Goal: Register for event/course: Register for event/course

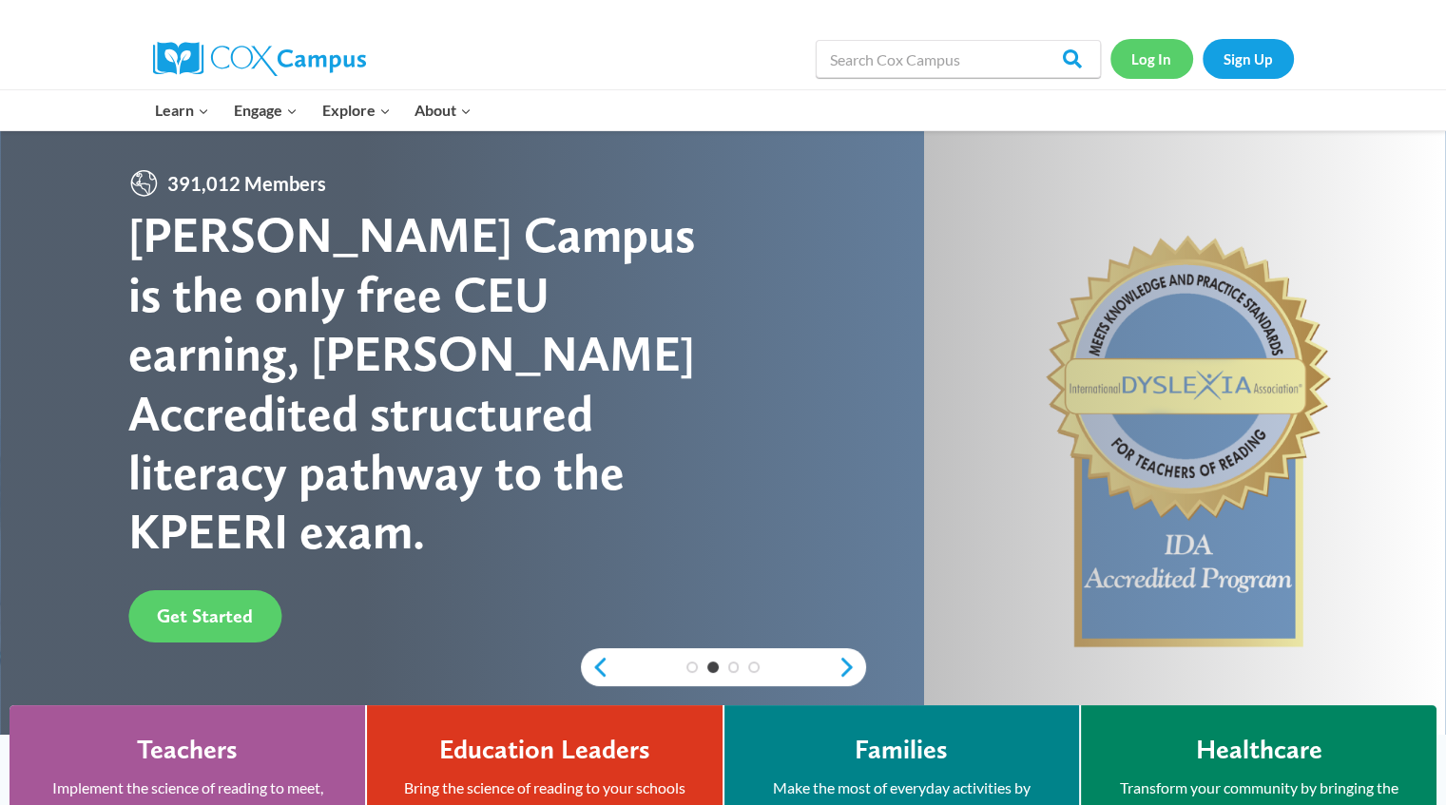
click at [1148, 58] on link "Log In" at bounding box center [1151, 58] width 83 height 39
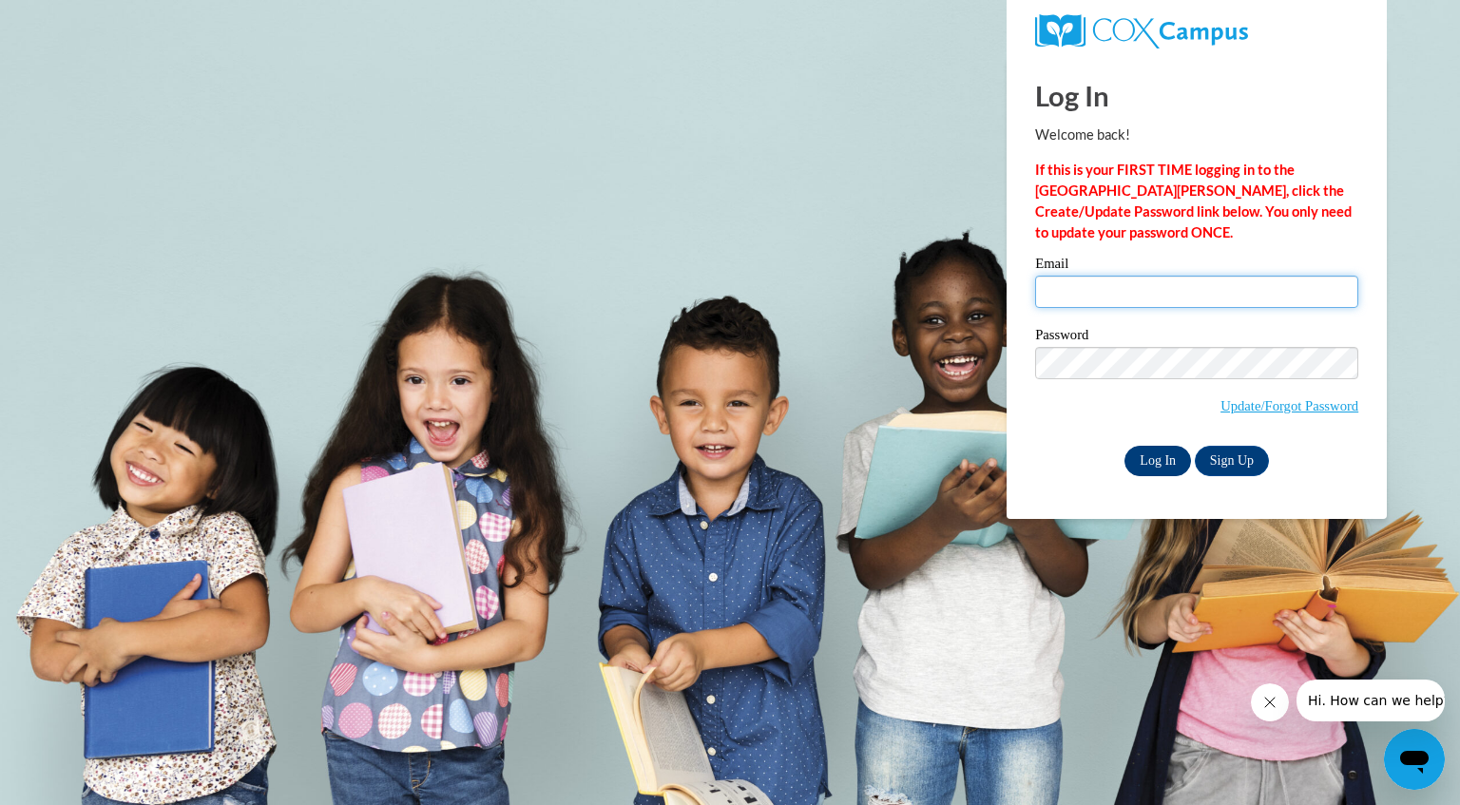
type input "jswihart@kusd.edu"
click at [1157, 457] on input "Log In" at bounding box center [1158, 461] width 67 height 30
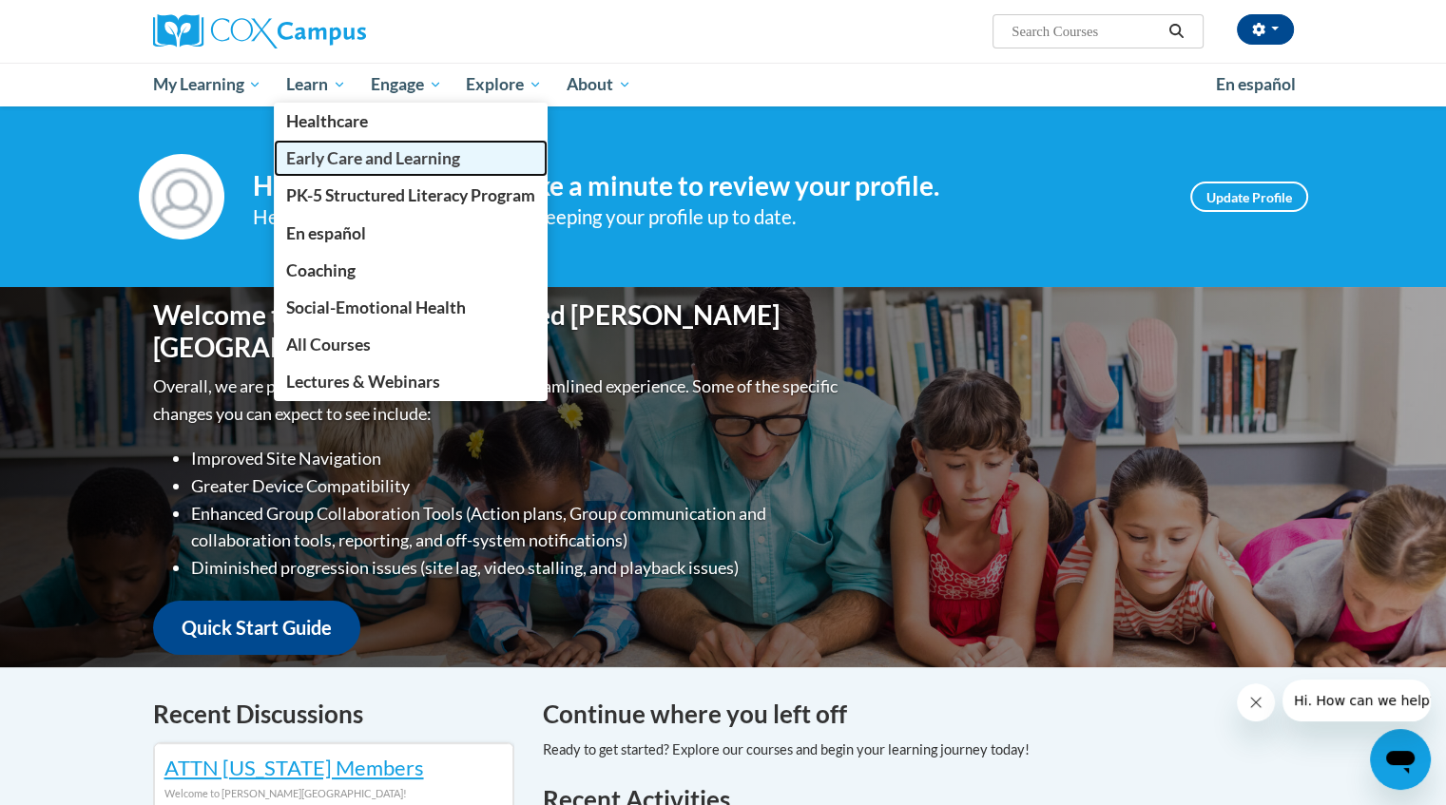
click at [307, 155] on span "Early Care and Learning" at bounding box center [373, 158] width 174 height 20
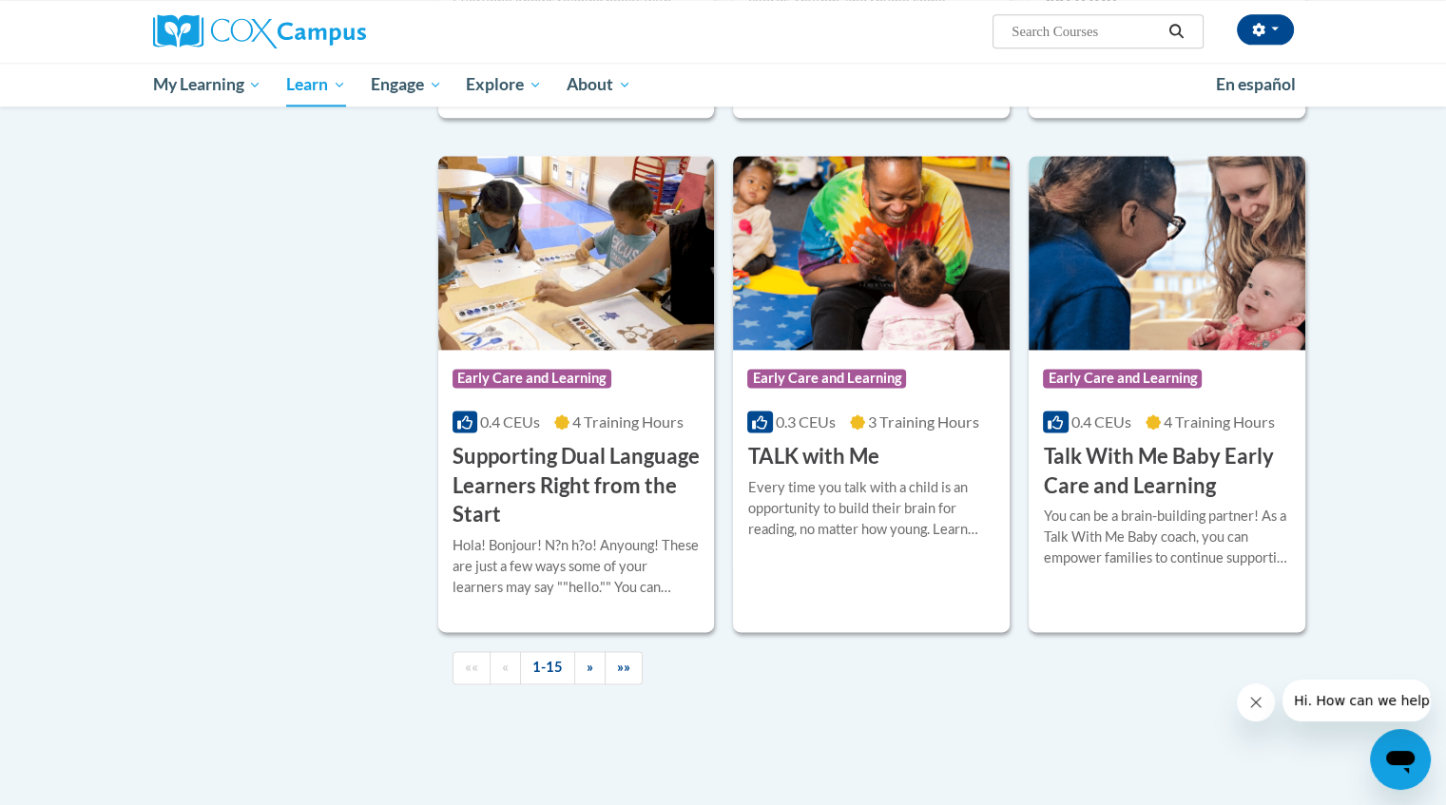
scroll to position [2606, 0]
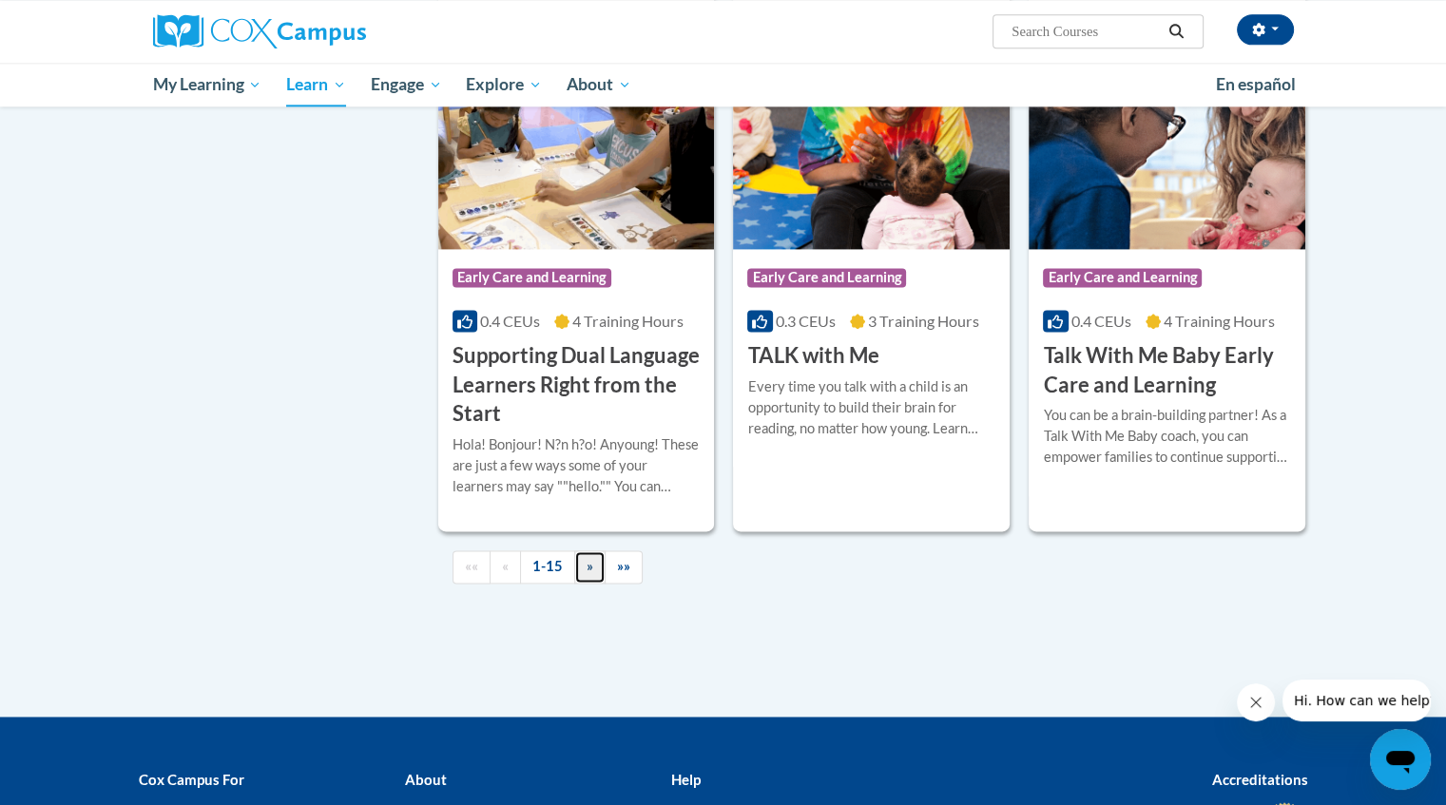
click at [587, 574] on span "»" at bounding box center [590, 566] width 7 height 16
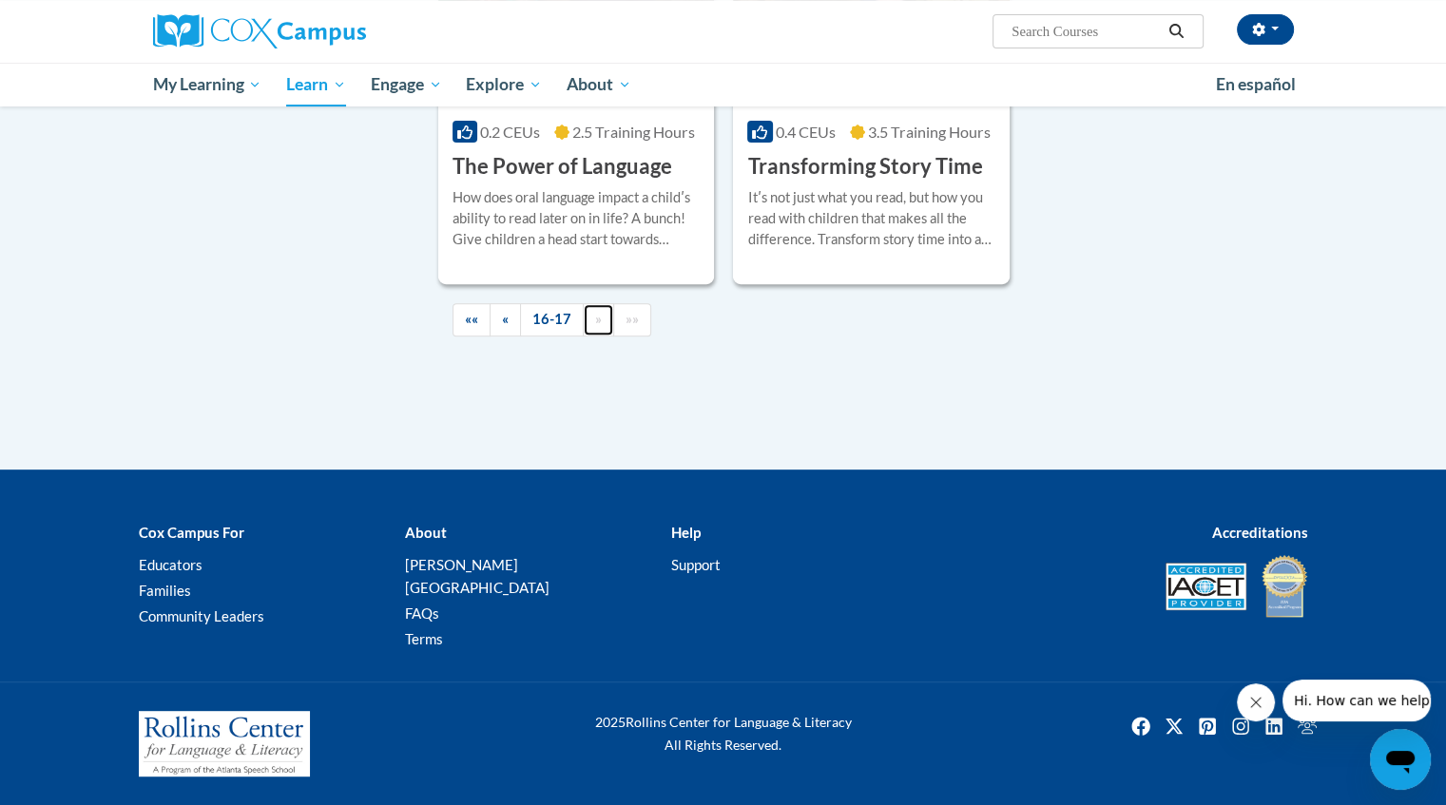
scroll to position [712, 0]
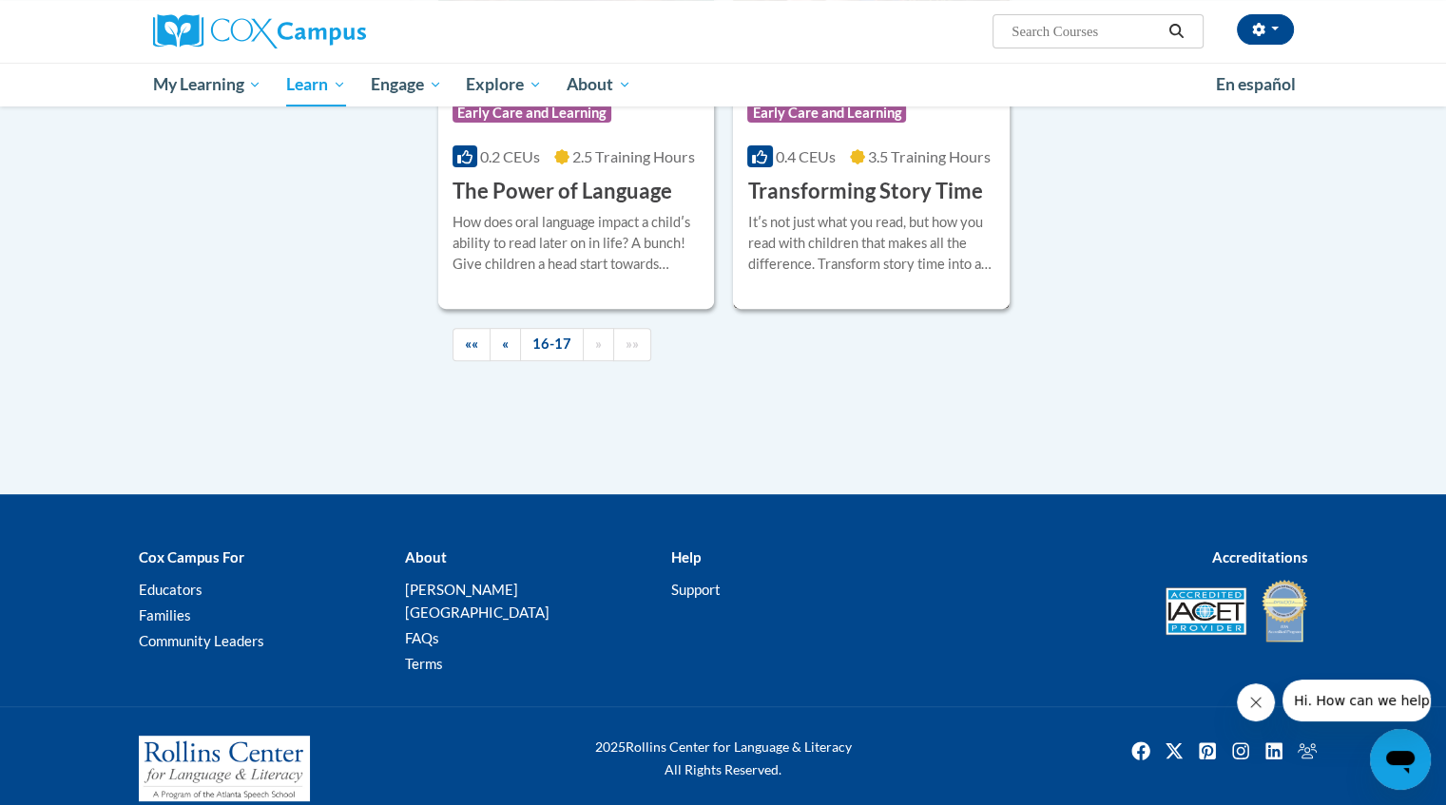
click at [824, 194] on h3 "Transforming Story Time" at bounding box center [864, 191] width 235 height 29
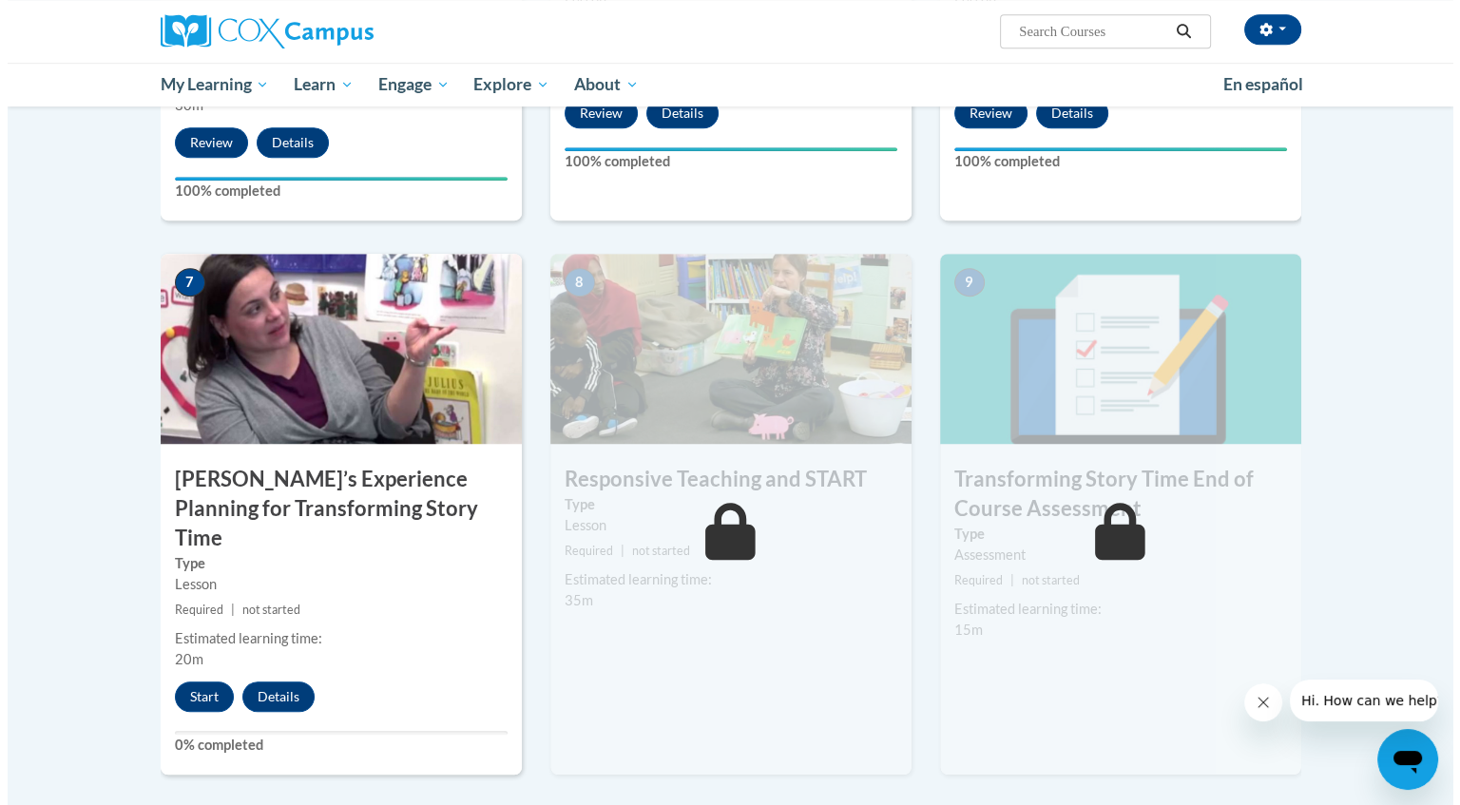
scroll to position [1336, 0]
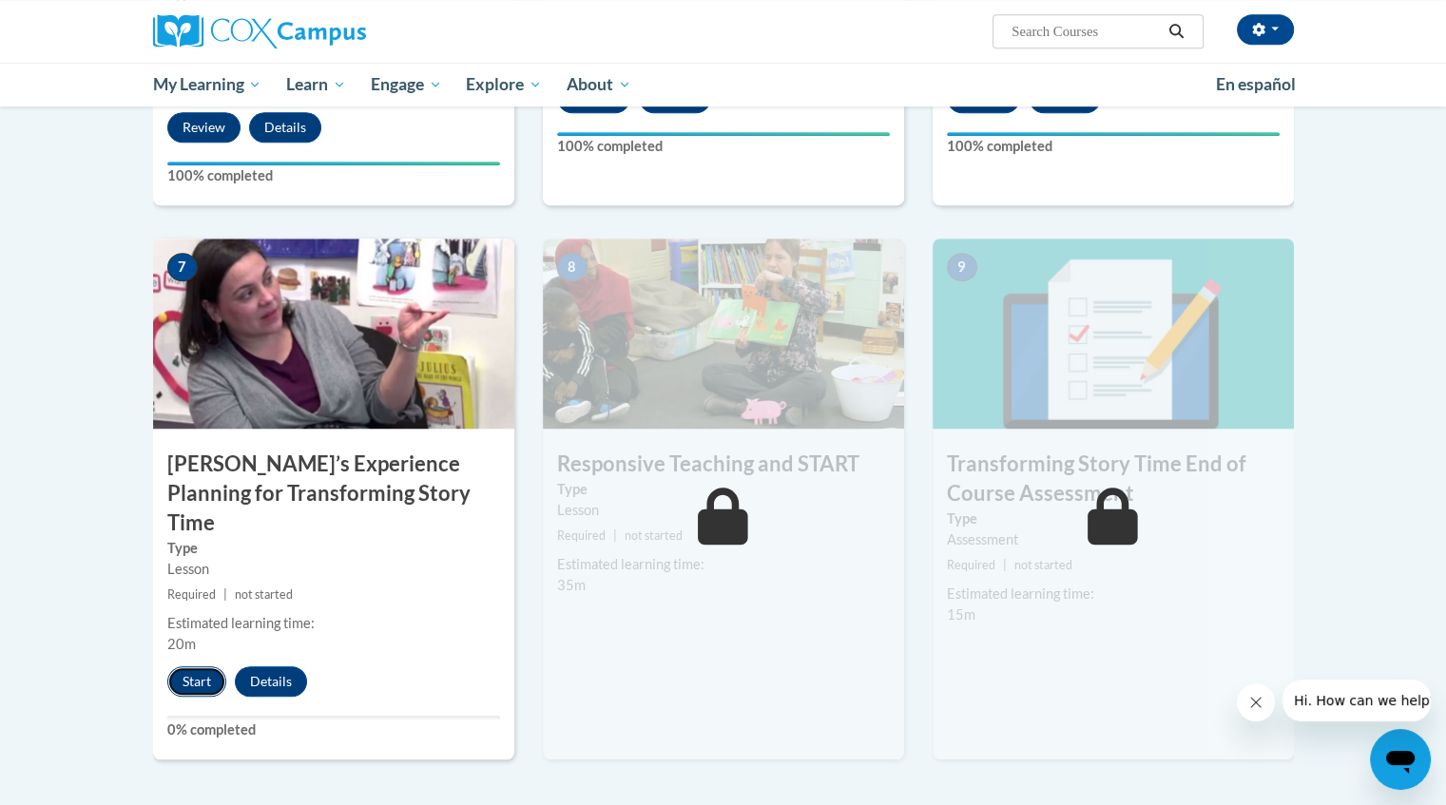
click at [187, 666] on button "Start" at bounding box center [196, 681] width 59 height 30
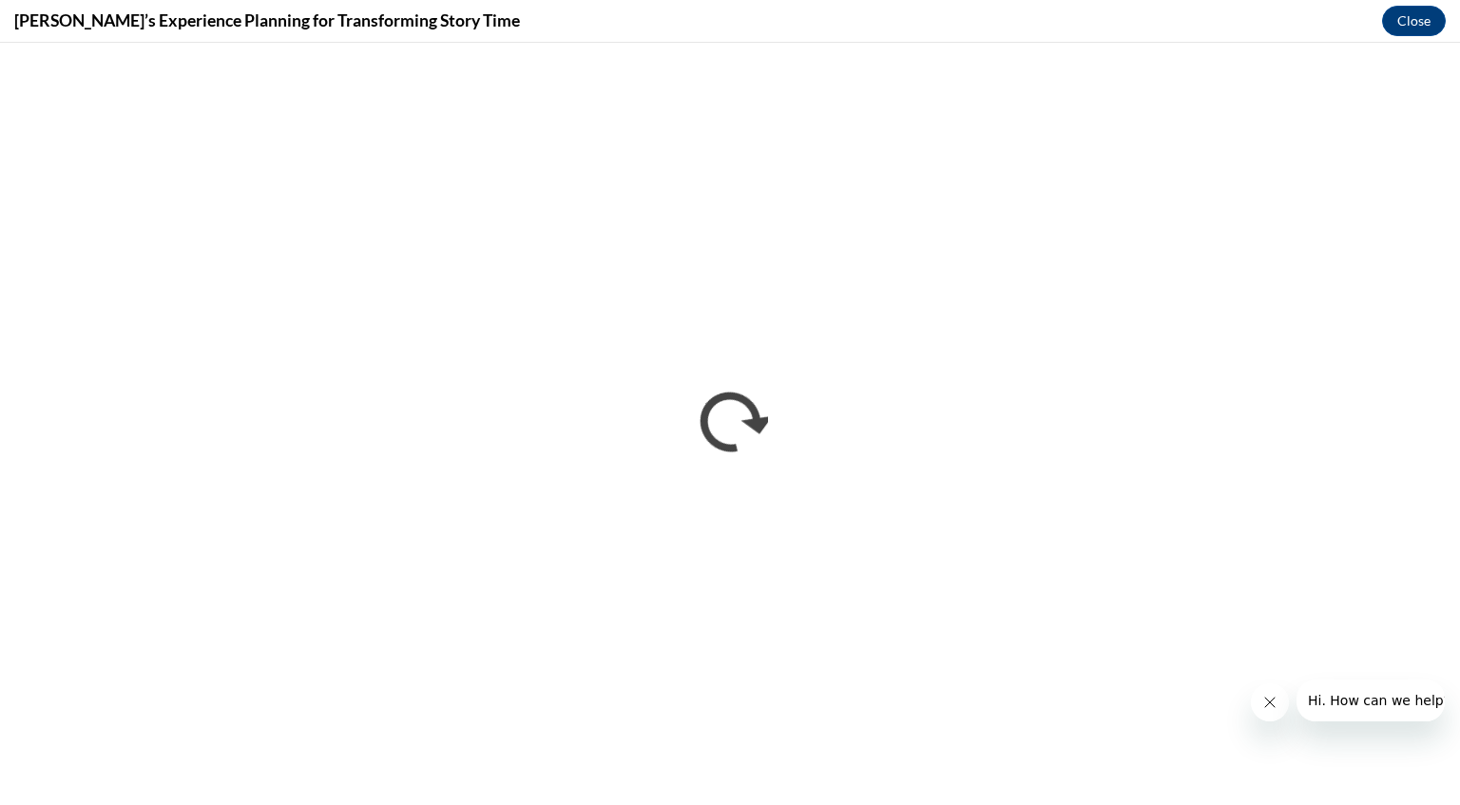
scroll to position [0, 0]
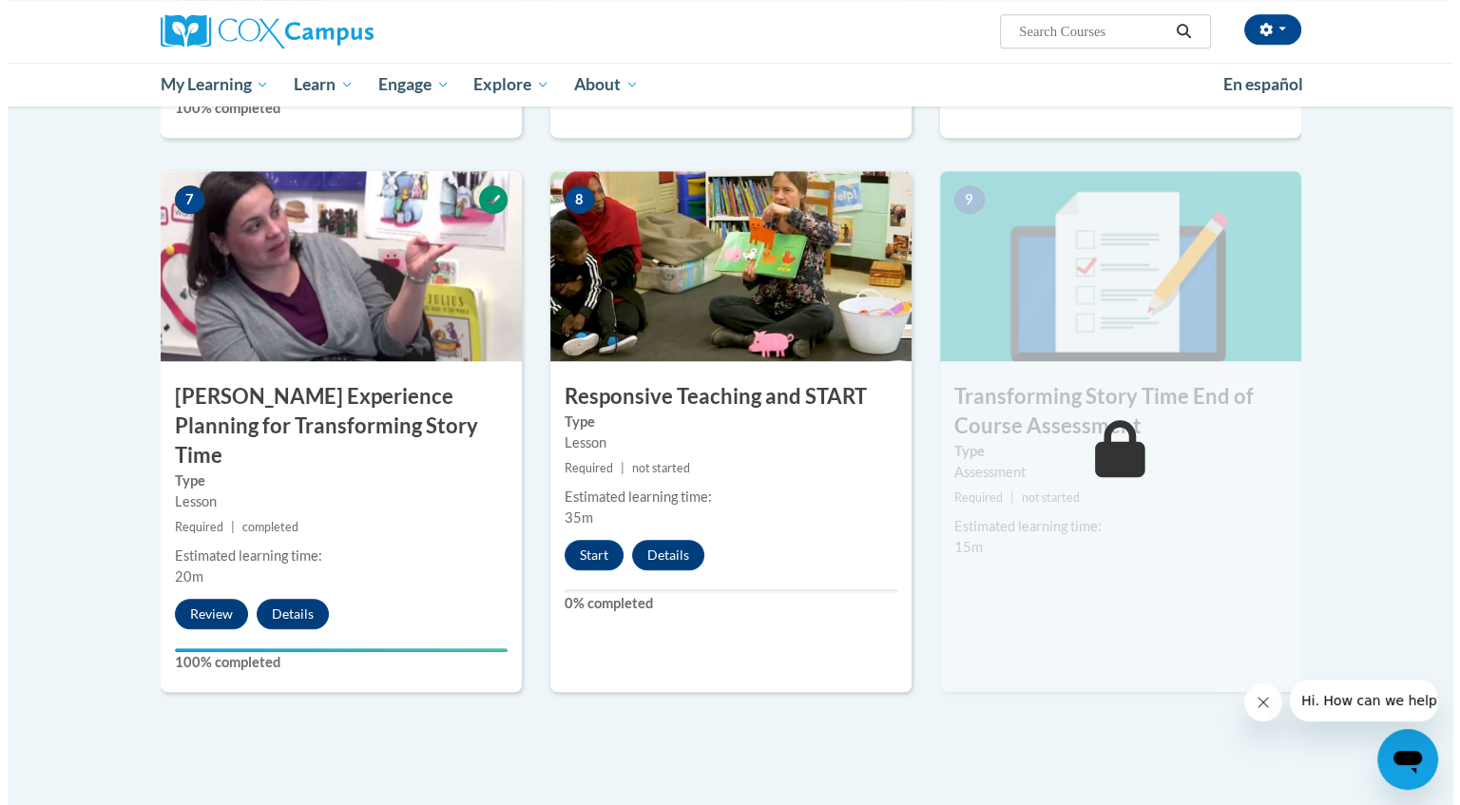
scroll to position [1432, 0]
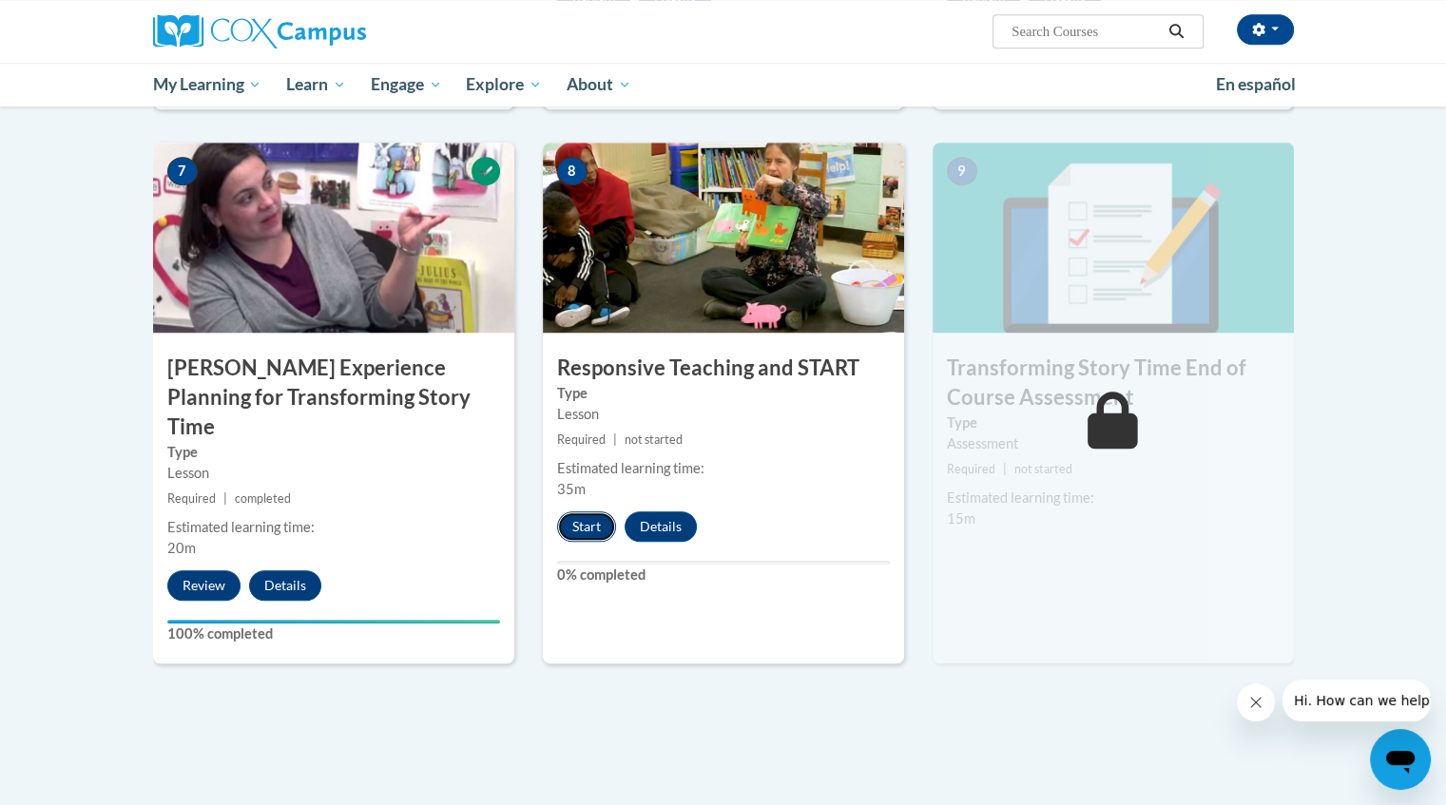
click at [583, 522] on button "Start" at bounding box center [586, 526] width 59 height 30
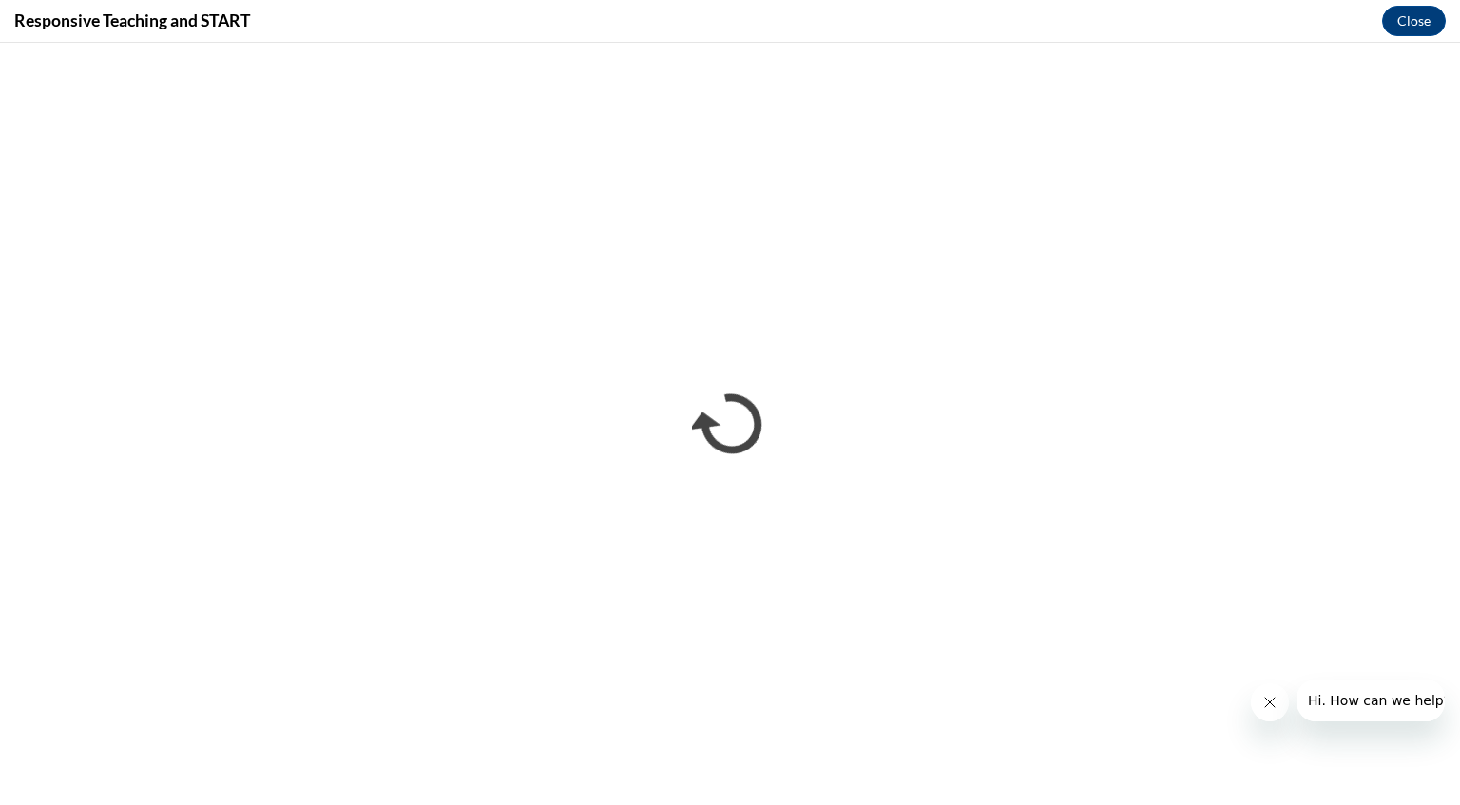
scroll to position [0, 0]
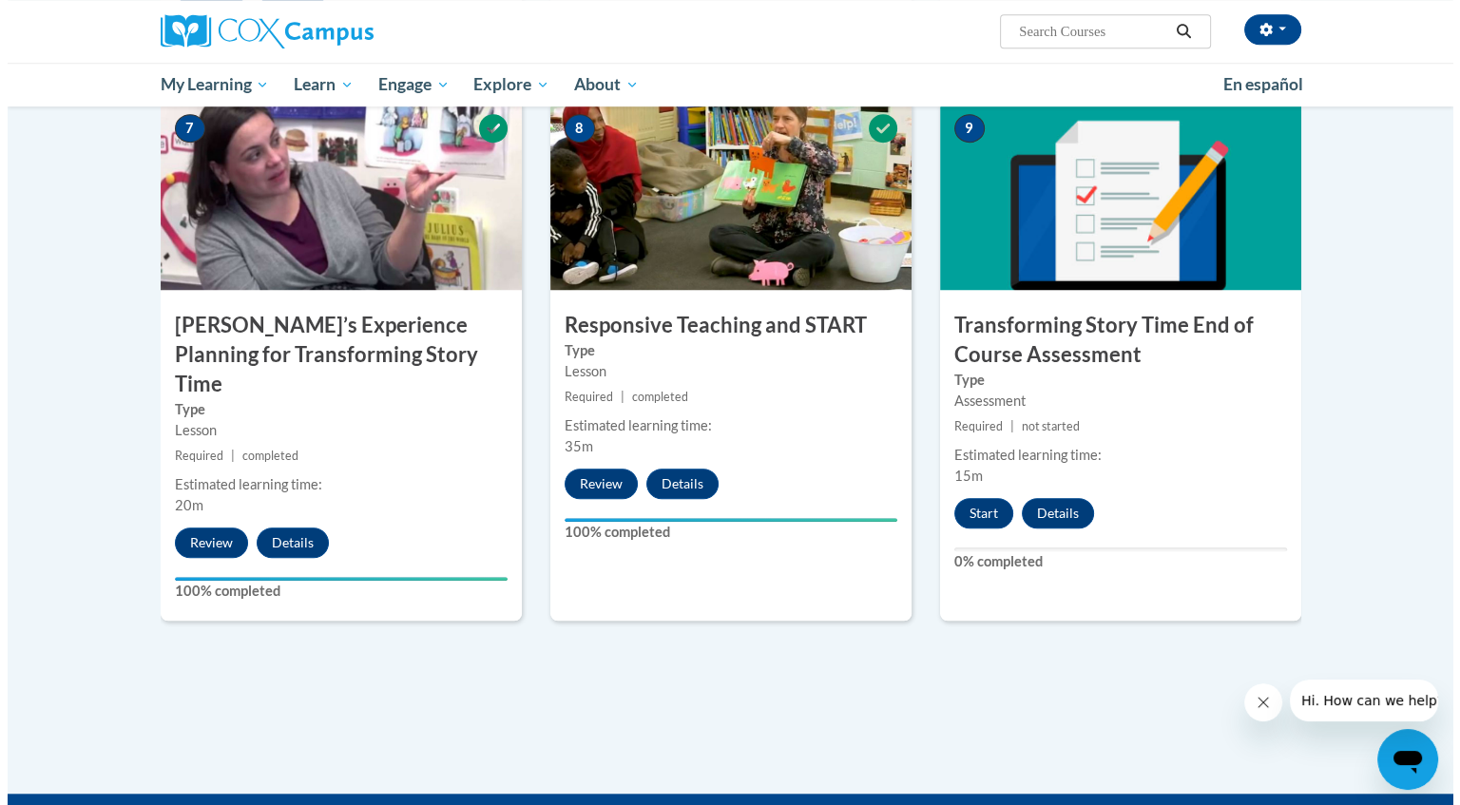
scroll to position [1476, 0]
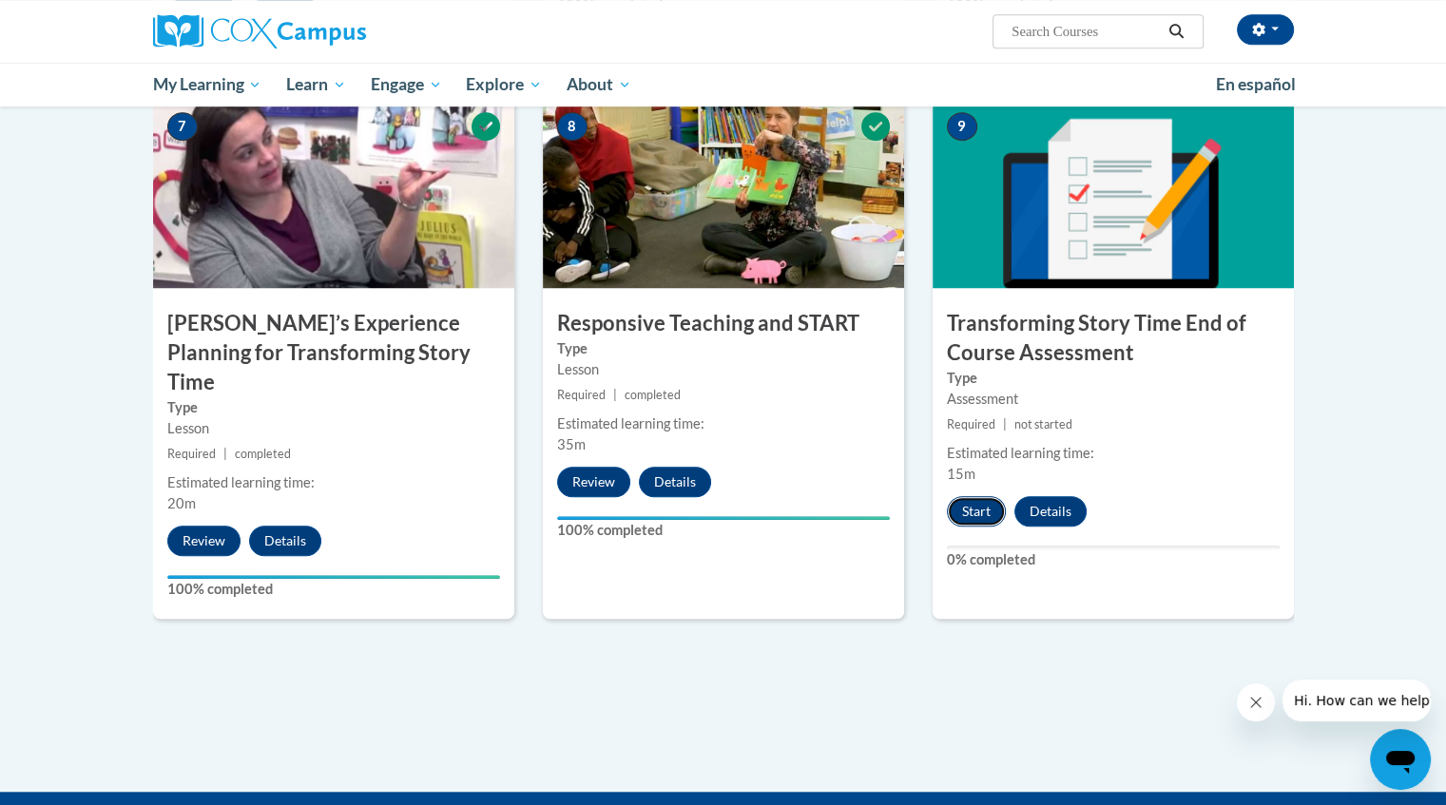
click at [985, 505] on button "Start" at bounding box center [976, 511] width 59 height 30
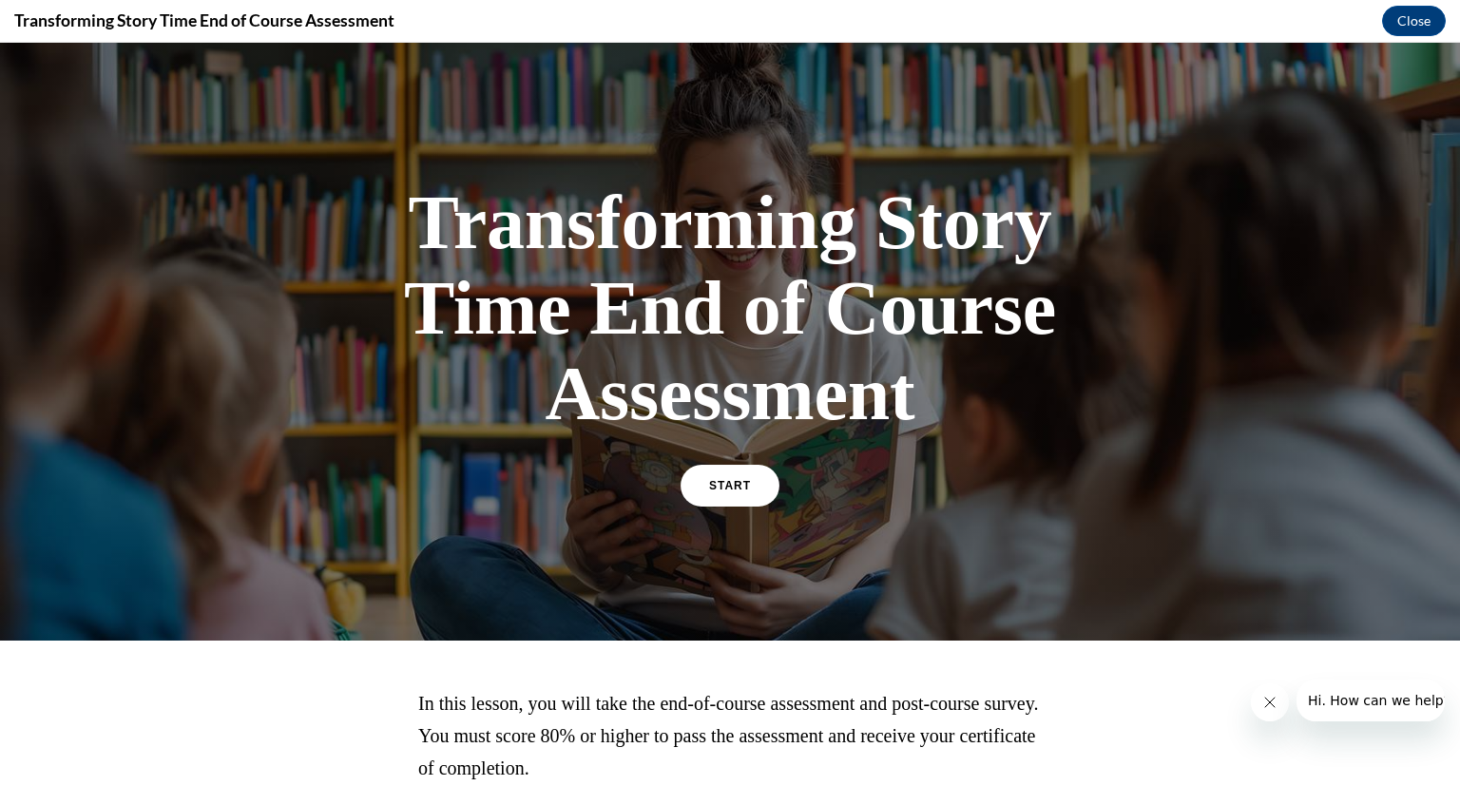
scroll to position [0, 0]
click at [726, 478] on link "START" at bounding box center [730, 486] width 104 height 44
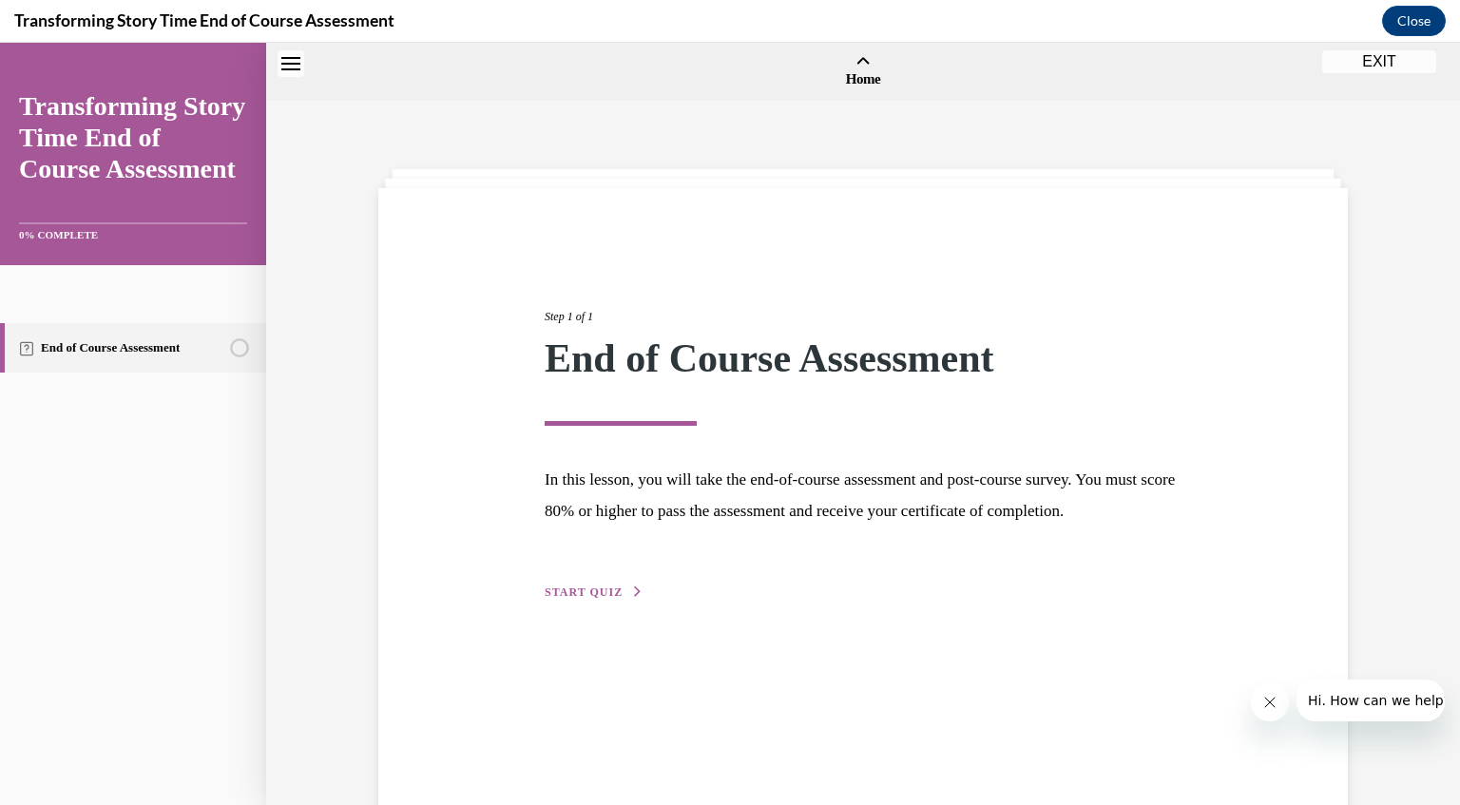
scroll to position [59, 0]
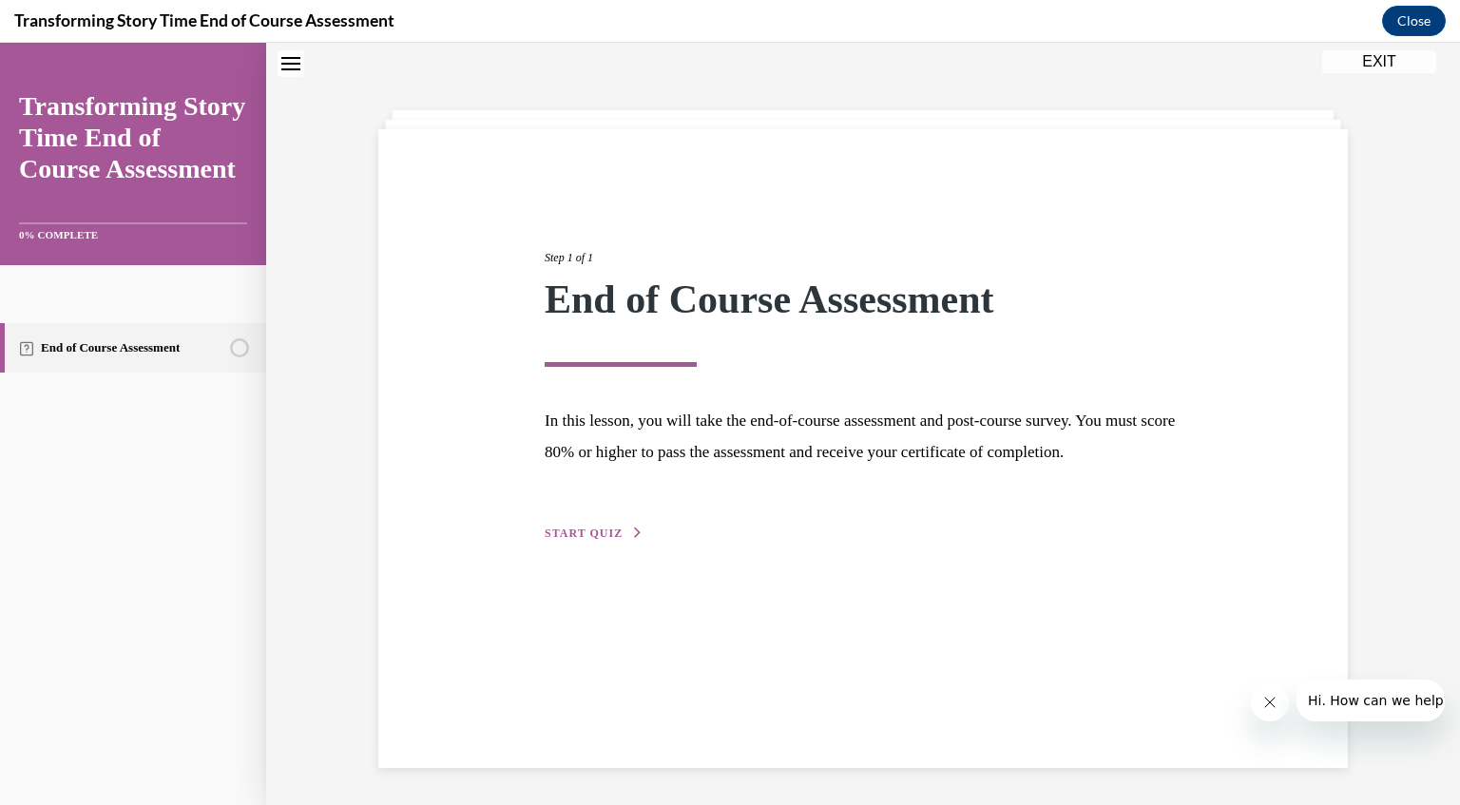
click at [558, 542] on button "START QUIZ" at bounding box center [594, 533] width 99 height 17
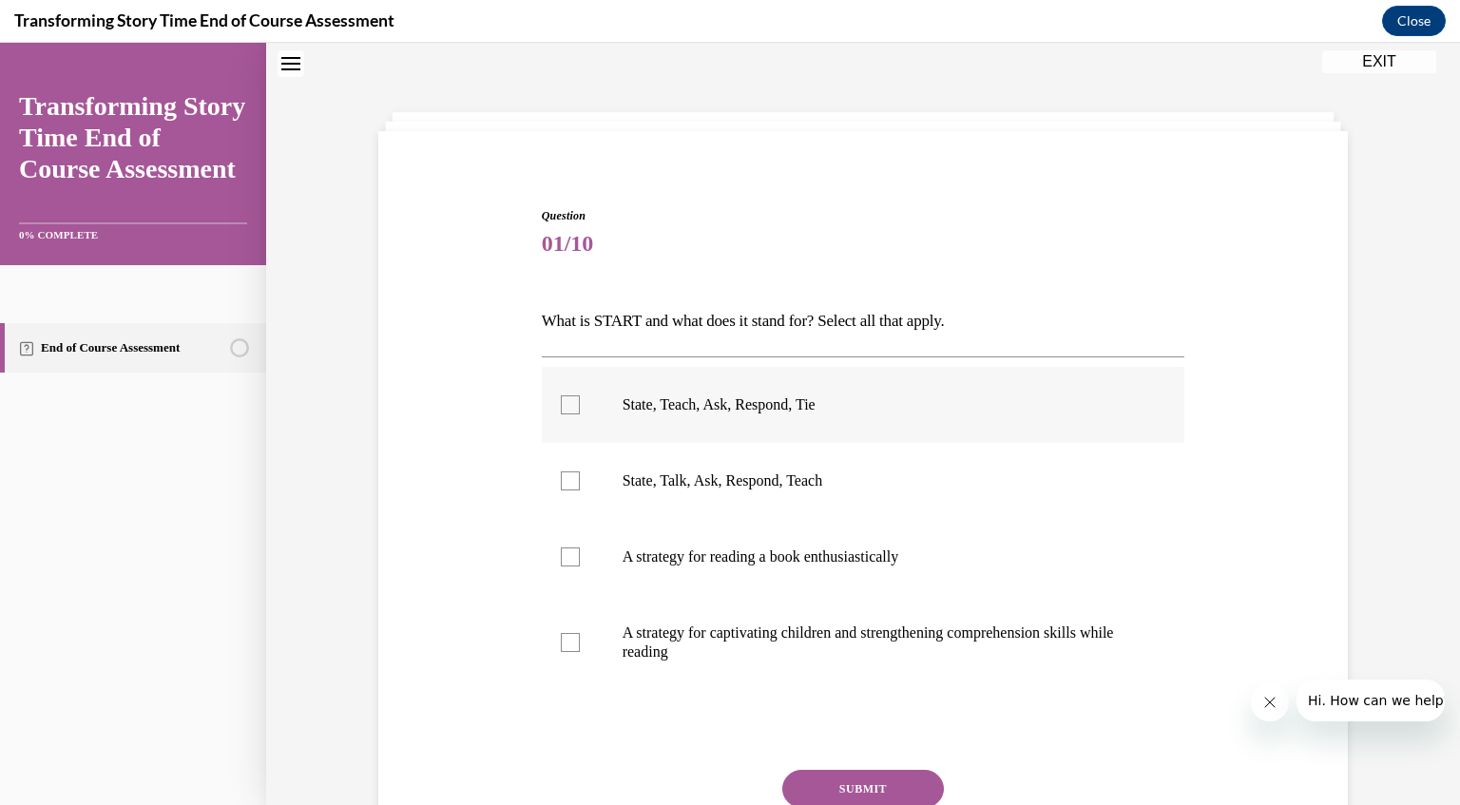
click at [562, 402] on div at bounding box center [570, 404] width 19 height 19
click at [562, 402] on input "State, Teach, Ask, Respond, Tie" at bounding box center [570, 404] width 19 height 19
checkbox input "true"
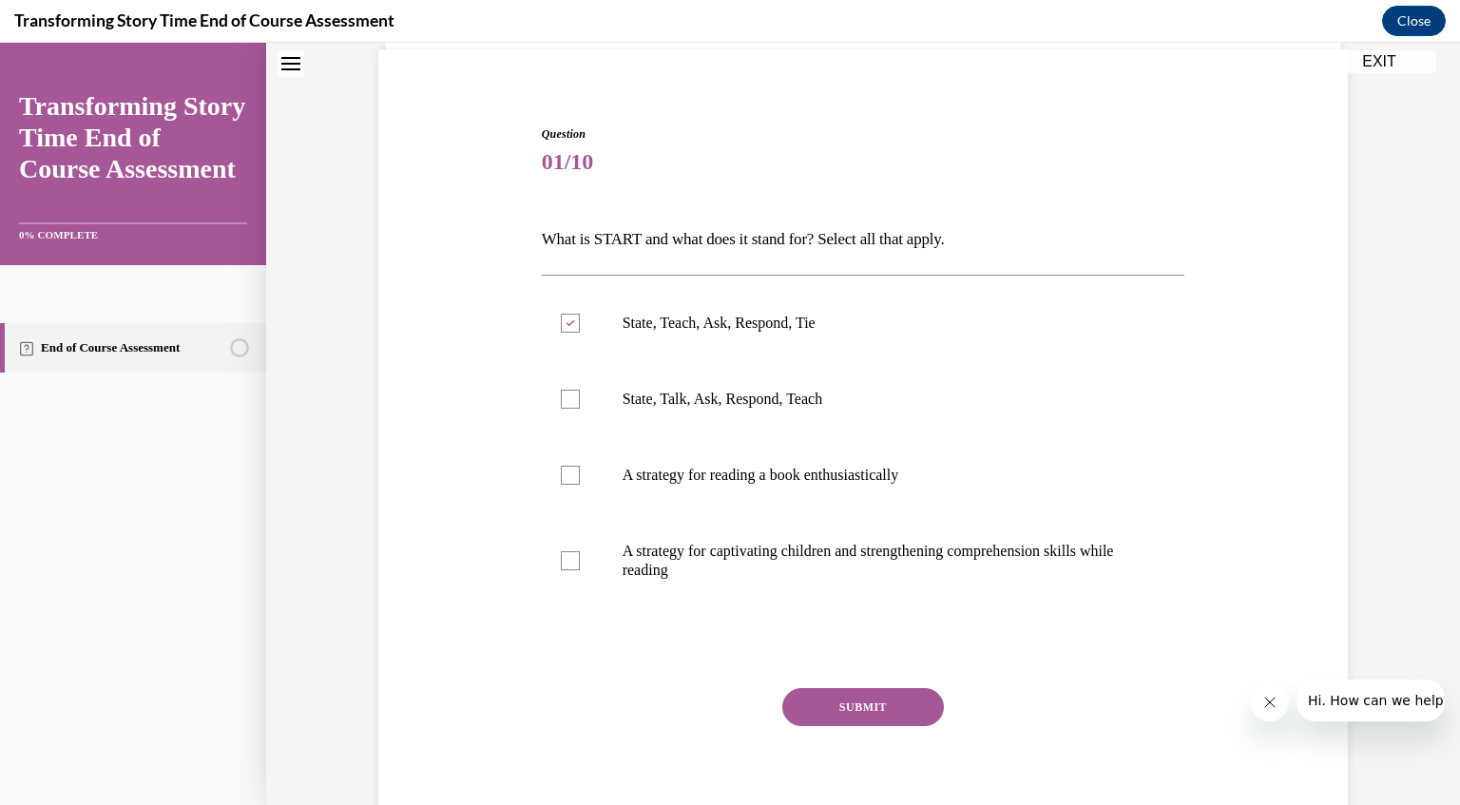
scroll to position [158, 0]
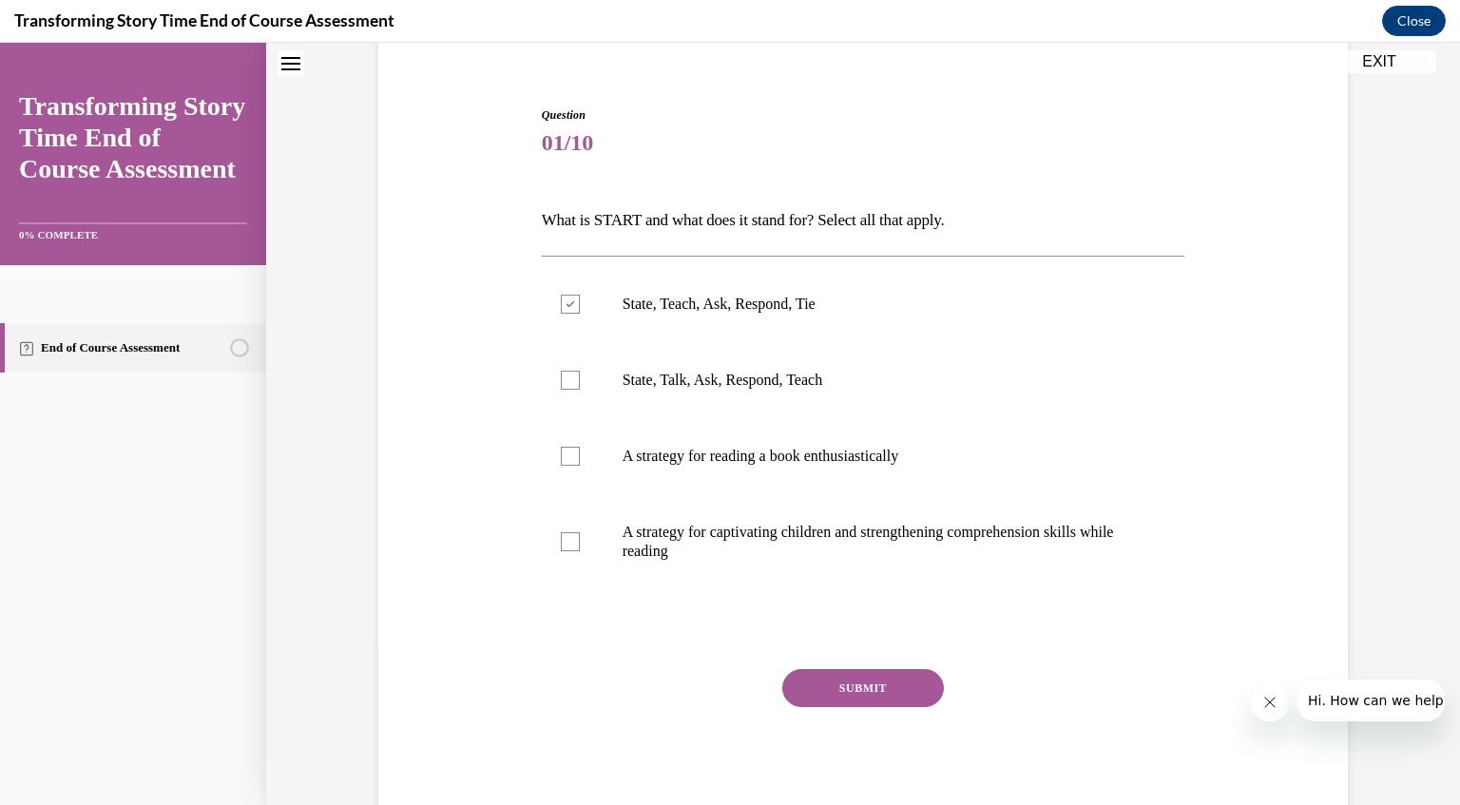
click at [839, 688] on button "SUBMIT" at bounding box center [863, 688] width 162 height 38
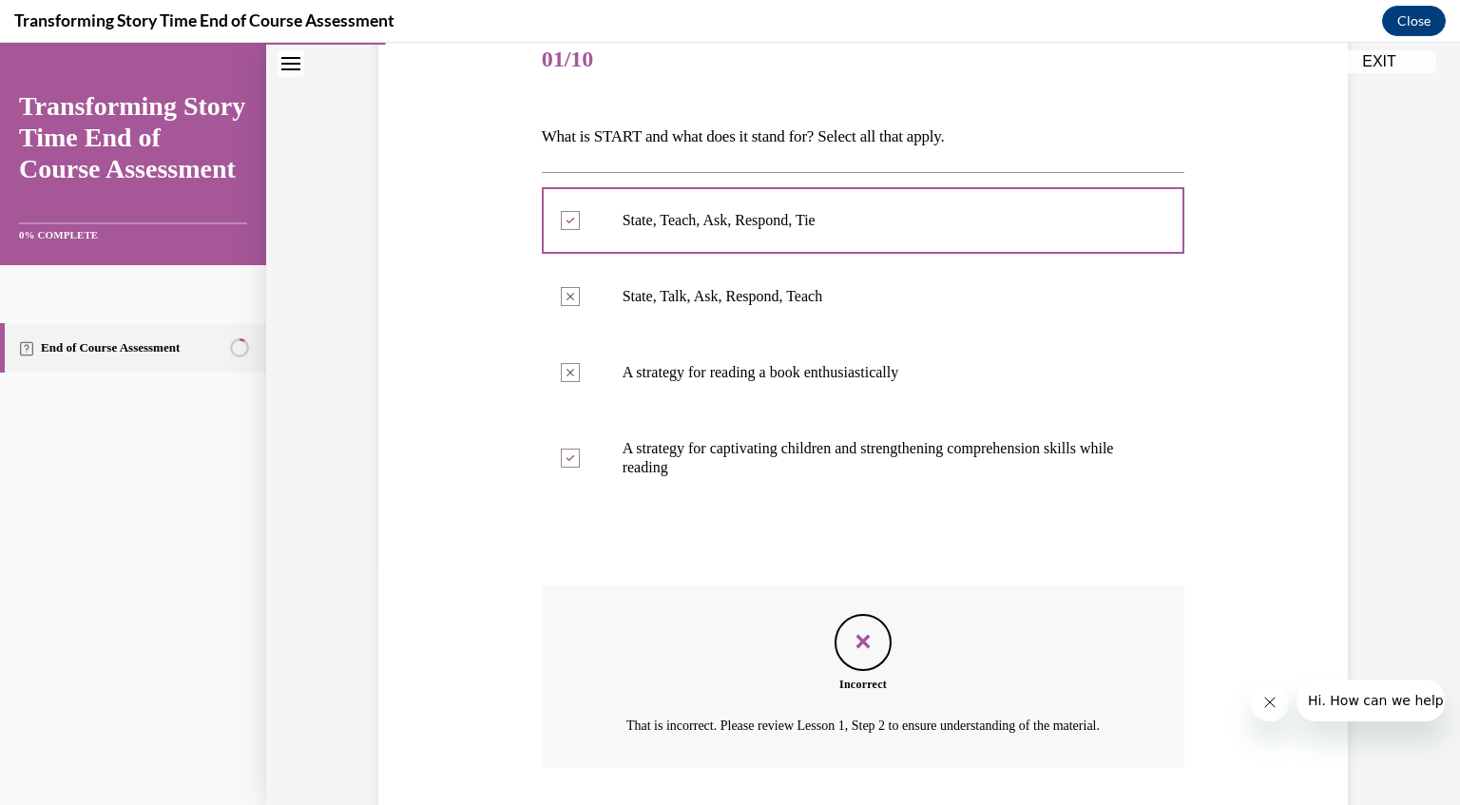
scroll to position [240, 0]
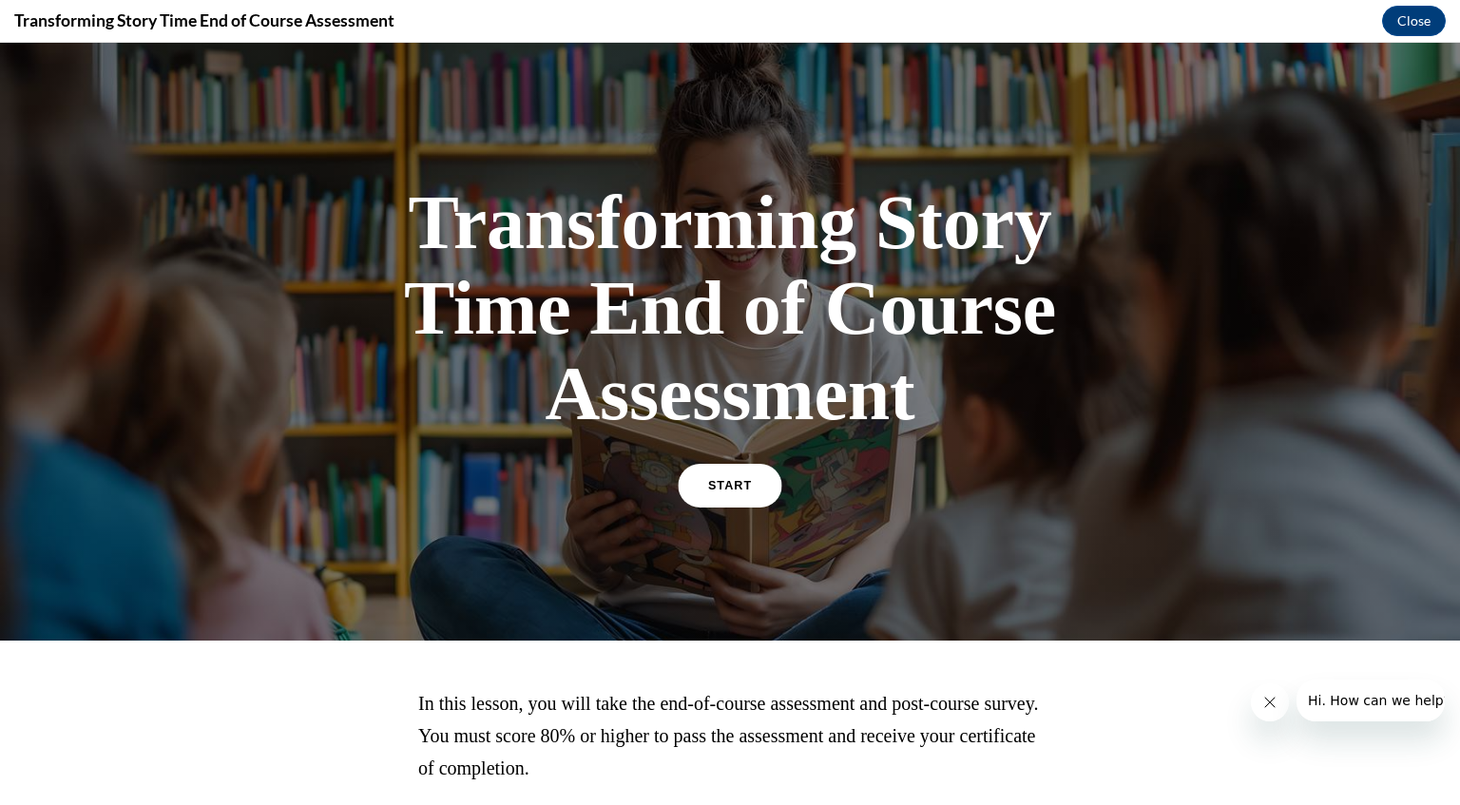
click at [708, 479] on span "START" at bounding box center [730, 486] width 44 height 14
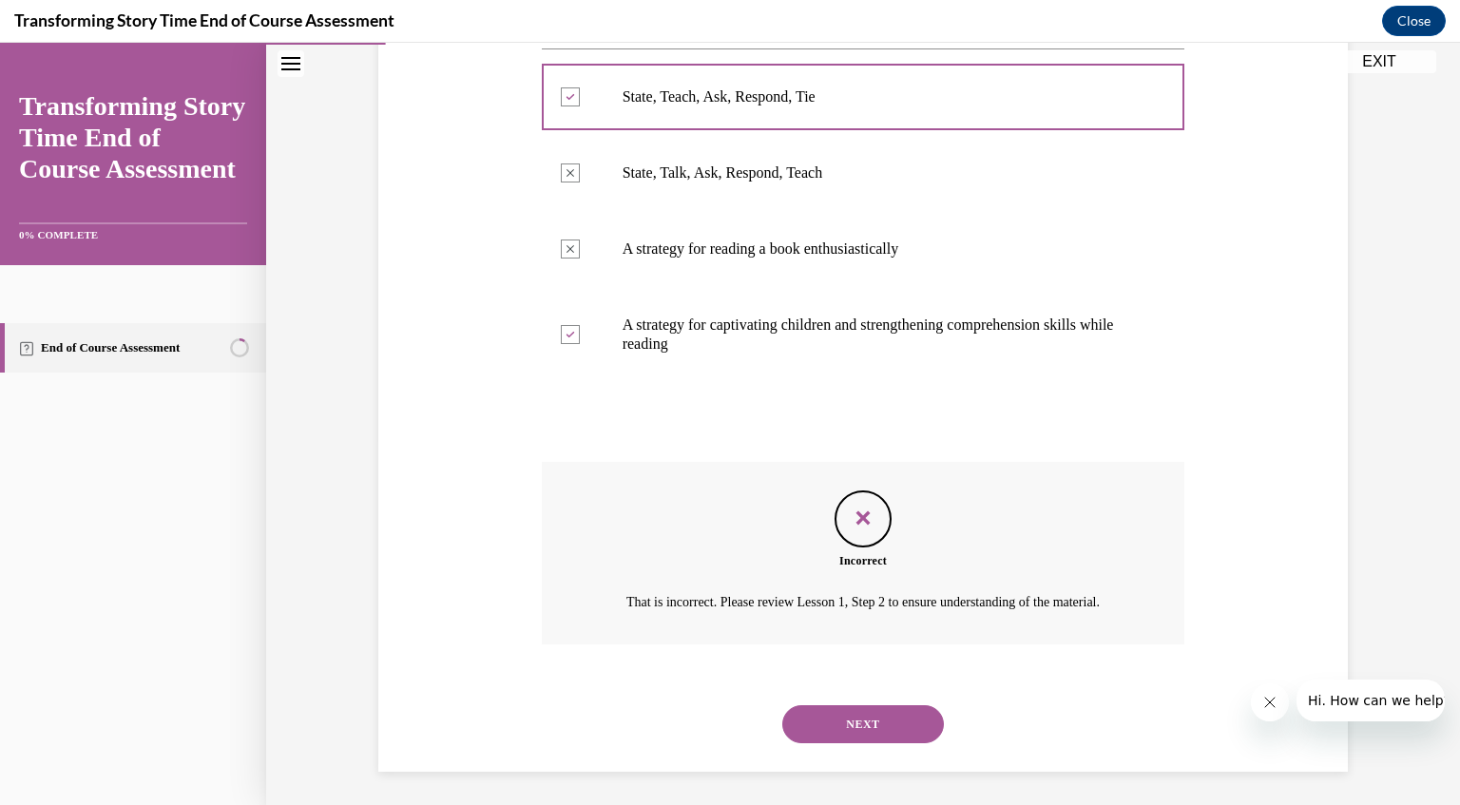
scroll to position [392, 0]
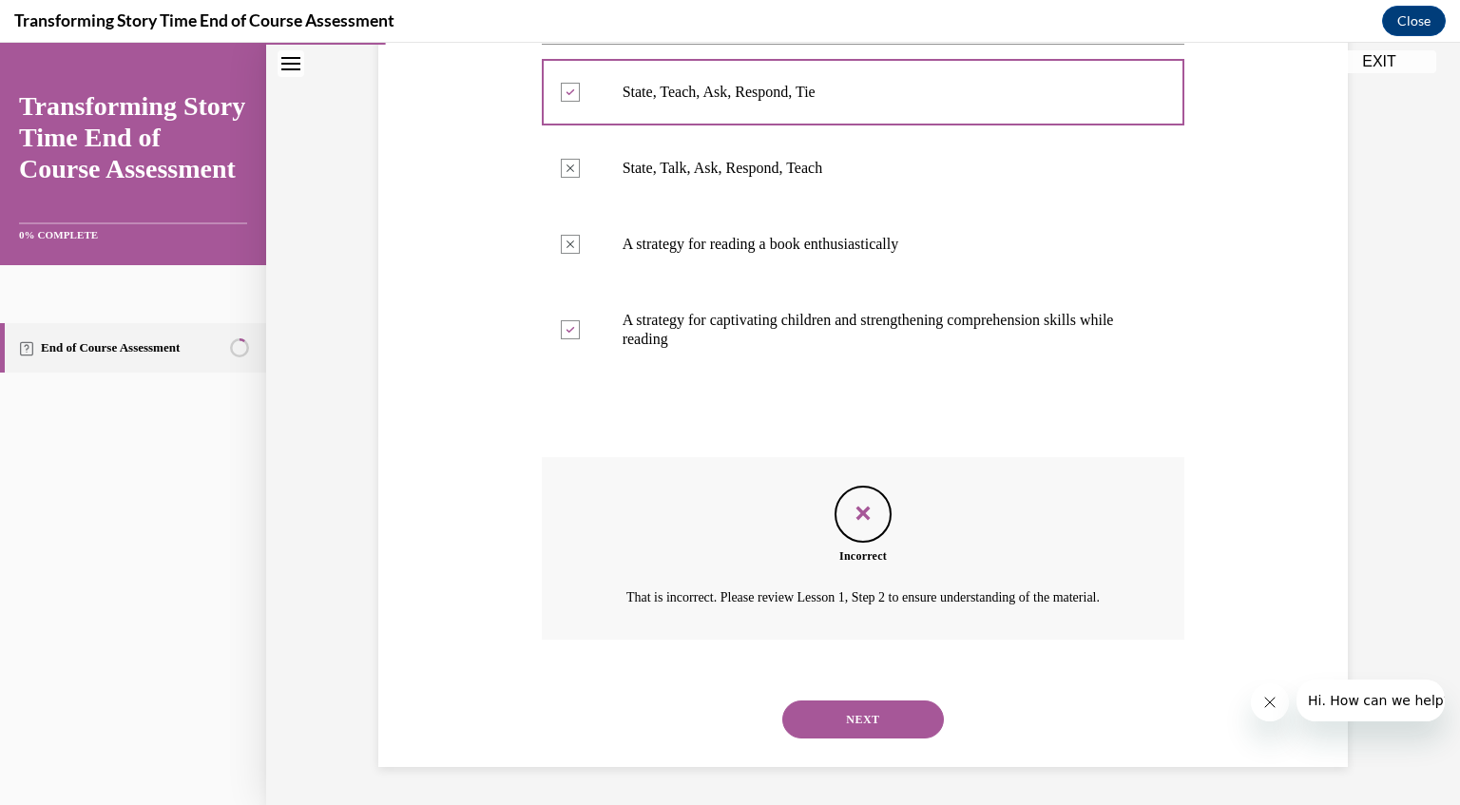
click at [839, 726] on button "NEXT" at bounding box center [863, 720] width 162 height 38
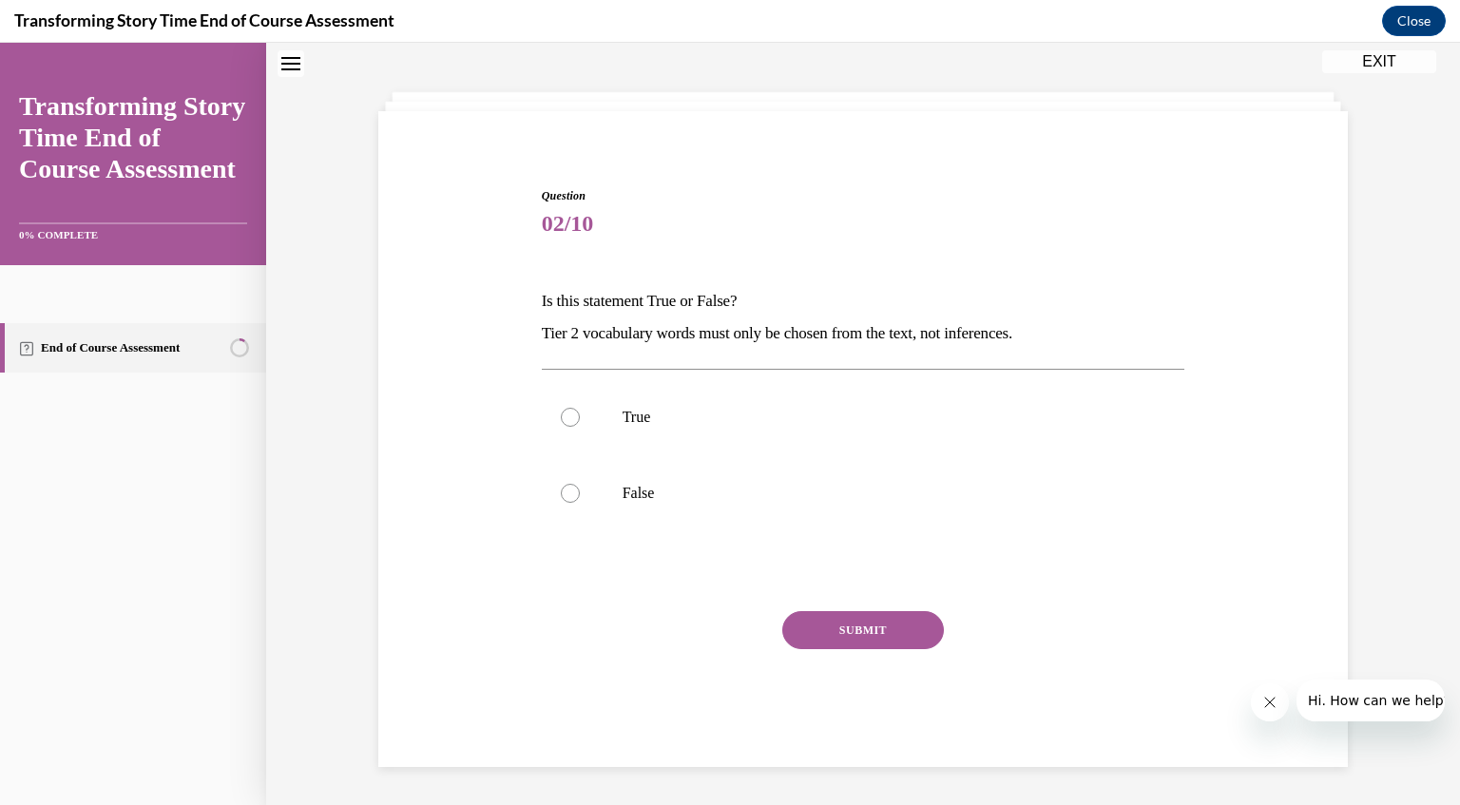
scroll to position [57, 0]
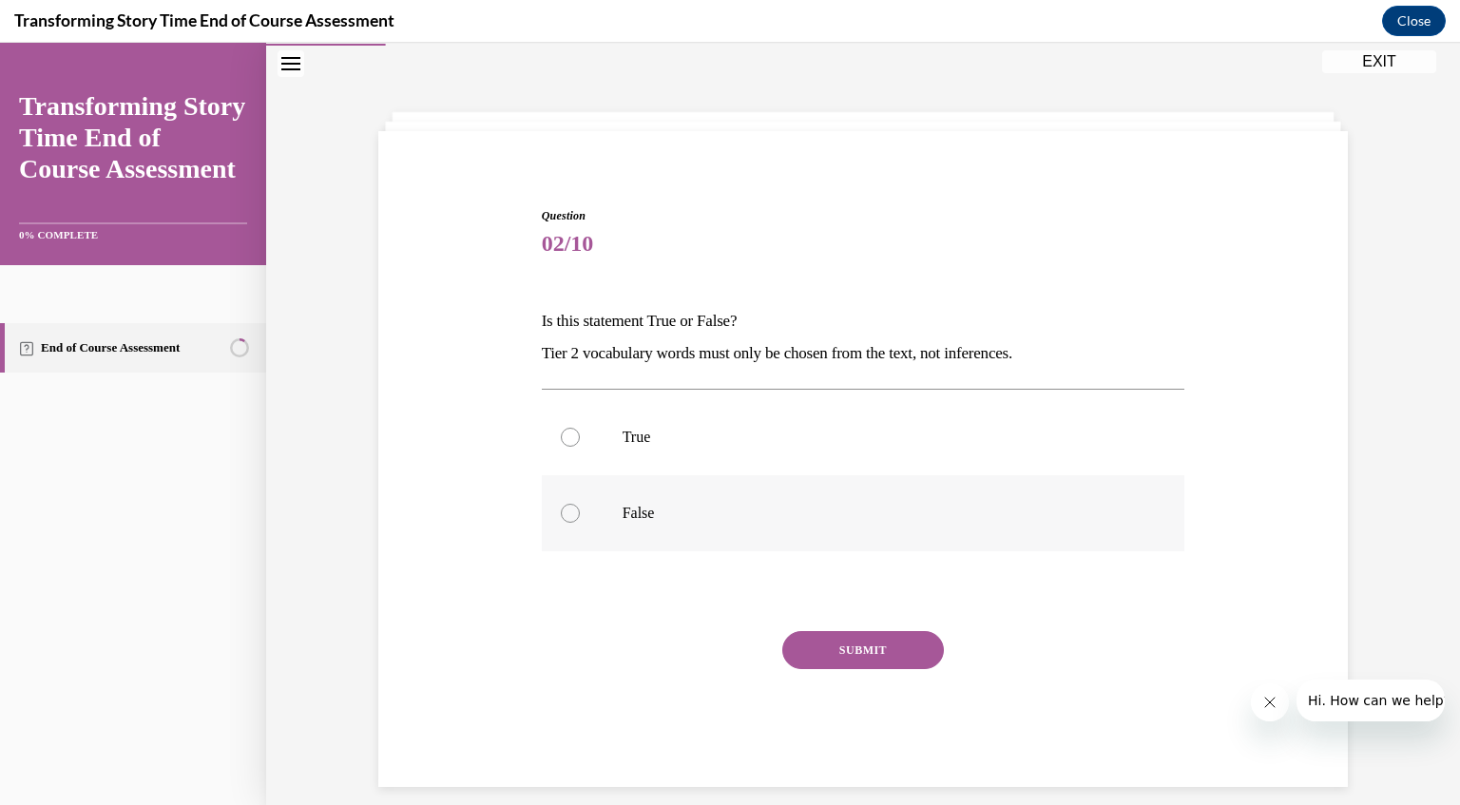
click at [566, 504] on div at bounding box center [570, 513] width 19 height 19
click at [566, 504] on input "False" at bounding box center [570, 513] width 19 height 19
radio input "true"
click at [862, 634] on button "SUBMIT" at bounding box center [863, 650] width 162 height 38
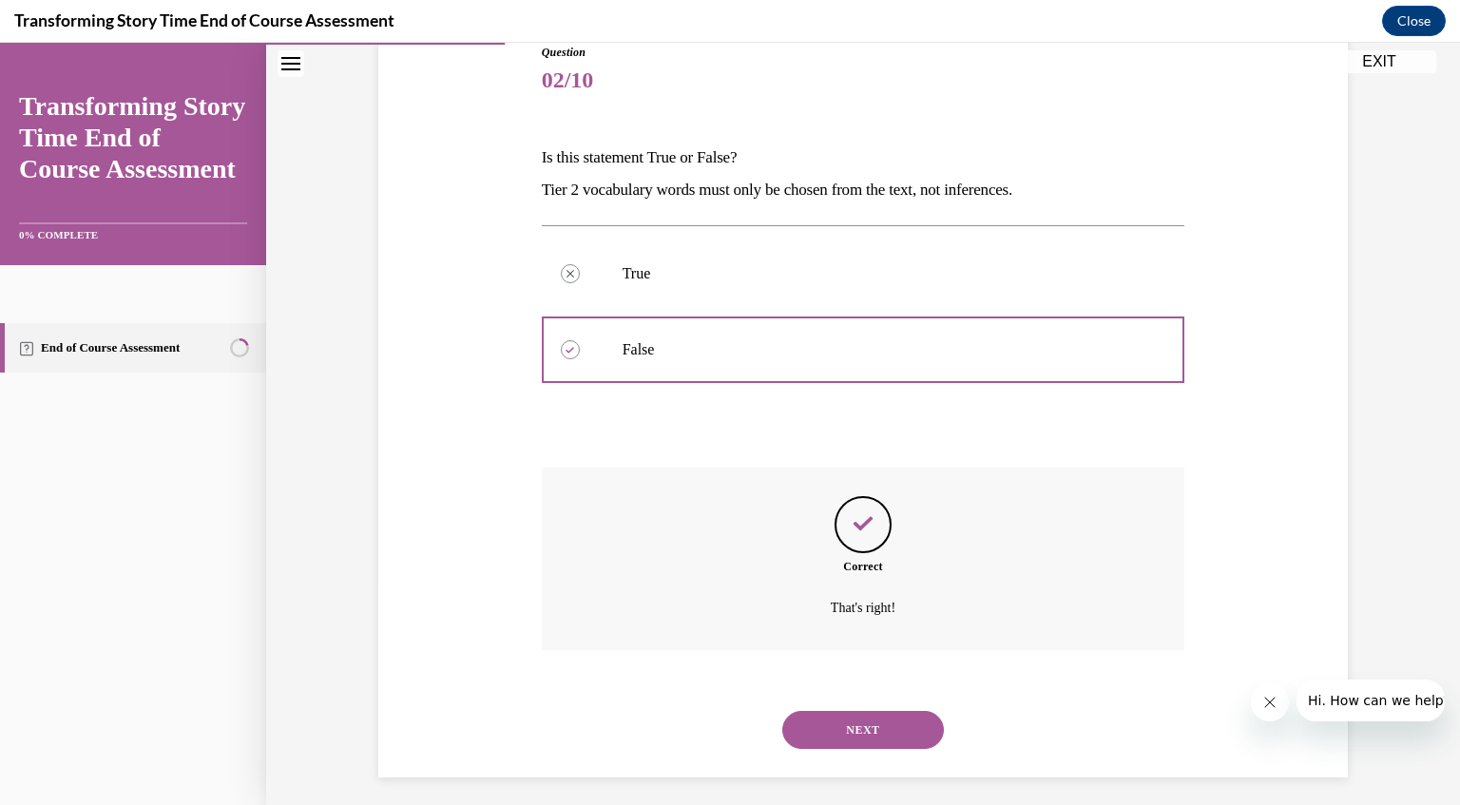
scroll to position [230, 0]
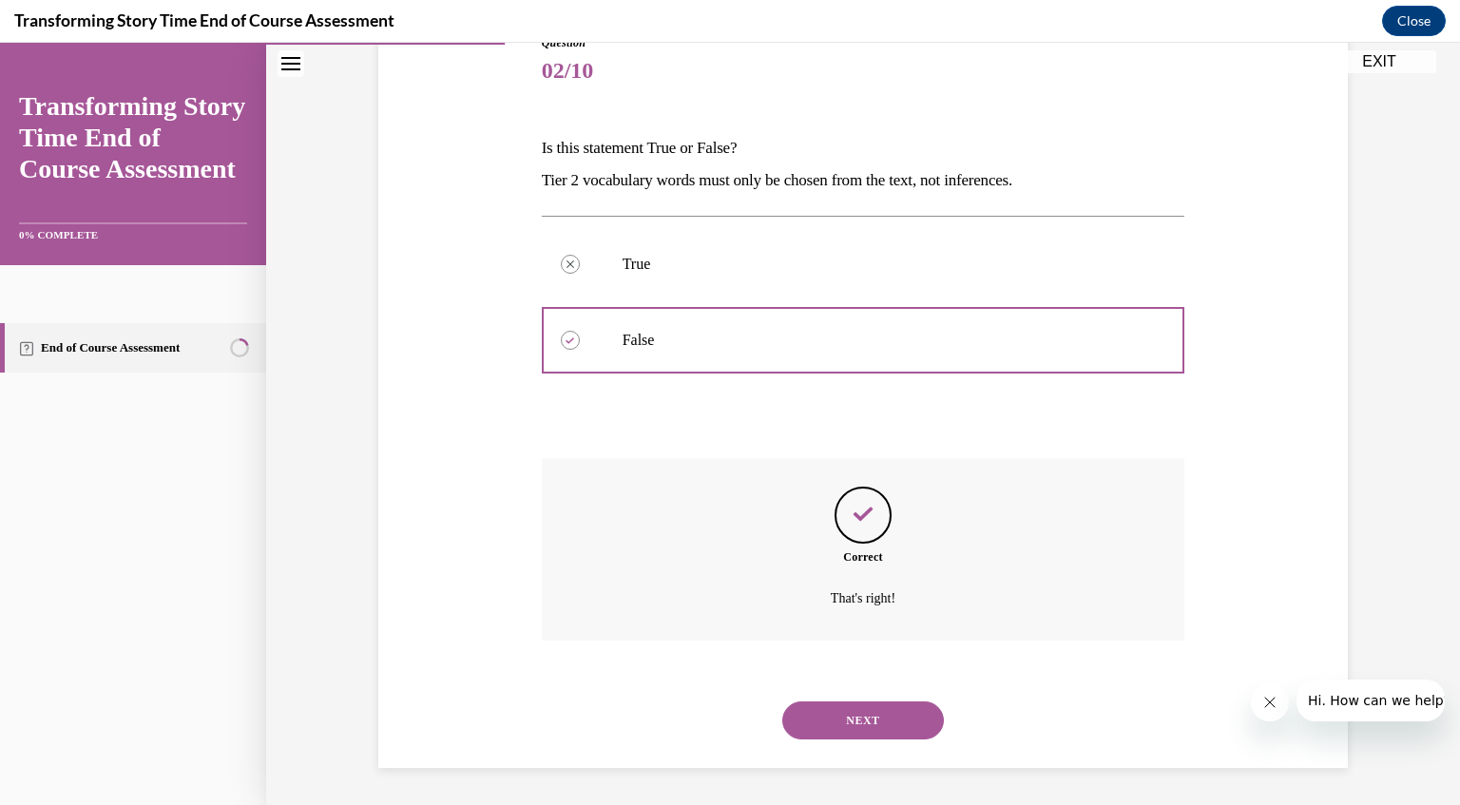
click at [875, 715] on button "NEXT" at bounding box center [863, 721] width 162 height 38
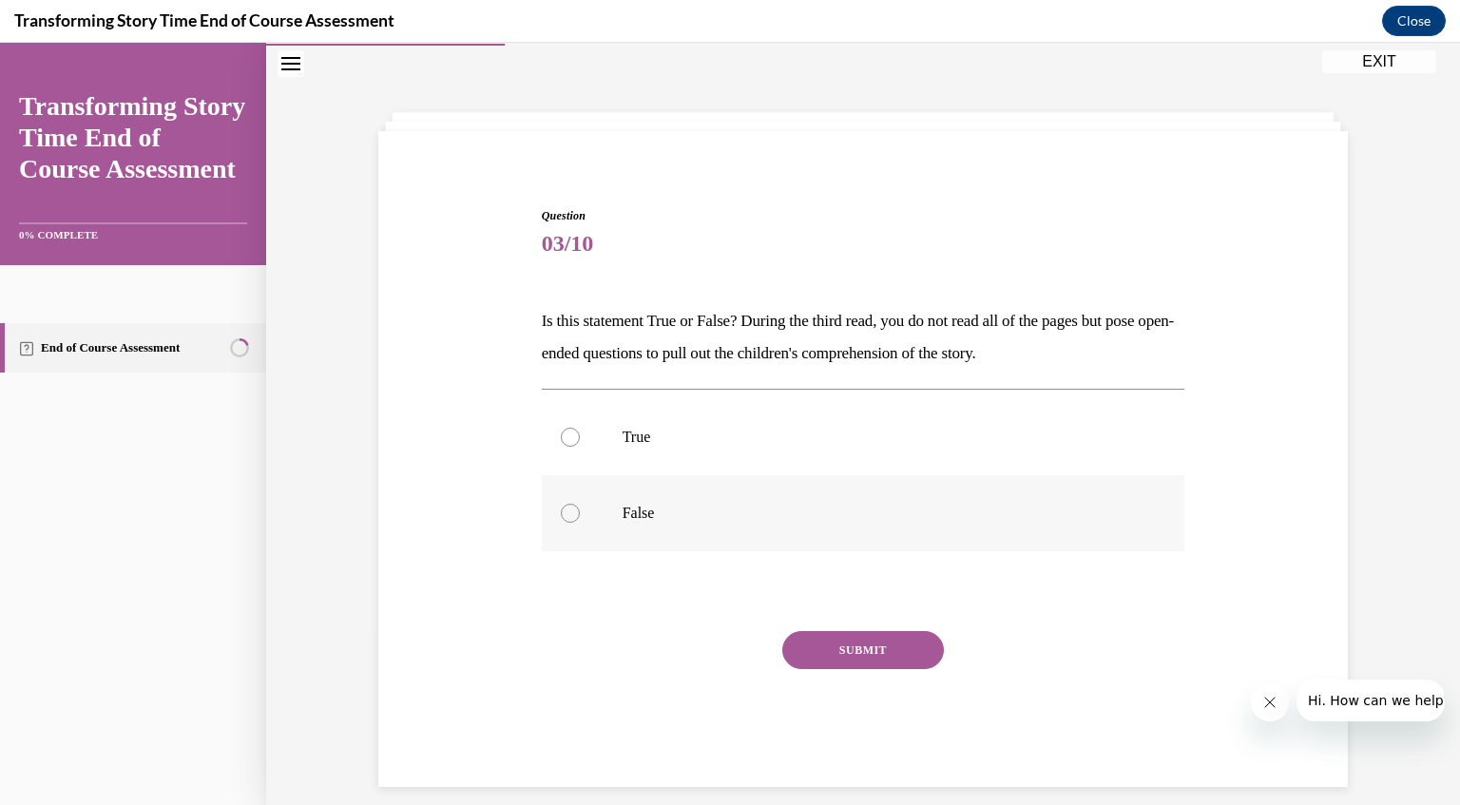
click at [561, 511] on div at bounding box center [570, 513] width 19 height 19
click at [561, 511] on input "False" at bounding box center [570, 513] width 19 height 19
radio input "true"
click at [828, 656] on button "SUBMIT" at bounding box center [863, 650] width 162 height 38
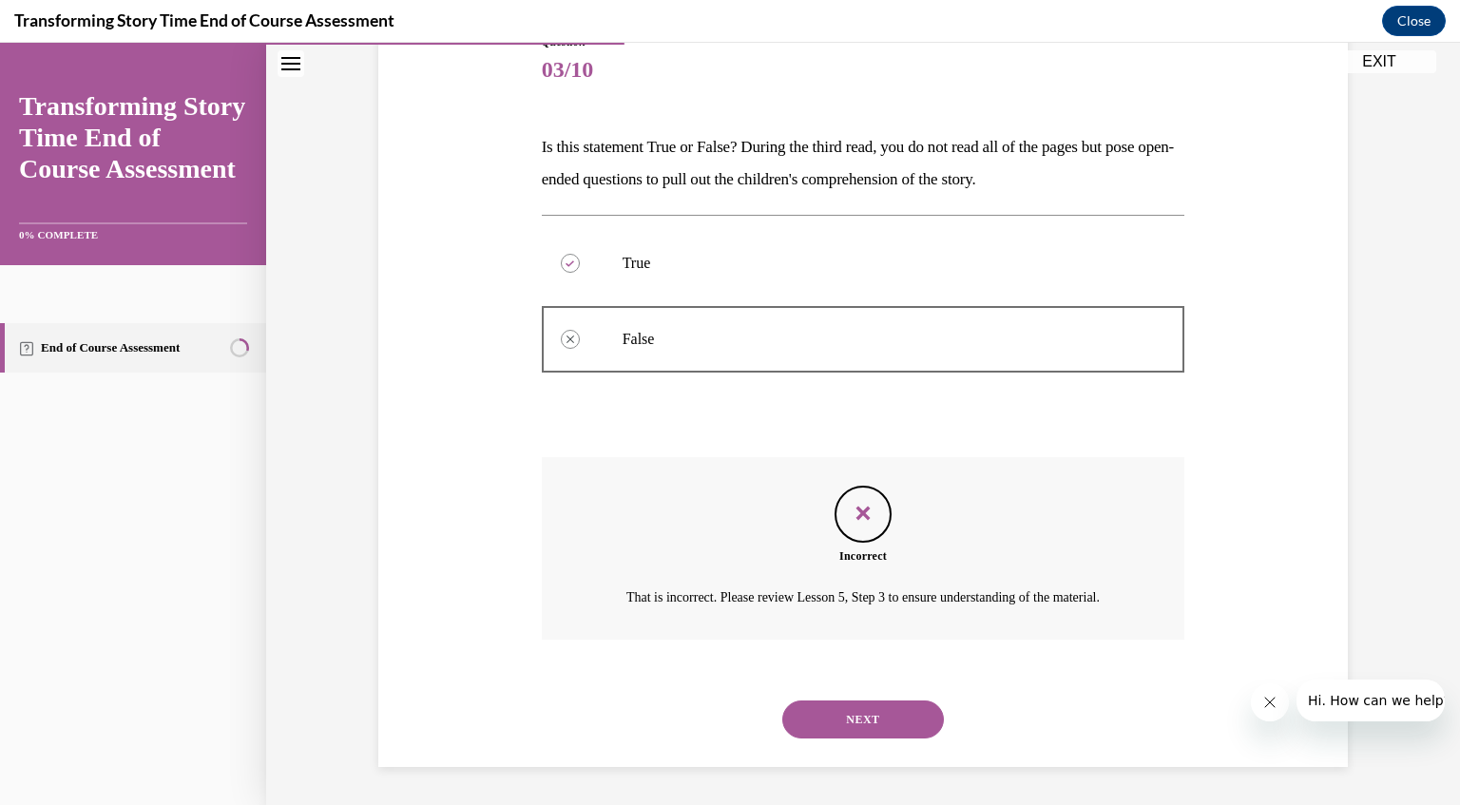
scroll to position [253, 0]
click at [832, 705] on button "NEXT" at bounding box center [863, 720] width 162 height 38
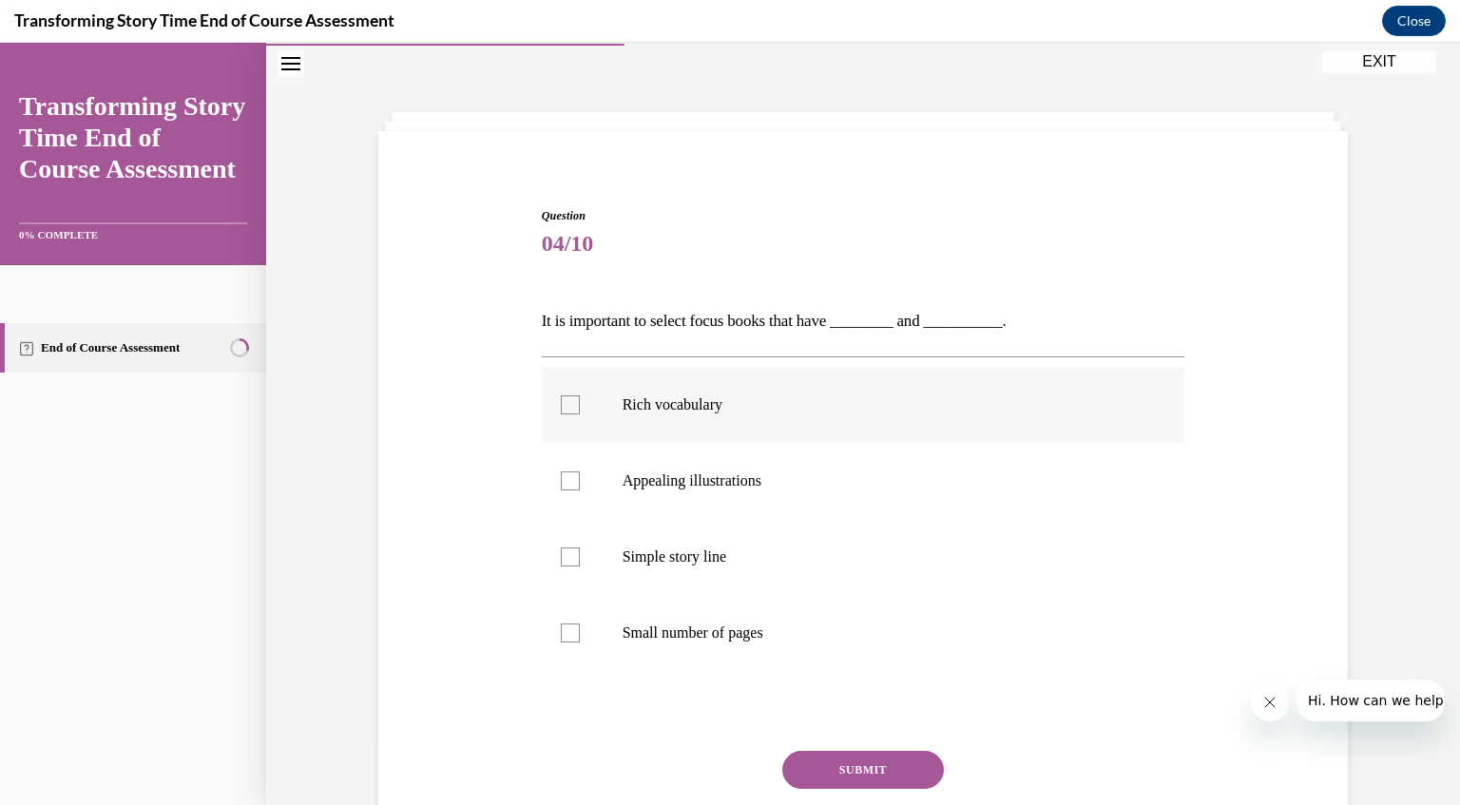
drag, startPoint x: 876, startPoint y: 432, endPoint x: 859, endPoint y: 437, distance: 17.1
click at [859, 437] on label "Rich vocabulary" at bounding box center [864, 405] width 644 height 76
click at [580, 414] on input "Rich vocabulary" at bounding box center [570, 404] width 19 height 19
checkbox input "true"
click at [568, 553] on div at bounding box center [570, 557] width 19 height 19
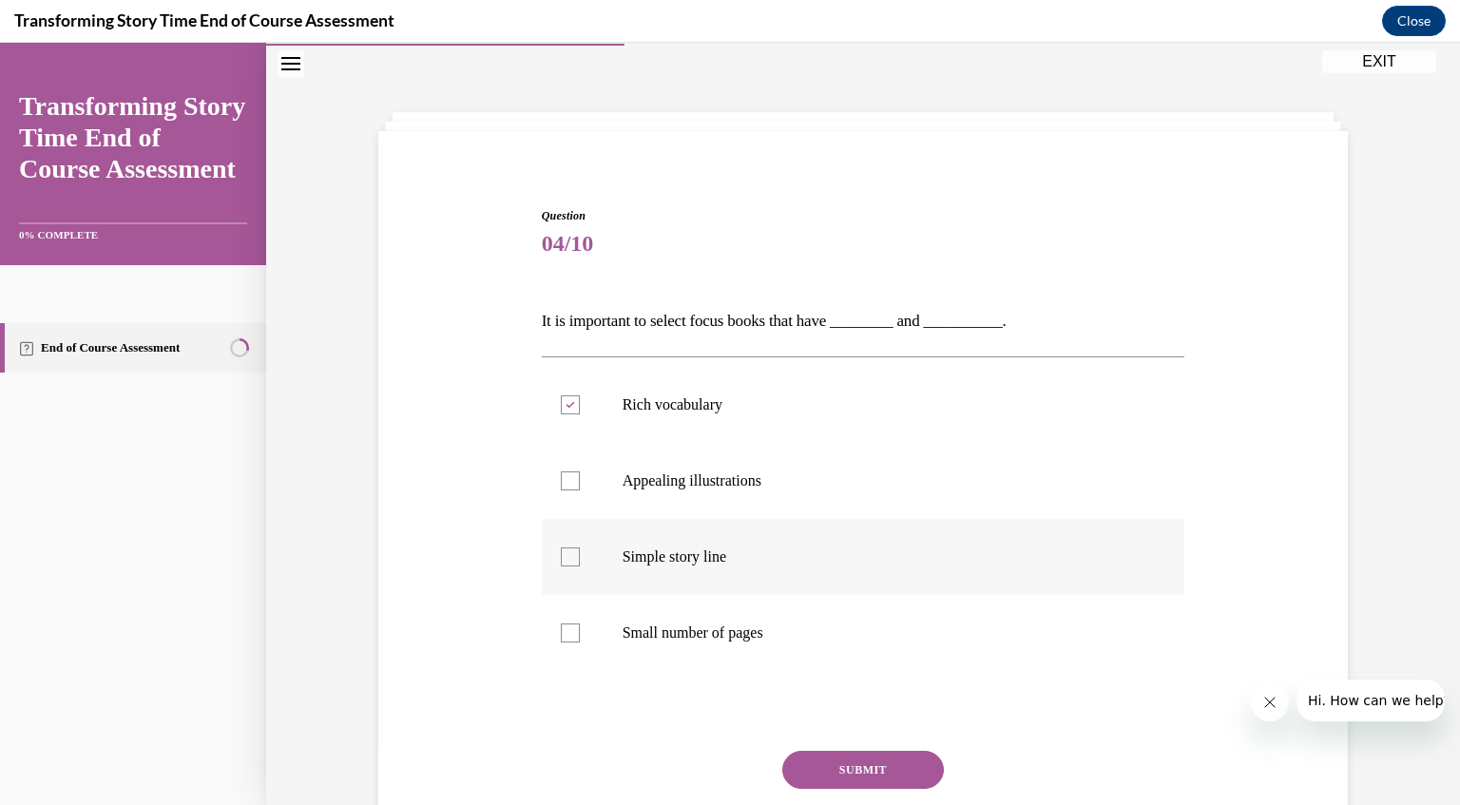
click at [568, 553] on input "Simple story line" at bounding box center [570, 557] width 19 height 19
checkbox input "true"
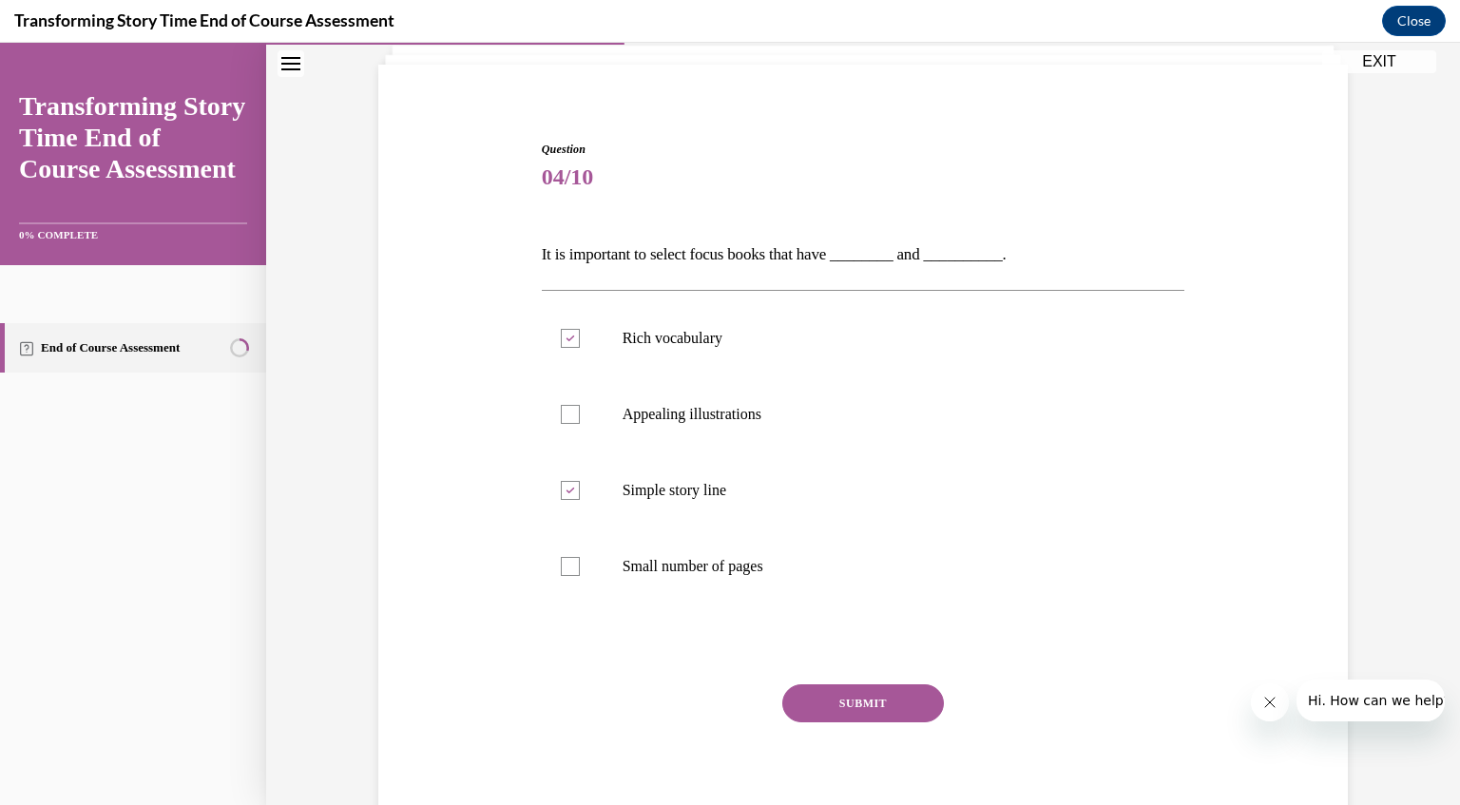
scroll to position [139, 0]
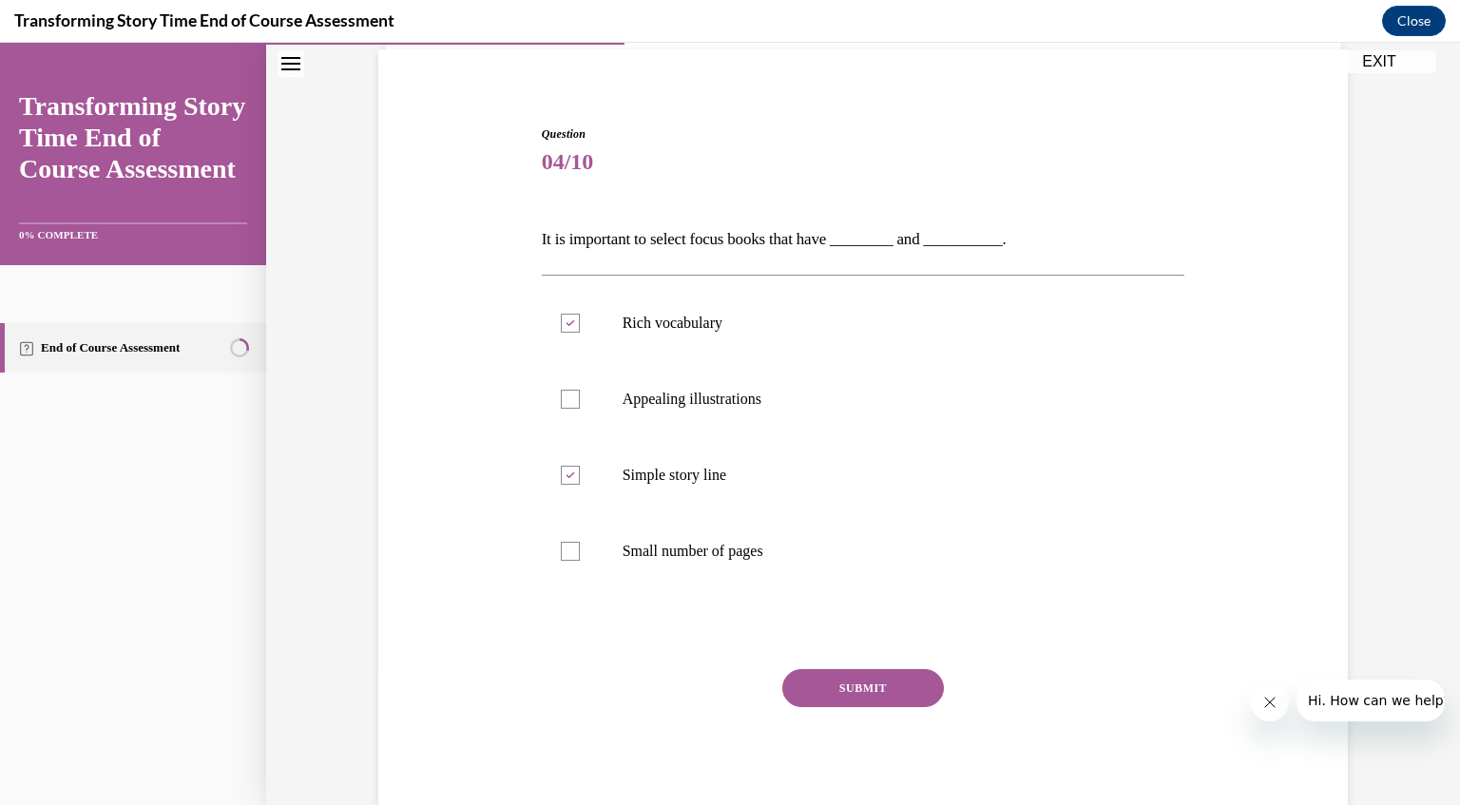
click at [821, 692] on button "SUBMIT" at bounding box center [863, 688] width 162 height 38
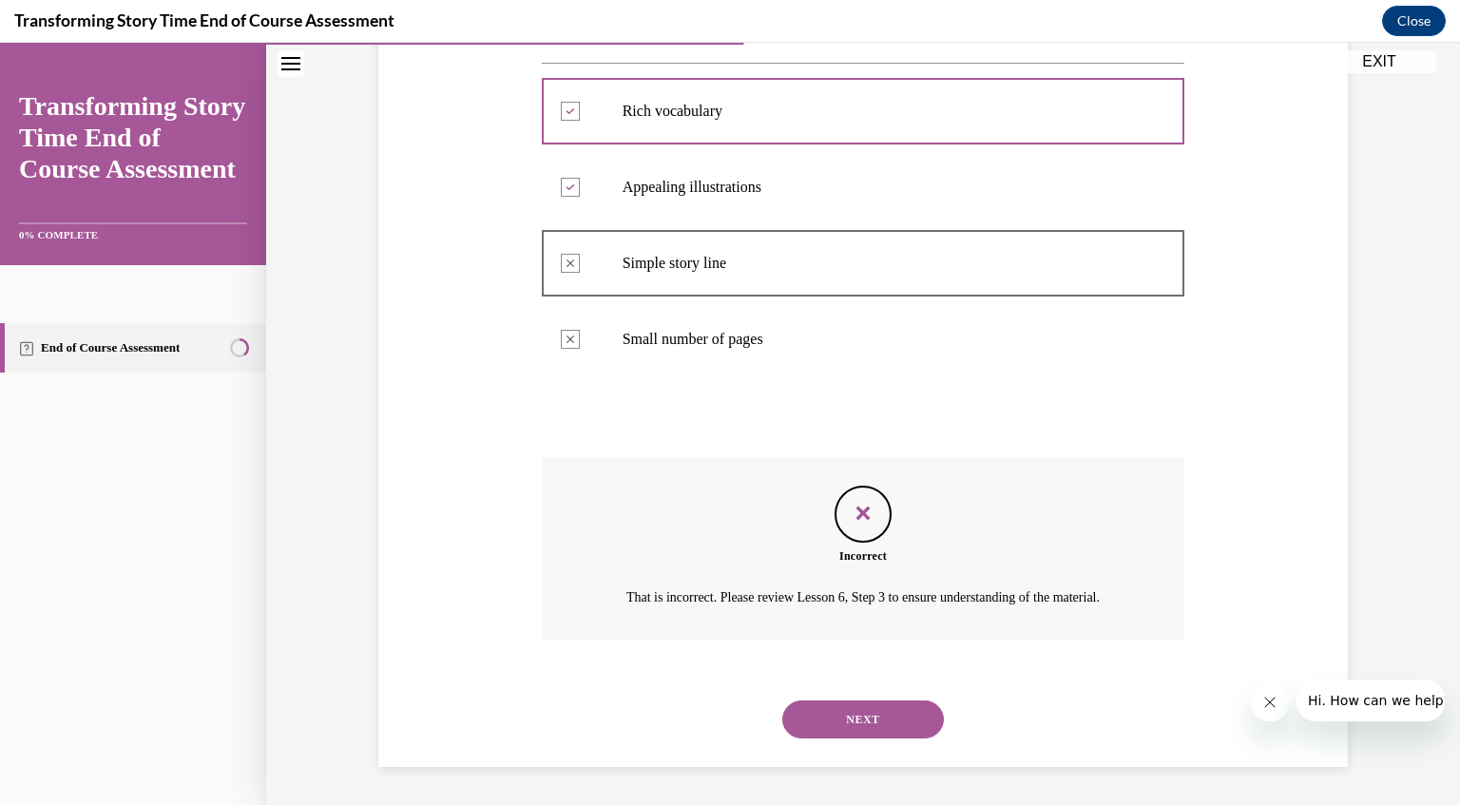
scroll to position [373, 0]
click at [860, 718] on button "NEXT" at bounding box center [863, 720] width 162 height 38
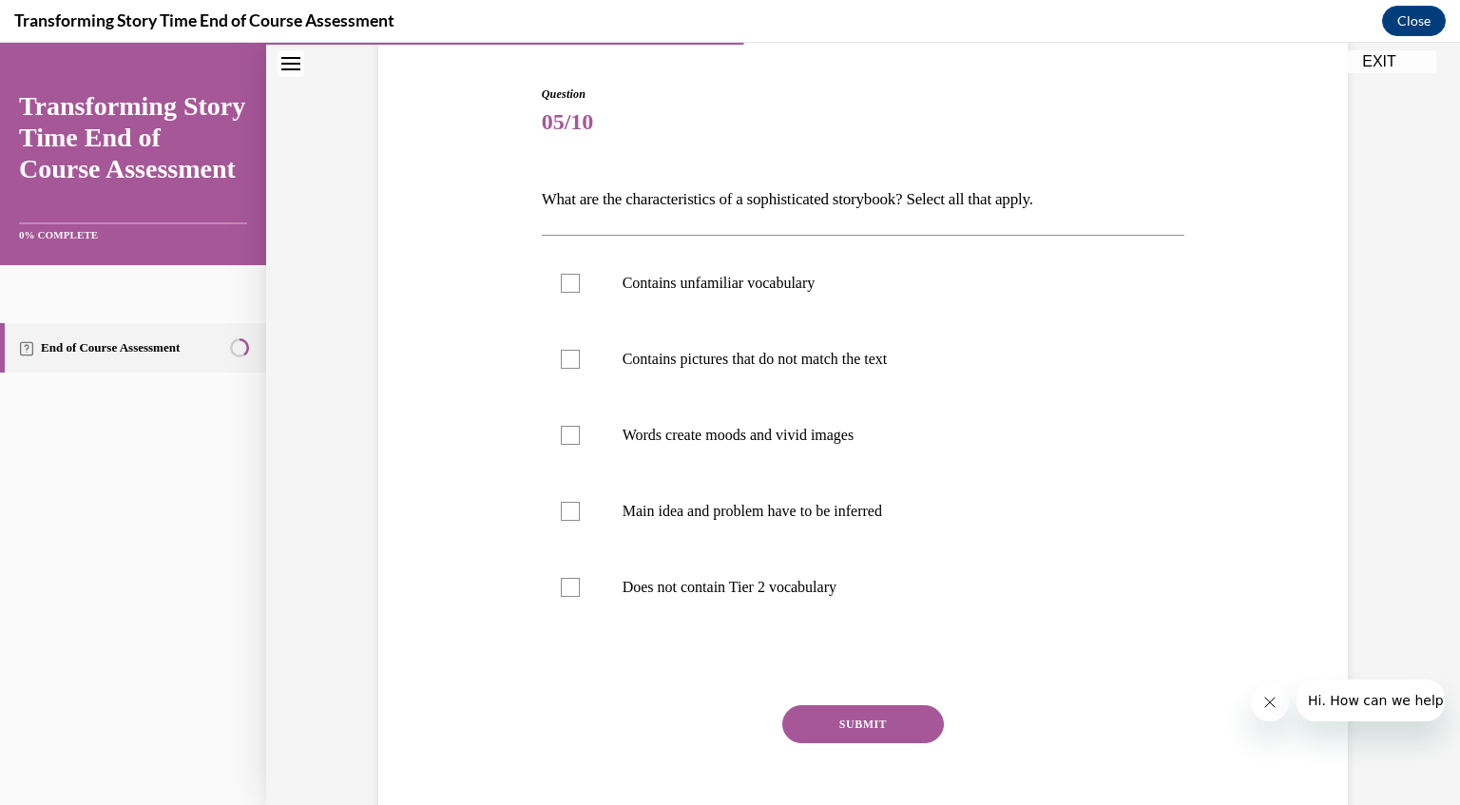
scroll to position [177, 0]
click at [562, 360] on div at bounding box center [570, 361] width 19 height 19
click at [562, 360] on input "Contains pictures that do not match the text" at bounding box center [570, 361] width 19 height 19
checkbox input "true"
click at [561, 280] on div at bounding box center [570, 285] width 19 height 19
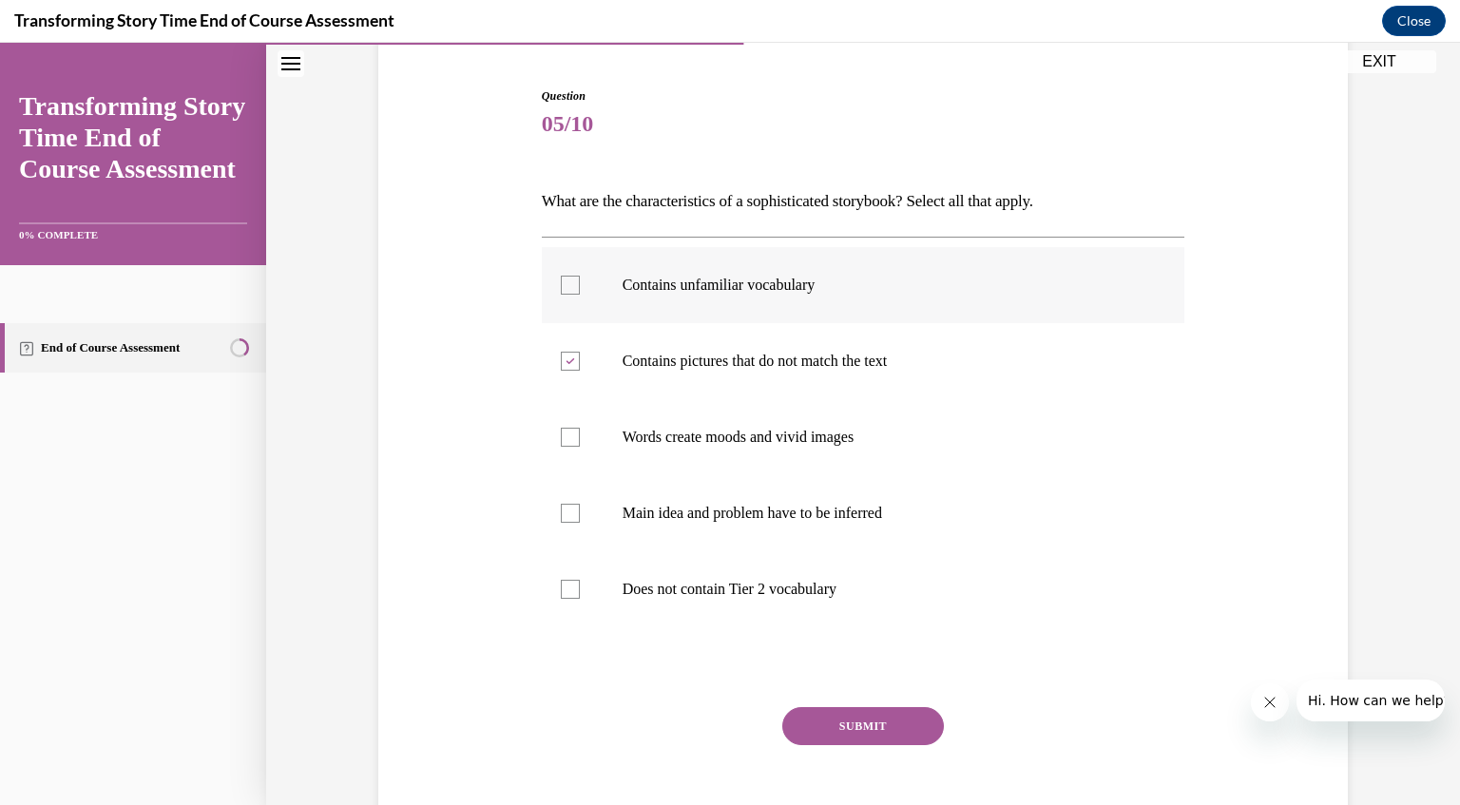
click at [561, 280] on input "Contains unfamiliar vocabulary" at bounding box center [570, 285] width 19 height 19
checkbox input "true"
click at [890, 718] on button "SUBMIT" at bounding box center [863, 726] width 162 height 38
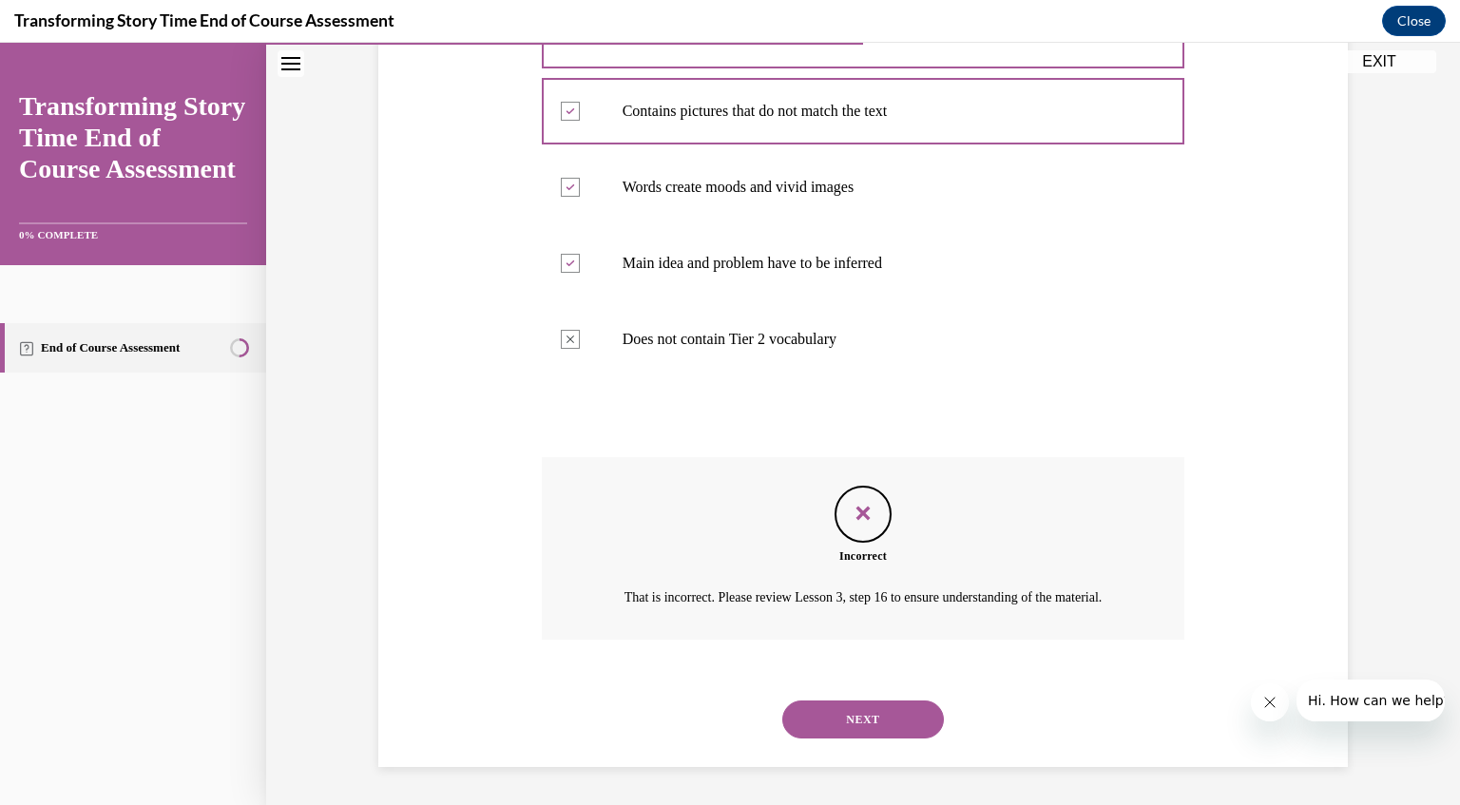
scroll to position [449, 0]
click at [828, 718] on button "NEXT" at bounding box center [863, 720] width 162 height 38
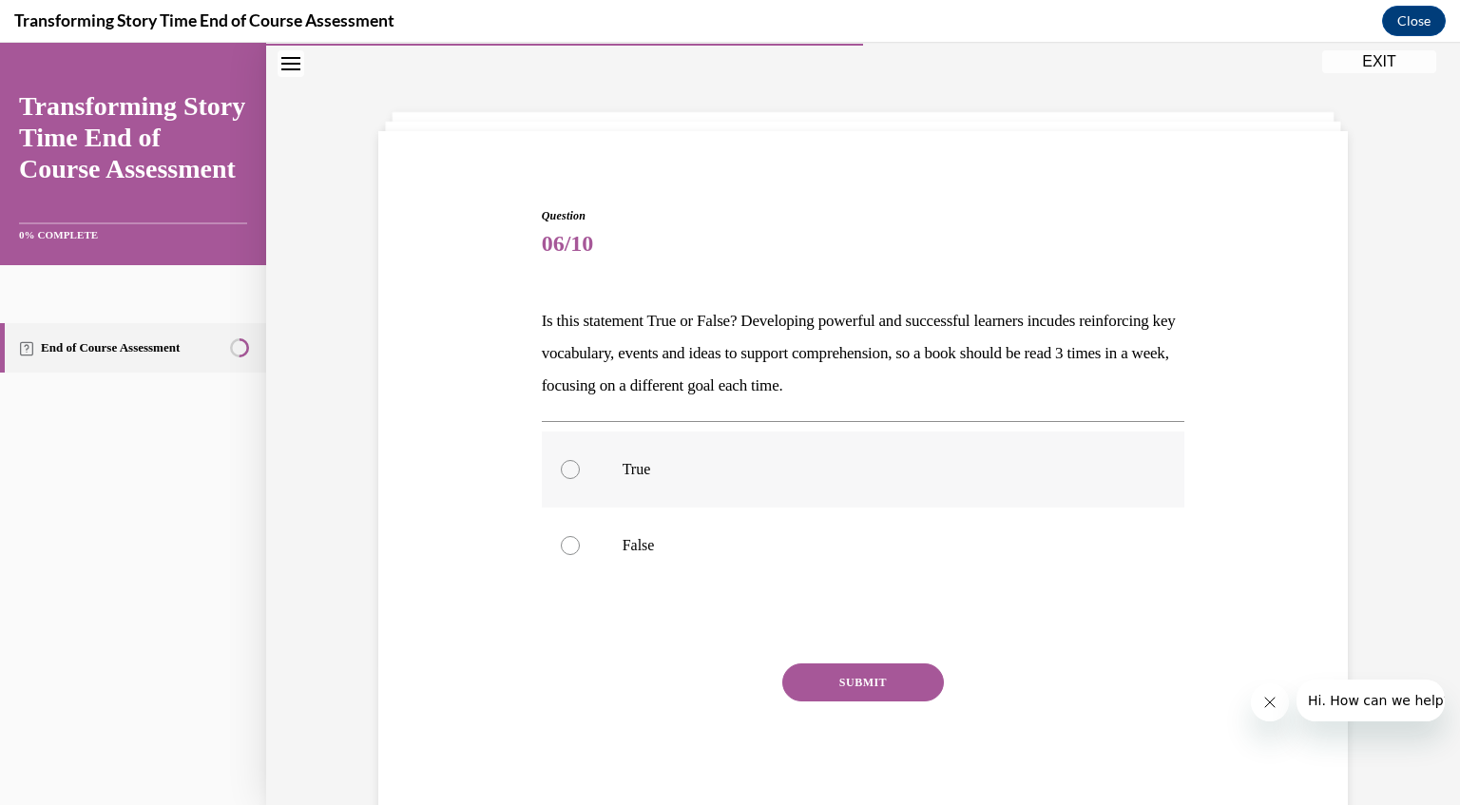
click at [562, 473] on div at bounding box center [570, 469] width 19 height 19
click at [562, 473] on input "True" at bounding box center [570, 469] width 19 height 19
radio input "true"
click at [816, 676] on button "SUBMIT" at bounding box center [863, 683] width 162 height 38
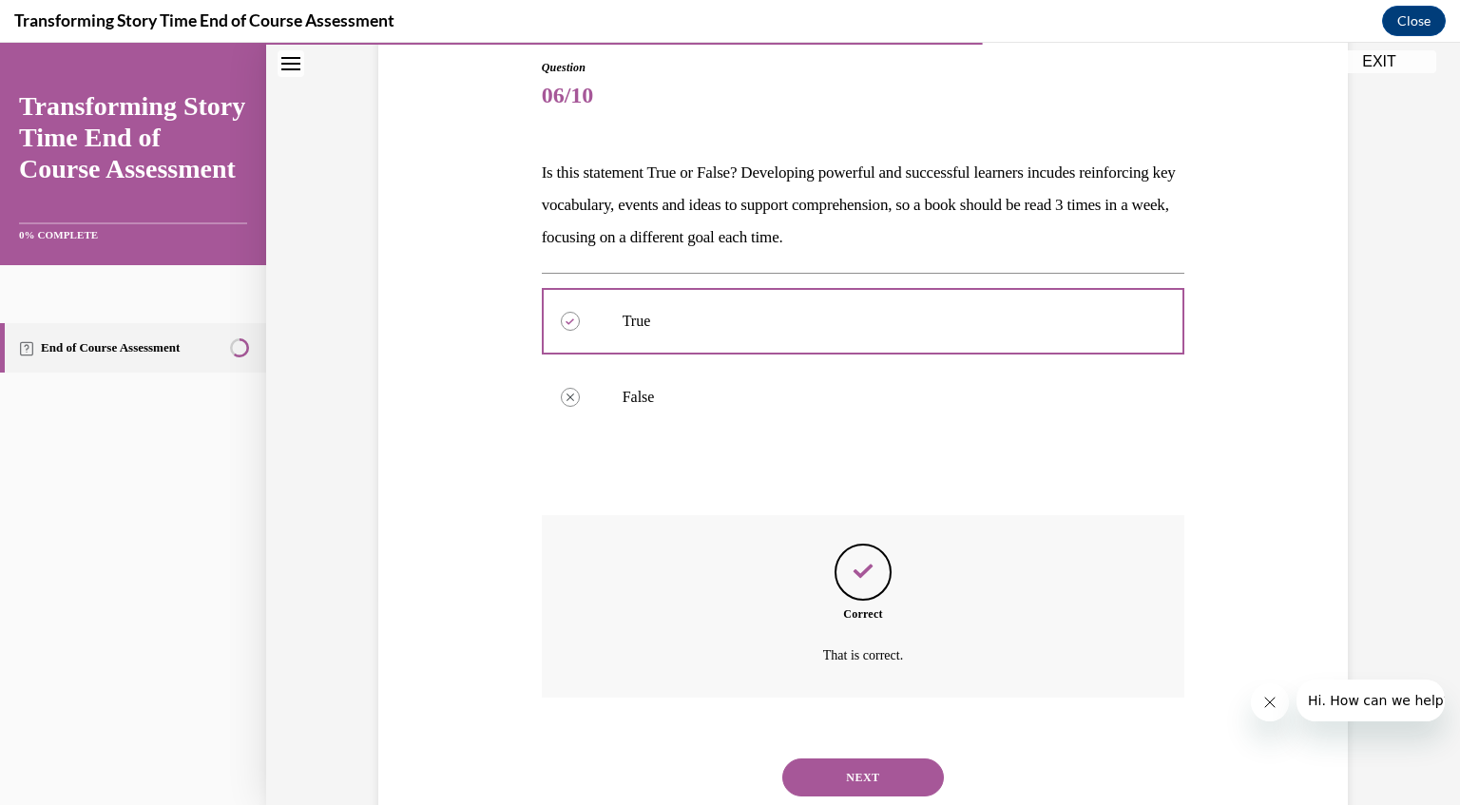
scroll to position [262, 0]
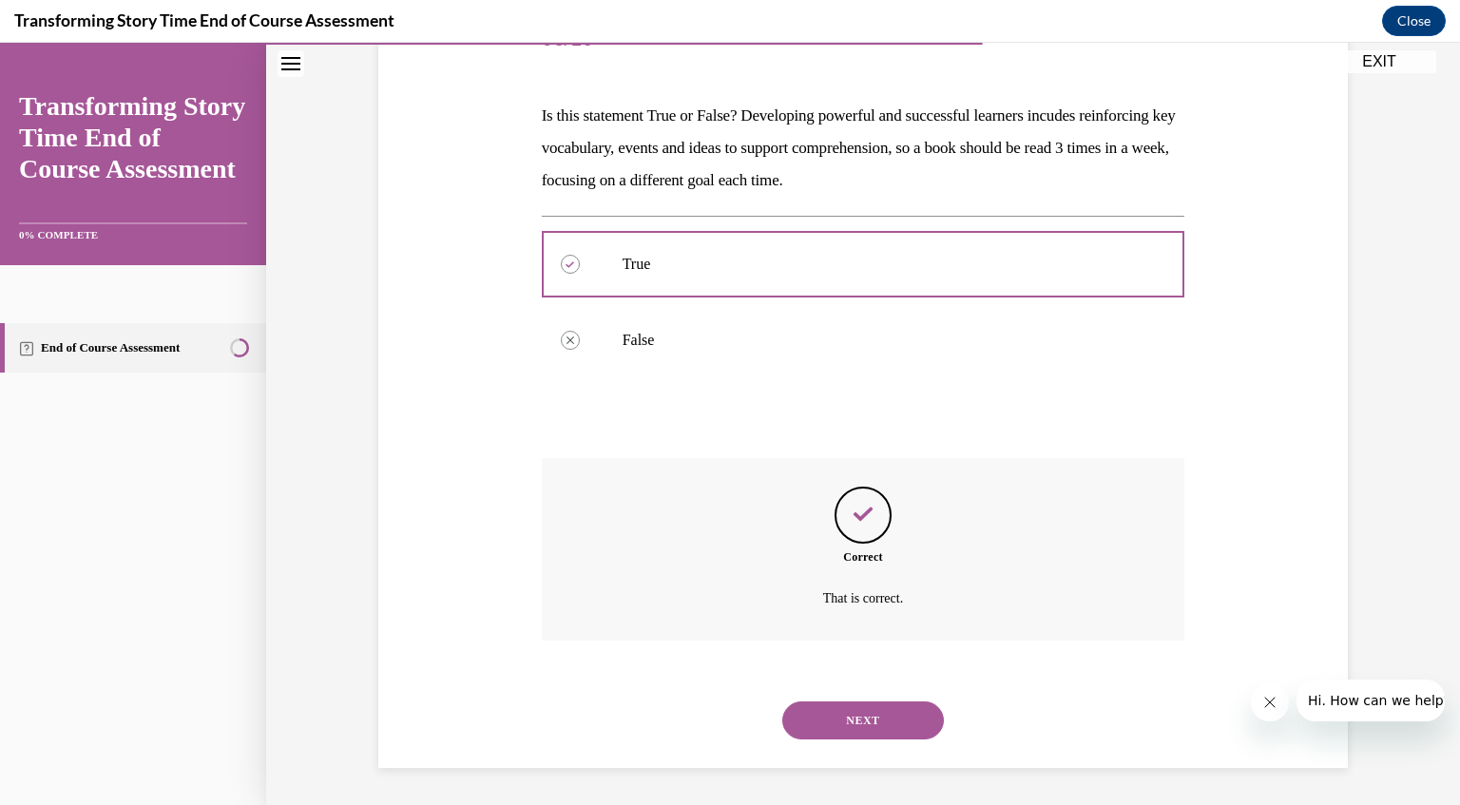
click at [853, 710] on button "NEXT" at bounding box center [863, 721] width 162 height 38
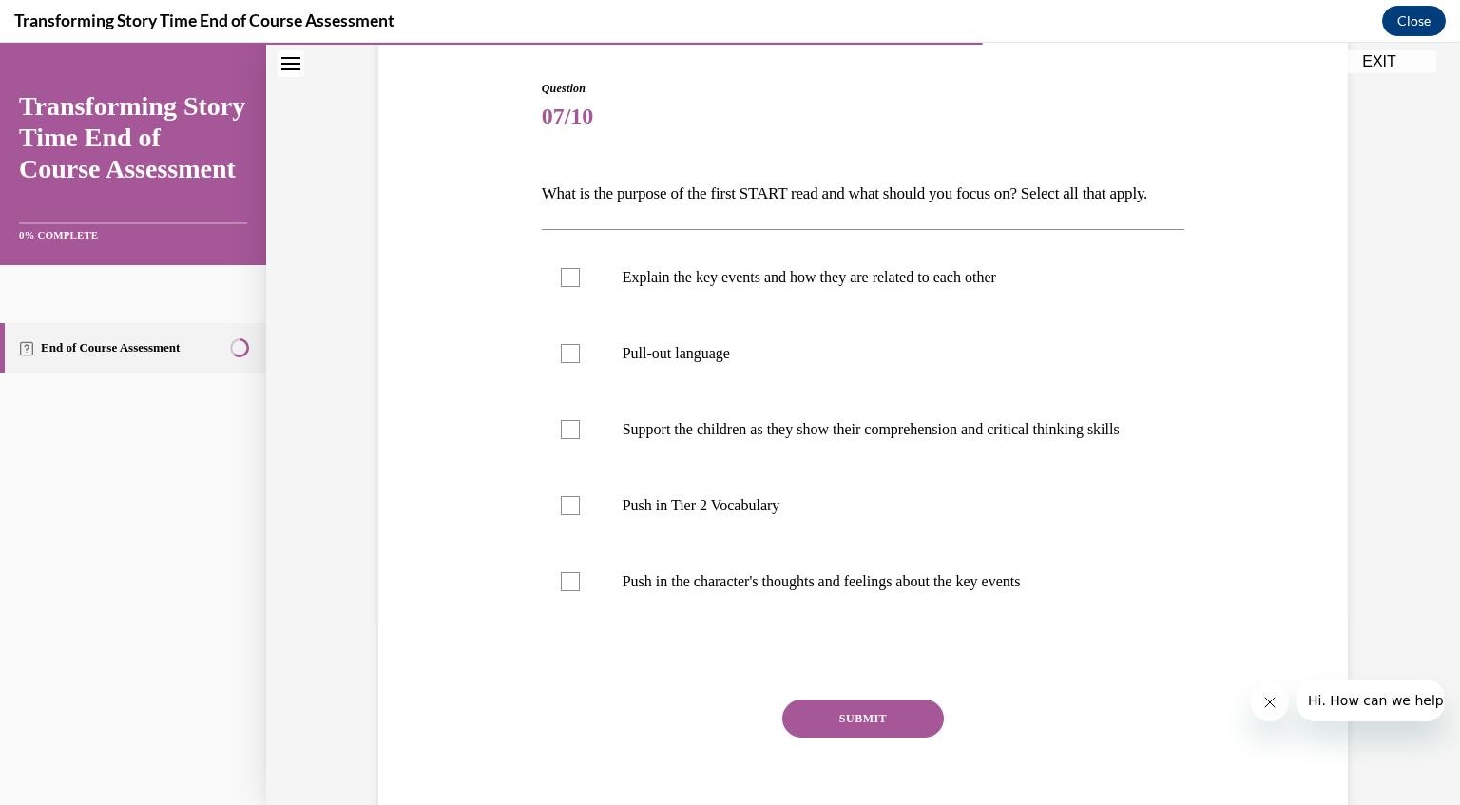
scroll to position [183, 0]
click at [562, 364] on div at bounding box center [570, 354] width 19 height 19
click at [562, 364] on input "Pull-out language" at bounding box center [570, 354] width 19 height 19
checkbox input "true"
click at [568, 288] on div at bounding box center [570, 278] width 19 height 19
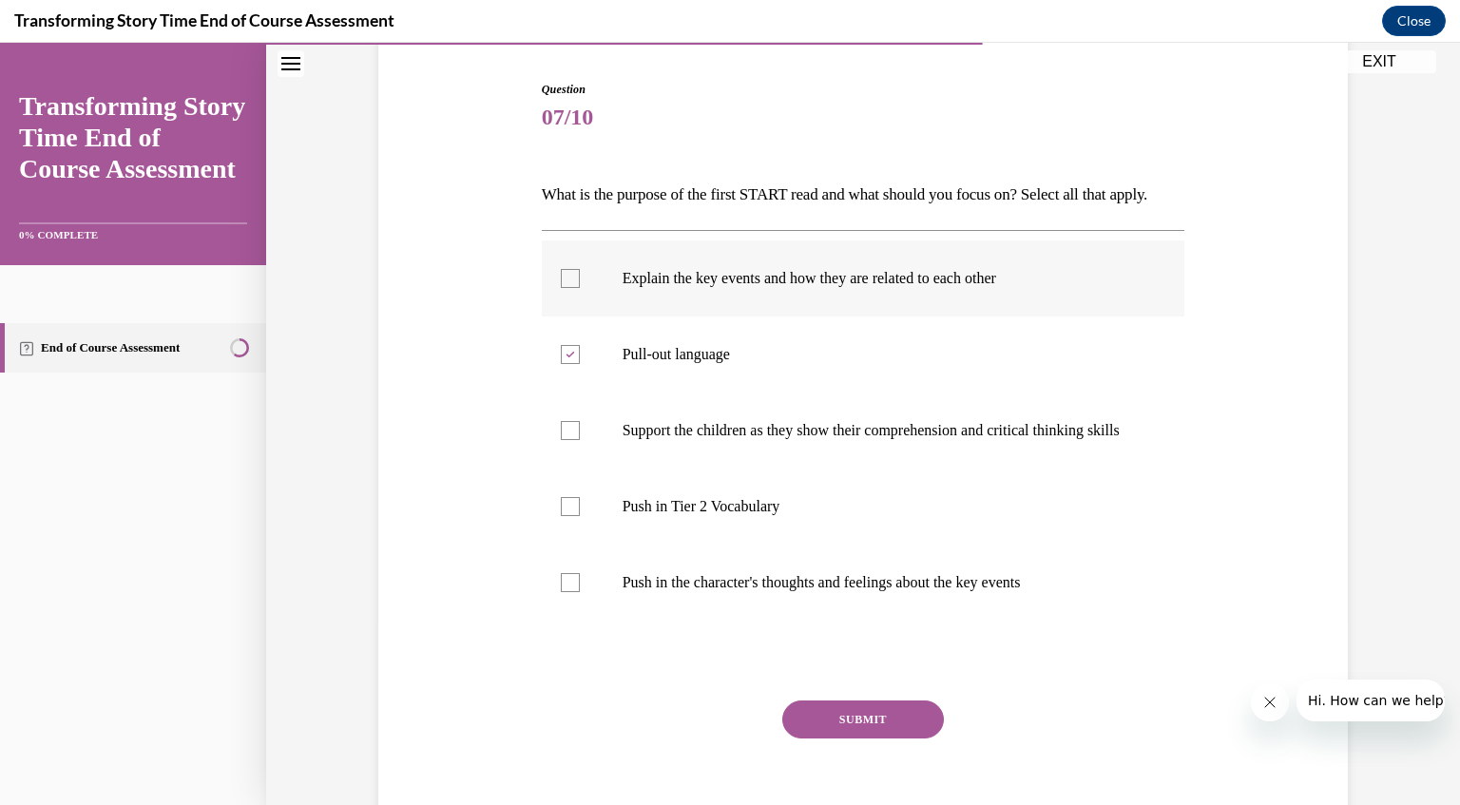
click at [568, 288] on input "Explain the key events and how they are related to each other" at bounding box center [570, 278] width 19 height 19
checkbox input "true"
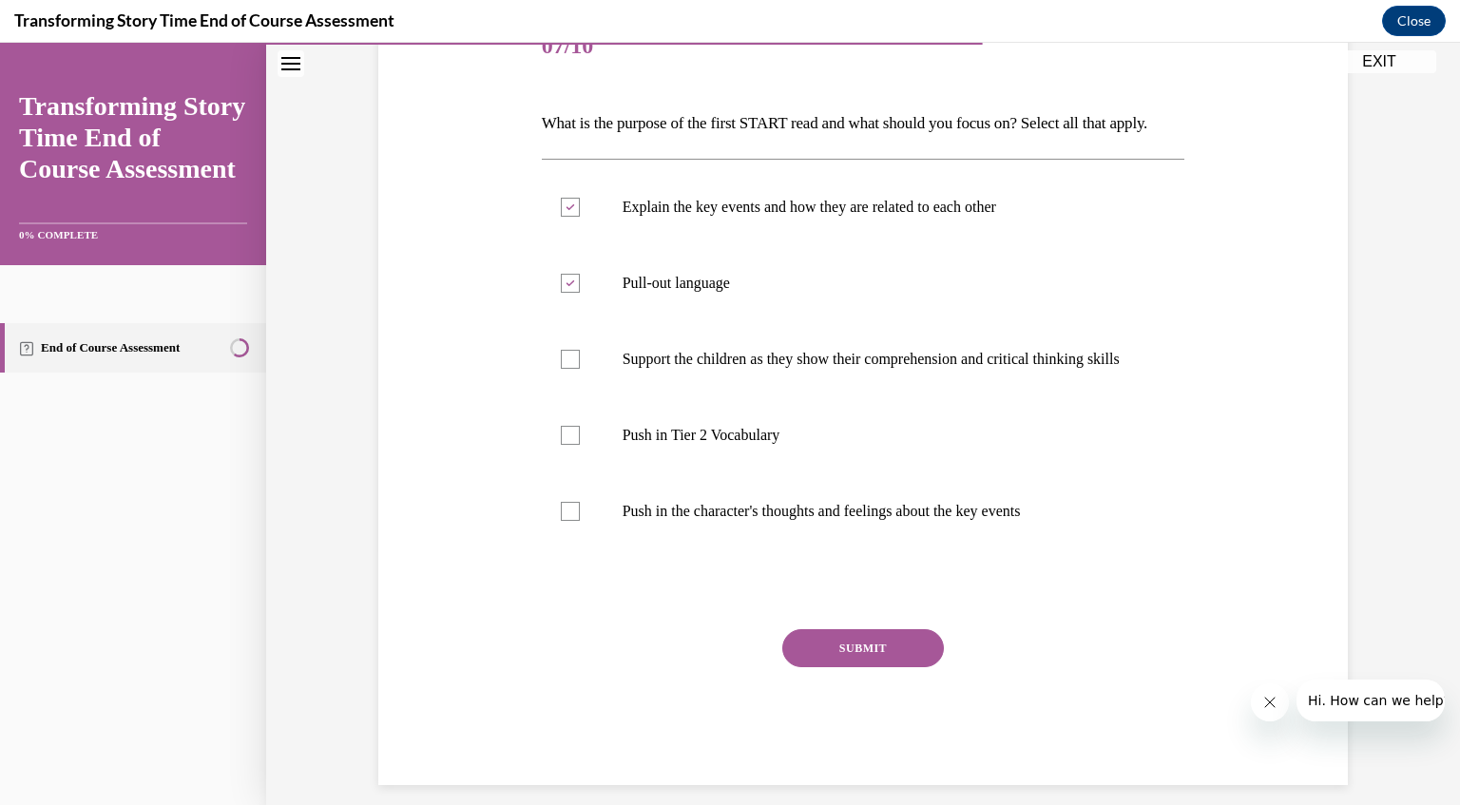
scroll to position [254, 0]
click at [869, 668] on button "SUBMIT" at bounding box center [863, 649] width 162 height 38
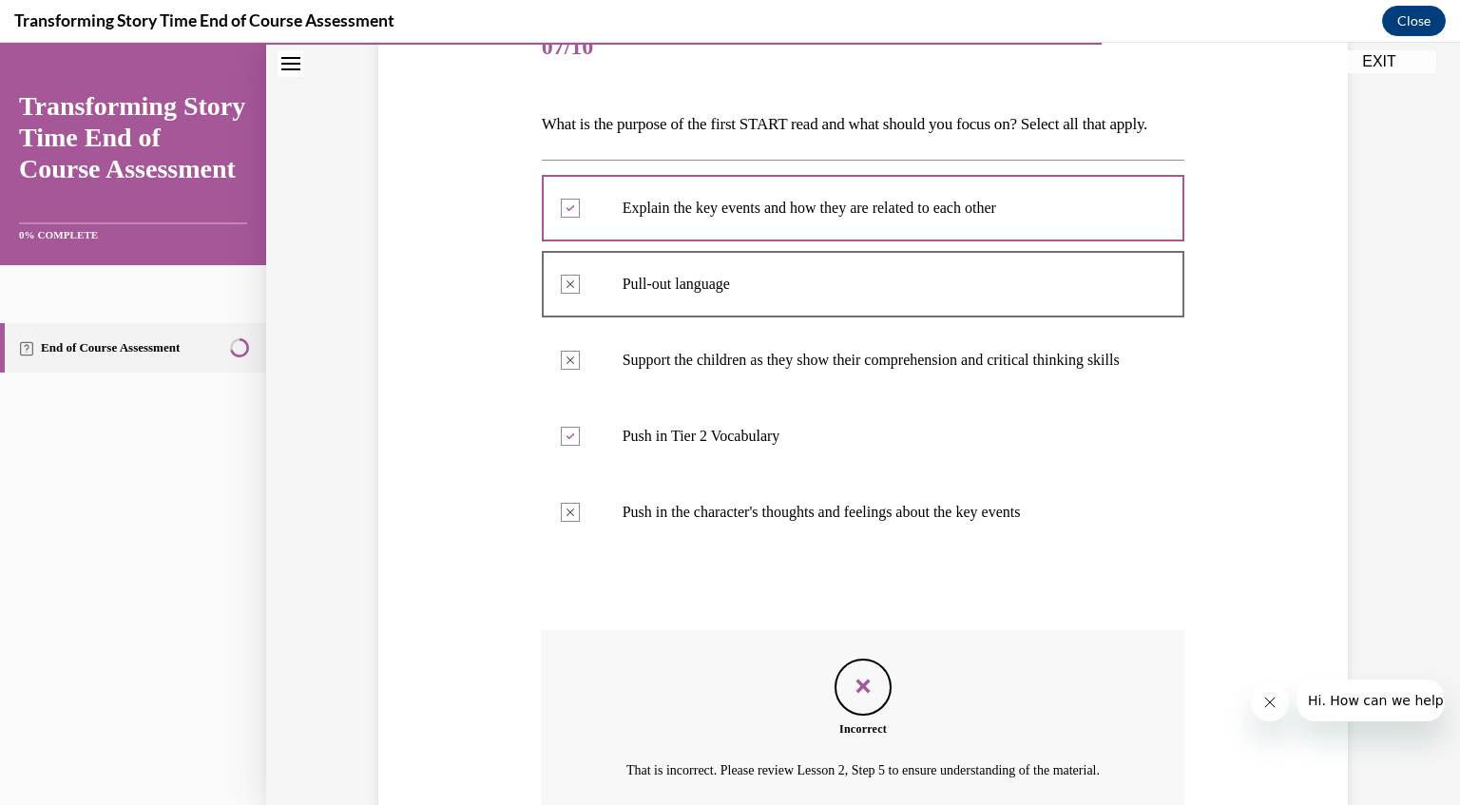
scroll to position [500, 0]
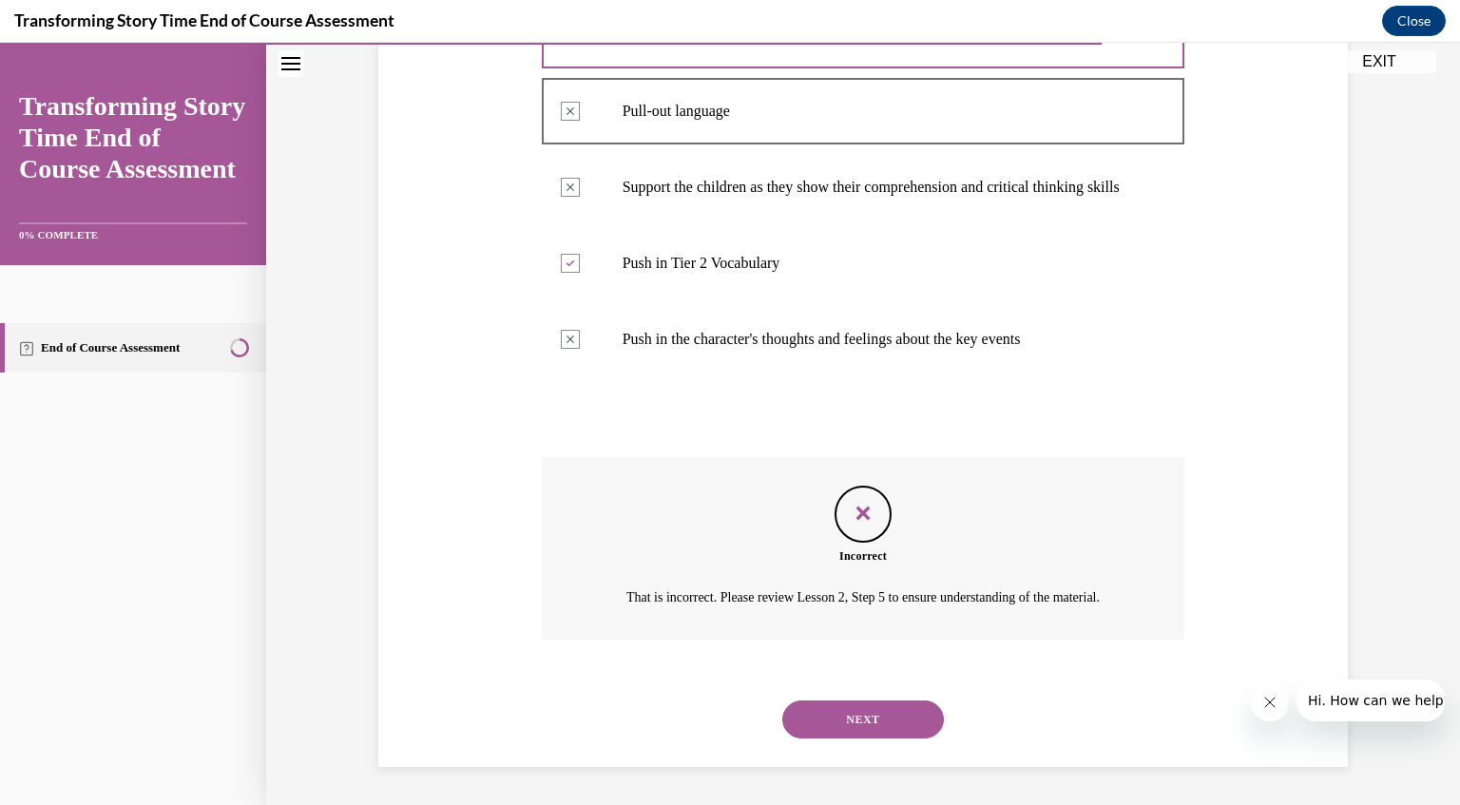
click at [859, 718] on button "NEXT" at bounding box center [863, 720] width 162 height 38
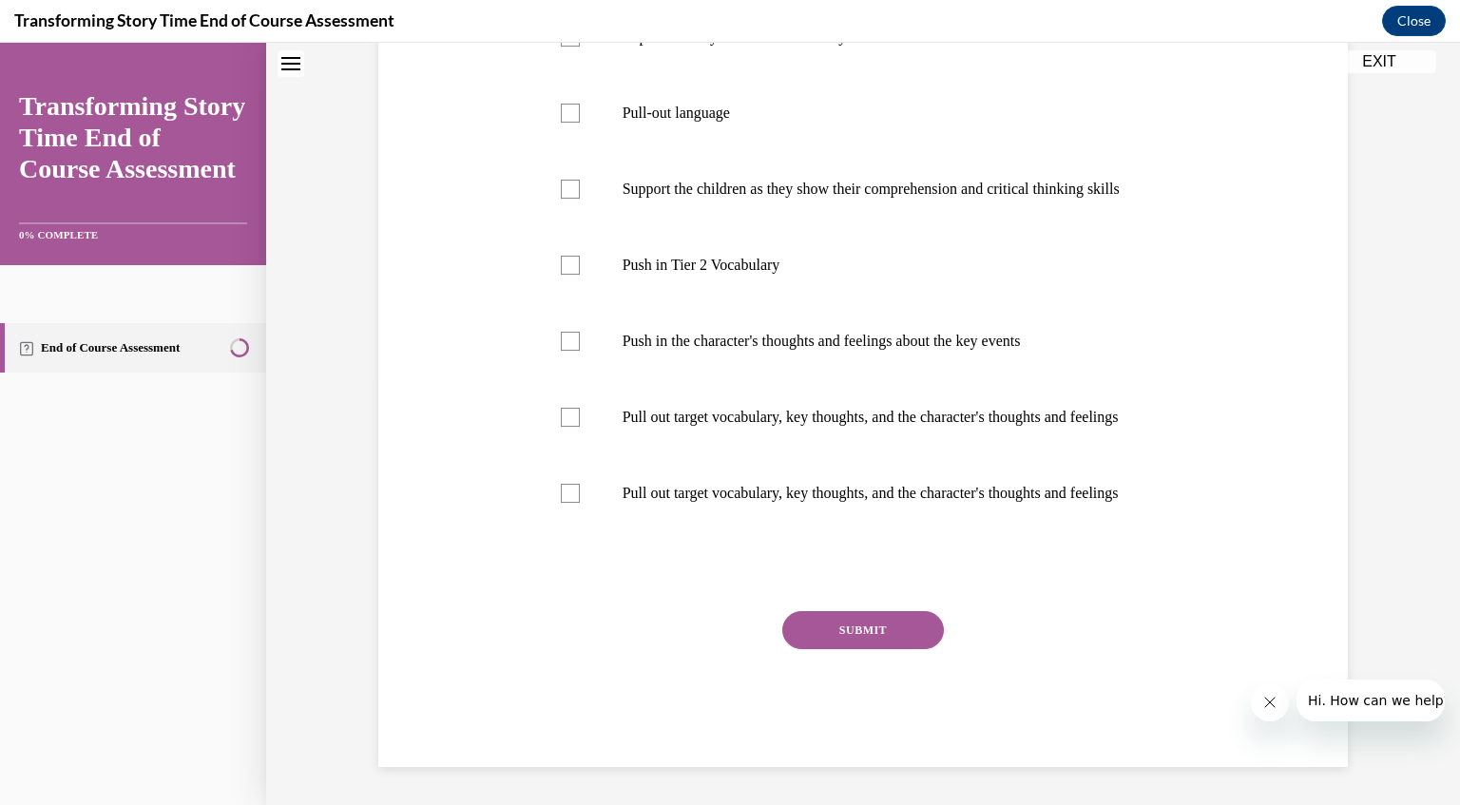
scroll to position [57, 0]
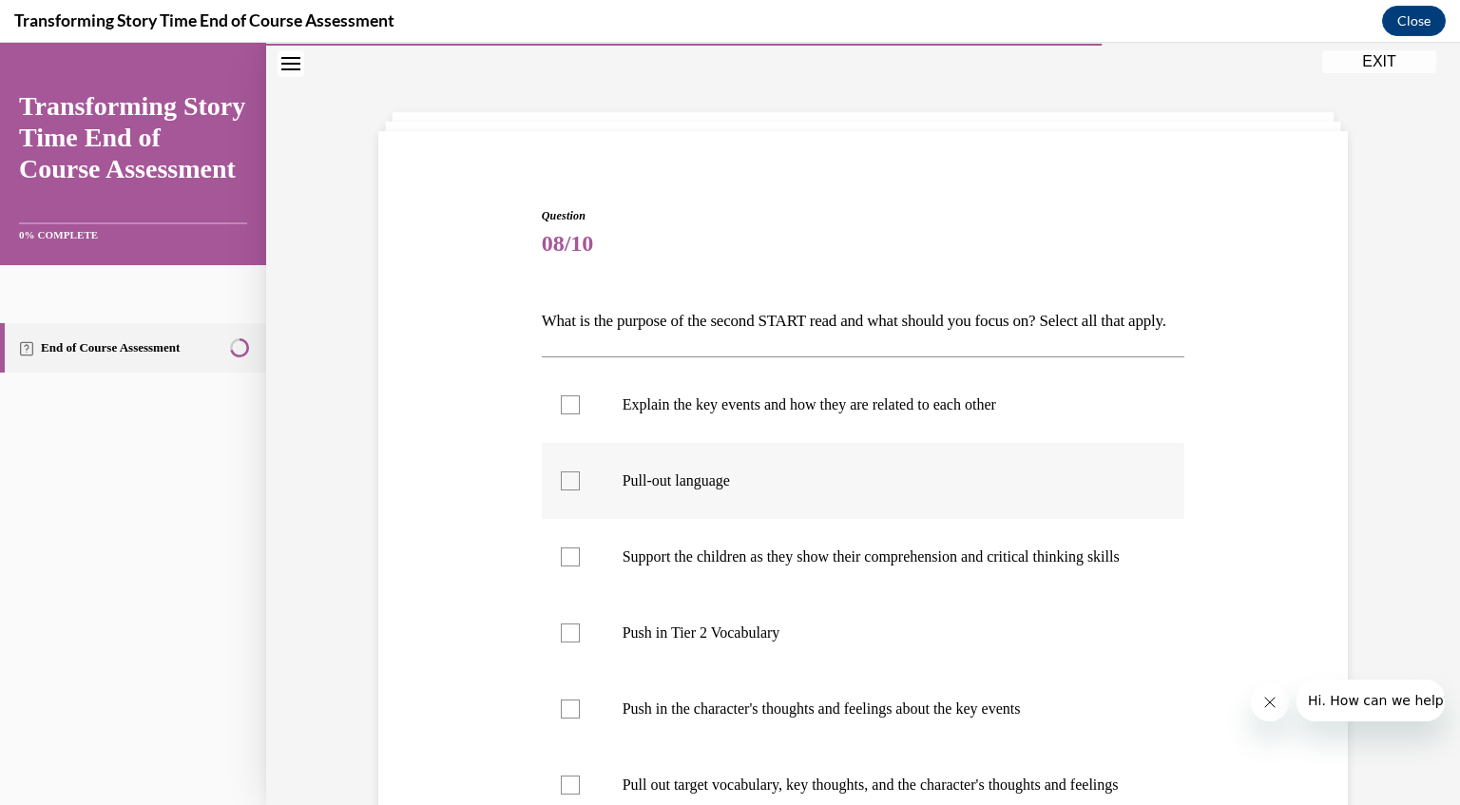
click at [567, 491] on div at bounding box center [570, 480] width 19 height 19
click at [567, 491] on input "Pull-out language" at bounding box center [570, 480] width 19 height 19
checkbox input "true"
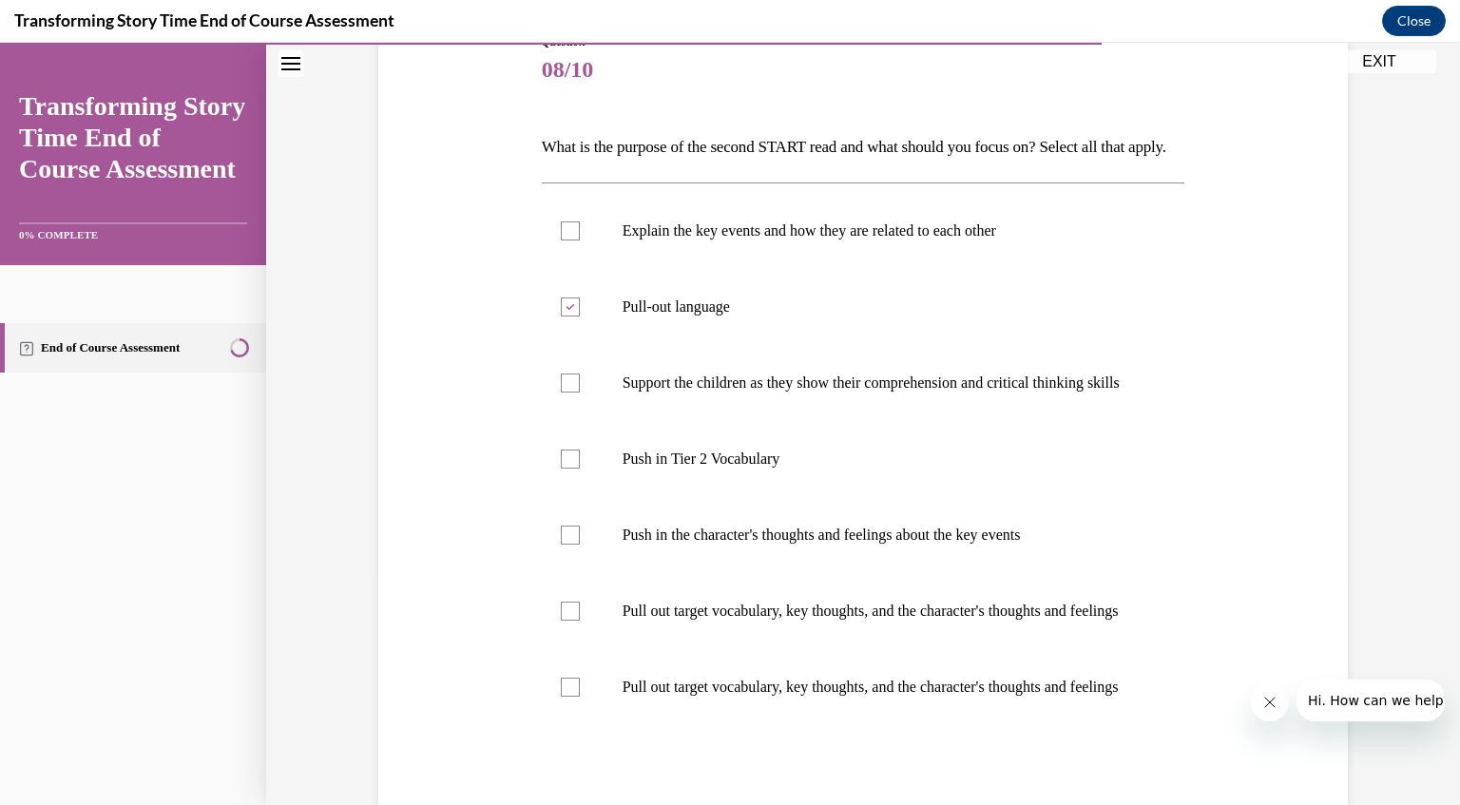
scroll to position [249, 0]
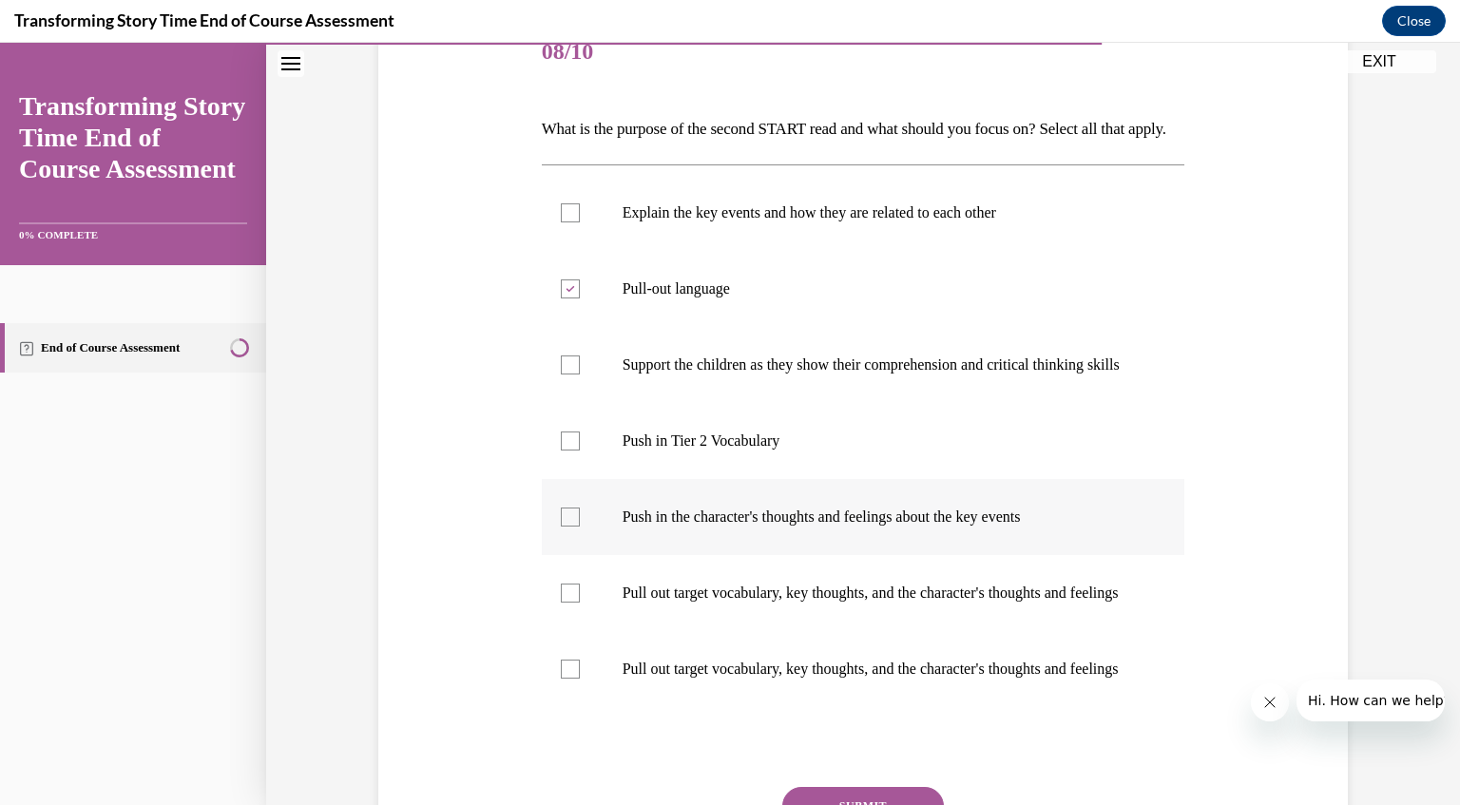
click at [567, 527] on div at bounding box center [570, 517] width 19 height 19
click at [567, 527] on input "Push in the character's thoughts and feelings about the key events" at bounding box center [570, 517] width 19 height 19
checkbox input "true"
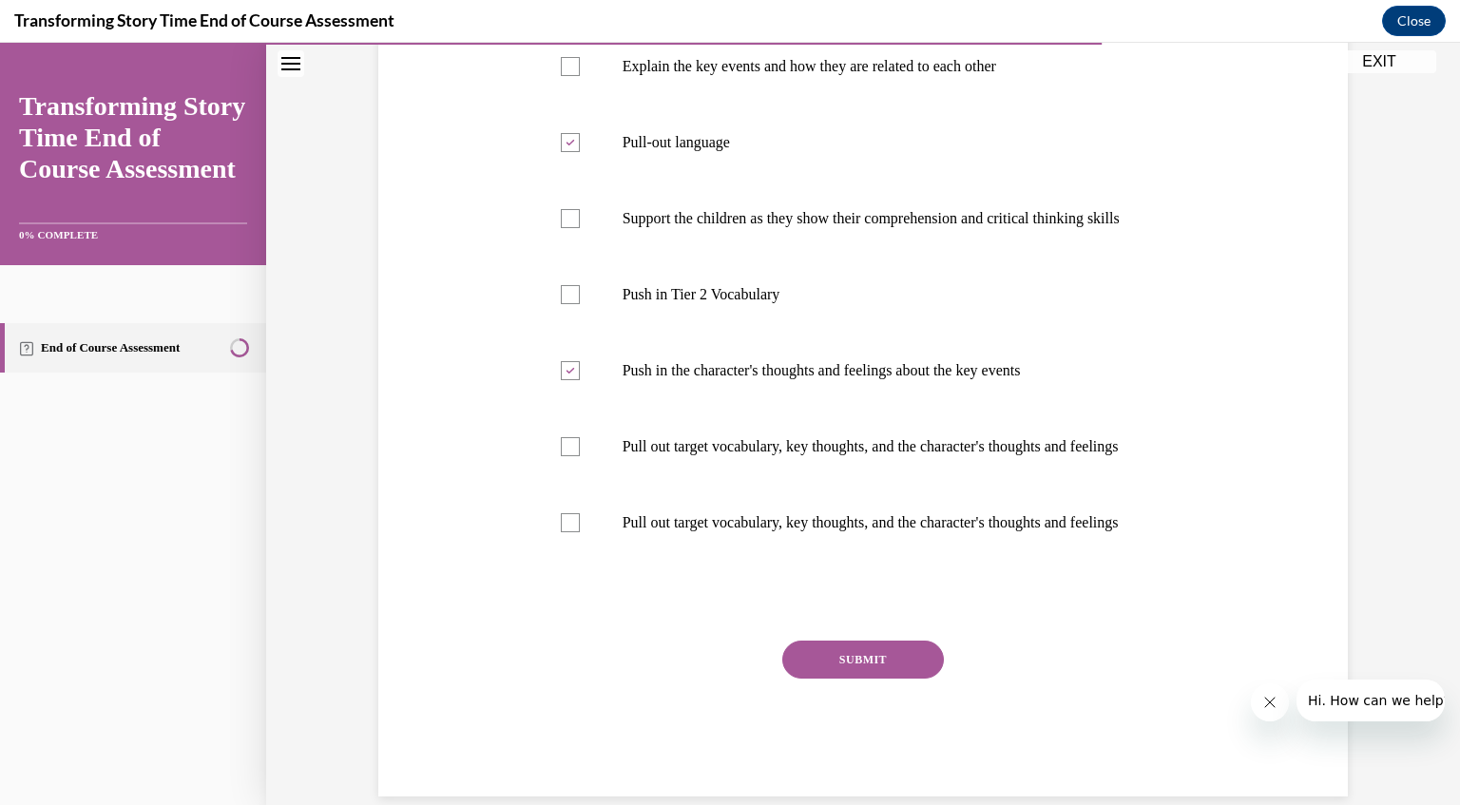
scroll to position [414, 0]
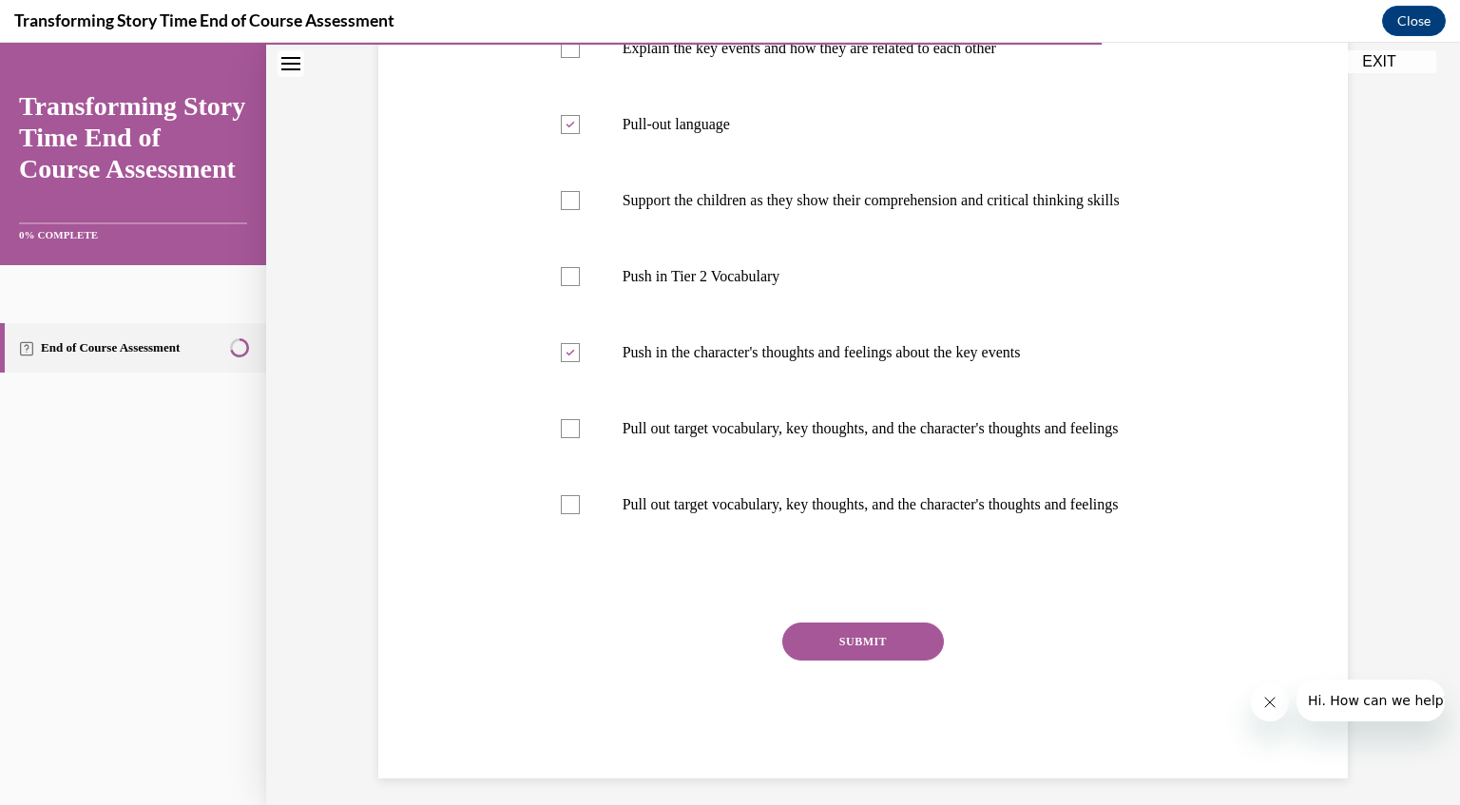
click at [846, 661] on button "SUBMIT" at bounding box center [863, 642] width 162 height 38
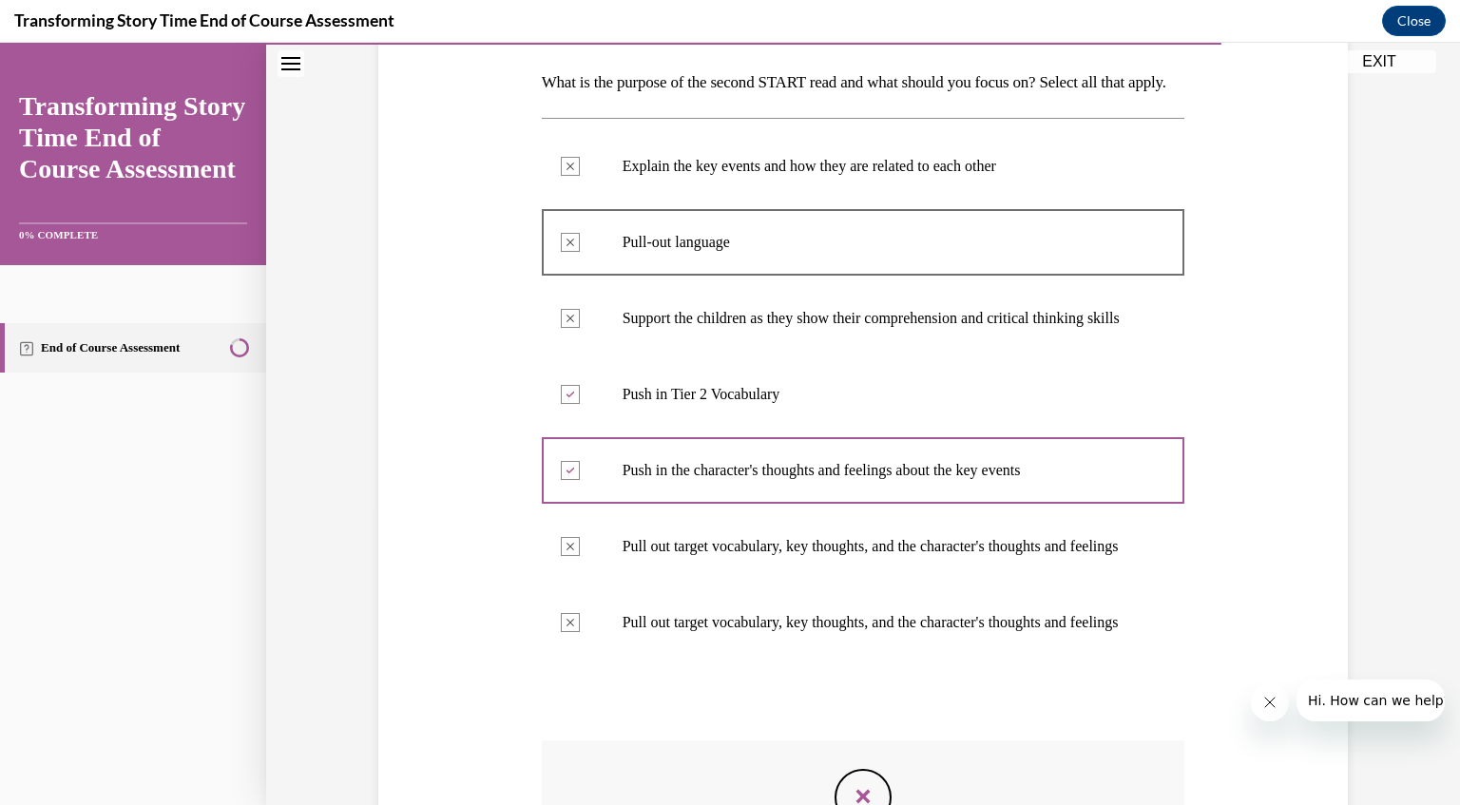
scroll to position [293, 0]
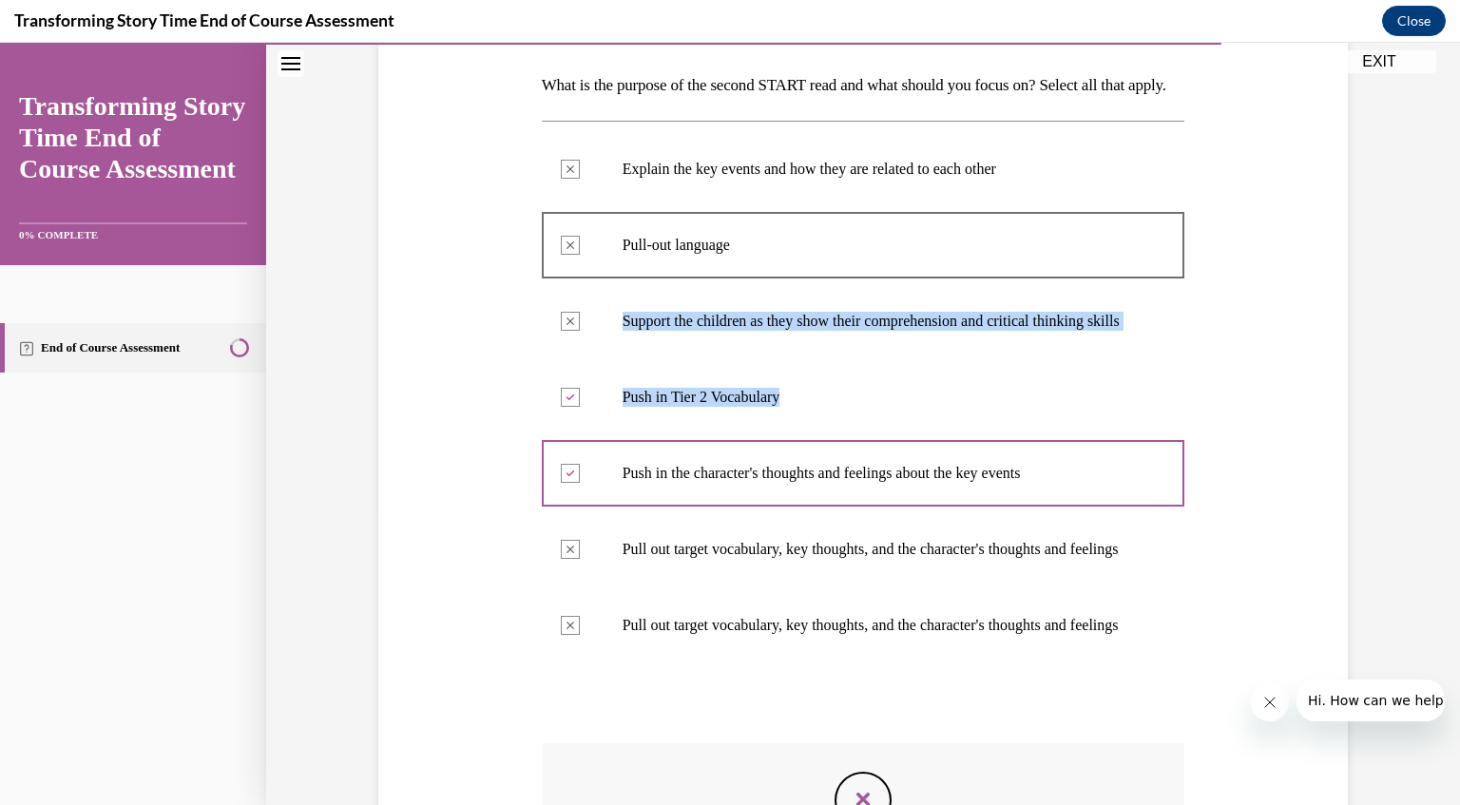
drag, startPoint x: 1445, startPoint y: 260, endPoint x: 1436, endPoint y: 475, distance: 216.0
click at [1436, 475] on div "Question 08/10 What is the purpose of the second START read and what should you…" at bounding box center [863, 450] width 1194 height 1281
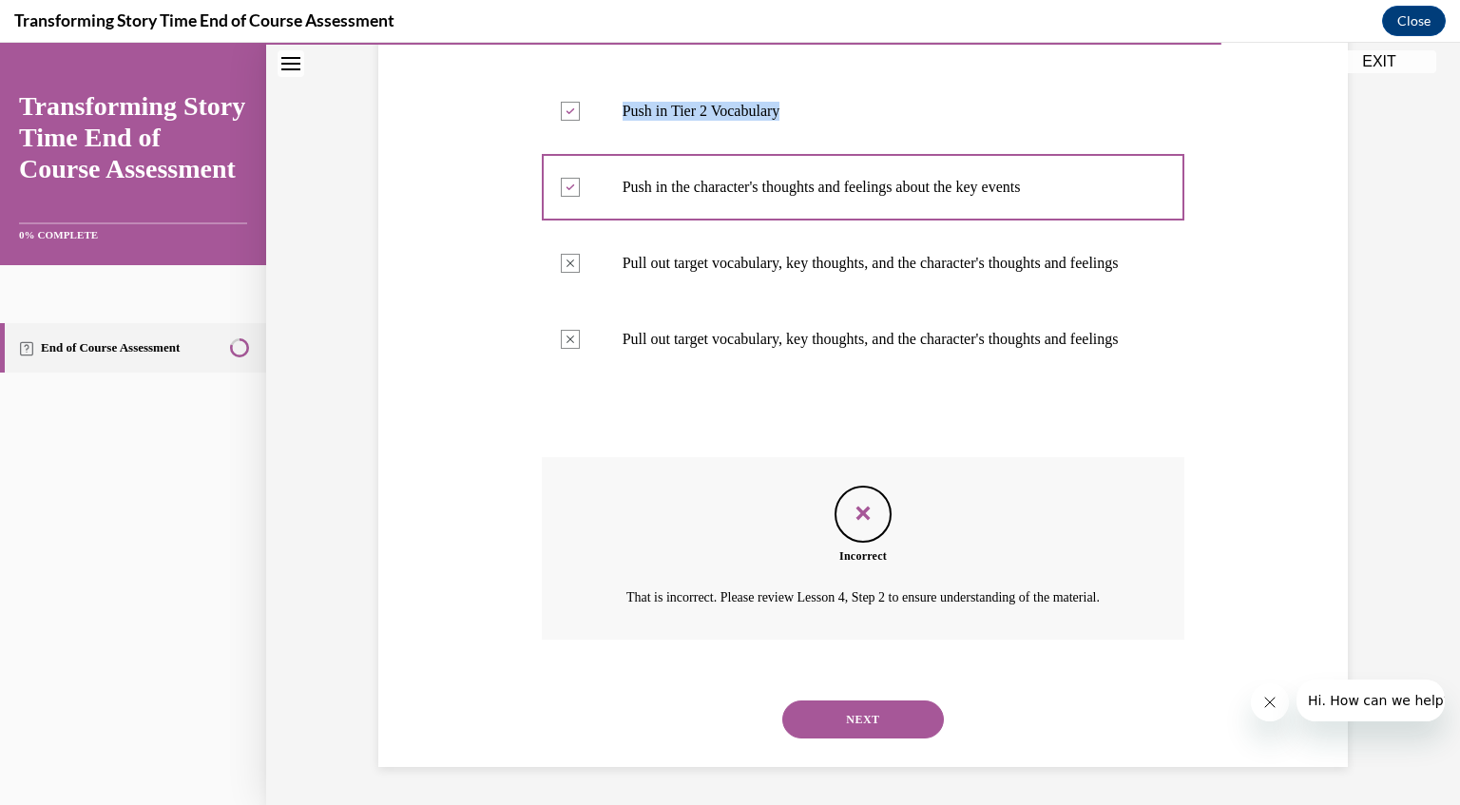
scroll to position [688, 0]
click at [889, 725] on button "NEXT" at bounding box center [863, 720] width 162 height 38
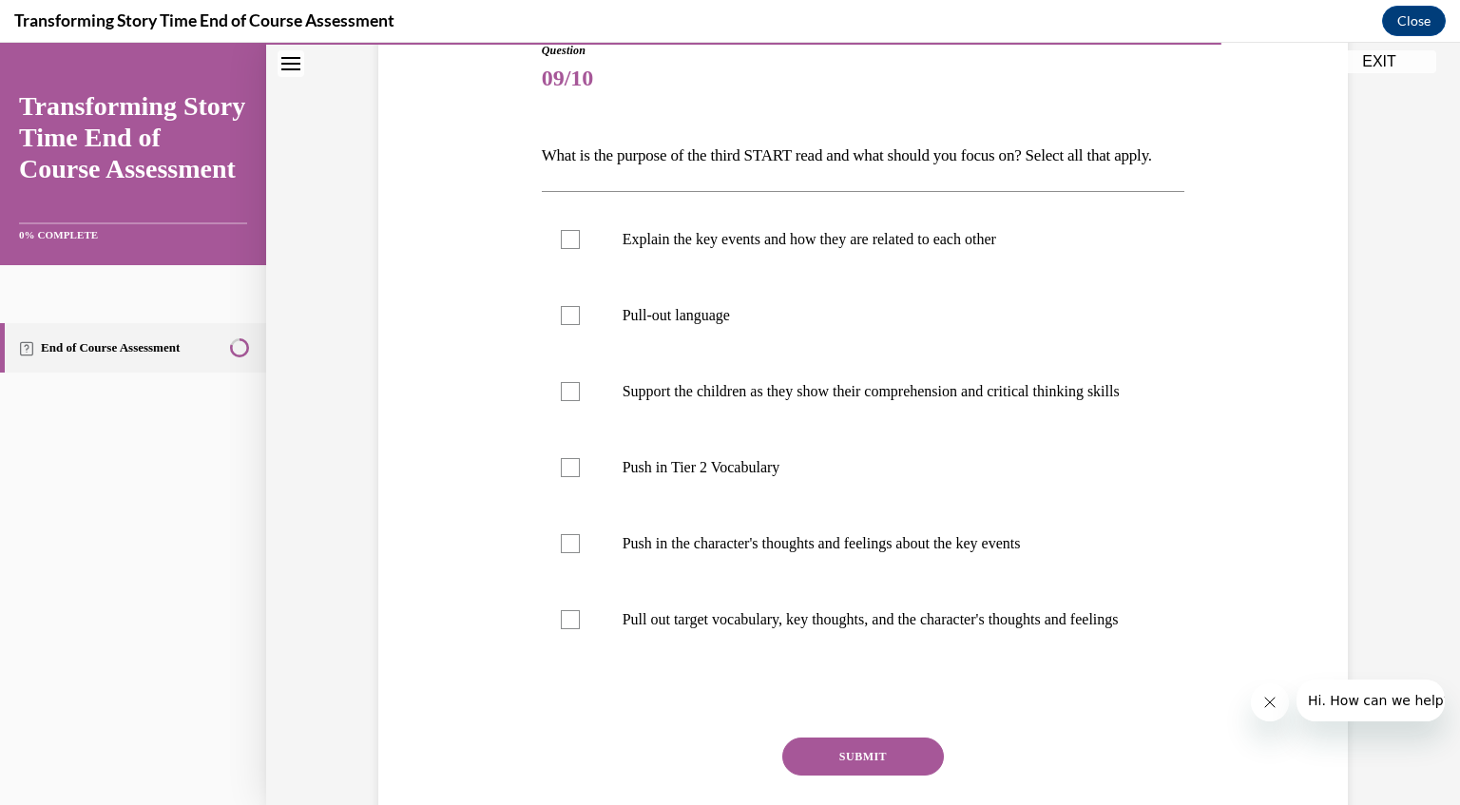
scroll to position [233, 0]
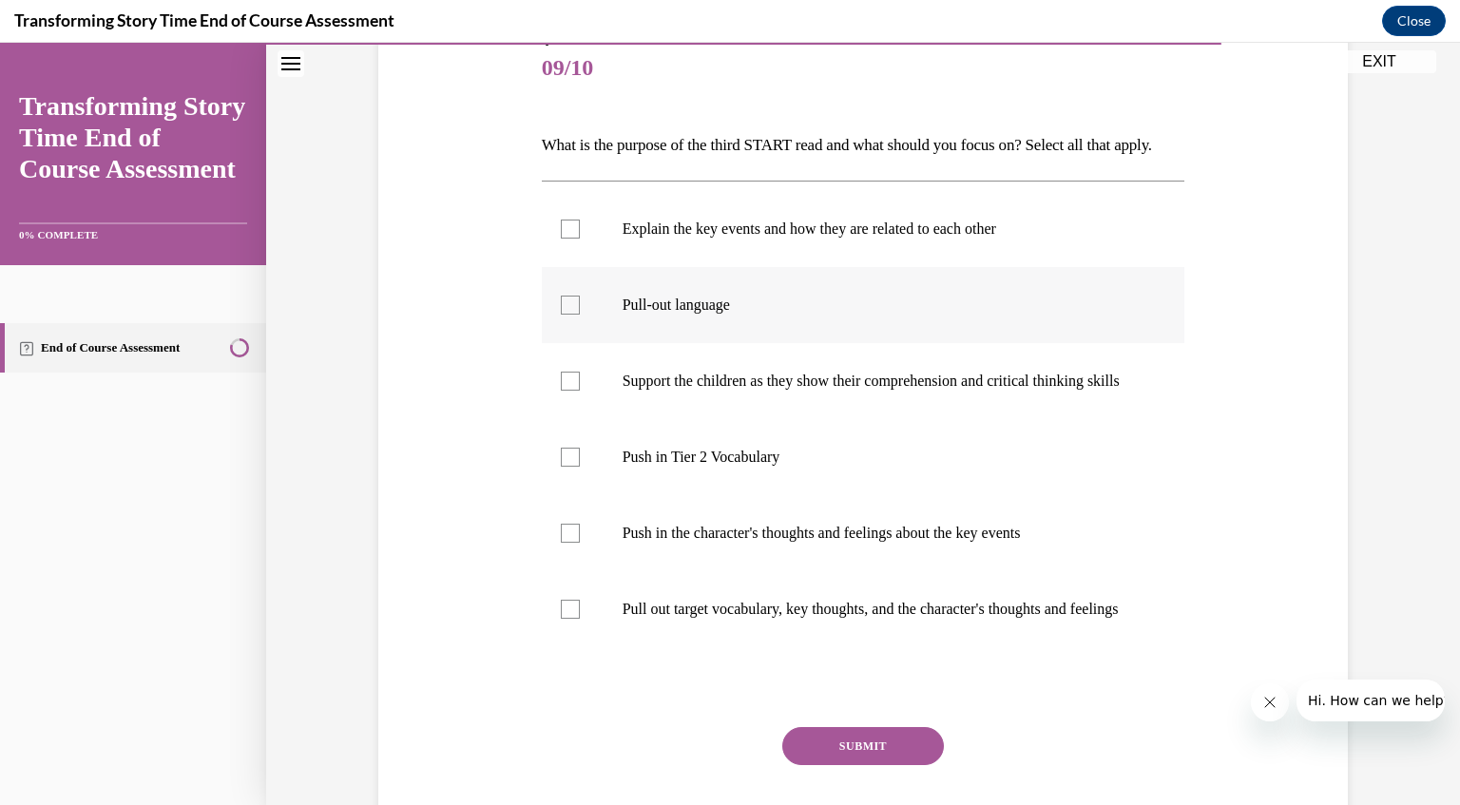
click at [564, 315] on div at bounding box center [570, 305] width 19 height 19
click at [564, 315] on input "Pull-out language" at bounding box center [570, 305] width 19 height 19
checkbox input "true"
click at [561, 391] on div at bounding box center [570, 381] width 19 height 19
click at [561, 391] on input "Support the children as they show their comprehension and critical thinking ski…" at bounding box center [570, 381] width 19 height 19
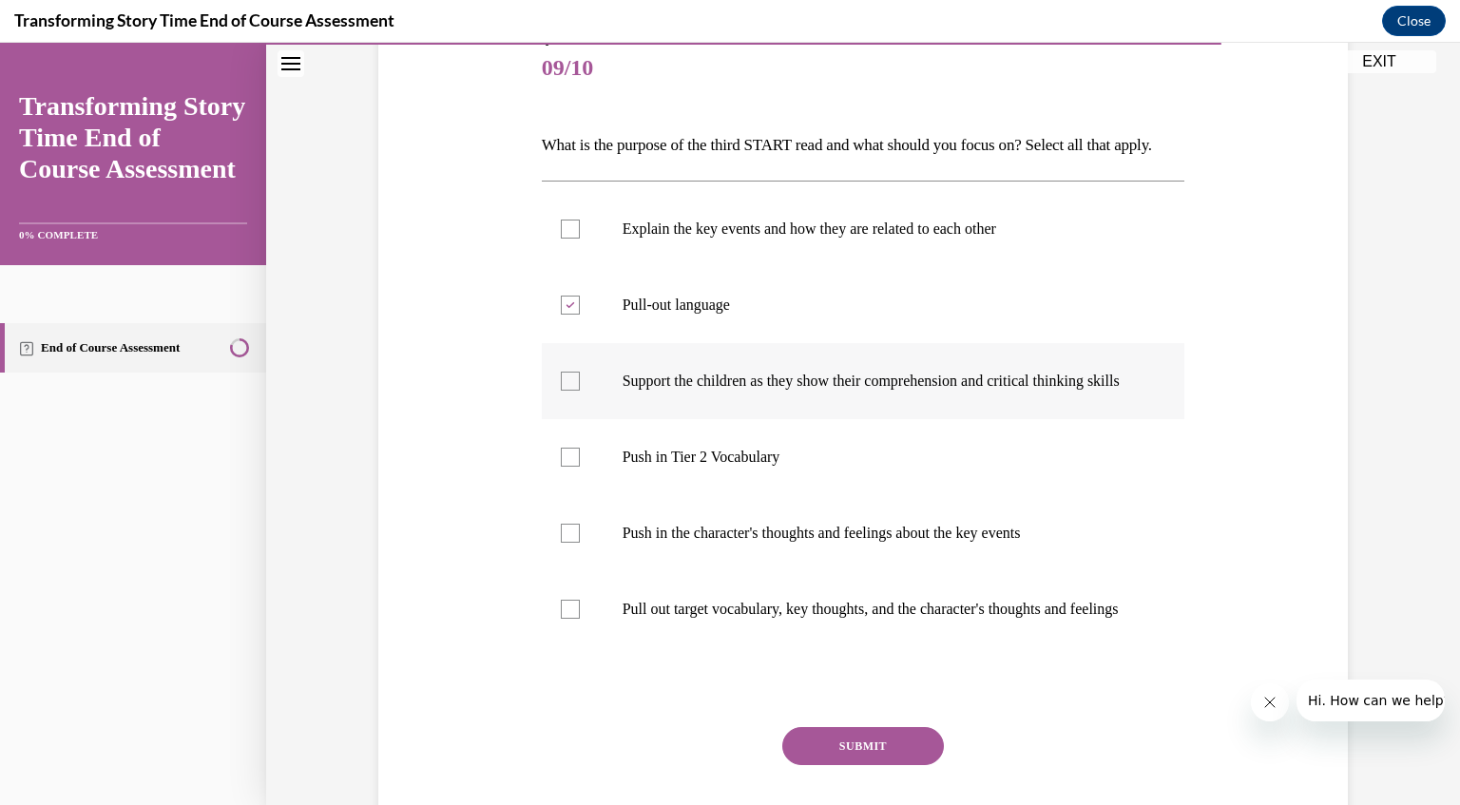
checkbox input "true"
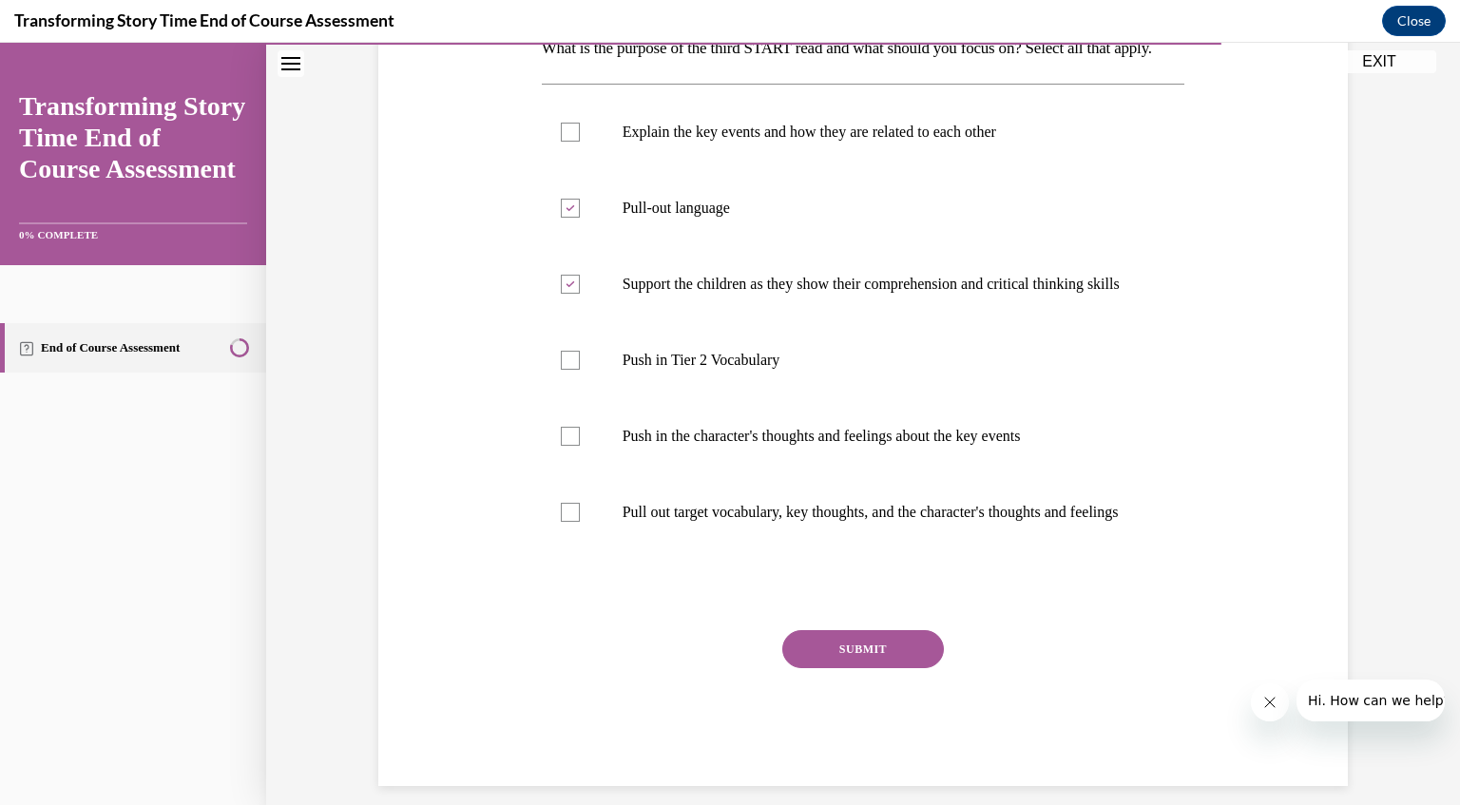
scroll to position [361, 0]
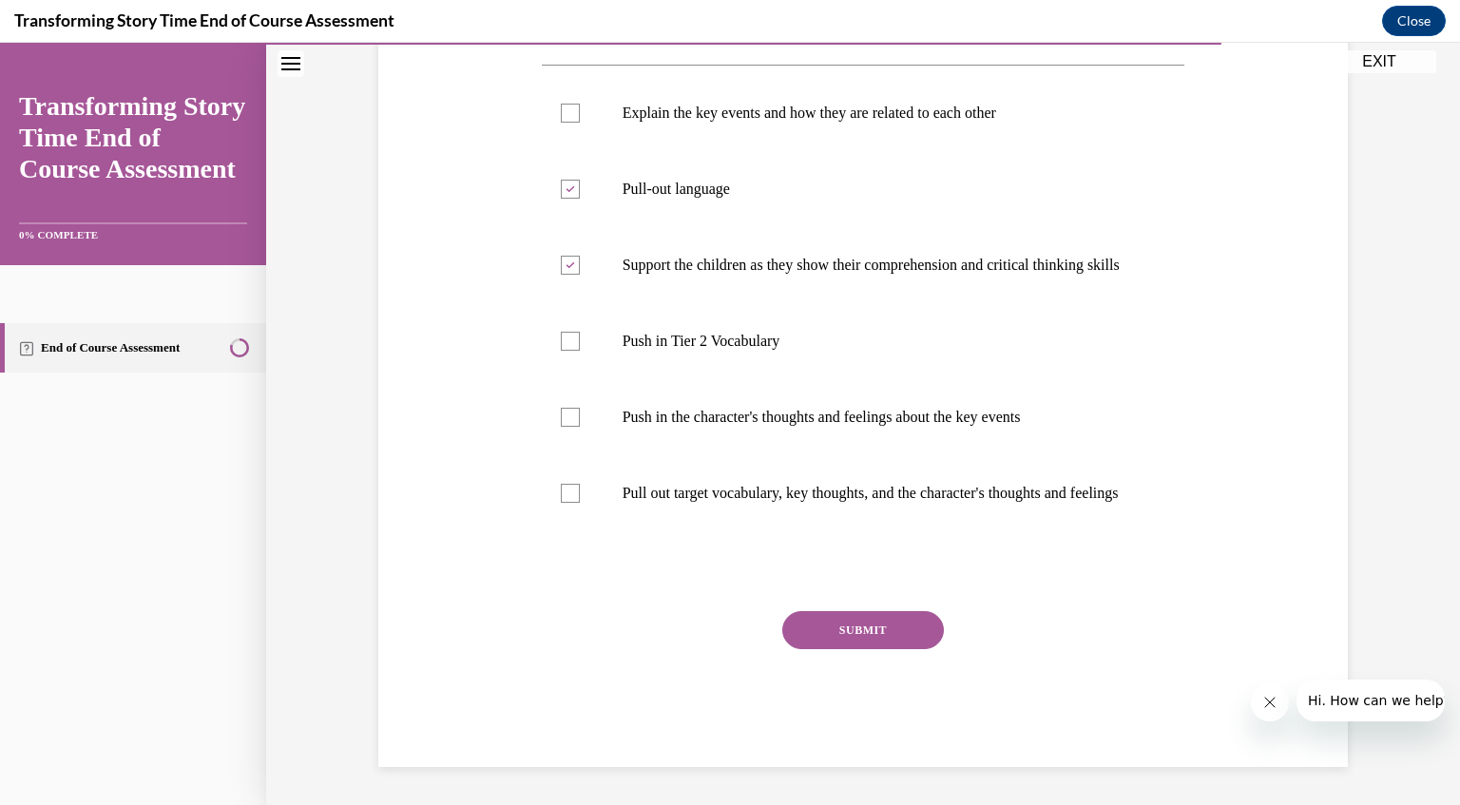
click at [861, 649] on button "SUBMIT" at bounding box center [863, 630] width 162 height 38
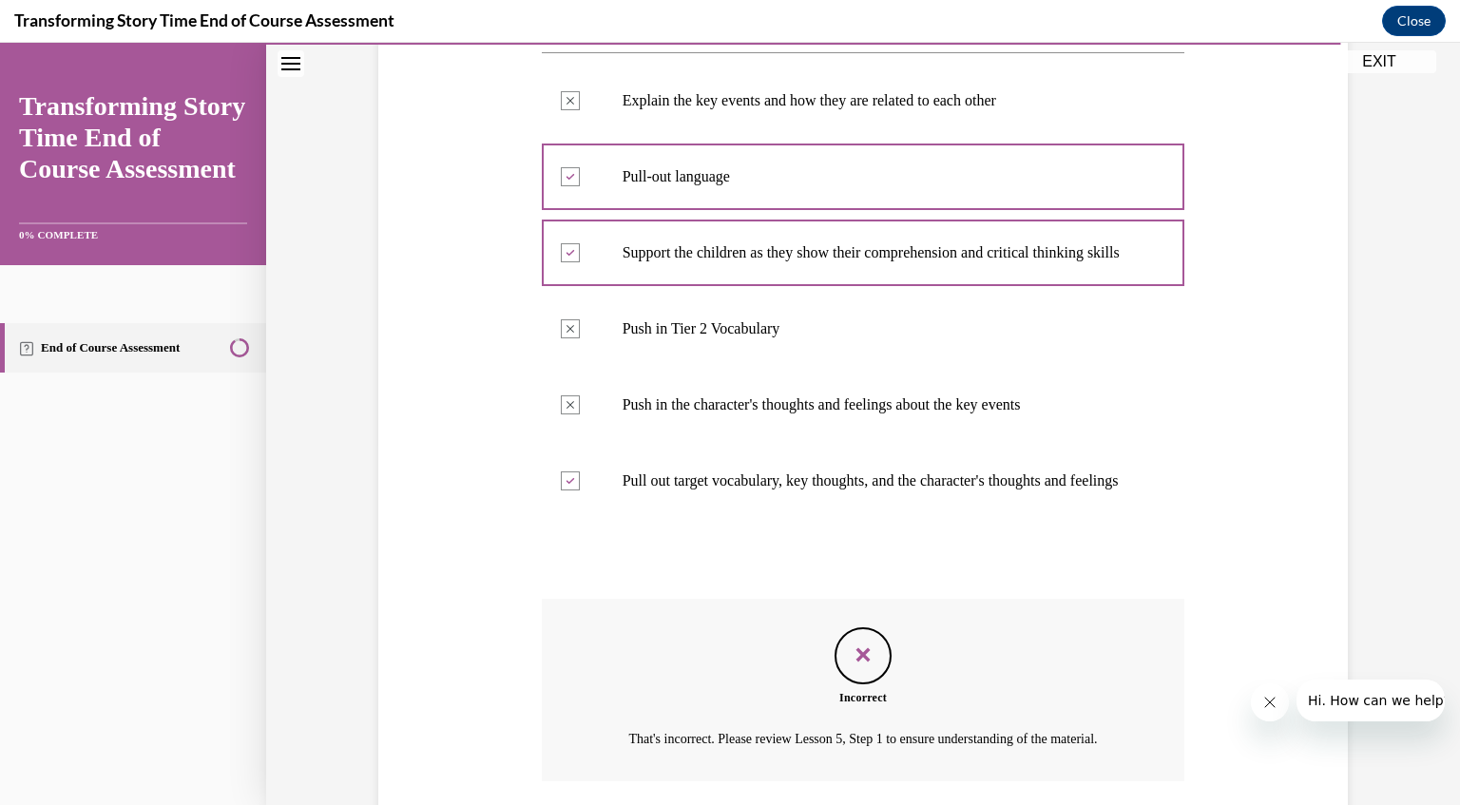
scroll to position [595, 0]
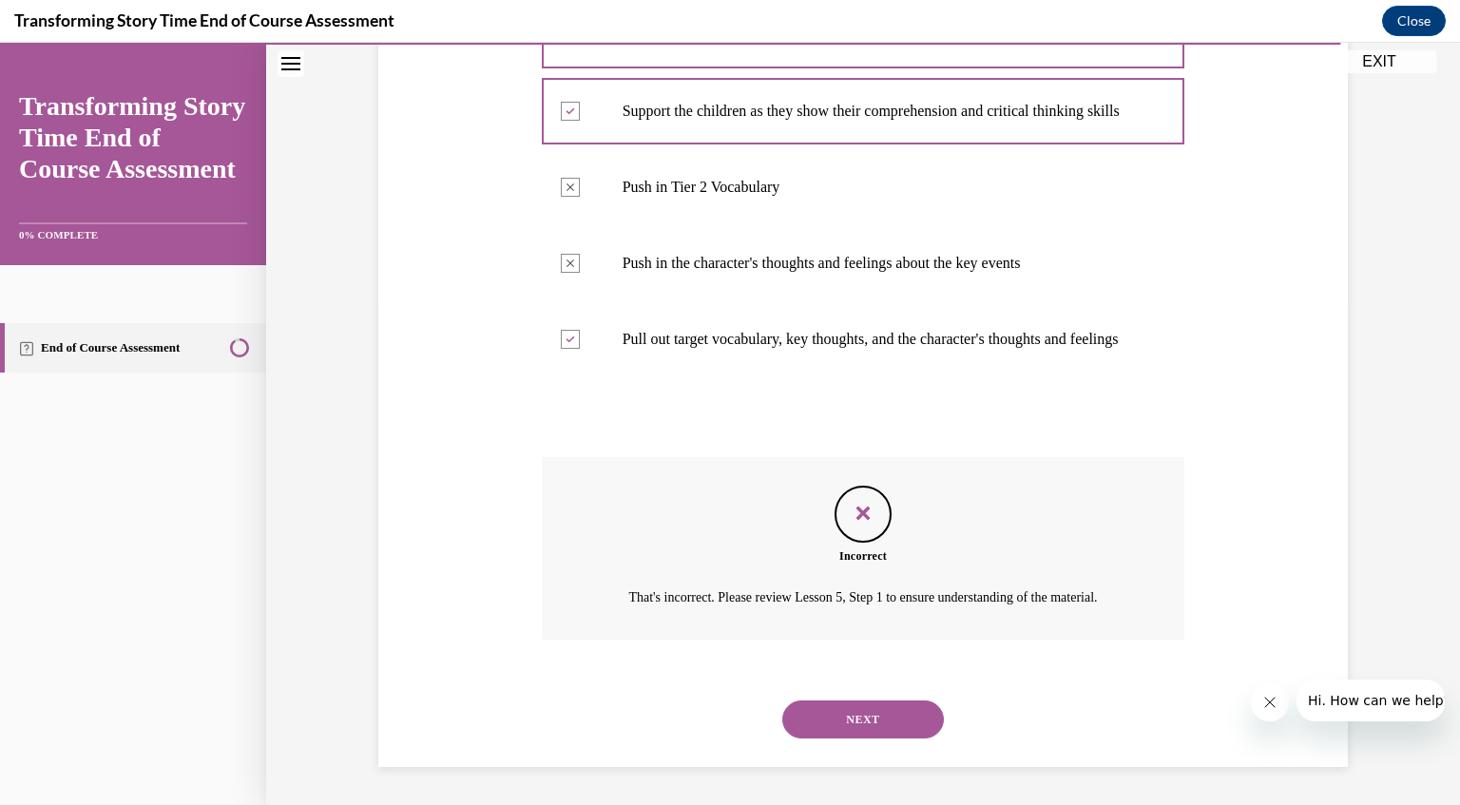
click at [837, 714] on button "NEXT" at bounding box center [863, 720] width 162 height 38
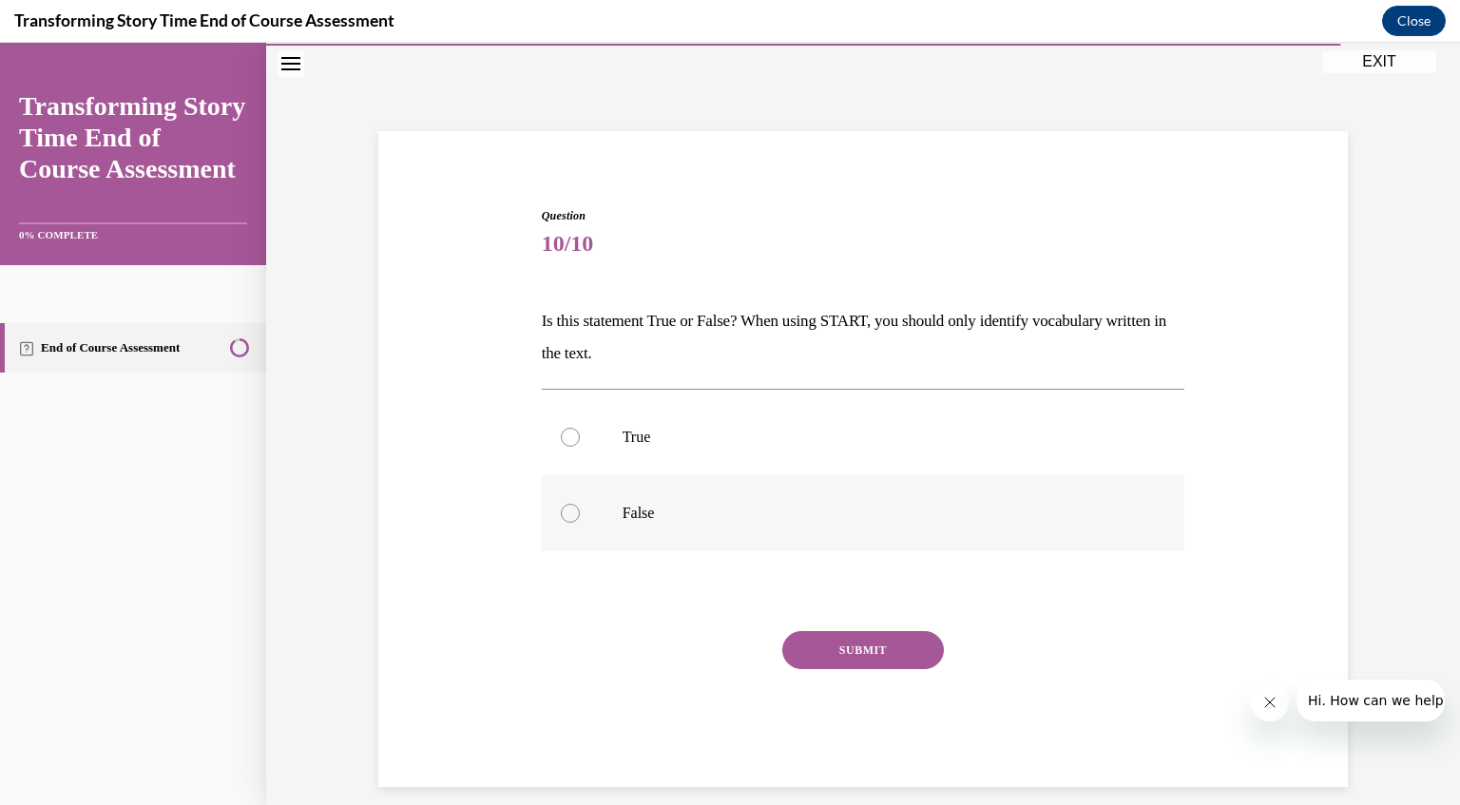
click at [565, 511] on div at bounding box center [570, 513] width 19 height 19
click at [565, 511] on input "False" at bounding box center [570, 513] width 19 height 19
radio input "true"
click at [821, 650] on button "SUBMIT" at bounding box center [863, 650] width 162 height 38
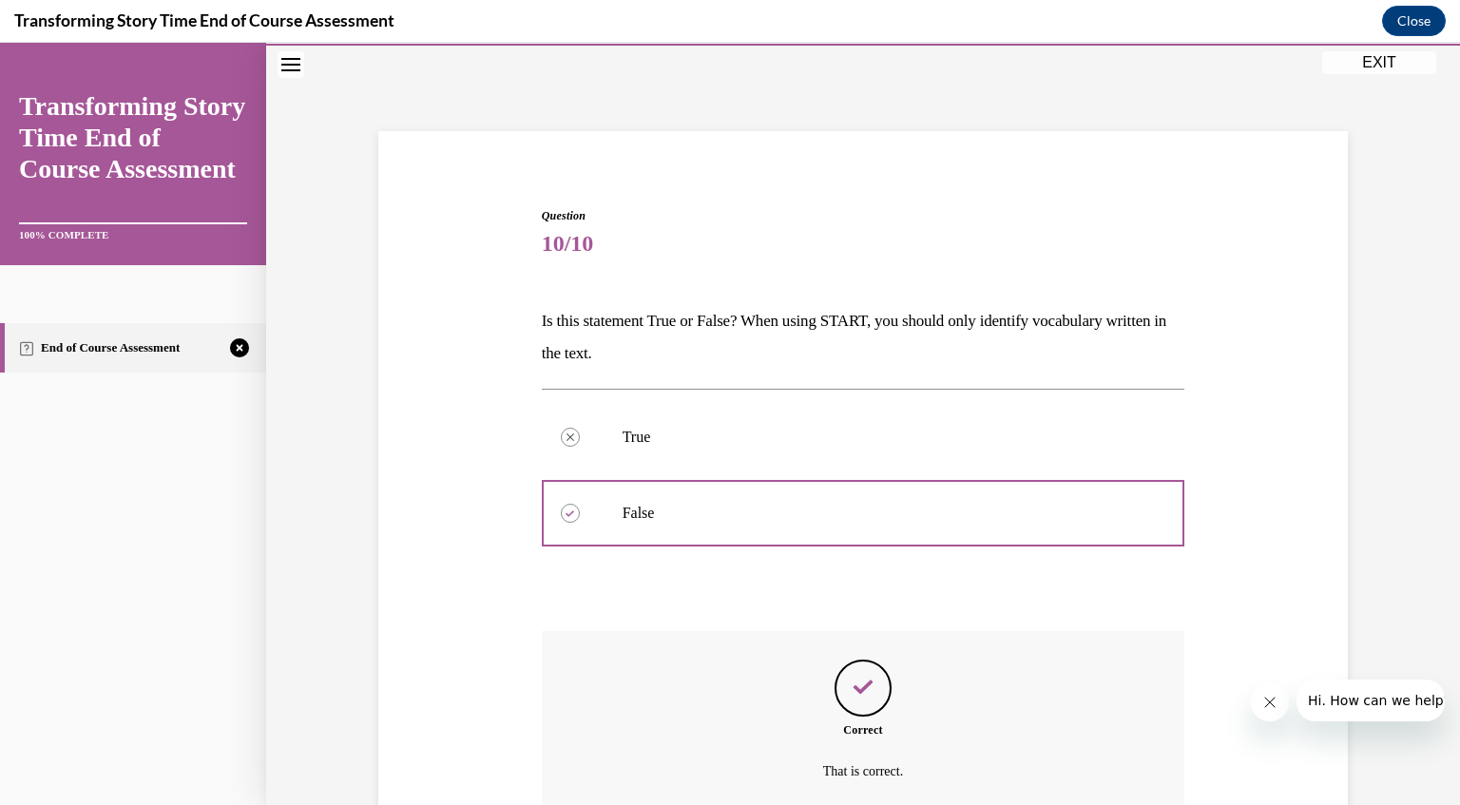
scroll to position [230, 0]
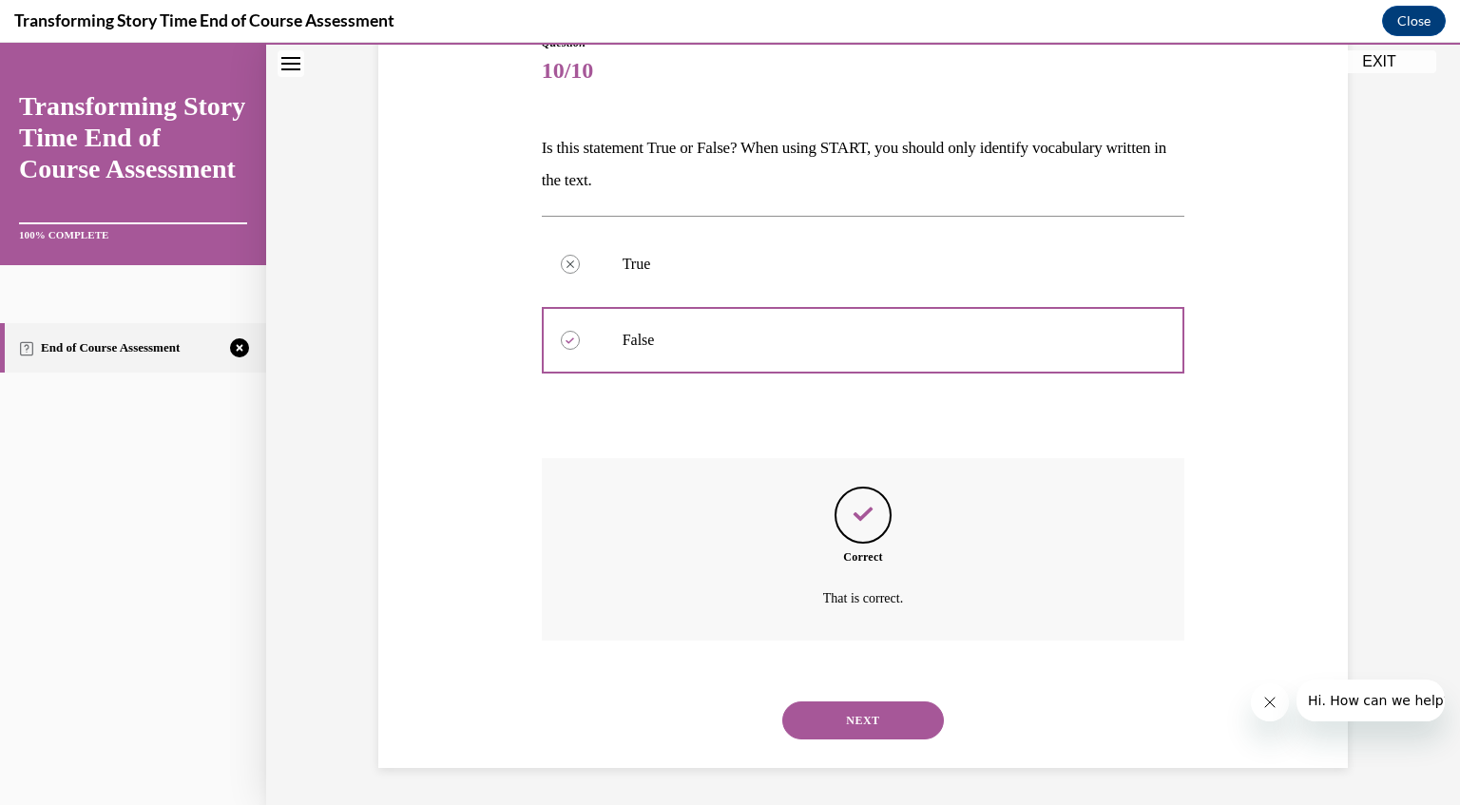
click at [855, 724] on button "NEXT" at bounding box center [863, 721] width 162 height 38
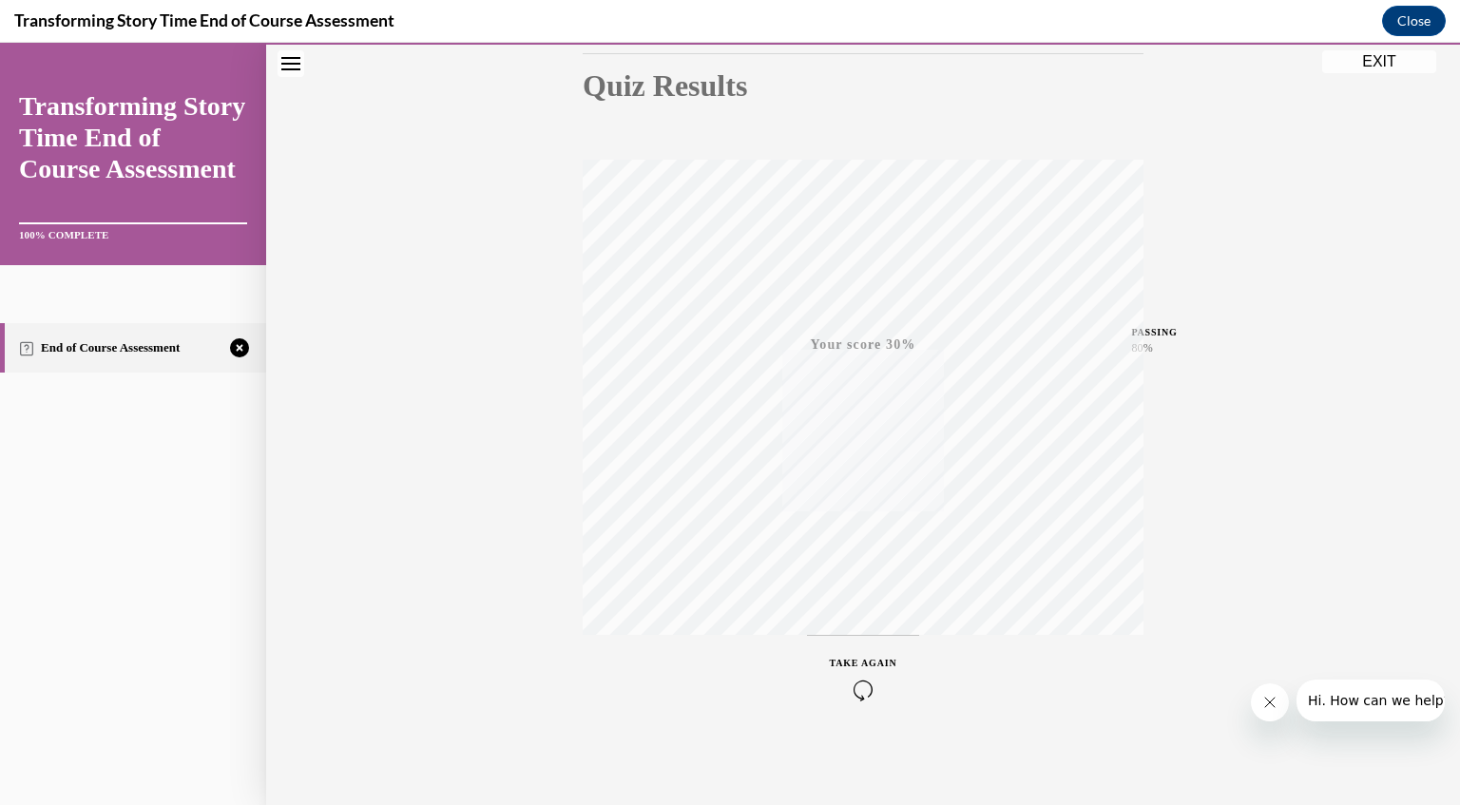
click at [855, 674] on div "TAKE AGAIN" at bounding box center [863, 678] width 67 height 45
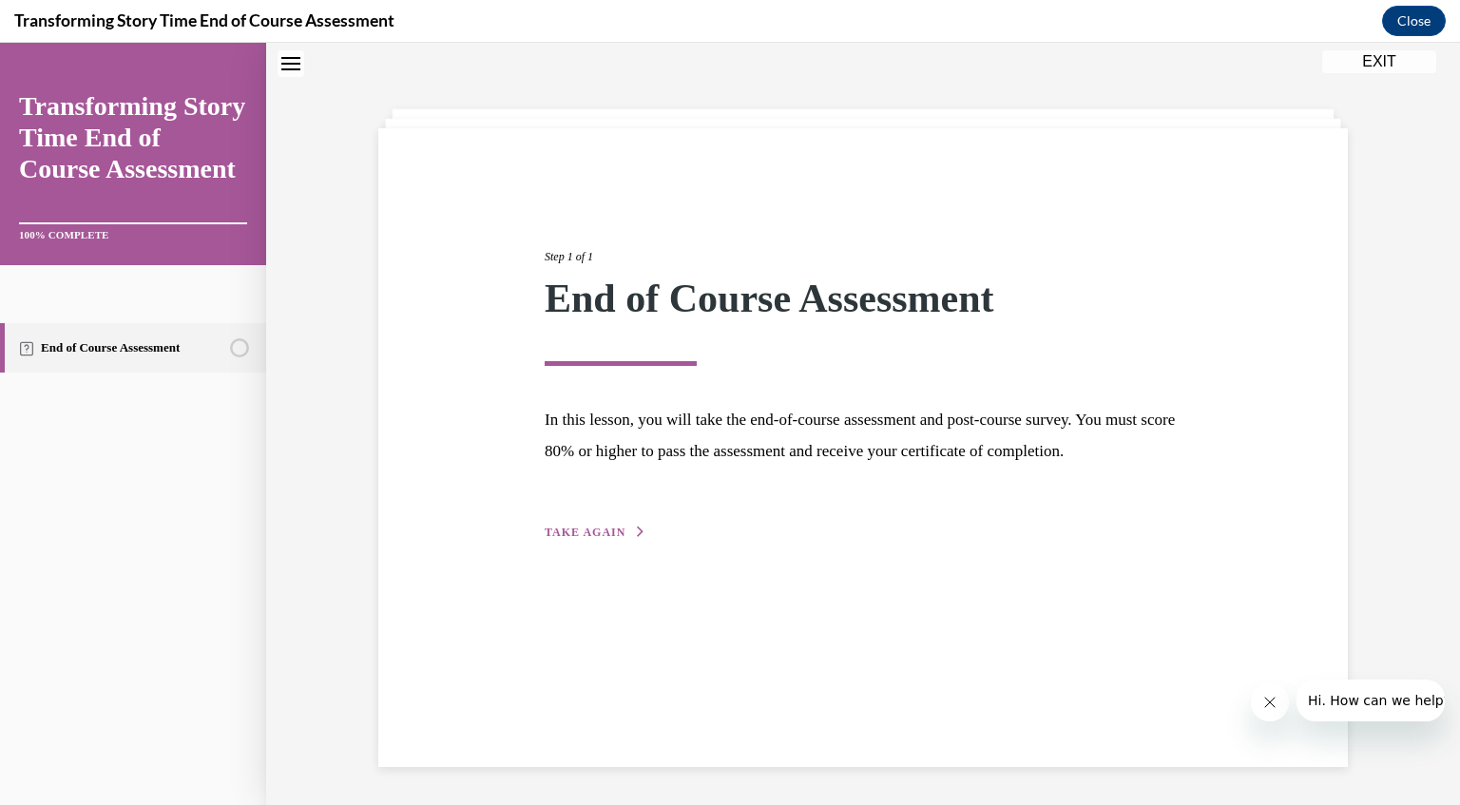
scroll to position [60, 0]
click at [584, 539] on span "TAKE AGAIN" at bounding box center [585, 532] width 81 height 13
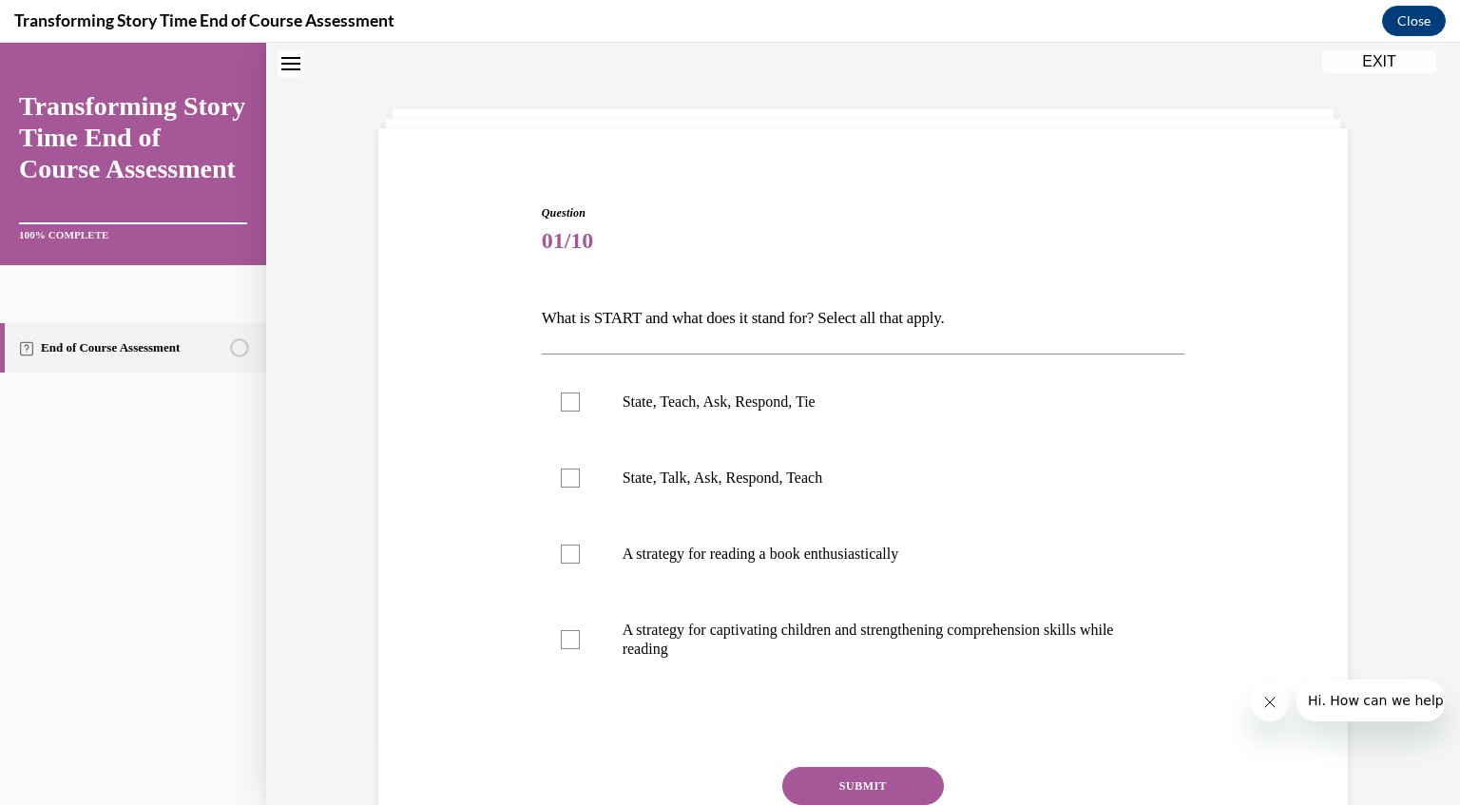
scroll to position [57, 0]
click at [561, 401] on div at bounding box center [570, 404] width 19 height 19
click at [561, 401] on input "State, Teach, Ask, Respond, Tie" at bounding box center [570, 404] width 19 height 19
checkbox input "true"
click at [563, 558] on div at bounding box center [570, 557] width 19 height 19
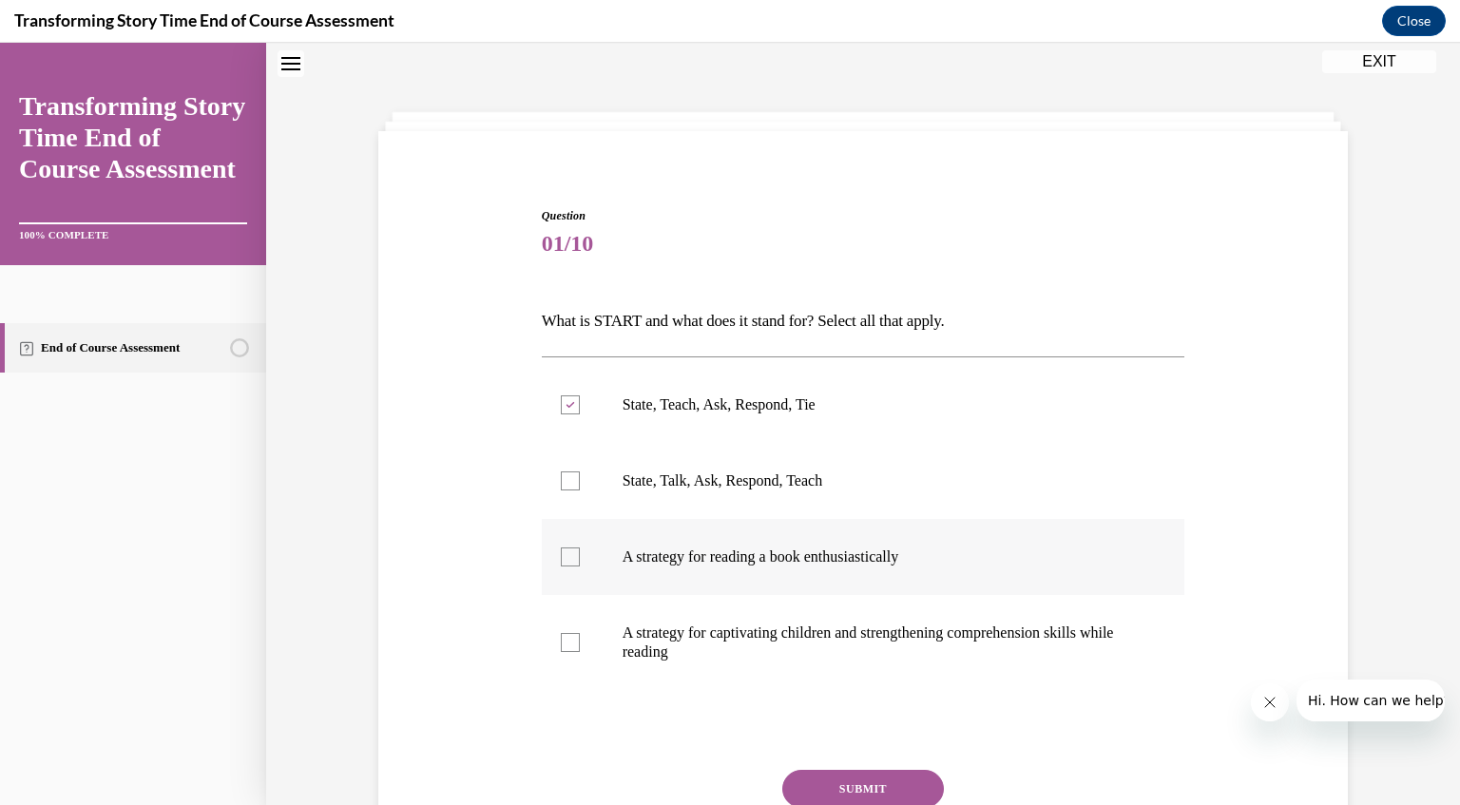
click at [563, 558] on input "A strategy for reading a book enthusiastically" at bounding box center [570, 557] width 19 height 19
checkbox input "true"
click at [563, 640] on div at bounding box center [570, 642] width 19 height 19
click at [563, 640] on input "A strategy for captivating children and strengthening comprehension skills whil…" at bounding box center [570, 642] width 19 height 19
checkbox input "true"
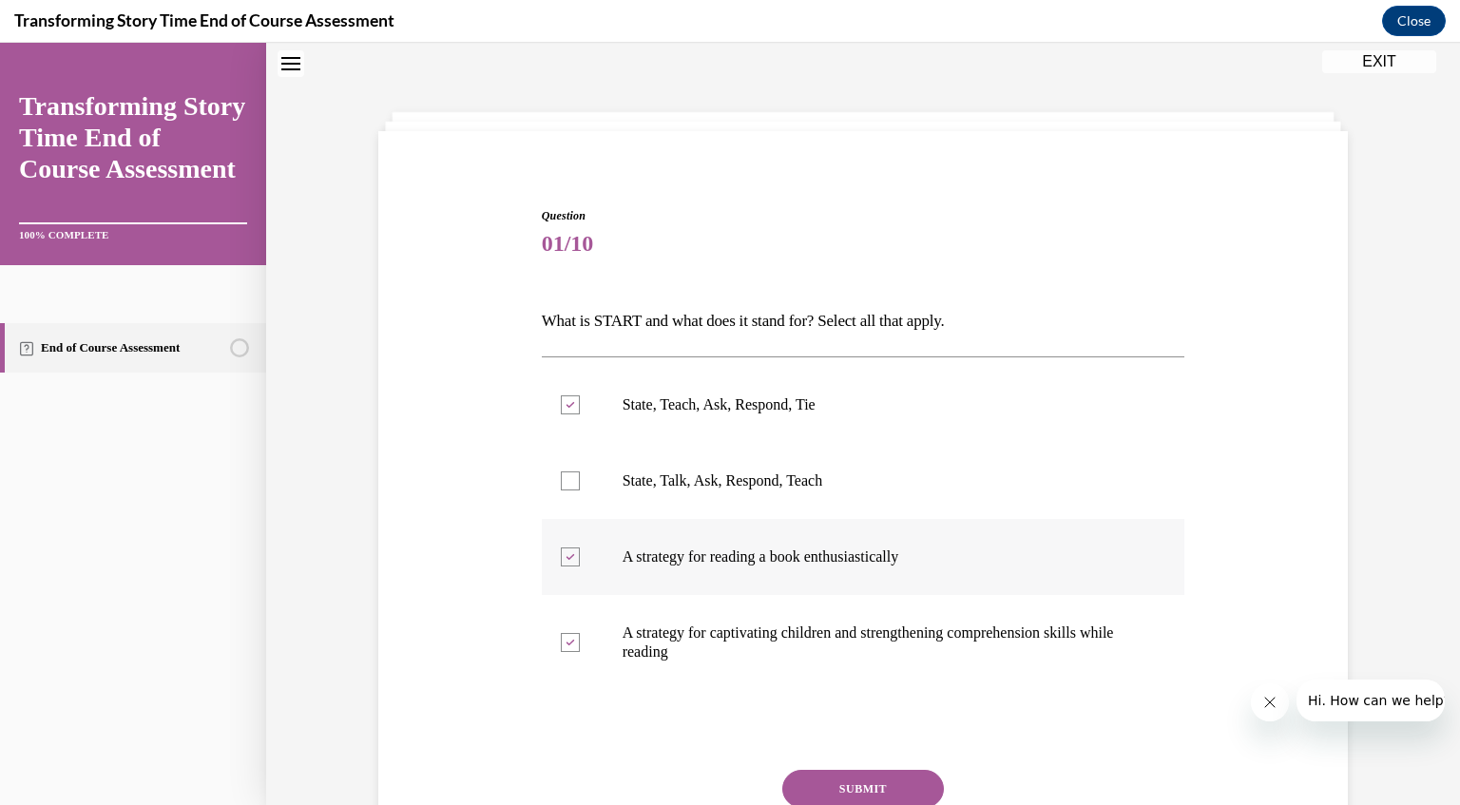
click at [565, 549] on div at bounding box center [570, 557] width 19 height 19
click at [565, 549] on input "A strategy for reading a book enthusiastically" at bounding box center [570, 557] width 19 height 19
checkbox input "false"
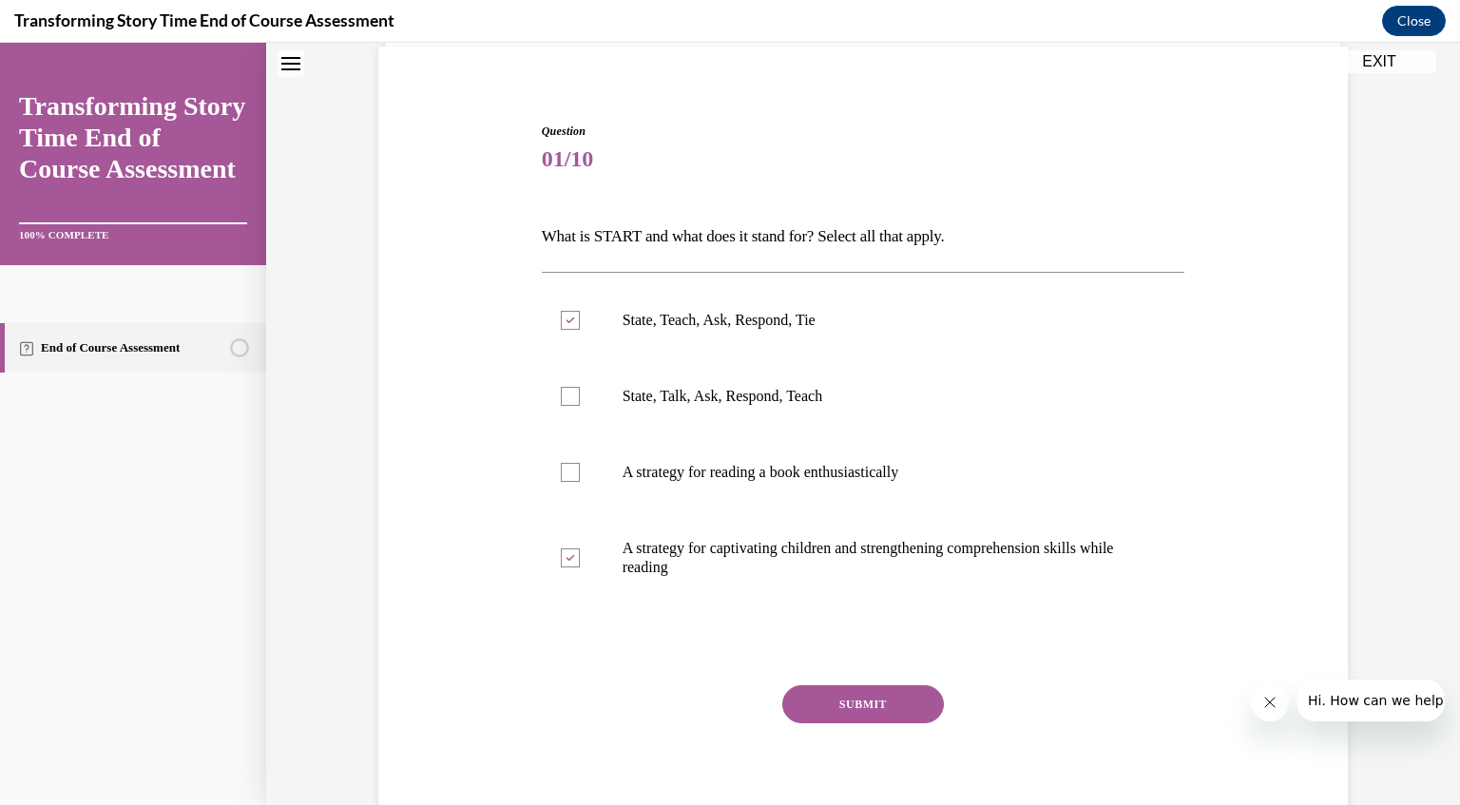
scroll to position [158, 0]
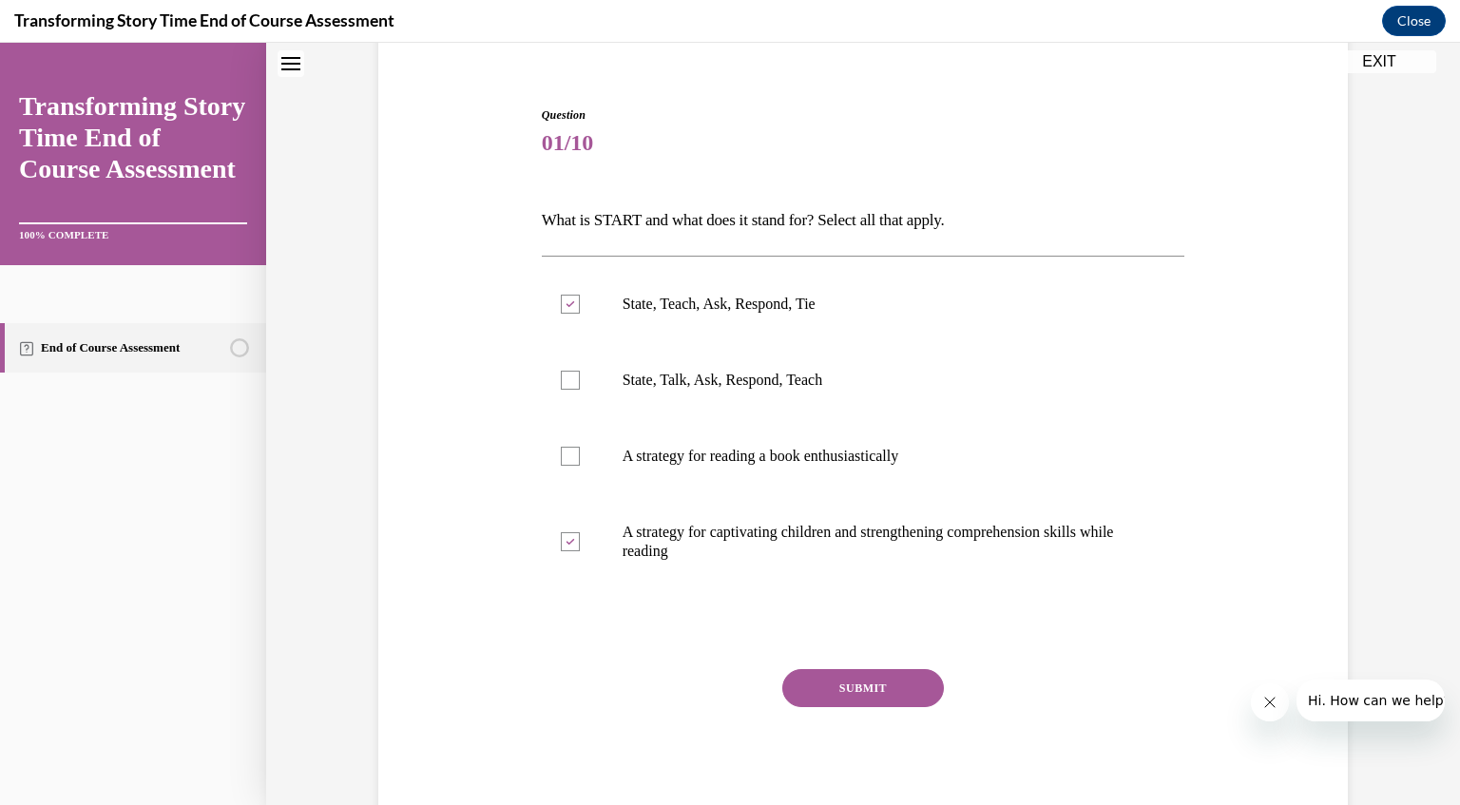
click at [879, 680] on button "SUBMIT" at bounding box center [863, 688] width 162 height 38
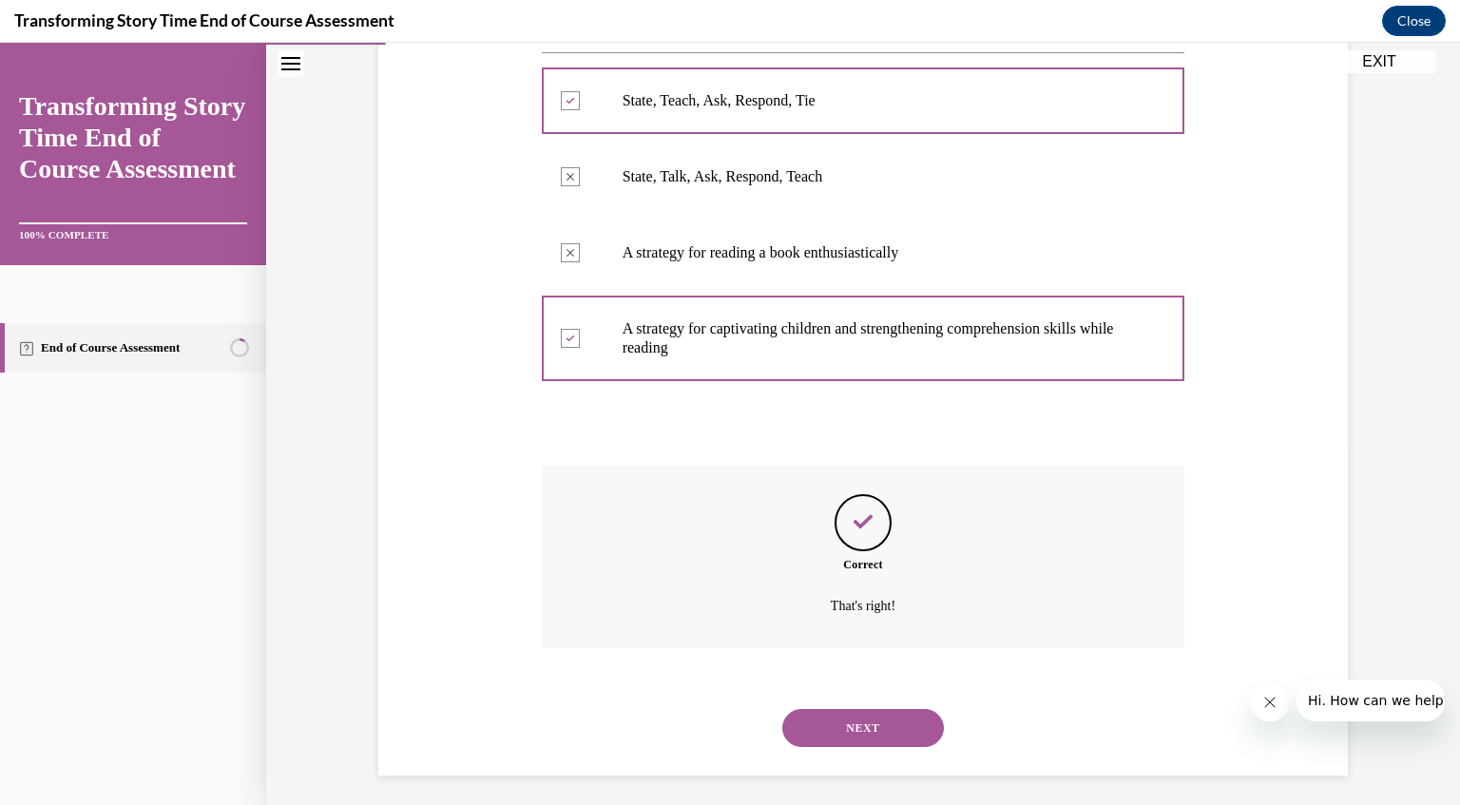
scroll to position [369, 0]
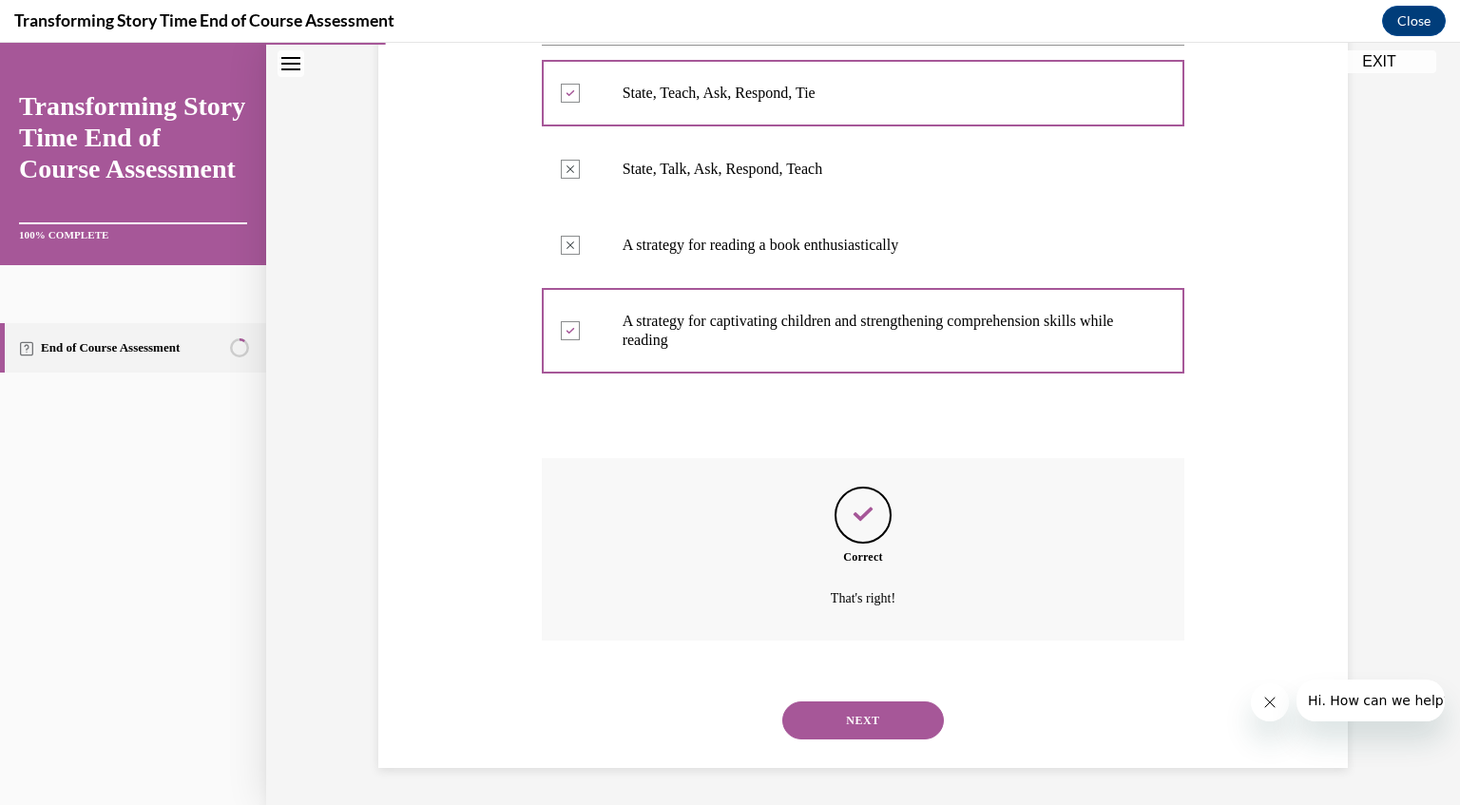
click at [822, 721] on button "NEXT" at bounding box center [863, 721] width 162 height 38
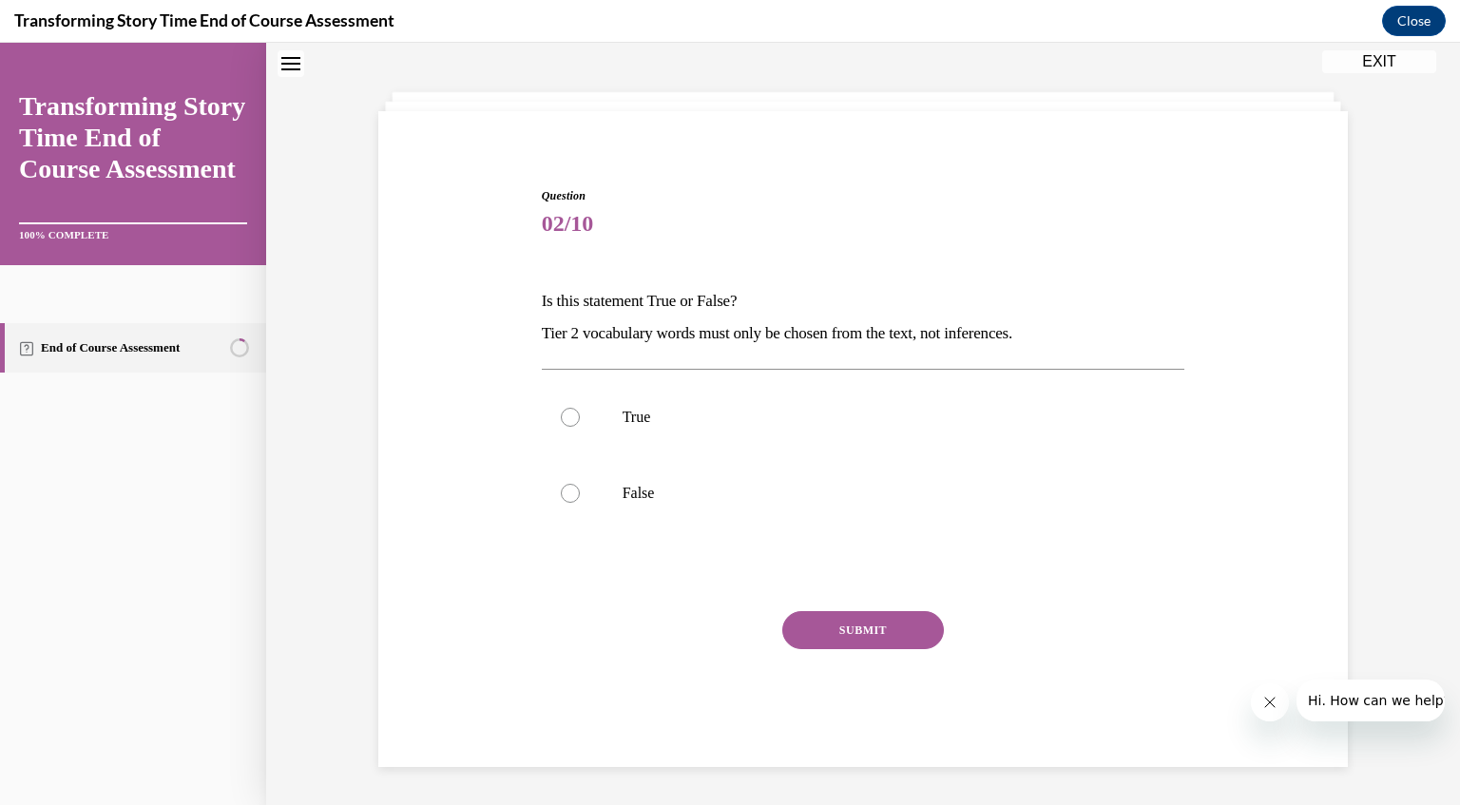
scroll to position [57, 0]
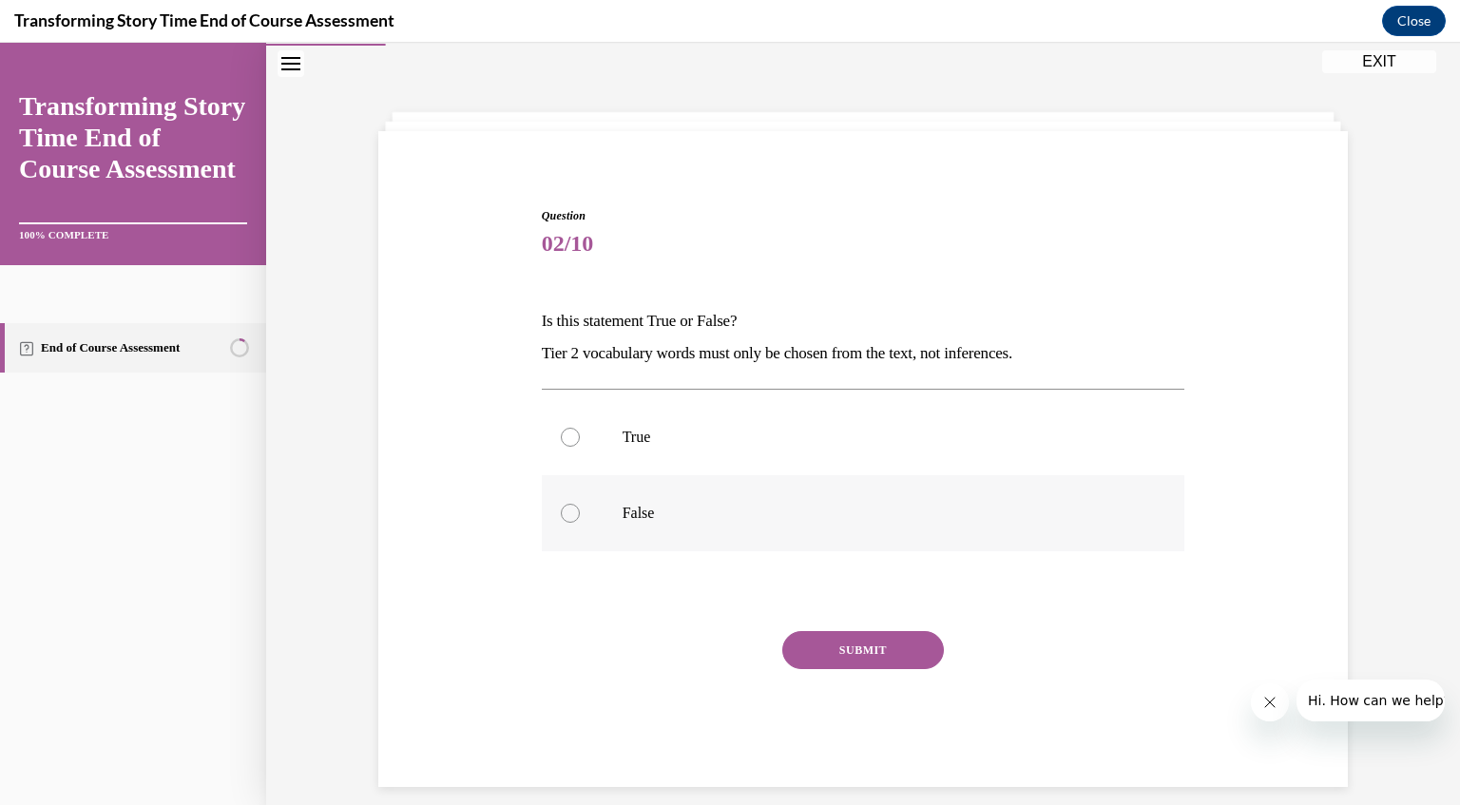
click at [563, 510] on div at bounding box center [570, 513] width 19 height 19
click at [563, 510] on input "False" at bounding box center [570, 513] width 19 height 19
radio input "true"
click at [813, 636] on button "SUBMIT" at bounding box center [863, 650] width 162 height 38
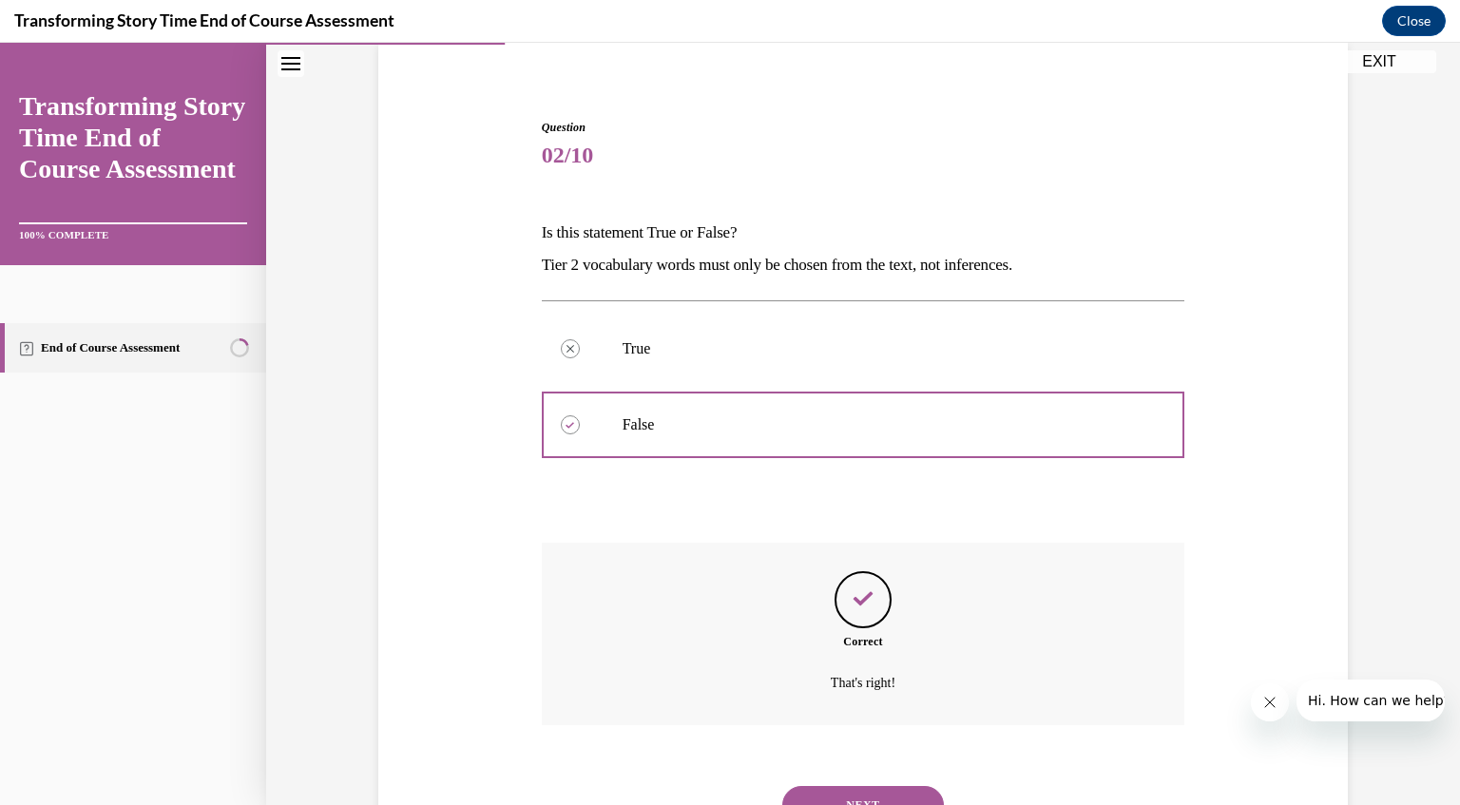
scroll to position [230, 0]
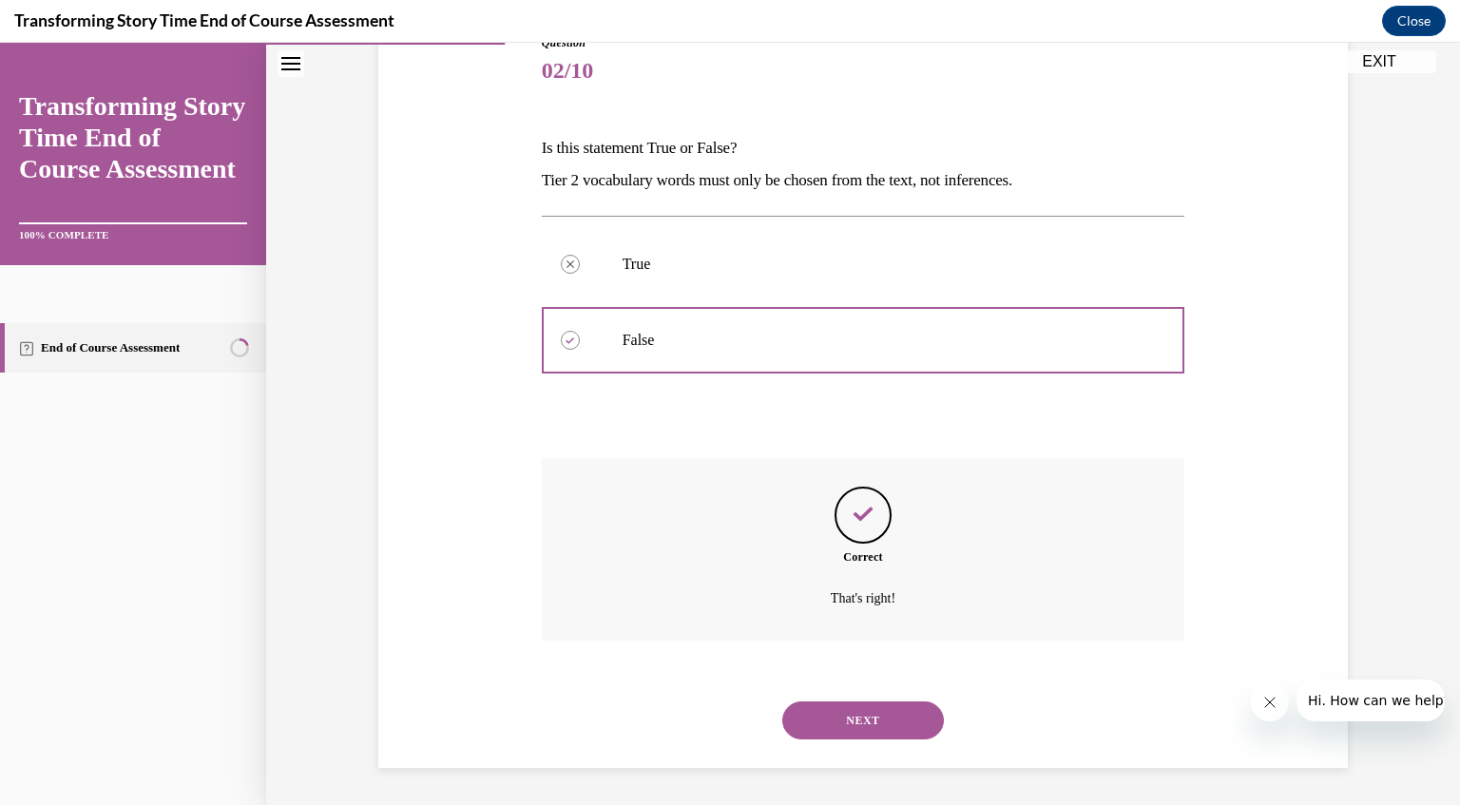
click at [863, 714] on button "NEXT" at bounding box center [863, 721] width 162 height 38
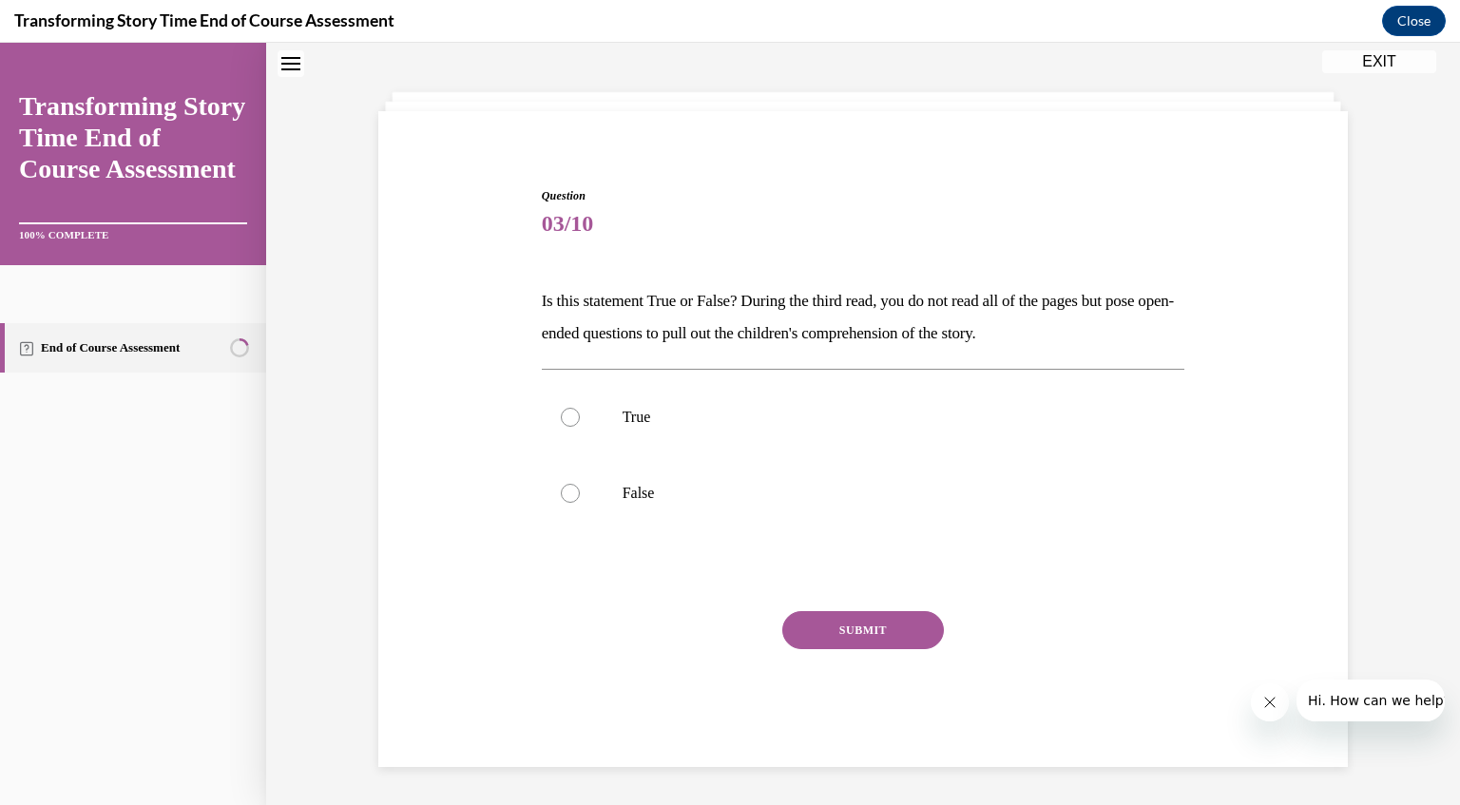
scroll to position [57, 0]
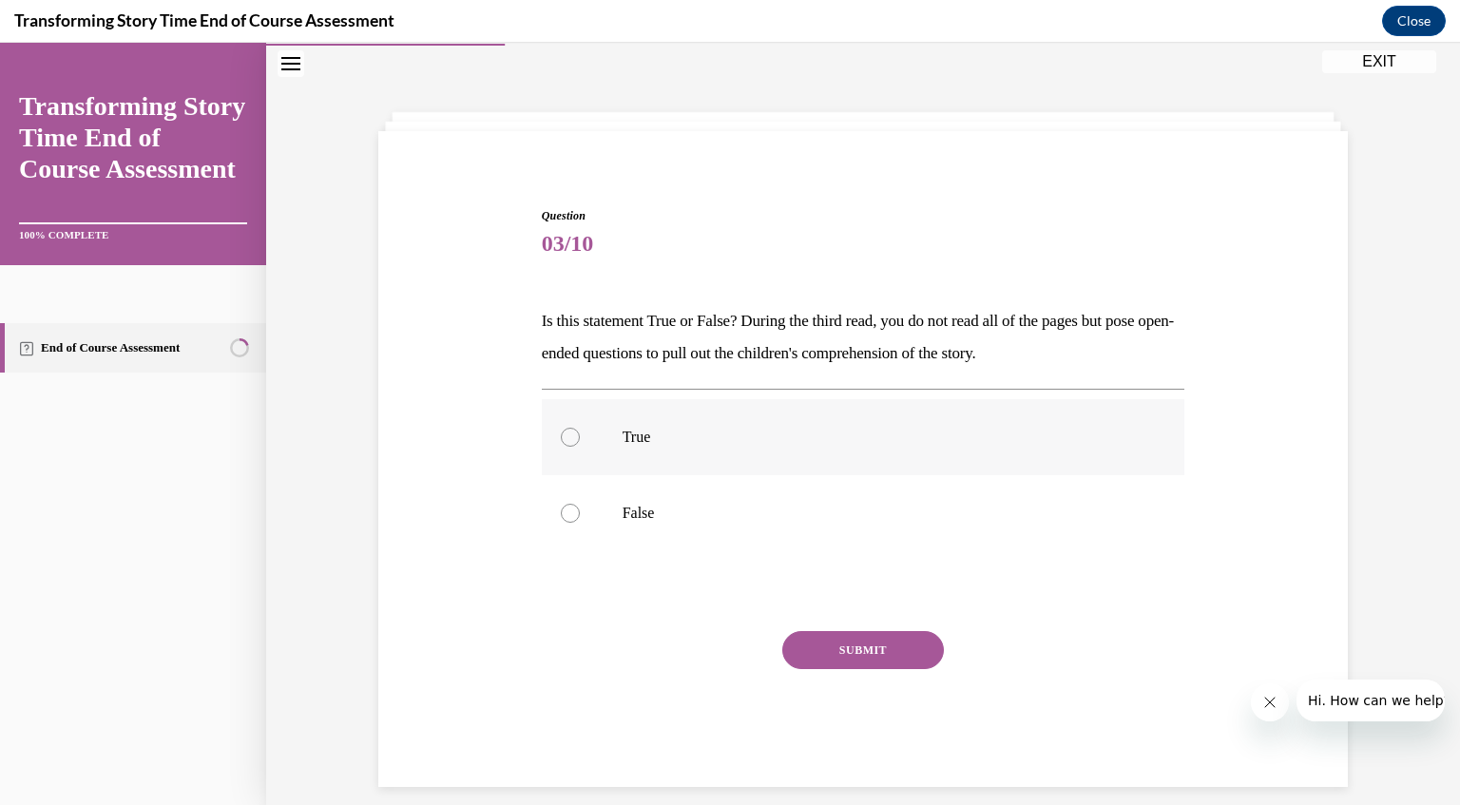
click at [564, 430] on div at bounding box center [570, 437] width 19 height 19
click at [564, 430] on input "True" at bounding box center [570, 437] width 19 height 19
radio input "true"
click at [831, 656] on button "SUBMIT" at bounding box center [863, 650] width 162 height 38
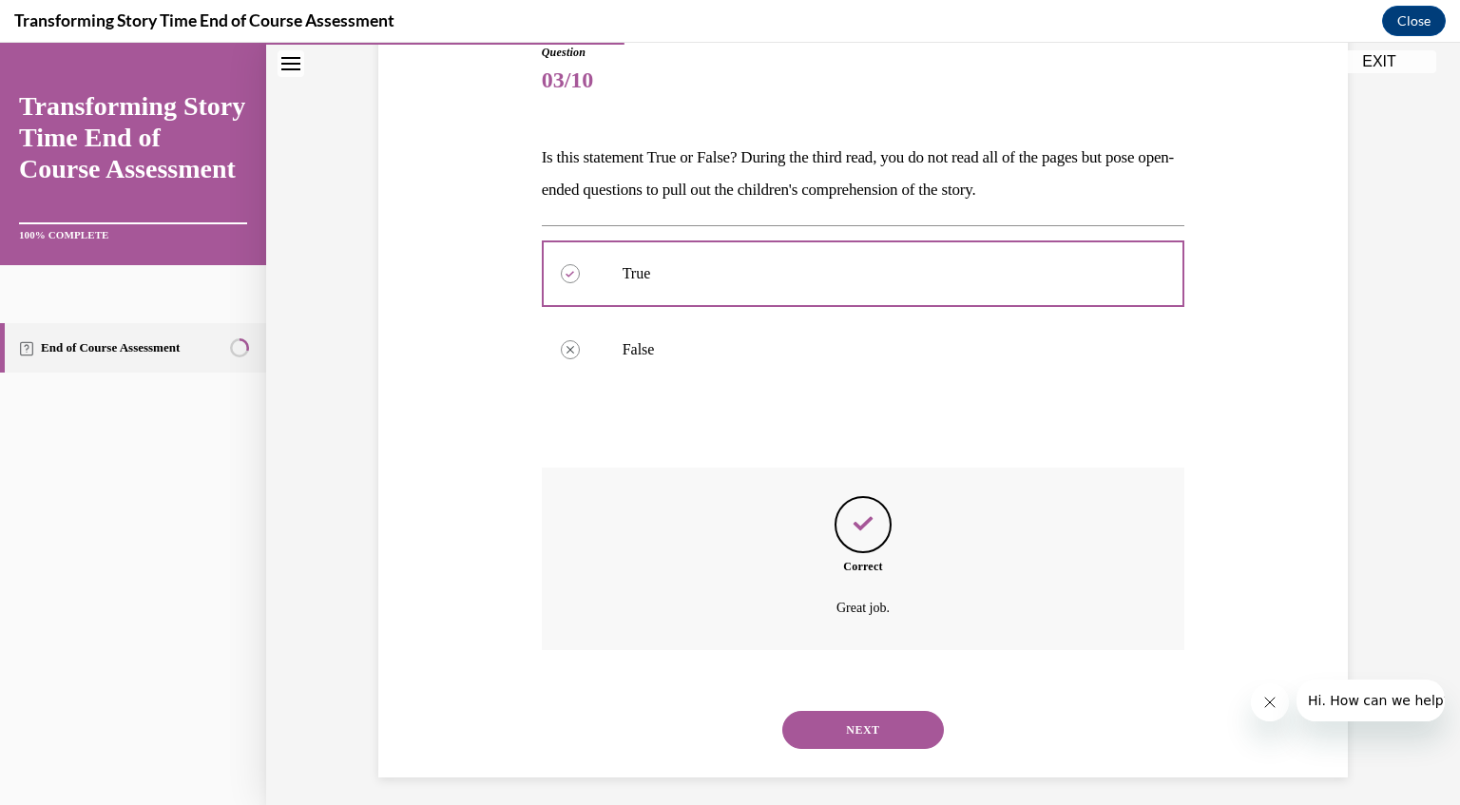
scroll to position [230, 0]
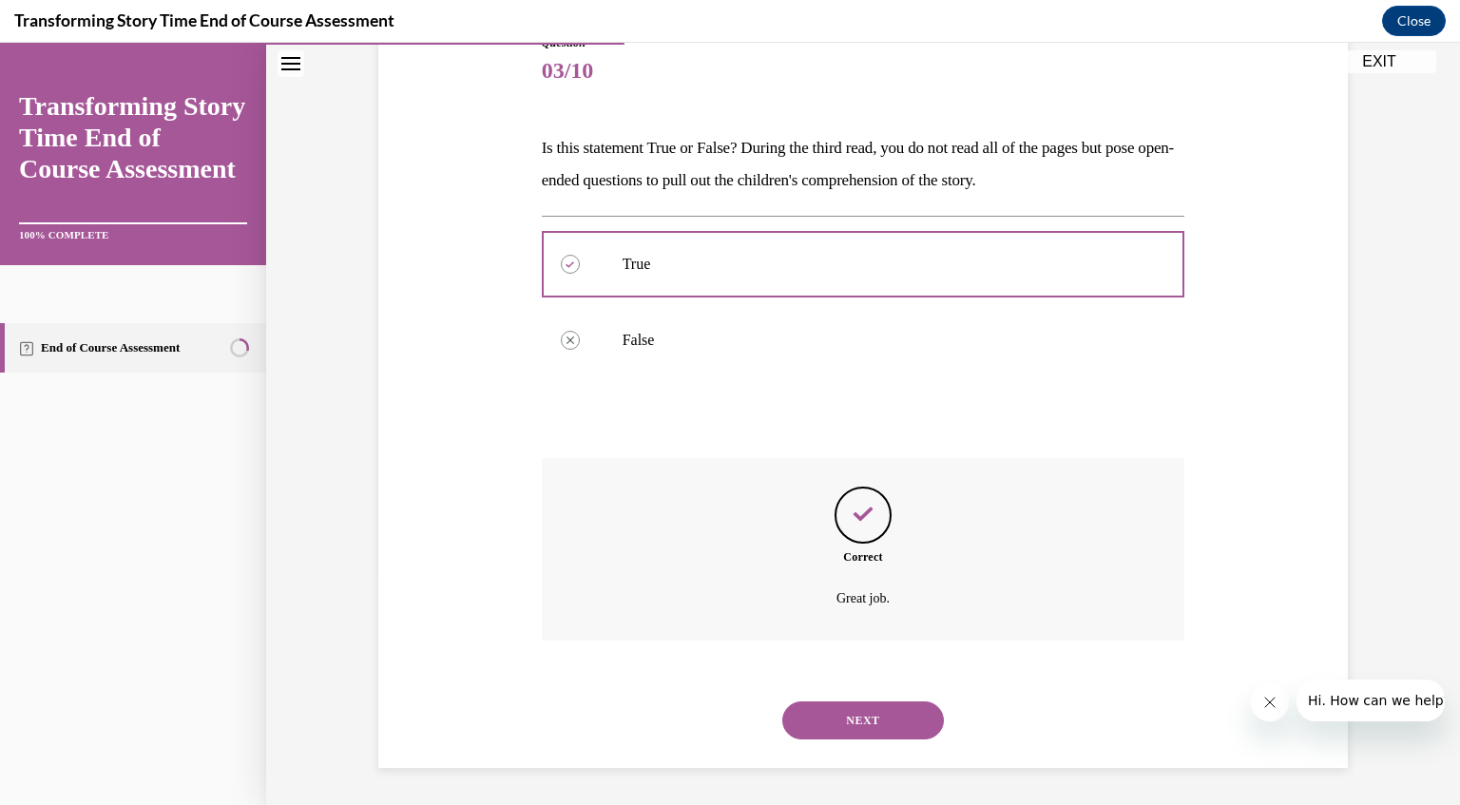
click at [845, 714] on button "NEXT" at bounding box center [863, 721] width 162 height 38
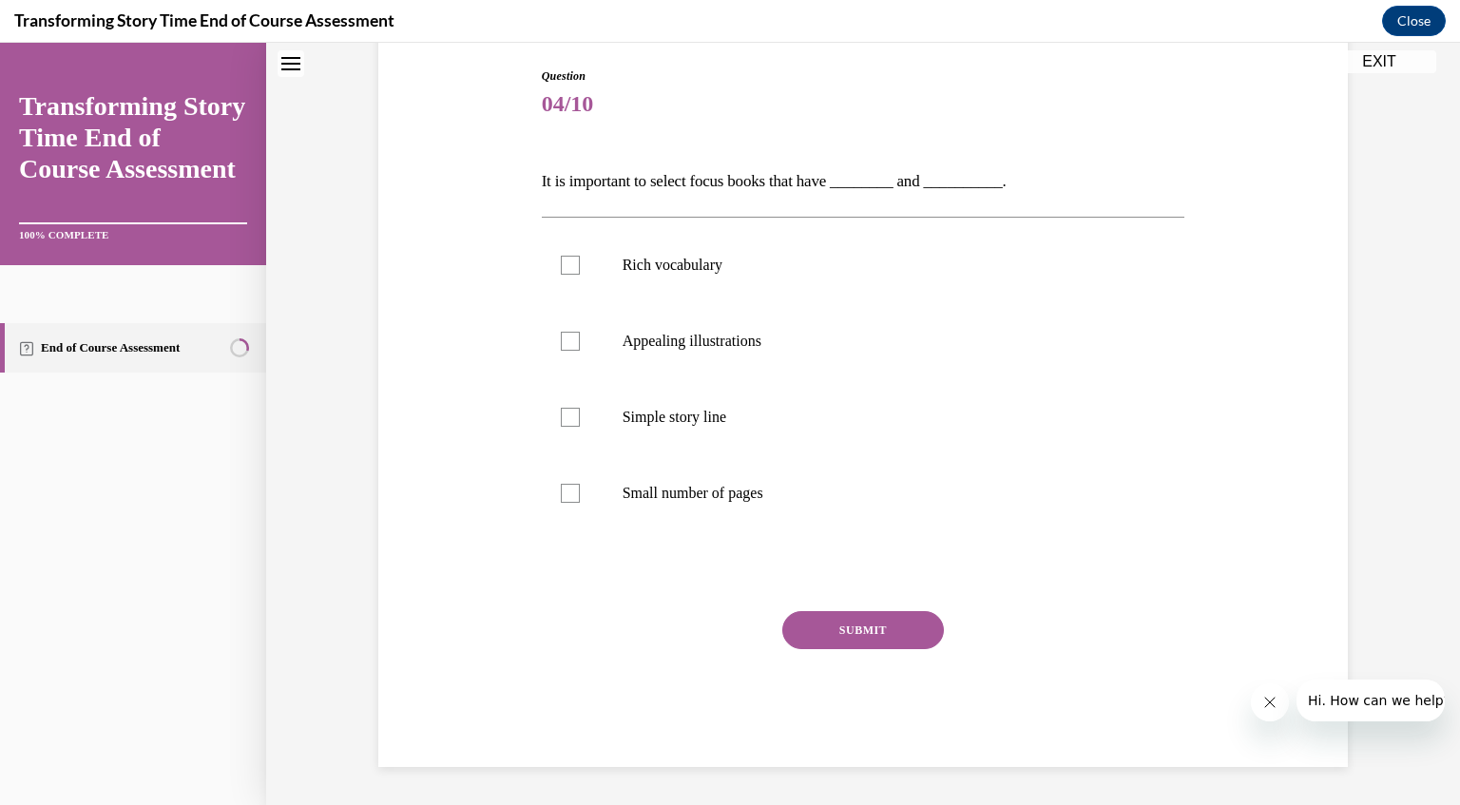
scroll to position [57, 0]
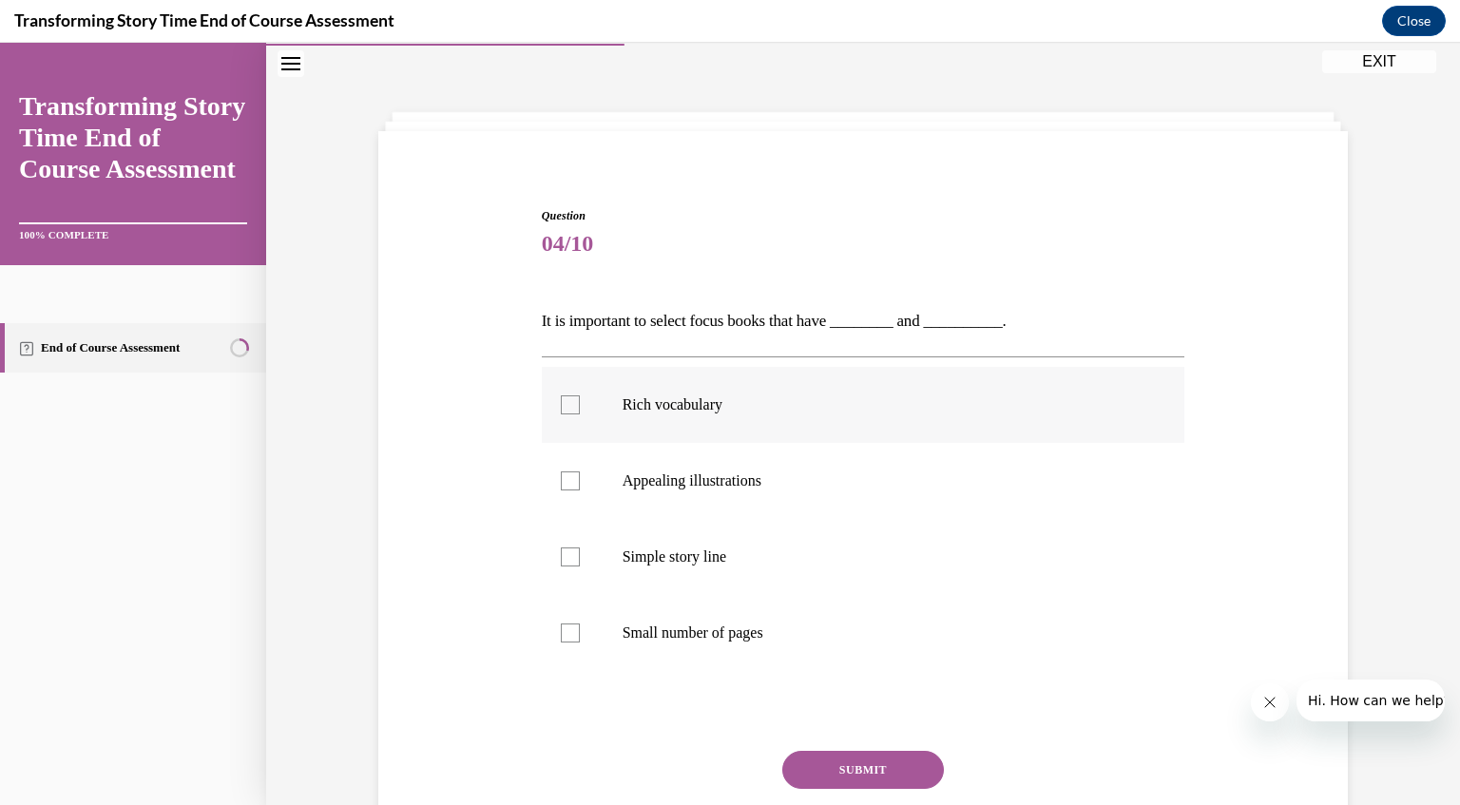
click at [568, 403] on div at bounding box center [570, 404] width 19 height 19
click at [568, 403] on input "Rich vocabulary" at bounding box center [570, 404] width 19 height 19
checkbox input "true"
click at [567, 474] on div at bounding box center [570, 480] width 19 height 19
click at [567, 474] on input "Appealing illustrations" at bounding box center [570, 480] width 19 height 19
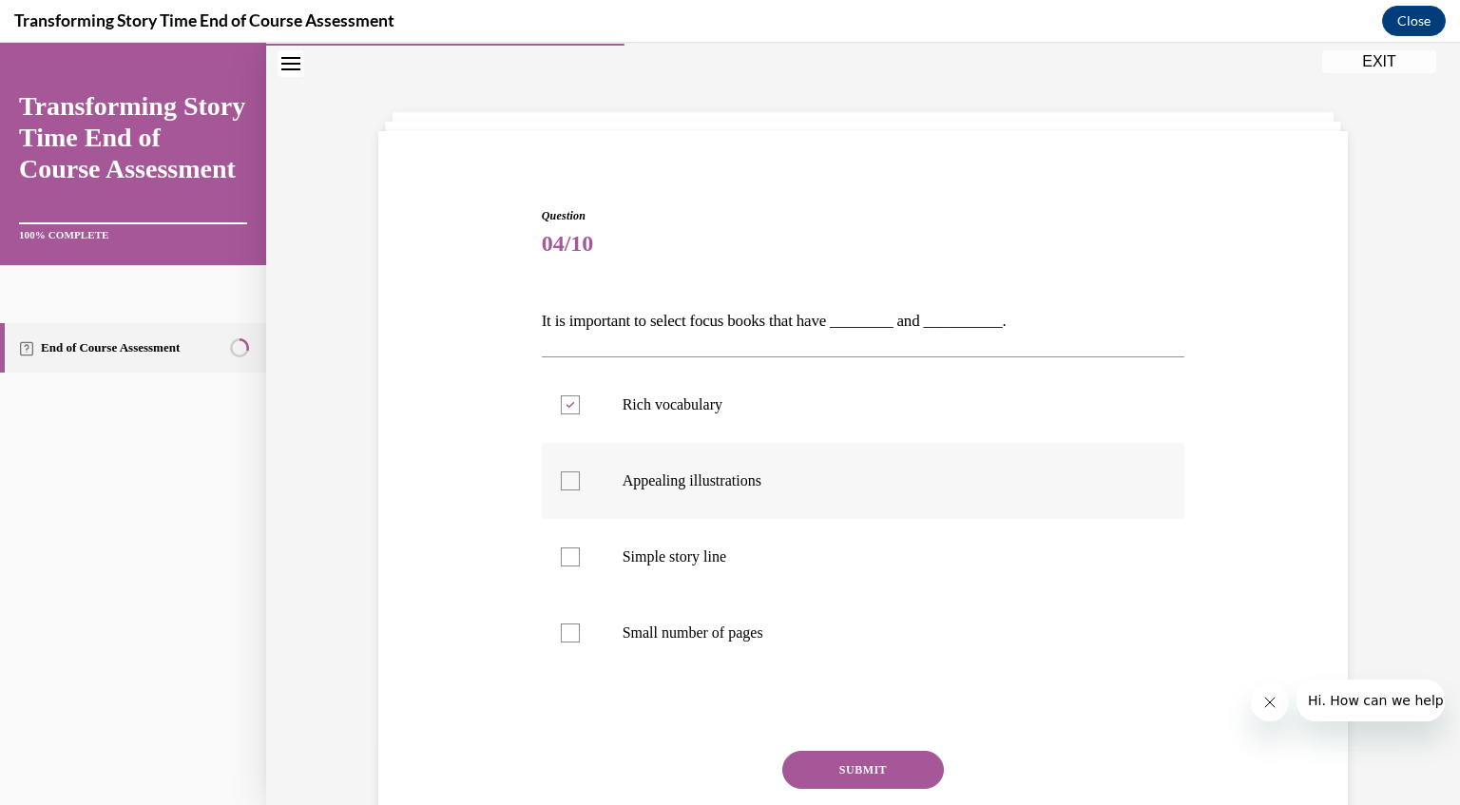
checkbox input "true"
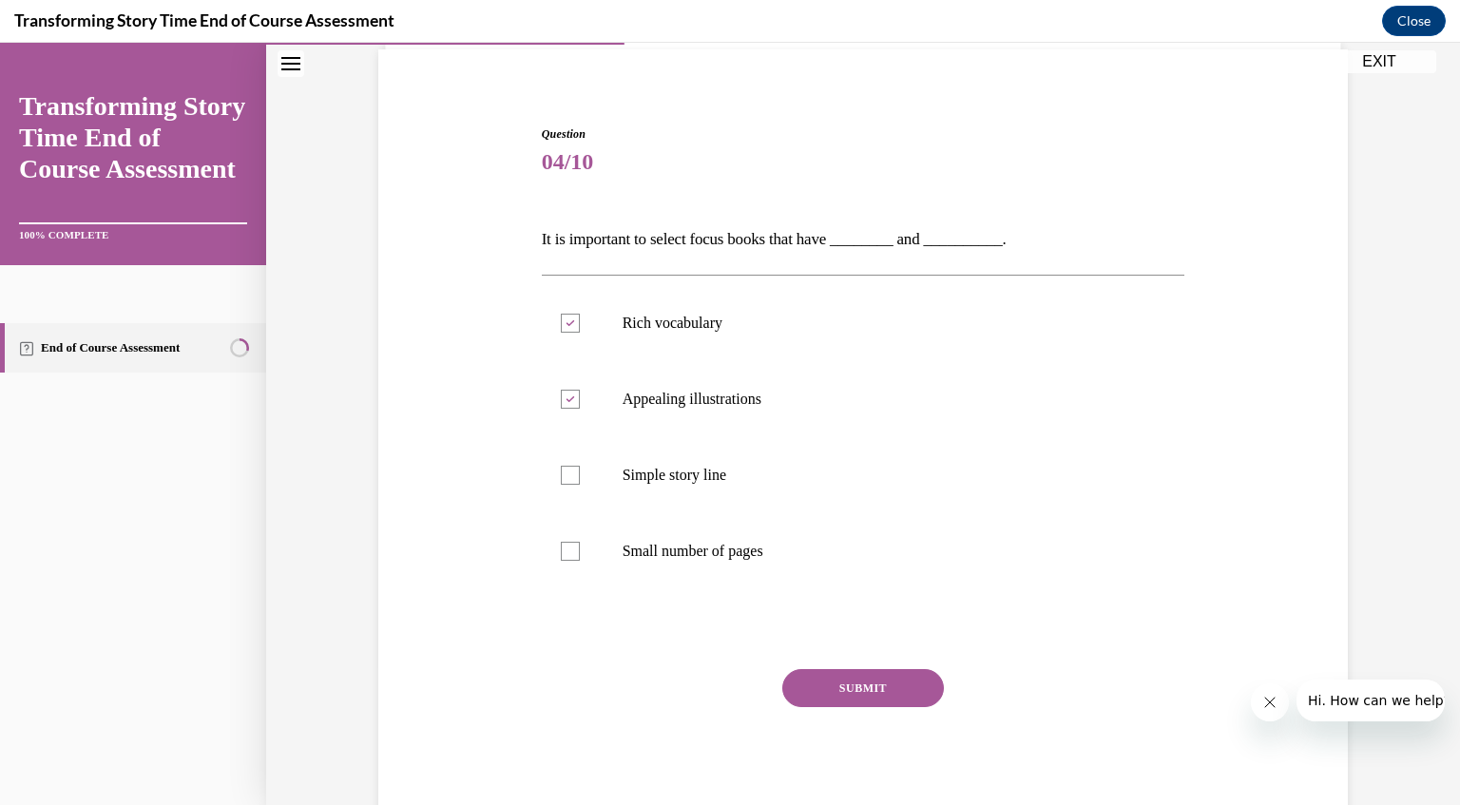
click at [870, 686] on button "SUBMIT" at bounding box center [863, 688] width 162 height 38
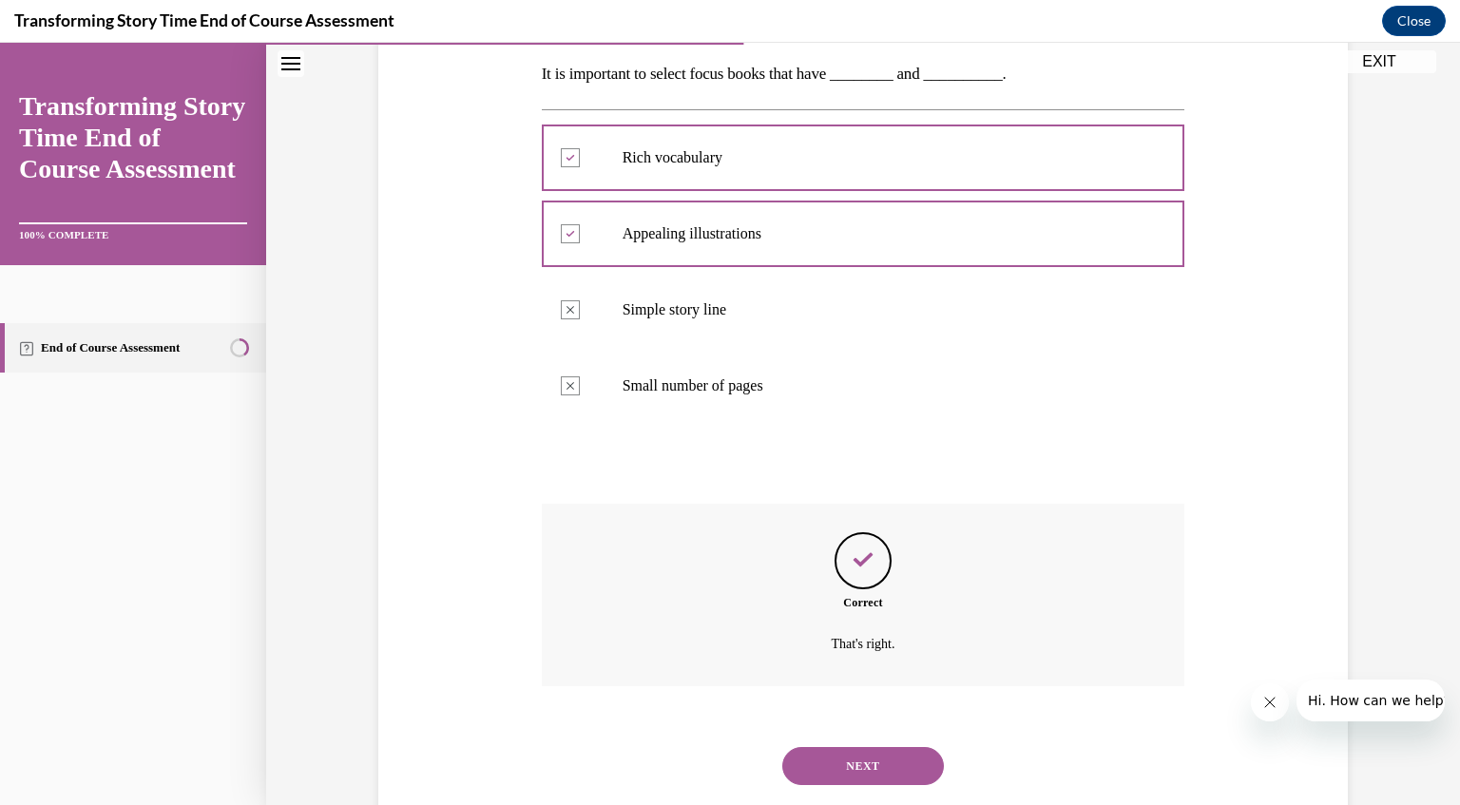
scroll to position [317, 0]
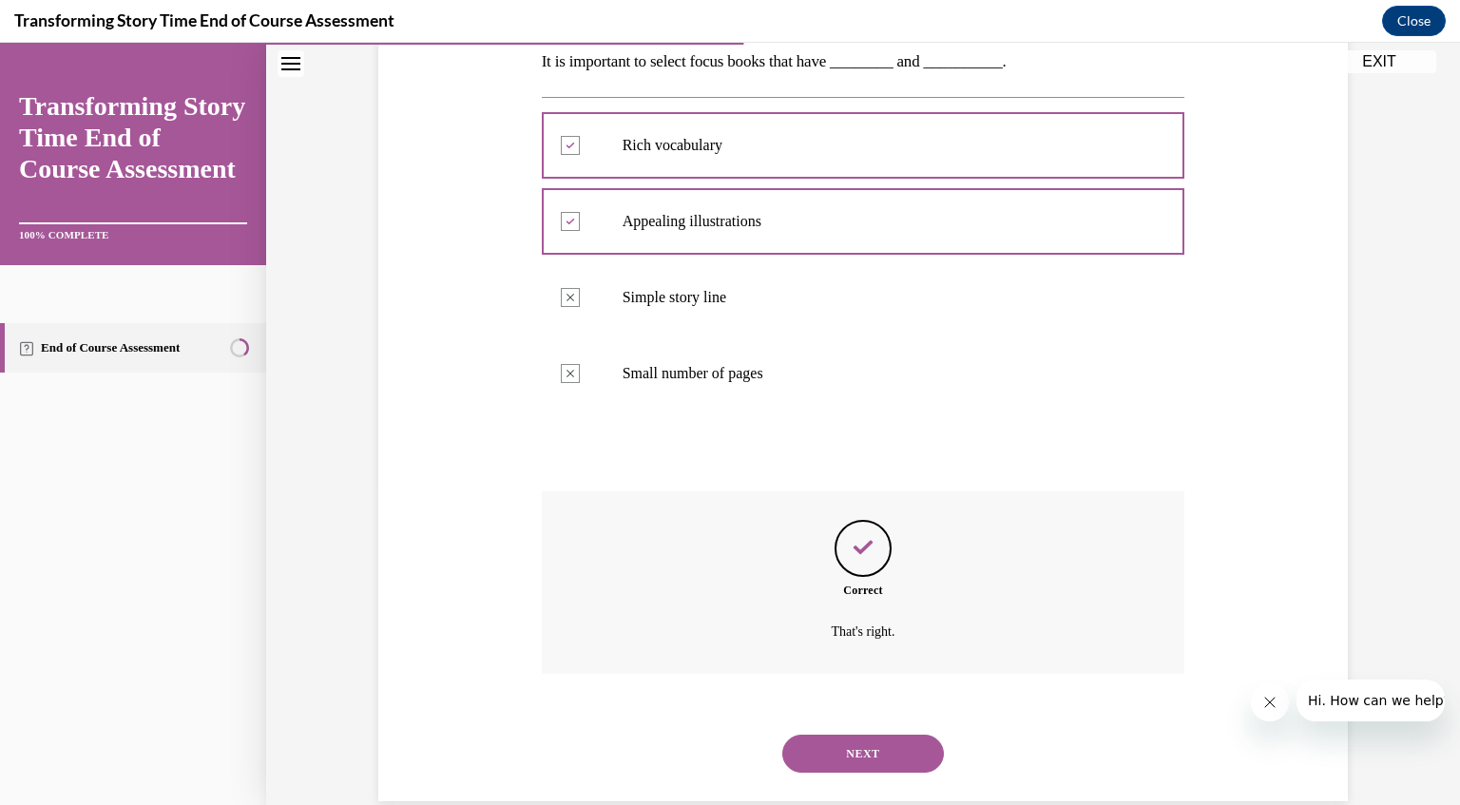
click at [878, 741] on button "NEXT" at bounding box center [863, 754] width 162 height 38
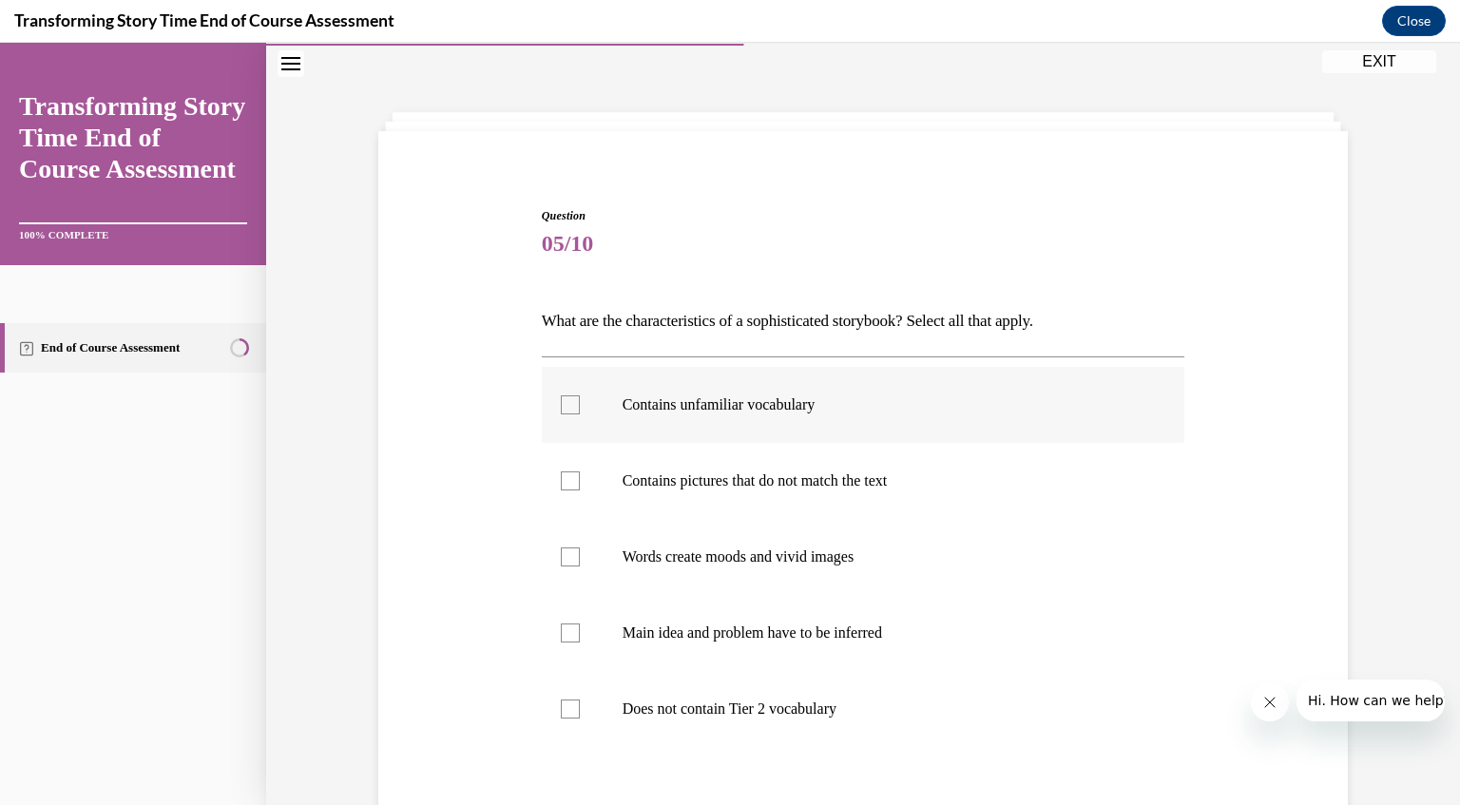
click at [561, 401] on div at bounding box center [570, 404] width 19 height 19
click at [561, 401] on input "Contains unfamiliar vocabulary" at bounding box center [570, 404] width 19 height 19
checkbox input "true"
click at [561, 484] on div at bounding box center [570, 480] width 19 height 19
click at [561, 484] on input "Contains pictures that do not match the text" at bounding box center [570, 480] width 19 height 19
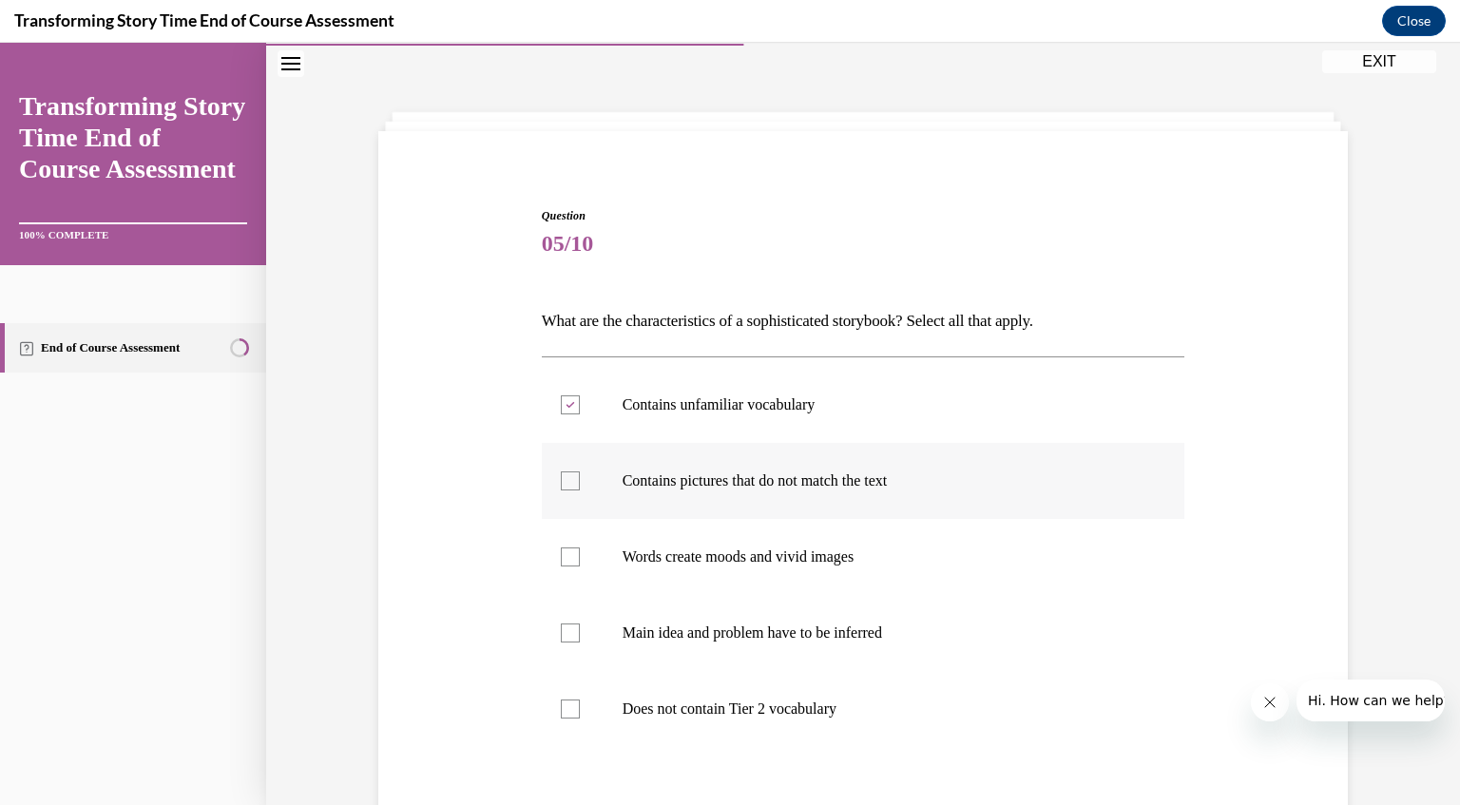
checkbox input "true"
click at [568, 548] on div at bounding box center [570, 557] width 19 height 19
click at [568, 548] on input "Words create moods and vivid images" at bounding box center [570, 557] width 19 height 19
checkbox input "true"
click at [561, 627] on div at bounding box center [570, 633] width 19 height 19
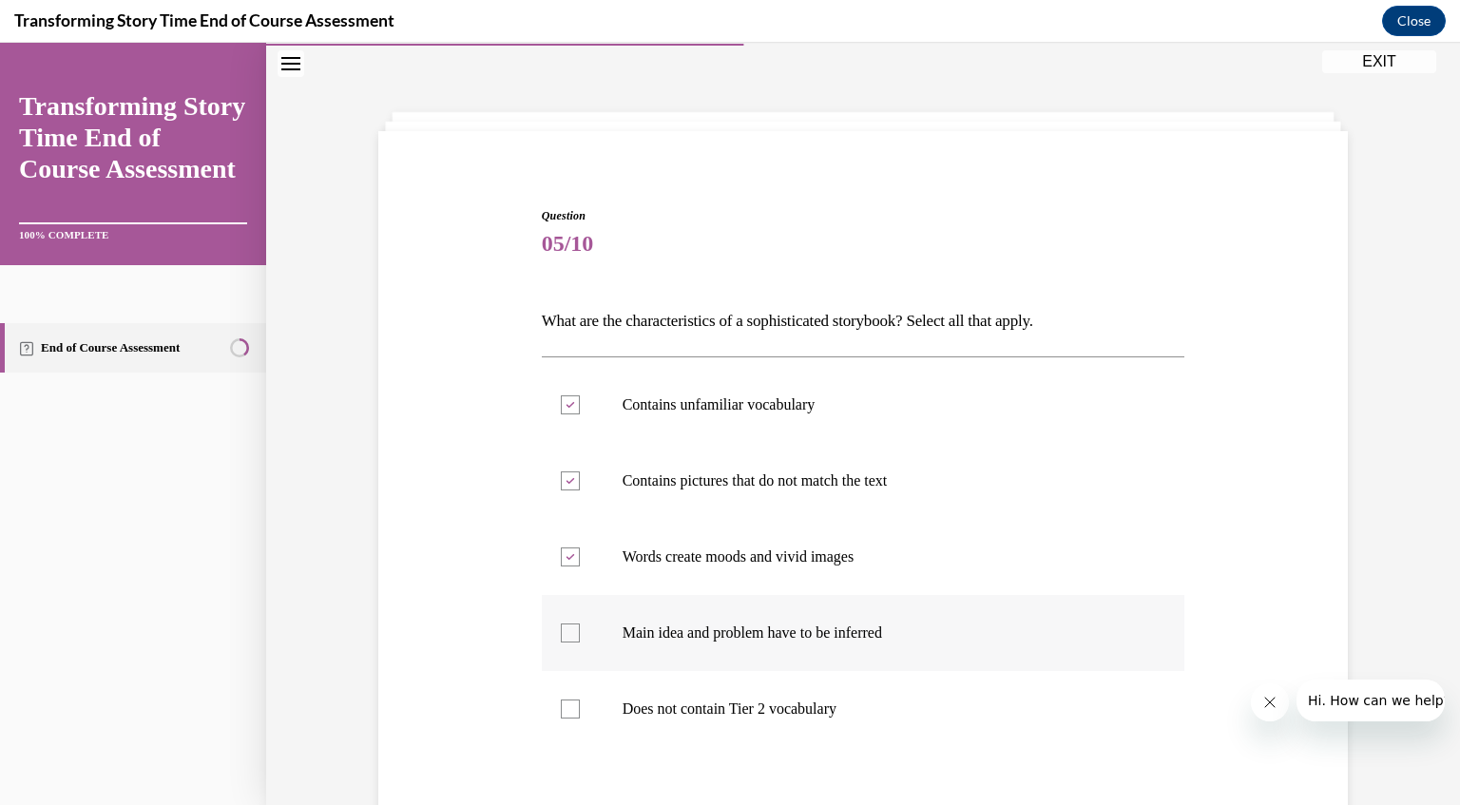
click at [561, 627] on input "Main idea and problem have to be inferred" at bounding box center [570, 633] width 19 height 19
checkbox input "true"
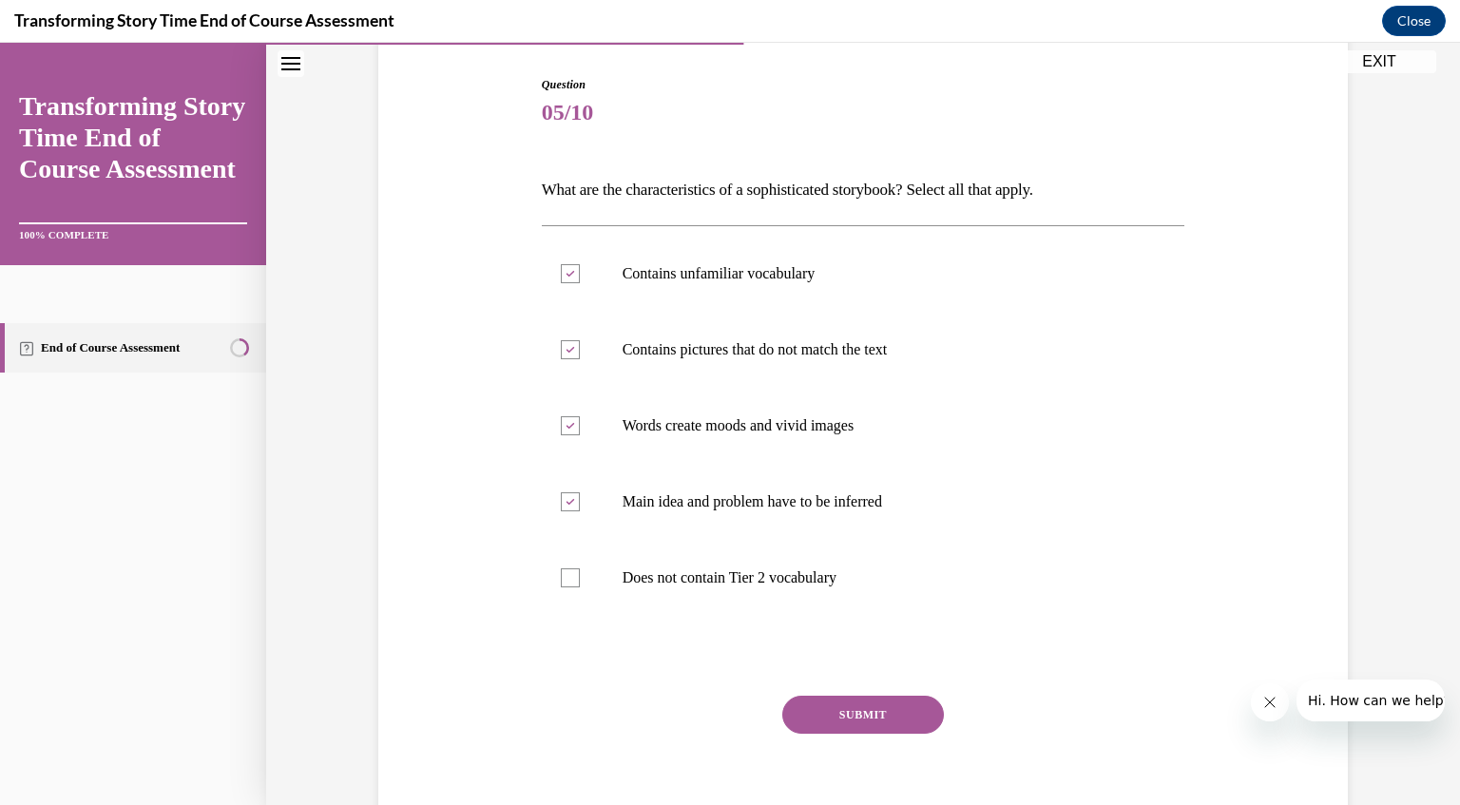
scroll to position [215, 0]
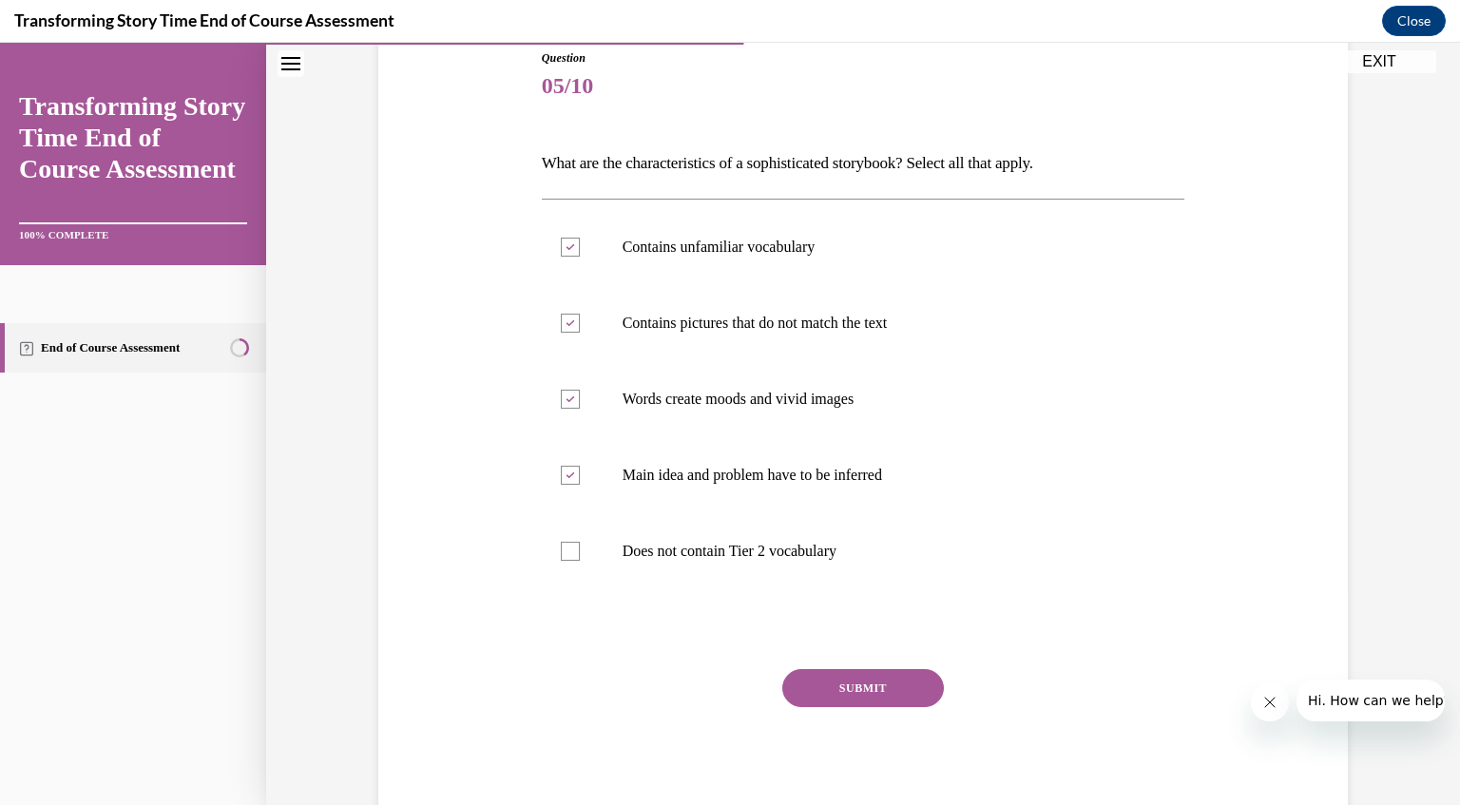
click at [859, 682] on button "SUBMIT" at bounding box center [863, 688] width 162 height 38
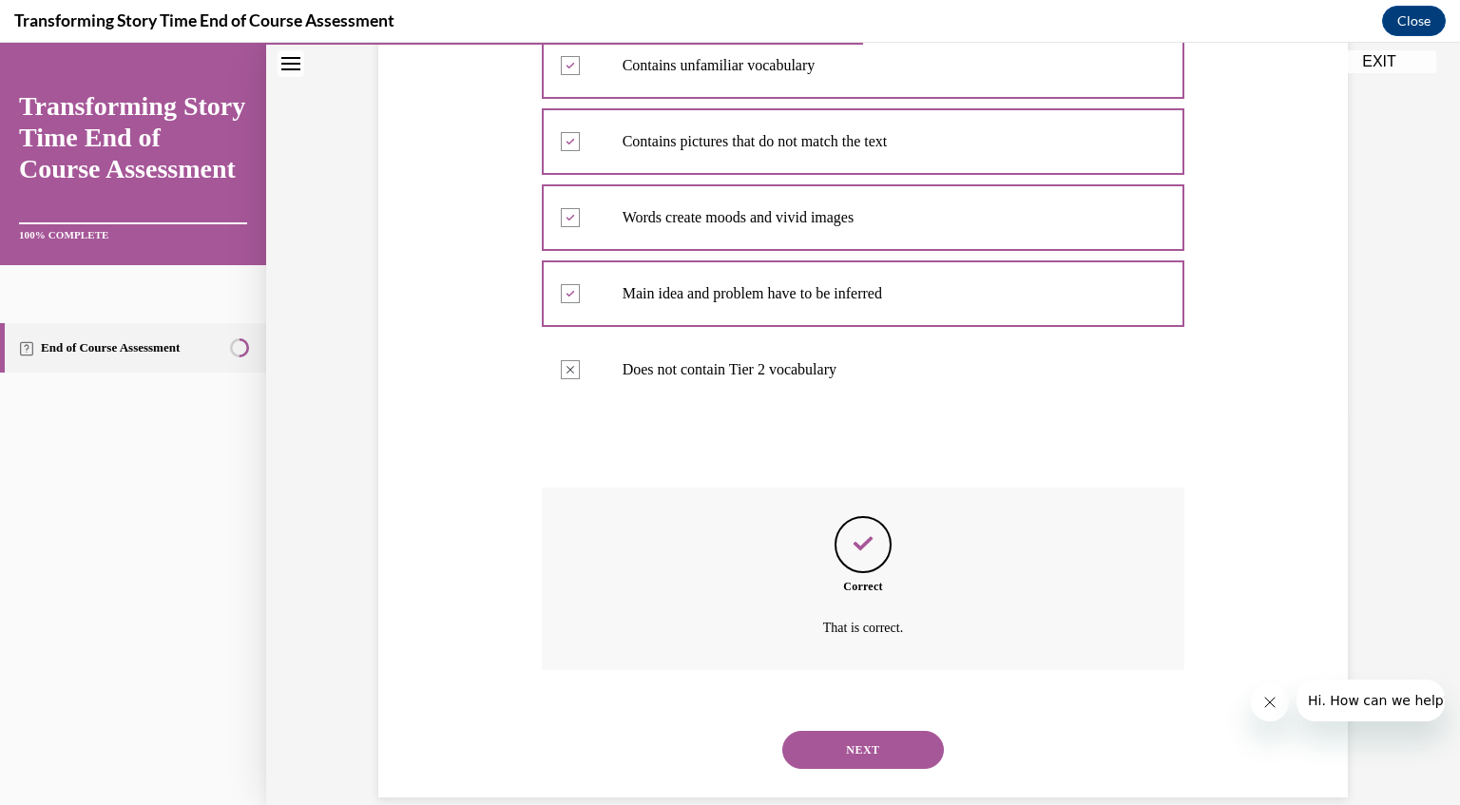
scroll to position [400, 0]
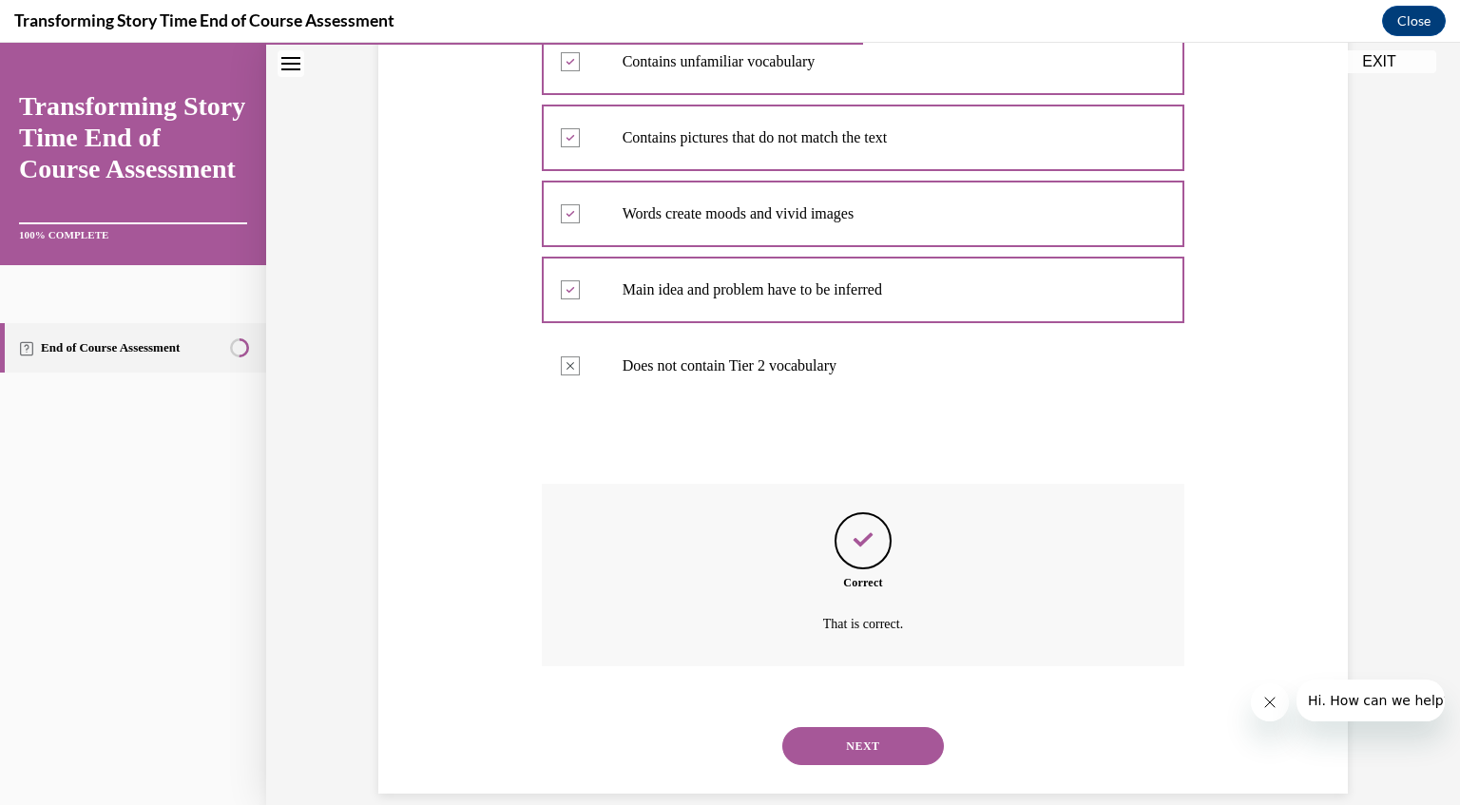
click at [848, 737] on button "NEXT" at bounding box center [863, 746] width 162 height 38
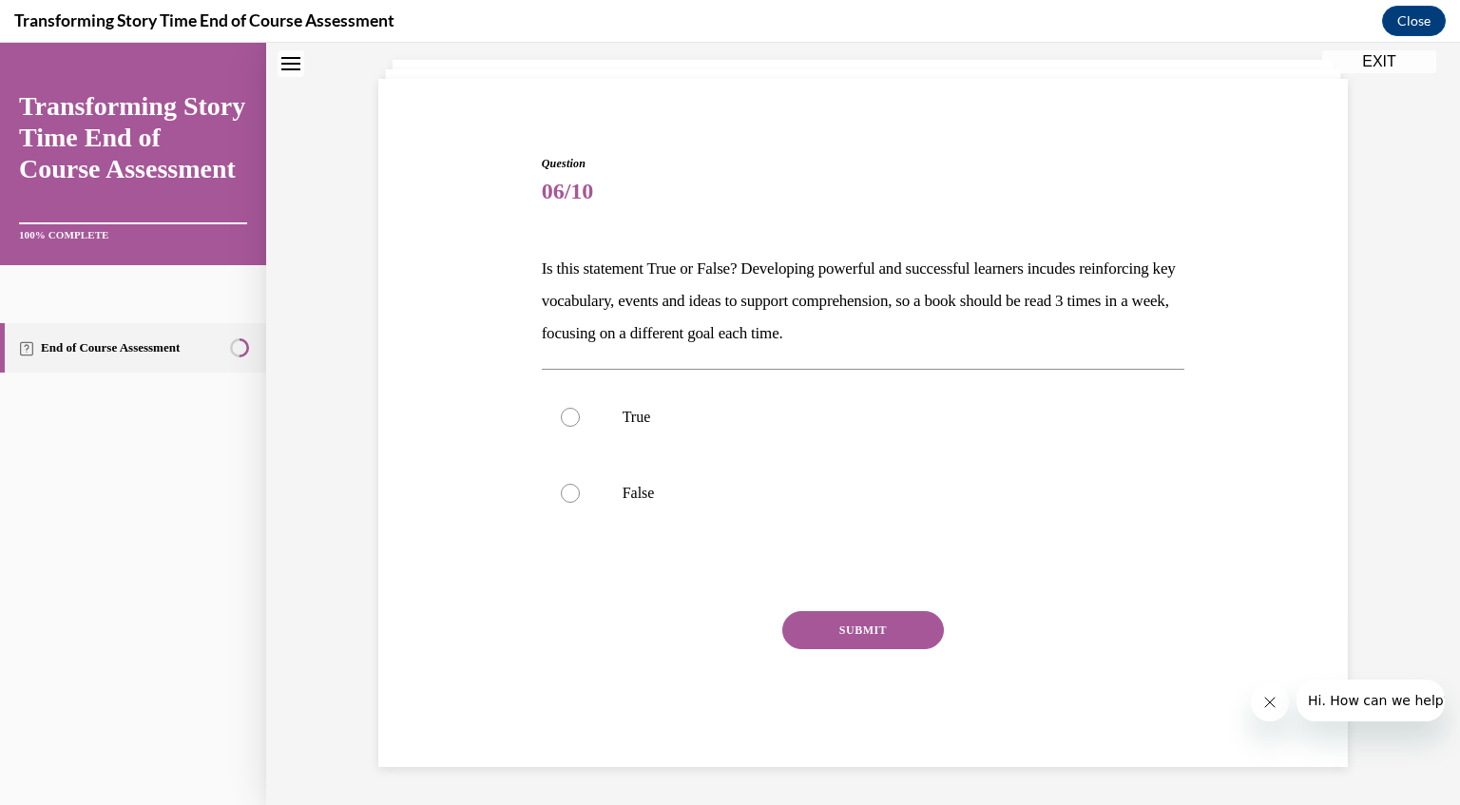
scroll to position [57, 0]
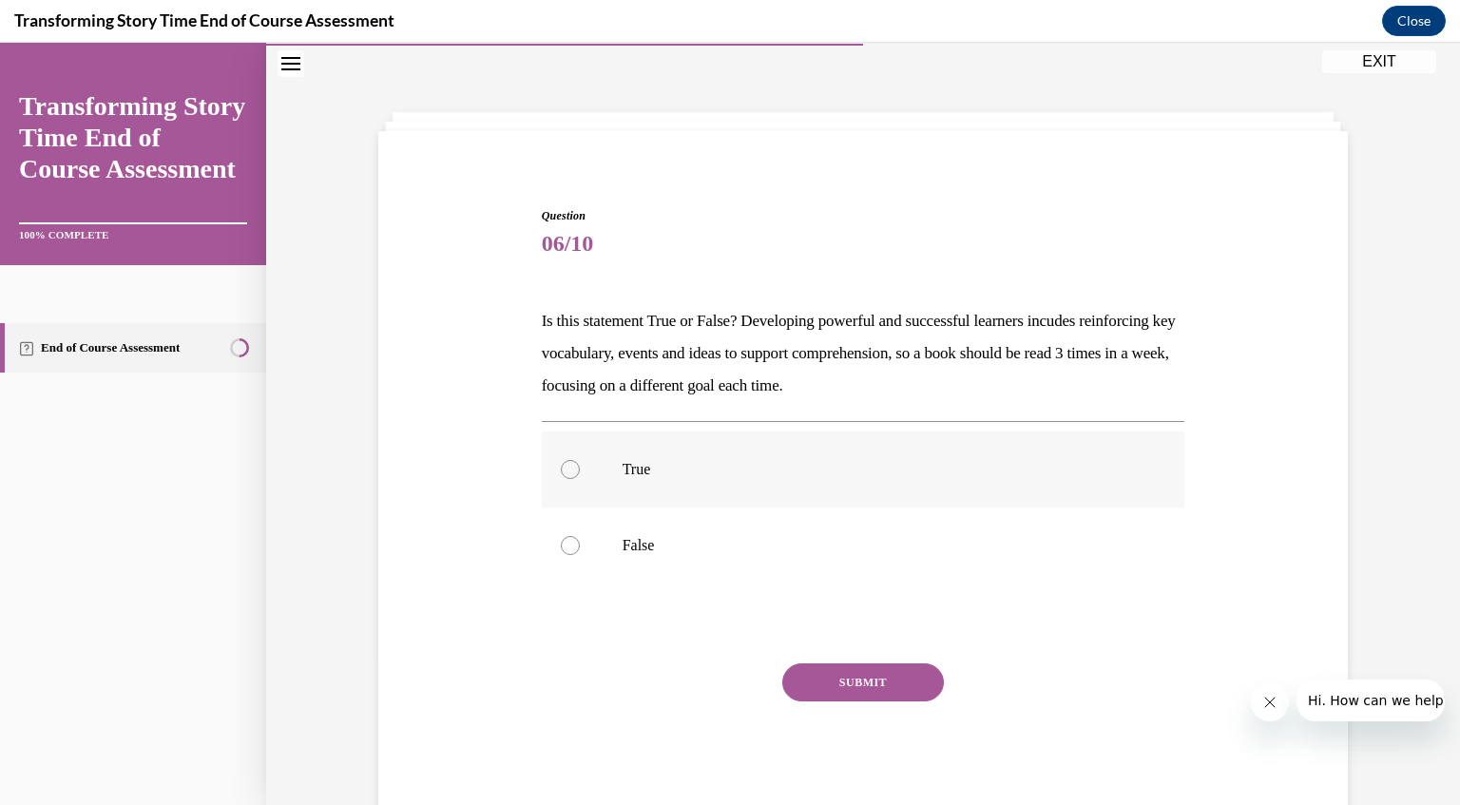
click at [561, 469] on div at bounding box center [570, 469] width 19 height 19
click at [561, 469] on input "True" at bounding box center [570, 469] width 19 height 19
radio input "true"
click at [836, 685] on button "SUBMIT" at bounding box center [863, 683] width 162 height 38
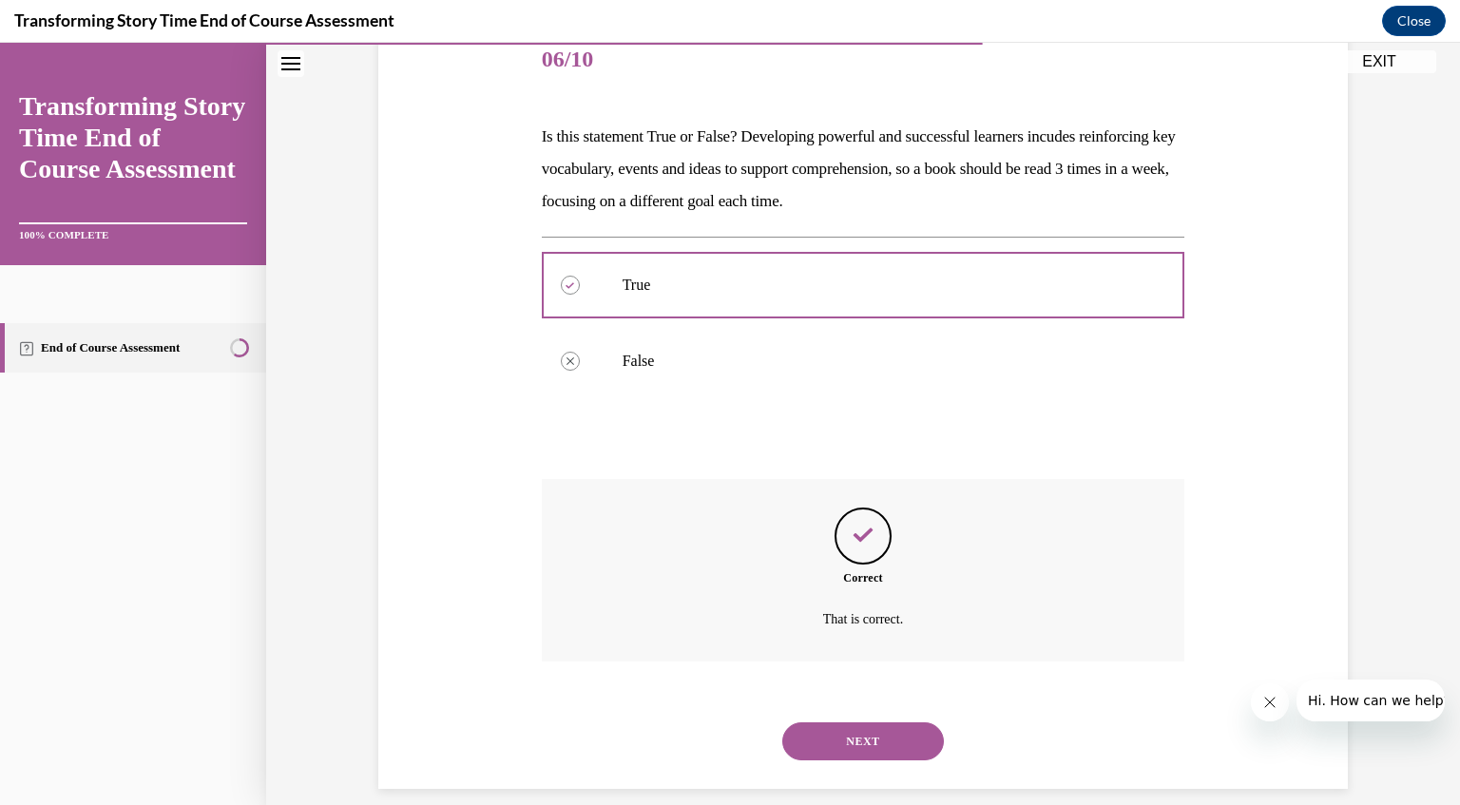
scroll to position [262, 0]
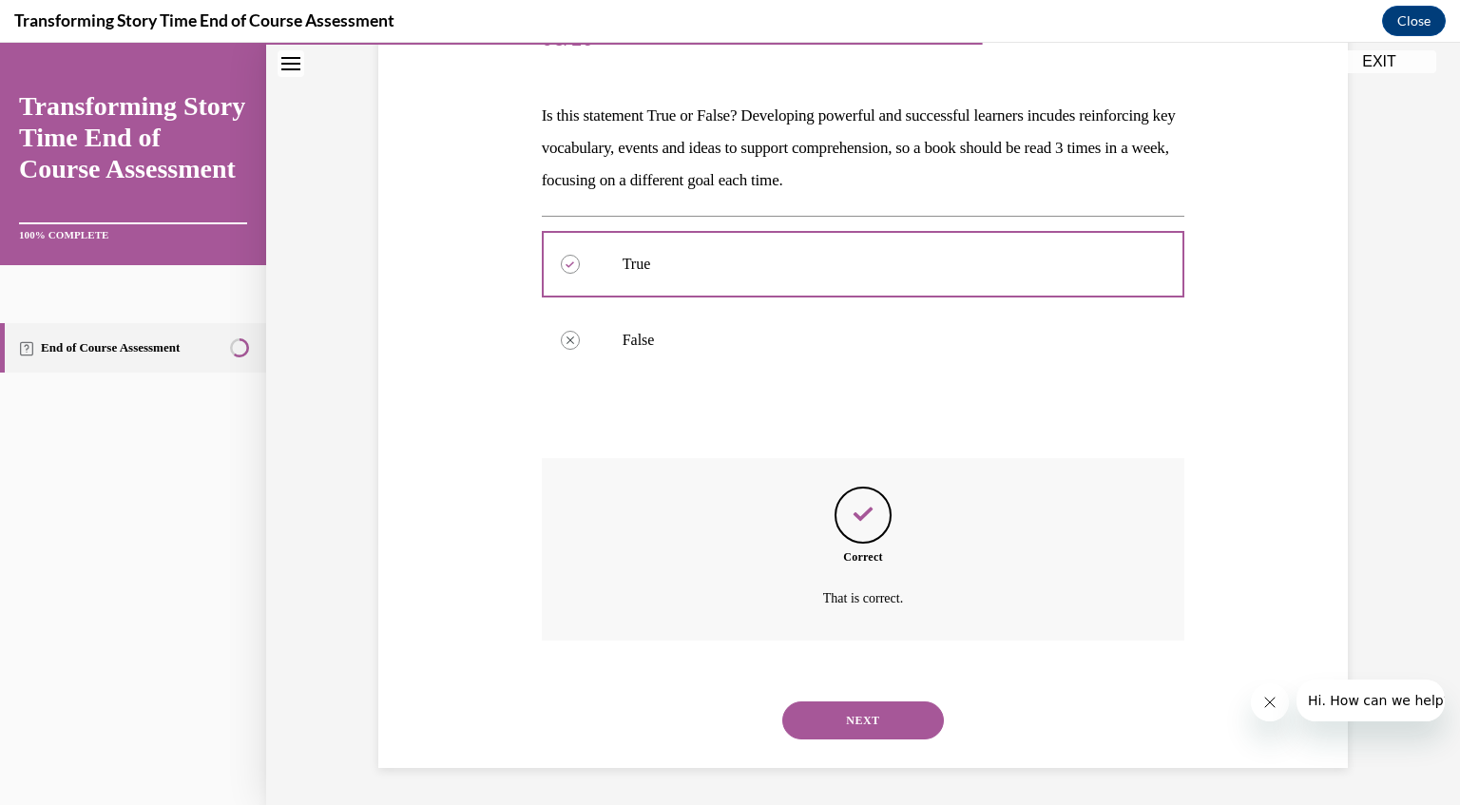
click at [837, 717] on button "NEXT" at bounding box center [863, 721] width 162 height 38
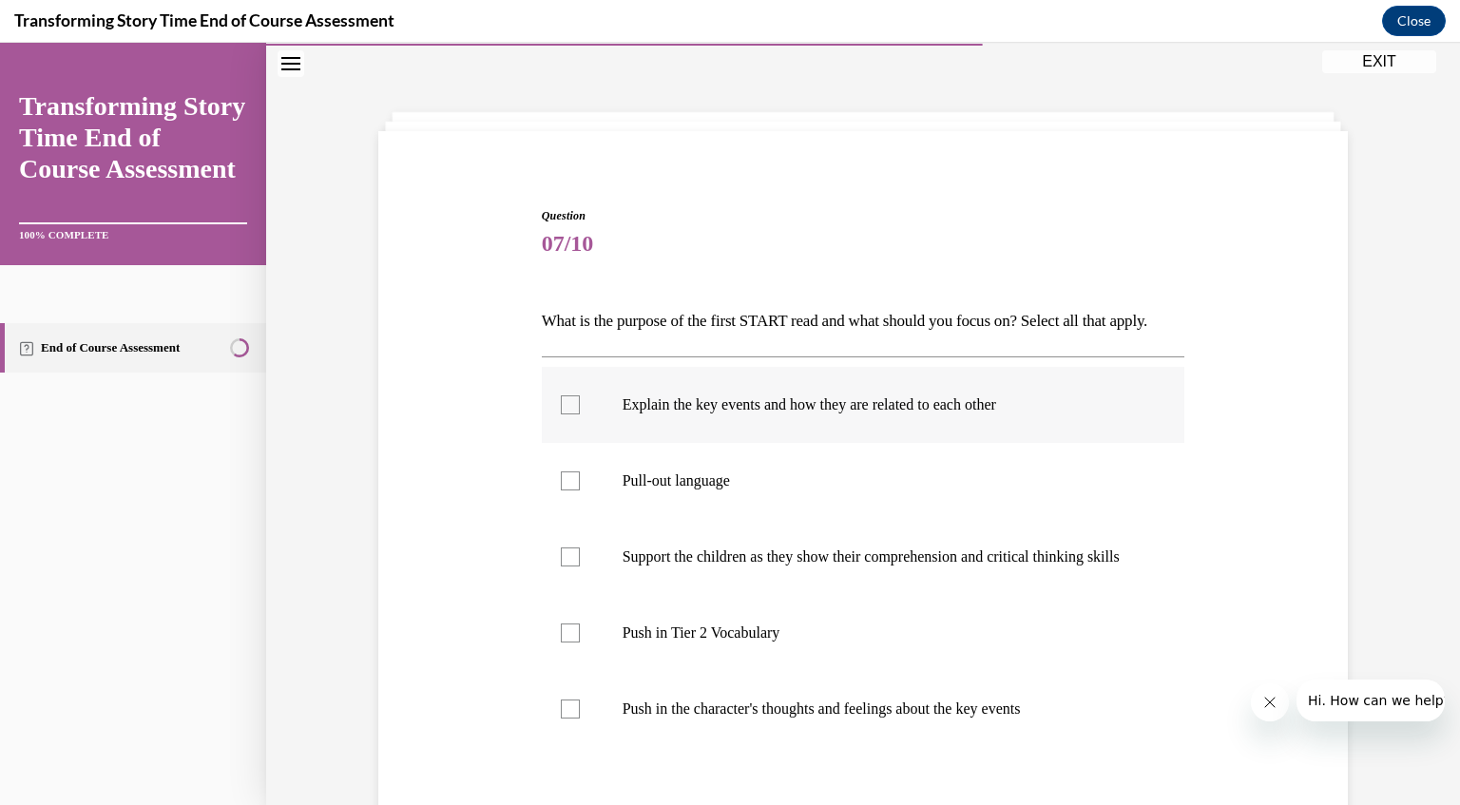
click at [561, 414] on div at bounding box center [570, 404] width 19 height 19
click at [561, 414] on input "Explain the key events and how they are related to each other" at bounding box center [570, 404] width 19 height 19
checkbox input "true"
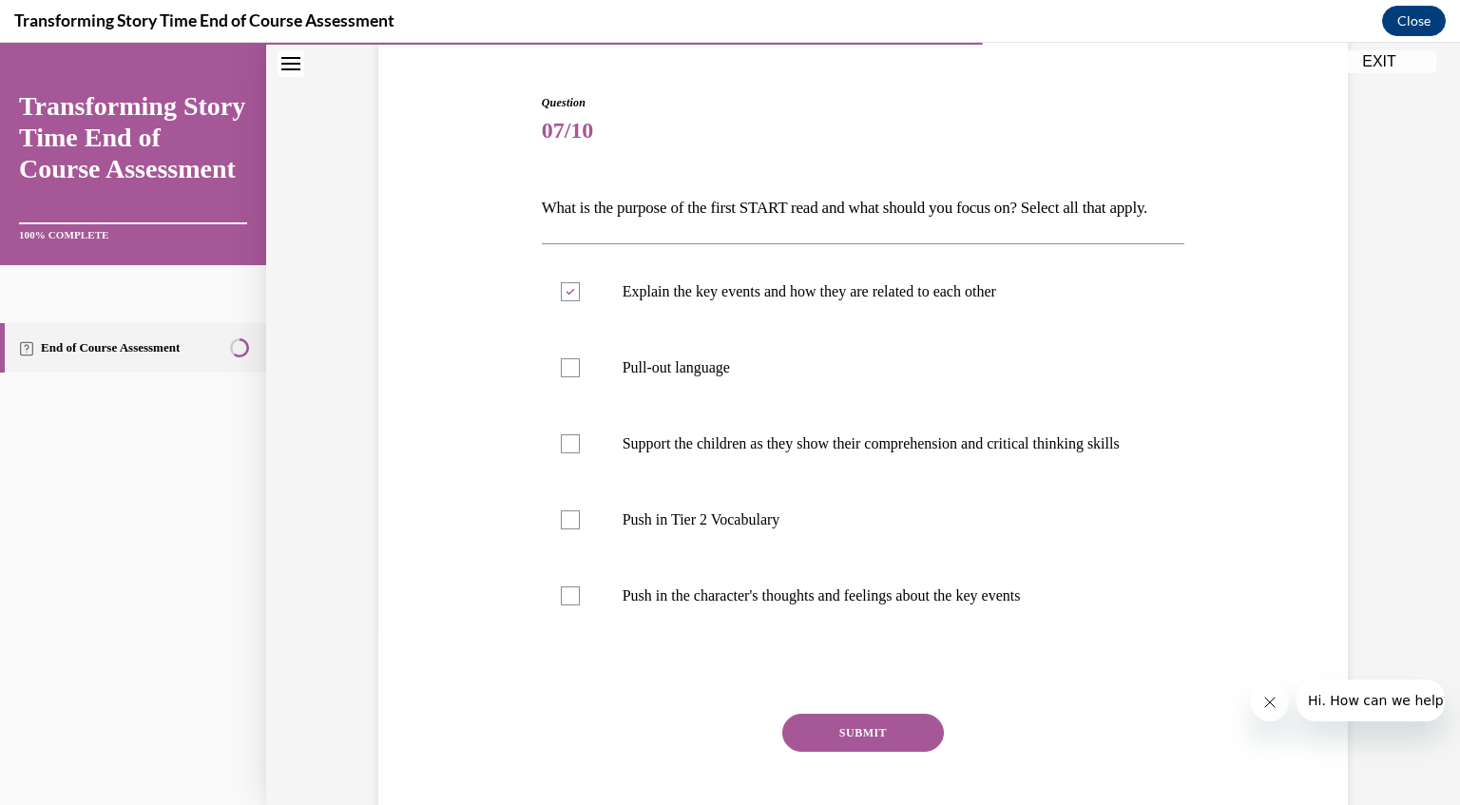
scroll to position [171, 0]
click at [562, 529] on div at bounding box center [570, 519] width 19 height 19
click at [562, 529] on input "Push in Tier 2 Vocabulary" at bounding box center [570, 519] width 19 height 19
checkbox input "true"
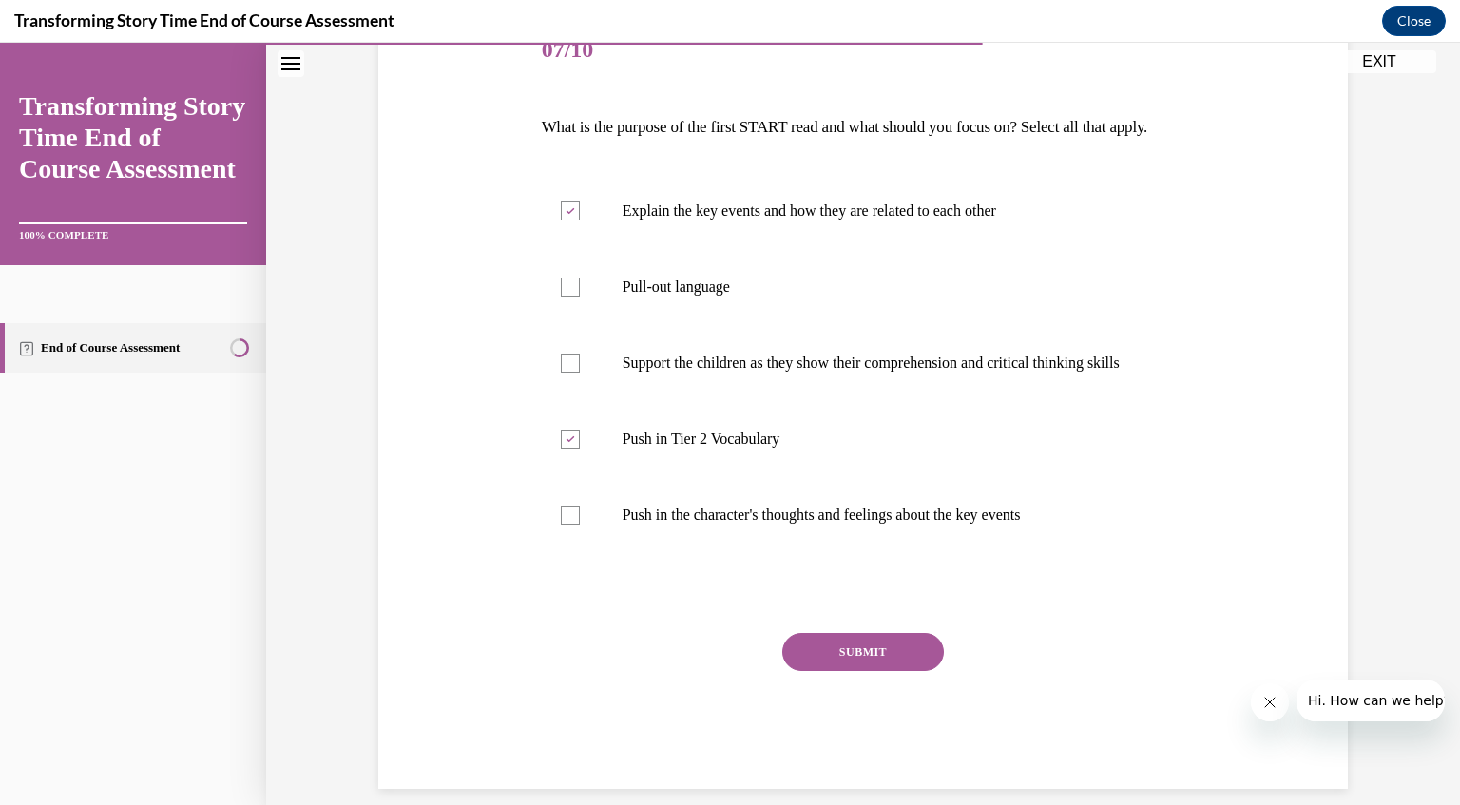
scroll to position [266, 0]
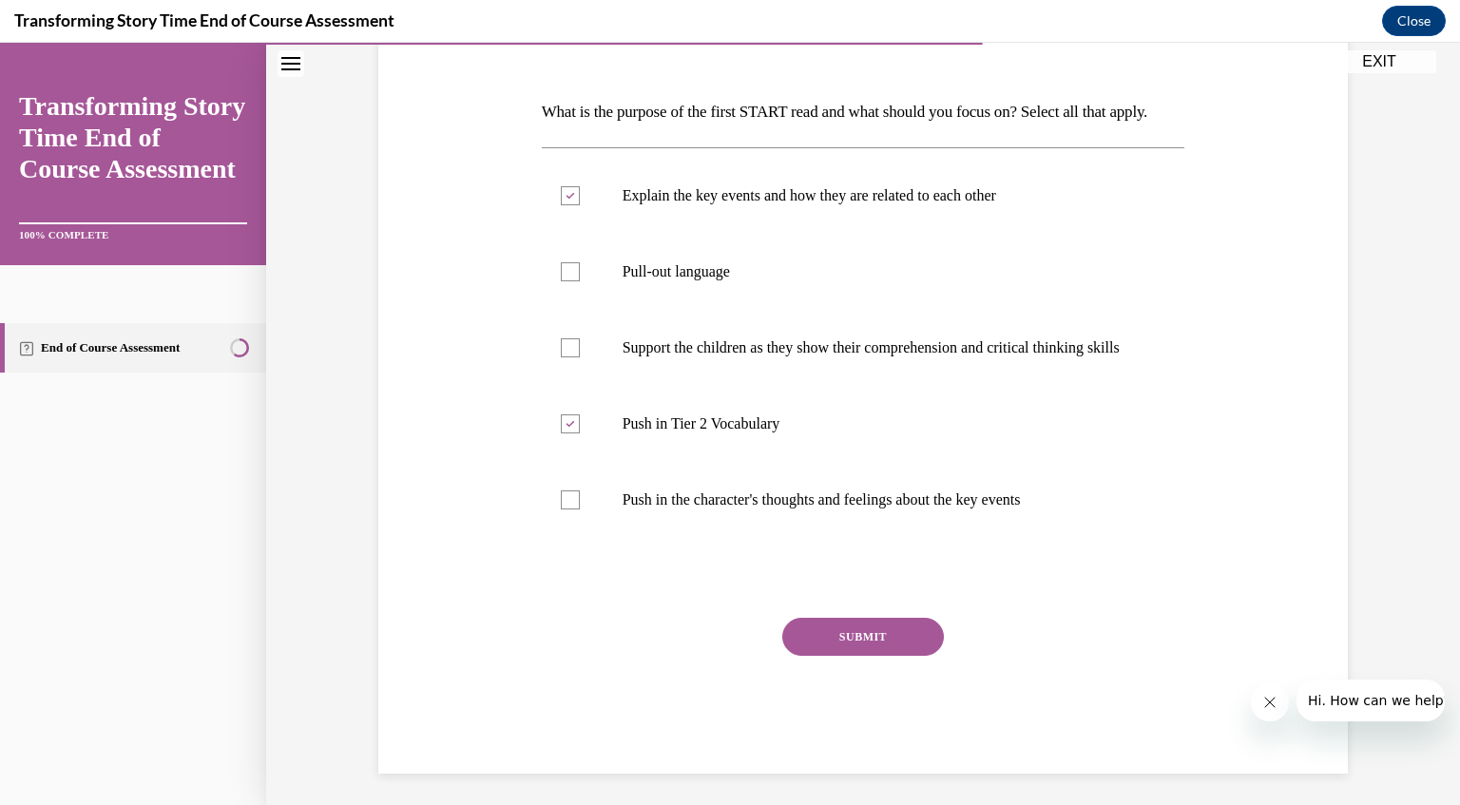
click at [853, 656] on button "SUBMIT" at bounding box center [863, 637] width 162 height 38
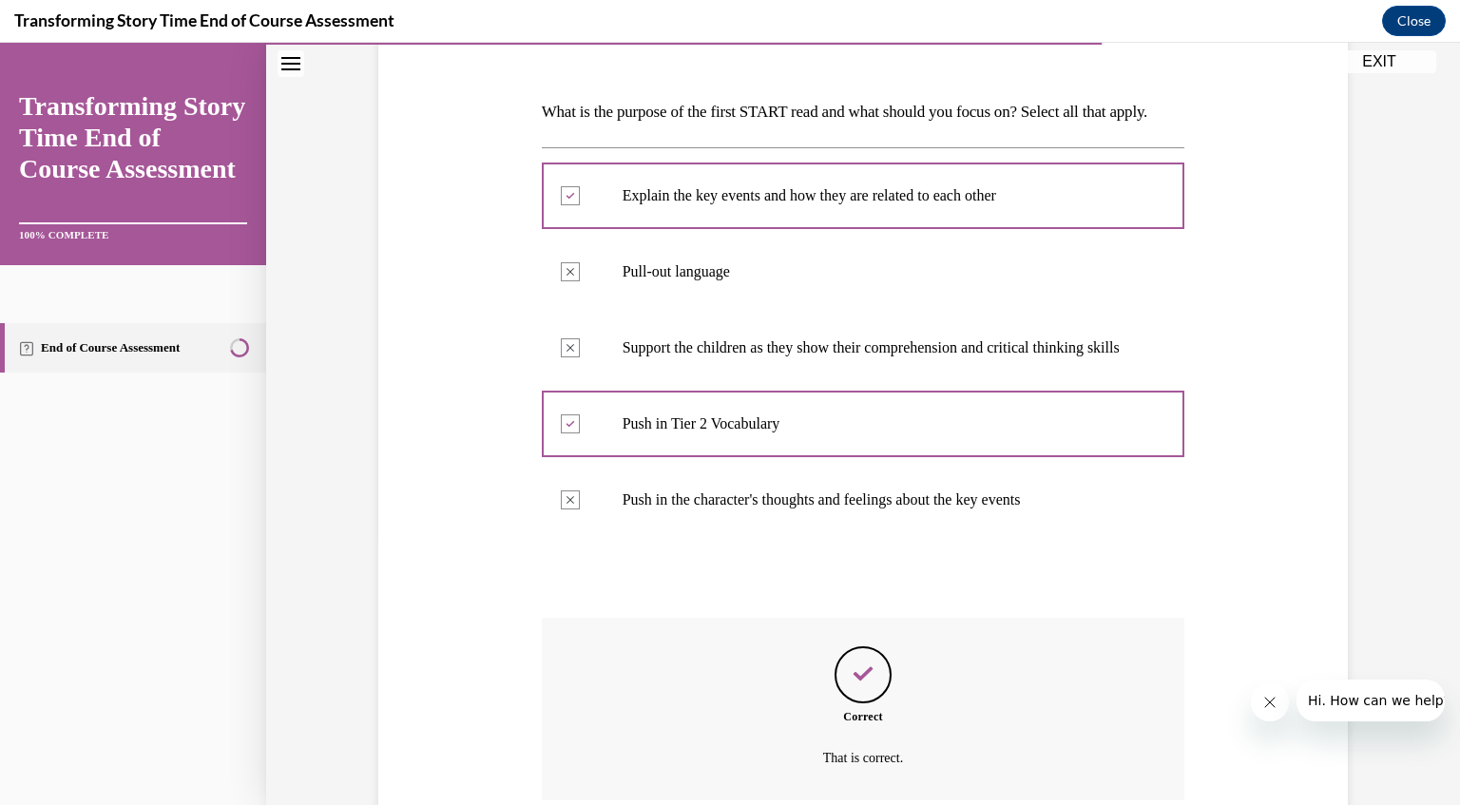
scroll to position [477, 0]
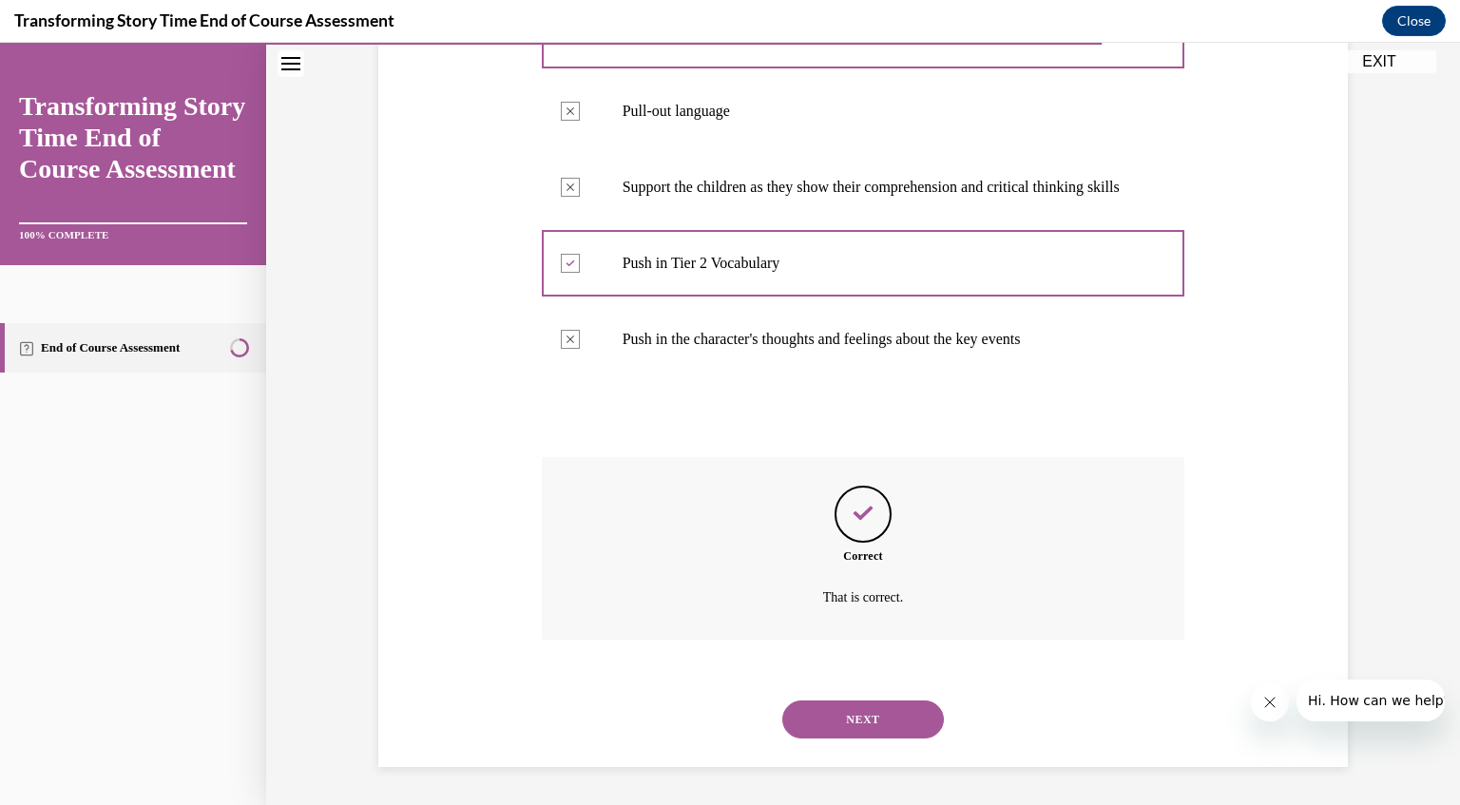
click at [854, 723] on button "NEXT" at bounding box center [863, 720] width 162 height 38
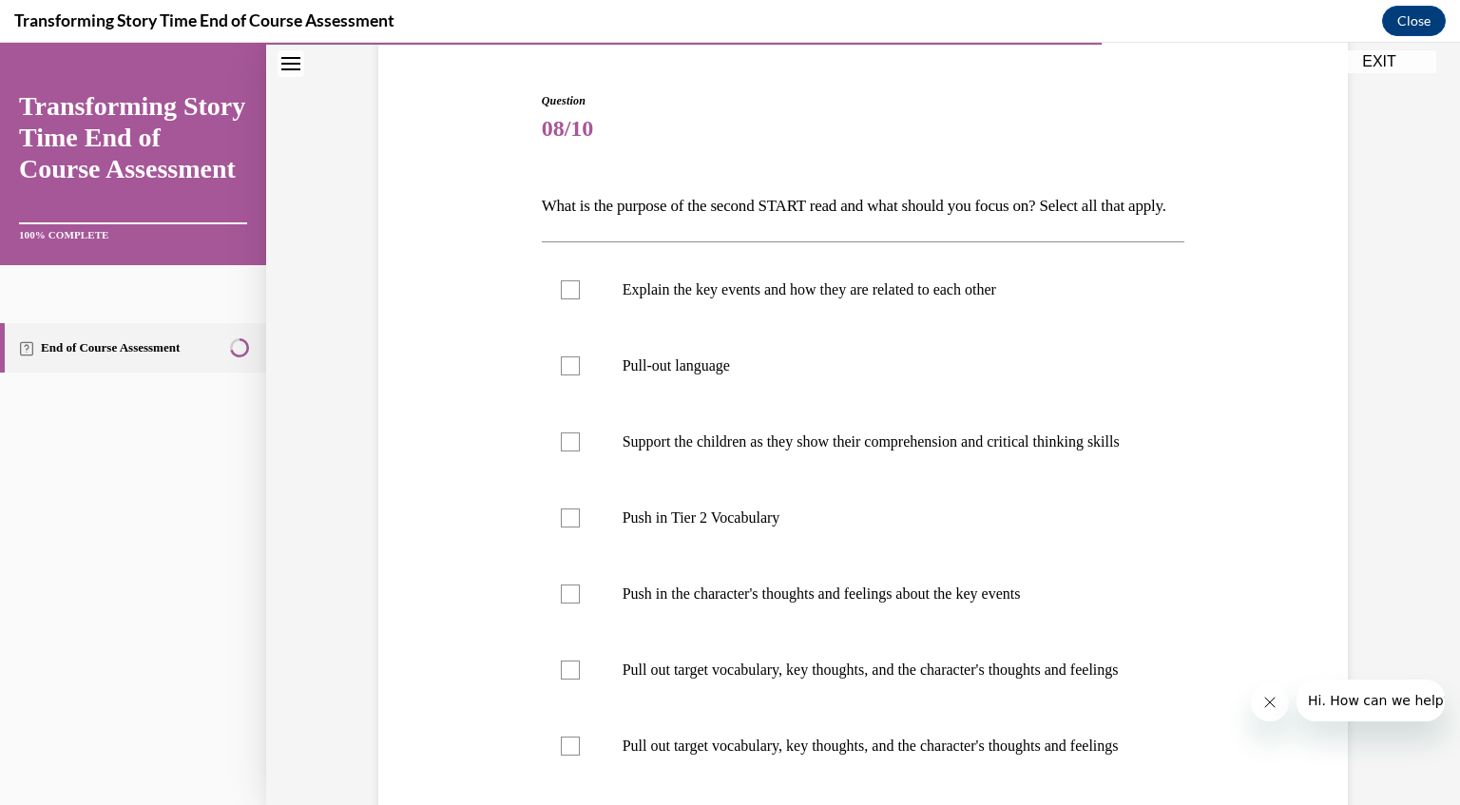
scroll to position [179, 0]
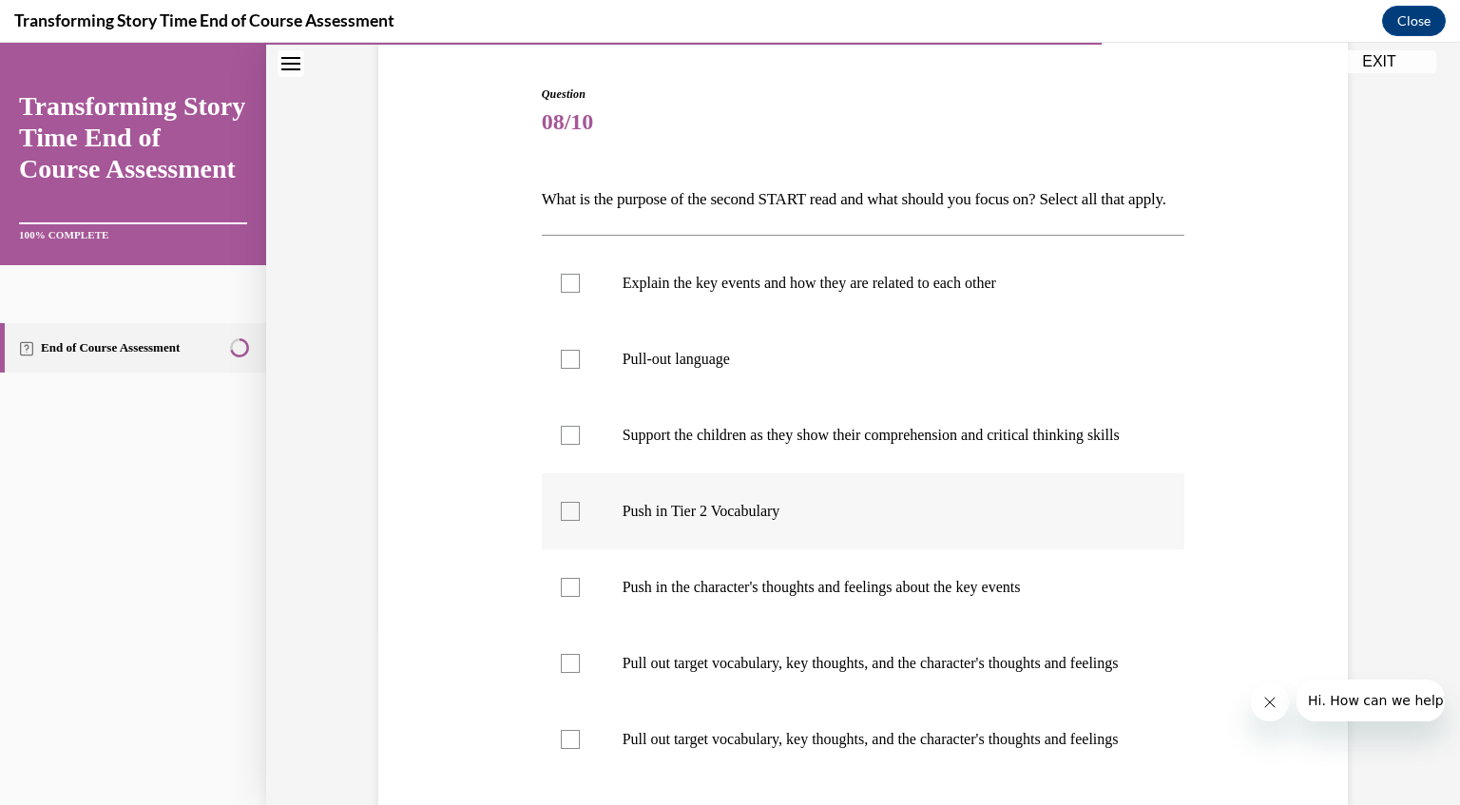
click at [567, 521] on div at bounding box center [570, 511] width 19 height 19
click at [567, 521] on input "Push in Tier 2 Vocabulary" at bounding box center [570, 511] width 19 height 19
checkbox input "true"
click at [561, 597] on div at bounding box center [570, 587] width 19 height 19
click at [561, 597] on input "Push in the character's thoughts and feelings about the key events" at bounding box center [570, 587] width 19 height 19
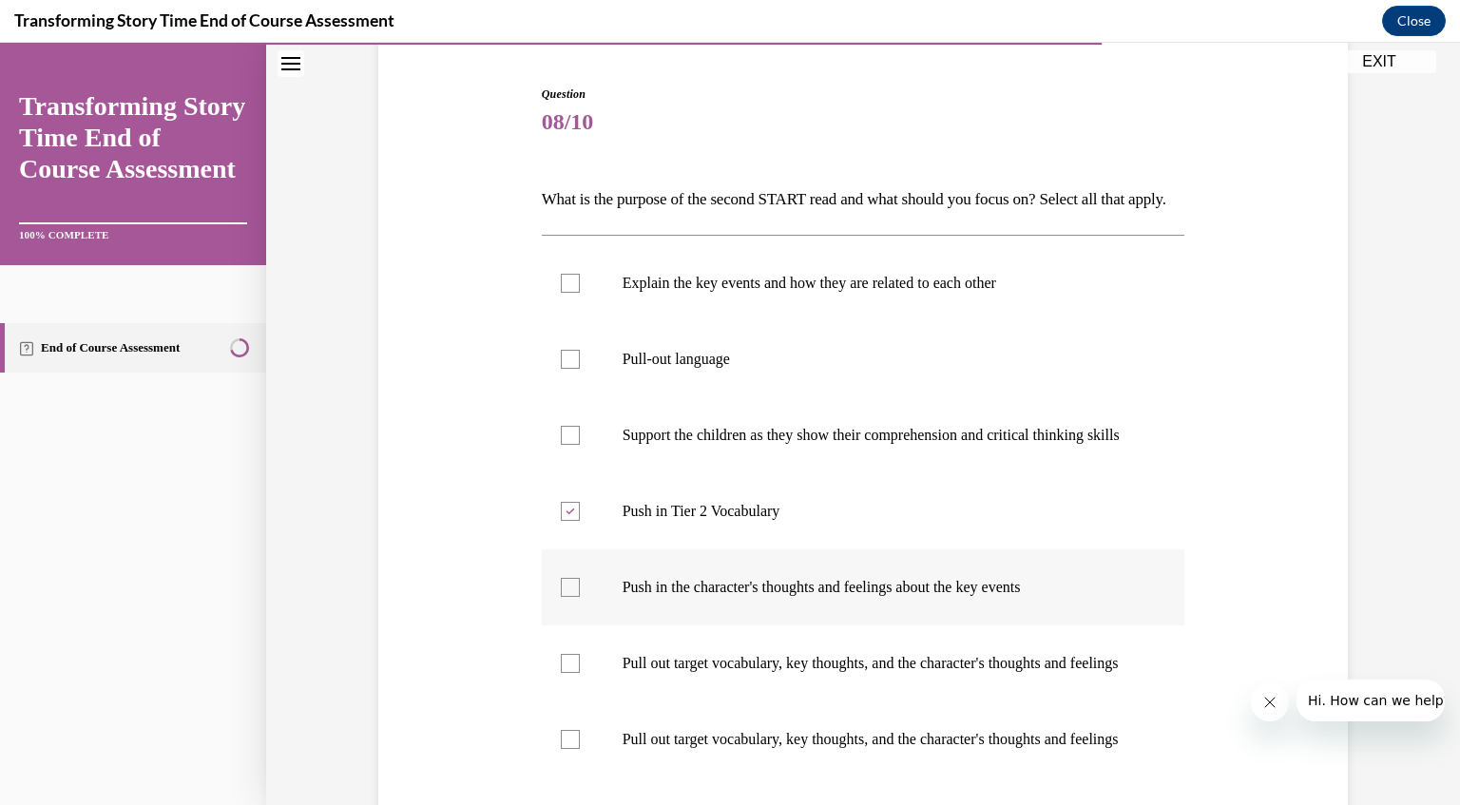
checkbox input "true"
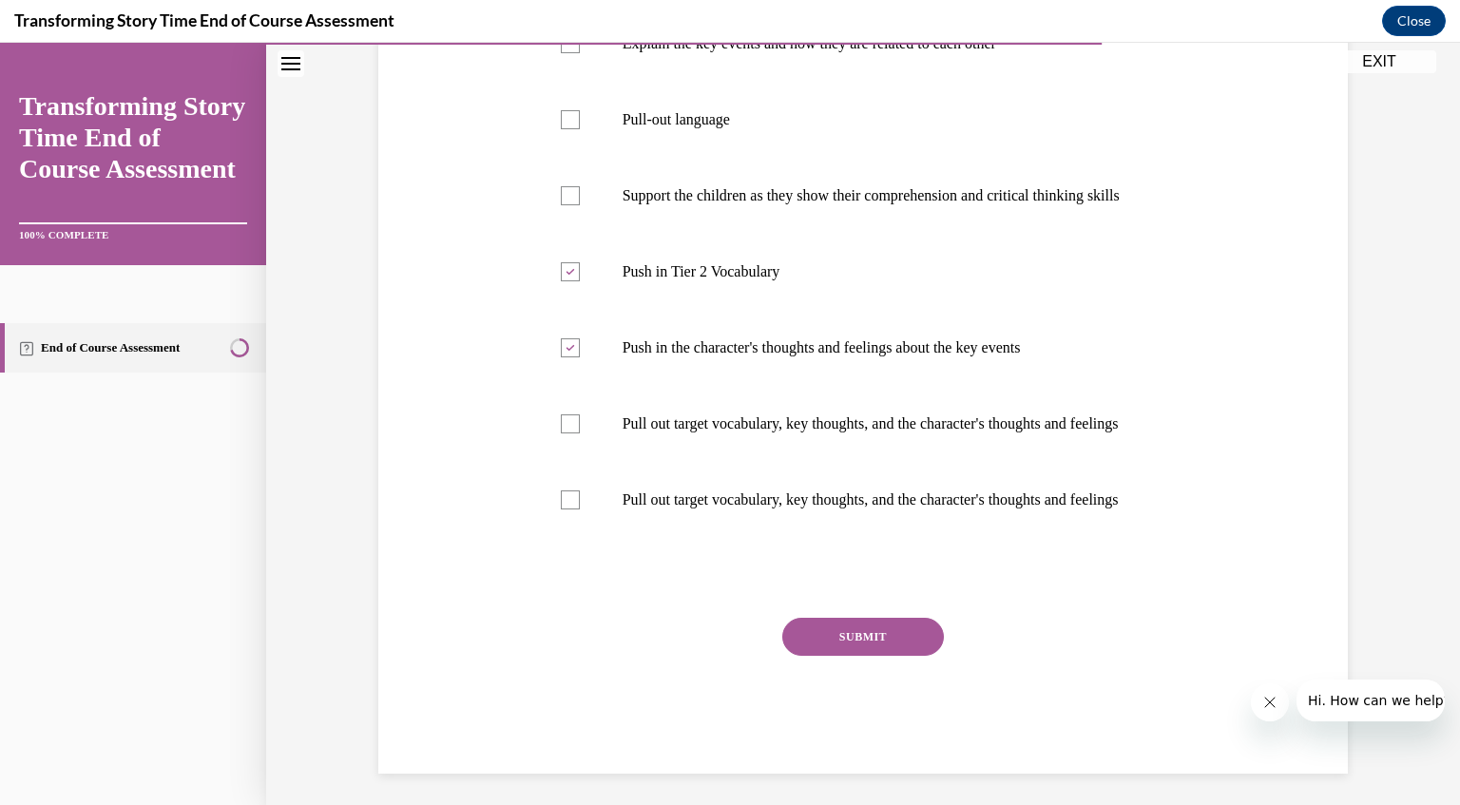
scroll to position [456, 0]
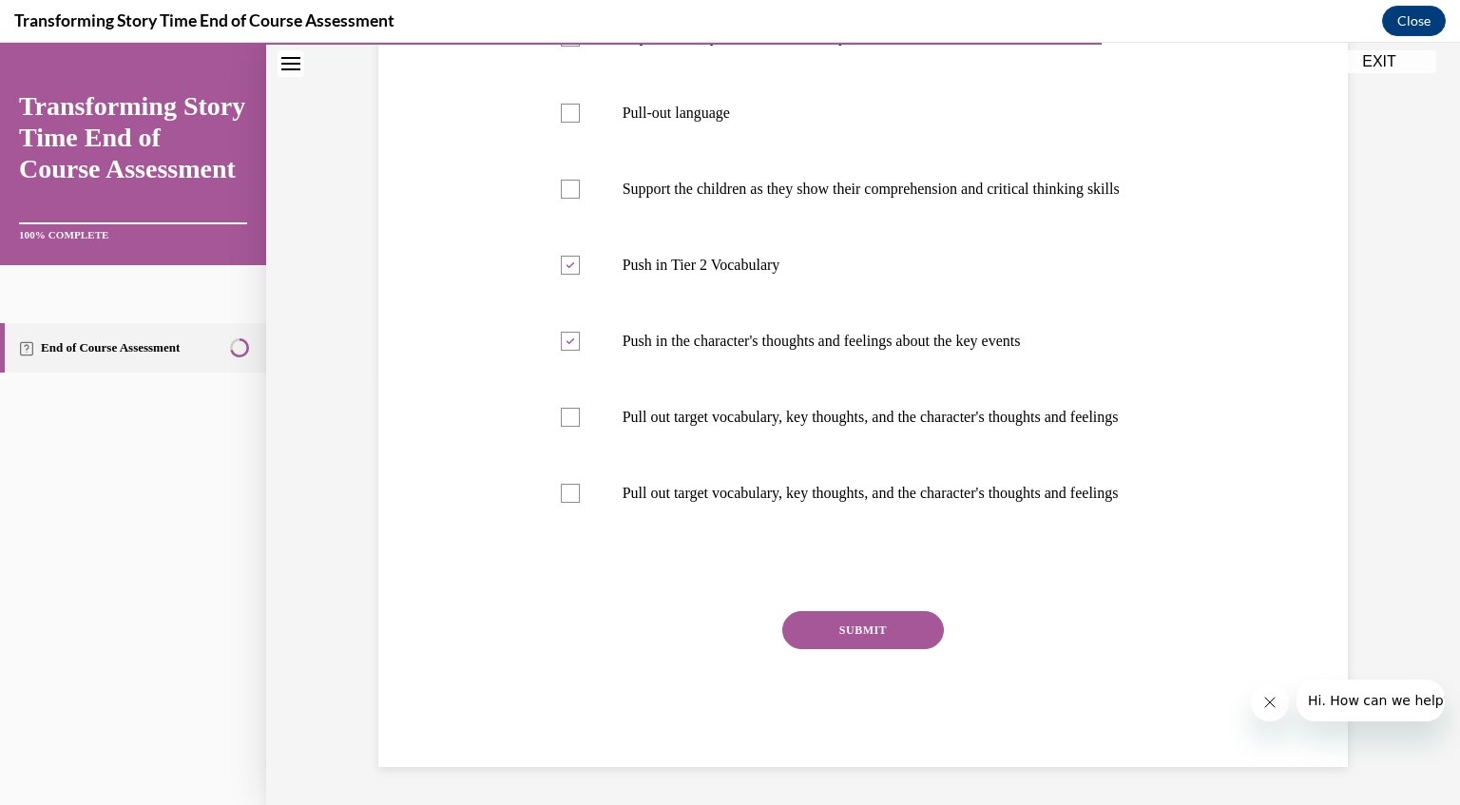
click at [872, 649] on button "SUBMIT" at bounding box center [863, 630] width 162 height 38
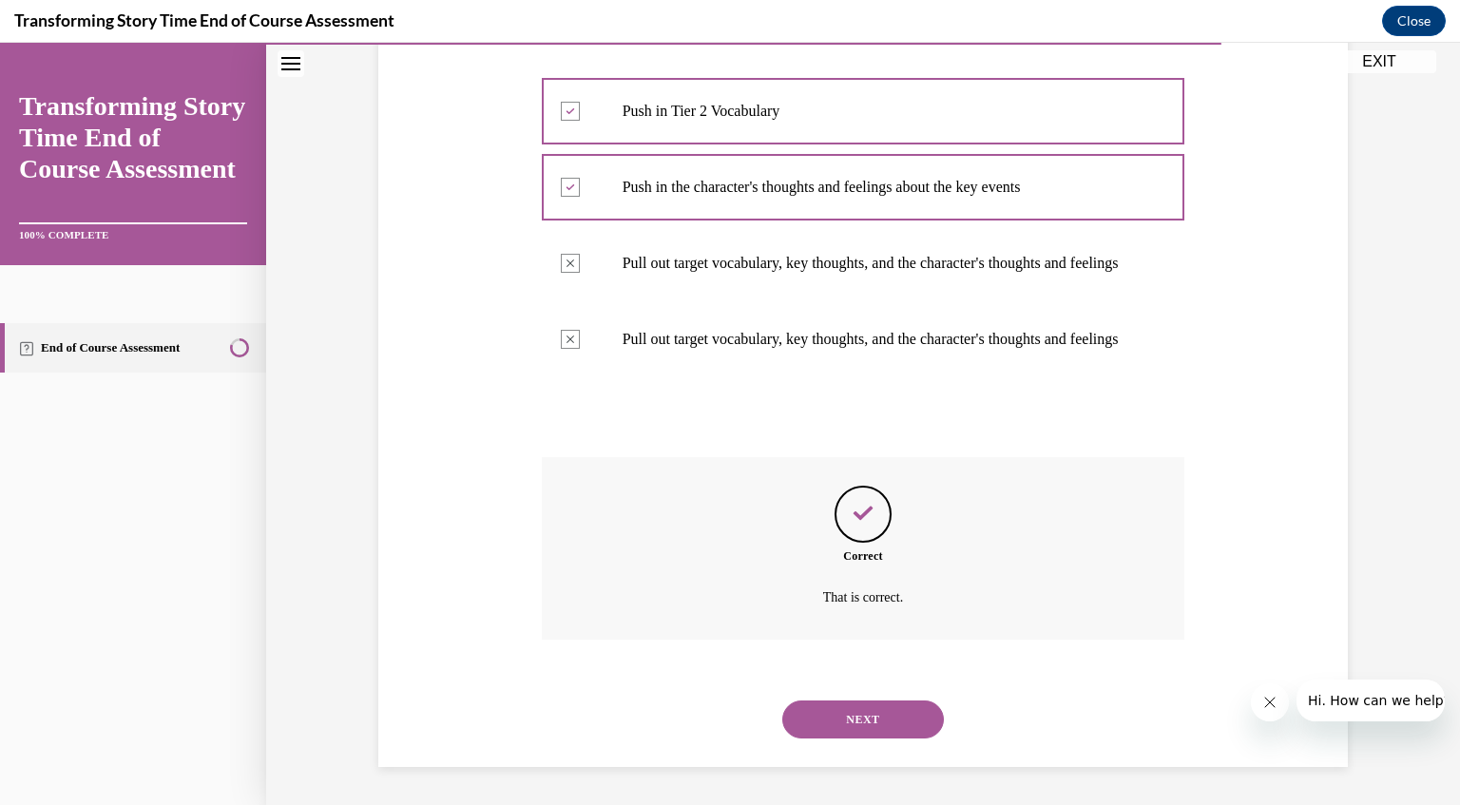
scroll to position [667, 0]
click at [856, 716] on button "NEXT" at bounding box center [863, 720] width 162 height 38
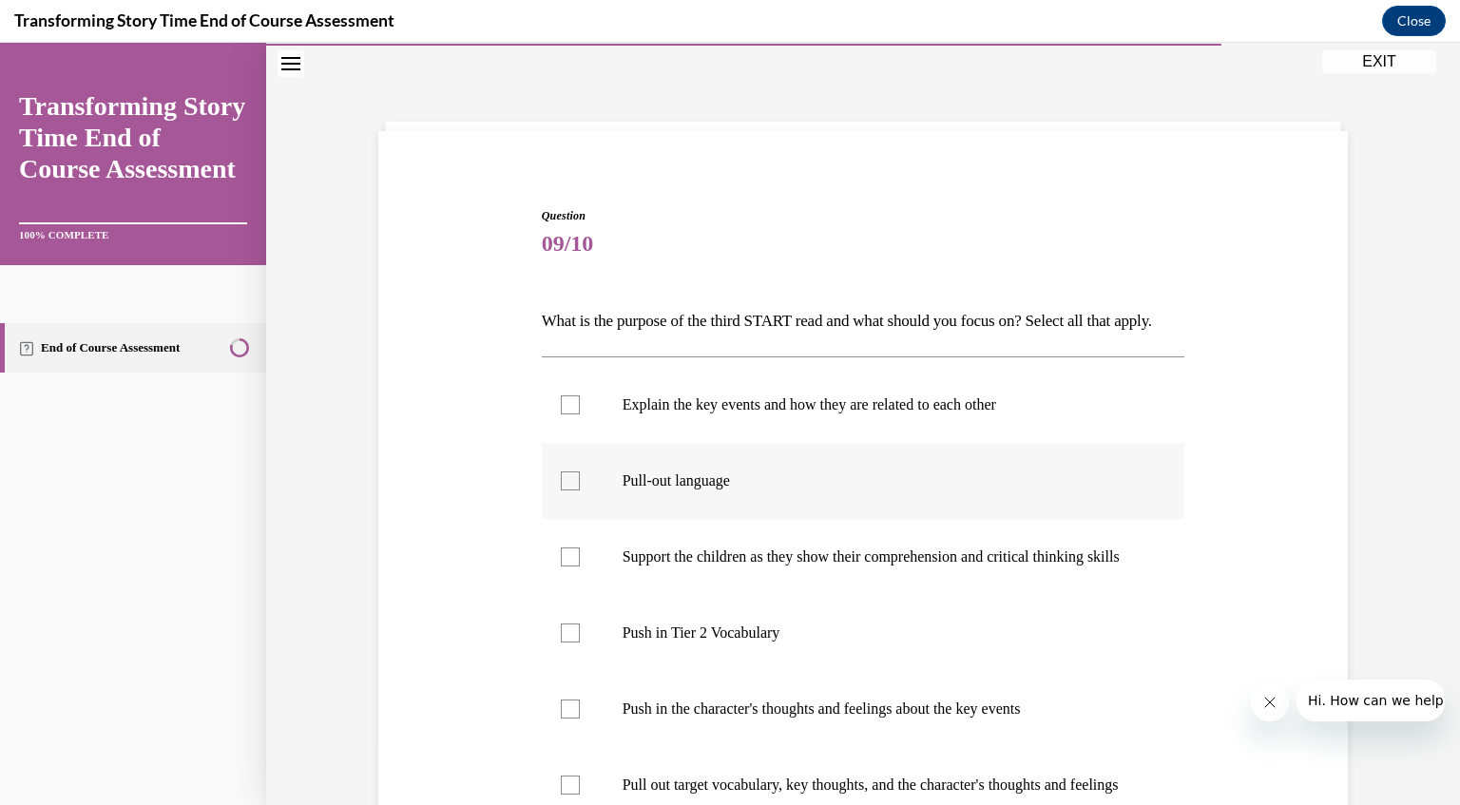
click at [561, 491] on div at bounding box center [570, 480] width 19 height 19
click at [561, 491] on input "Pull-out language" at bounding box center [570, 480] width 19 height 19
checkbox input "true"
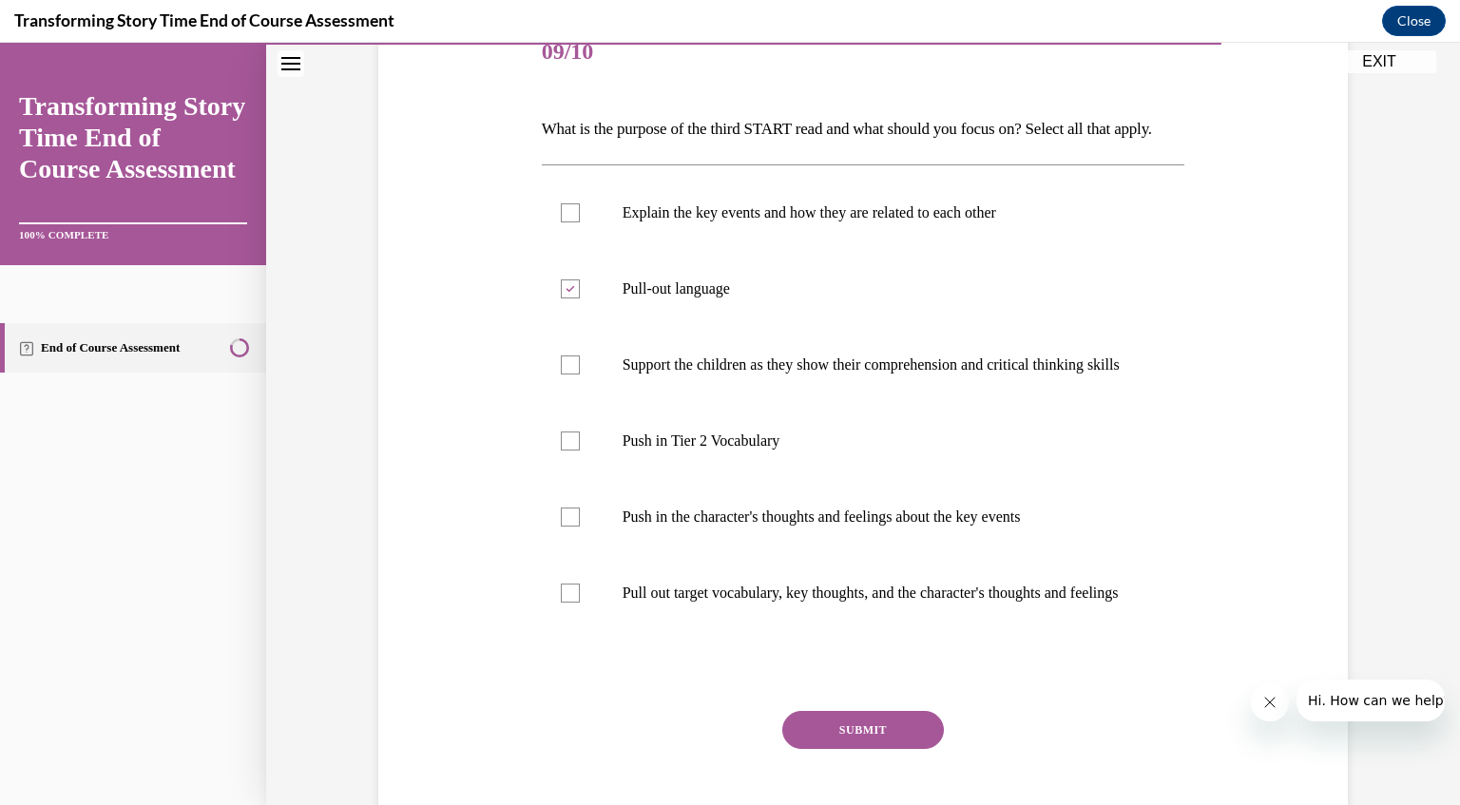
scroll to position [248, 0]
click at [561, 375] on div at bounding box center [570, 365] width 19 height 19
click at [561, 375] on input "Support the children as they show their comprehension and critical thinking ski…" at bounding box center [570, 365] width 19 height 19
checkbox input "true"
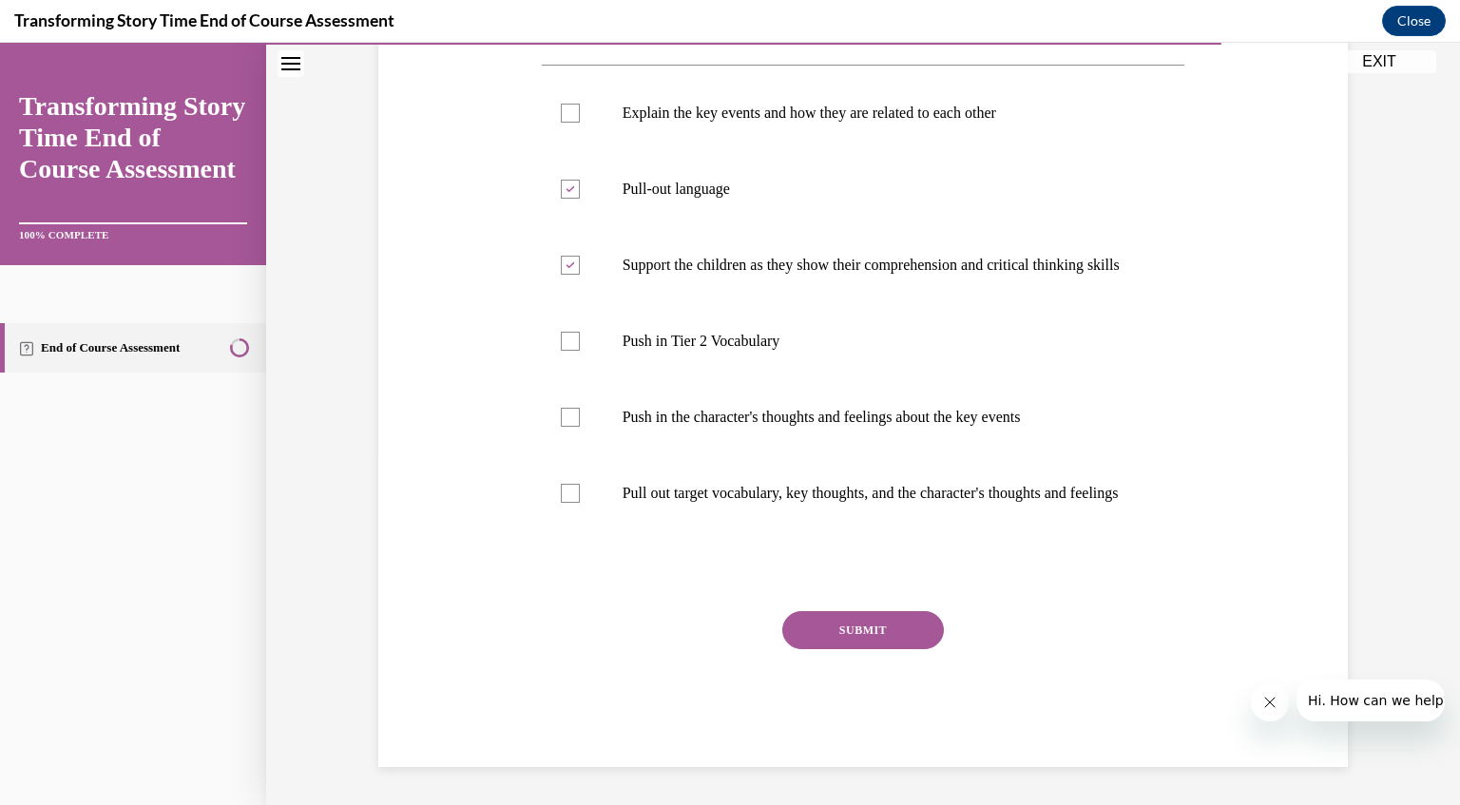
click at [859, 649] on button "SUBMIT" at bounding box center [863, 630] width 162 height 38
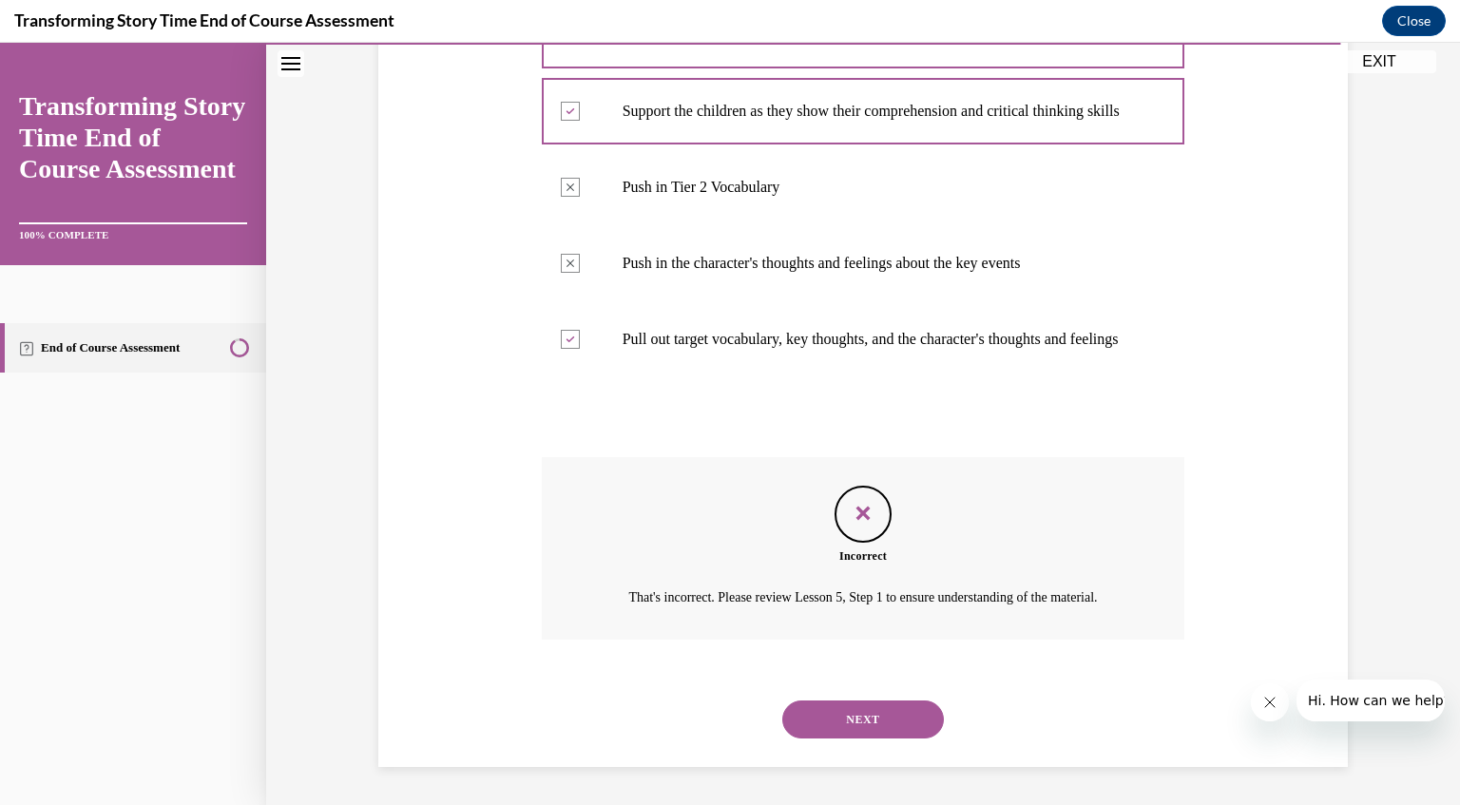
scroll to position [595, 0]
click at [868, 713] on button "NEXT" at bounding box center [863, 720] width 162 height 38
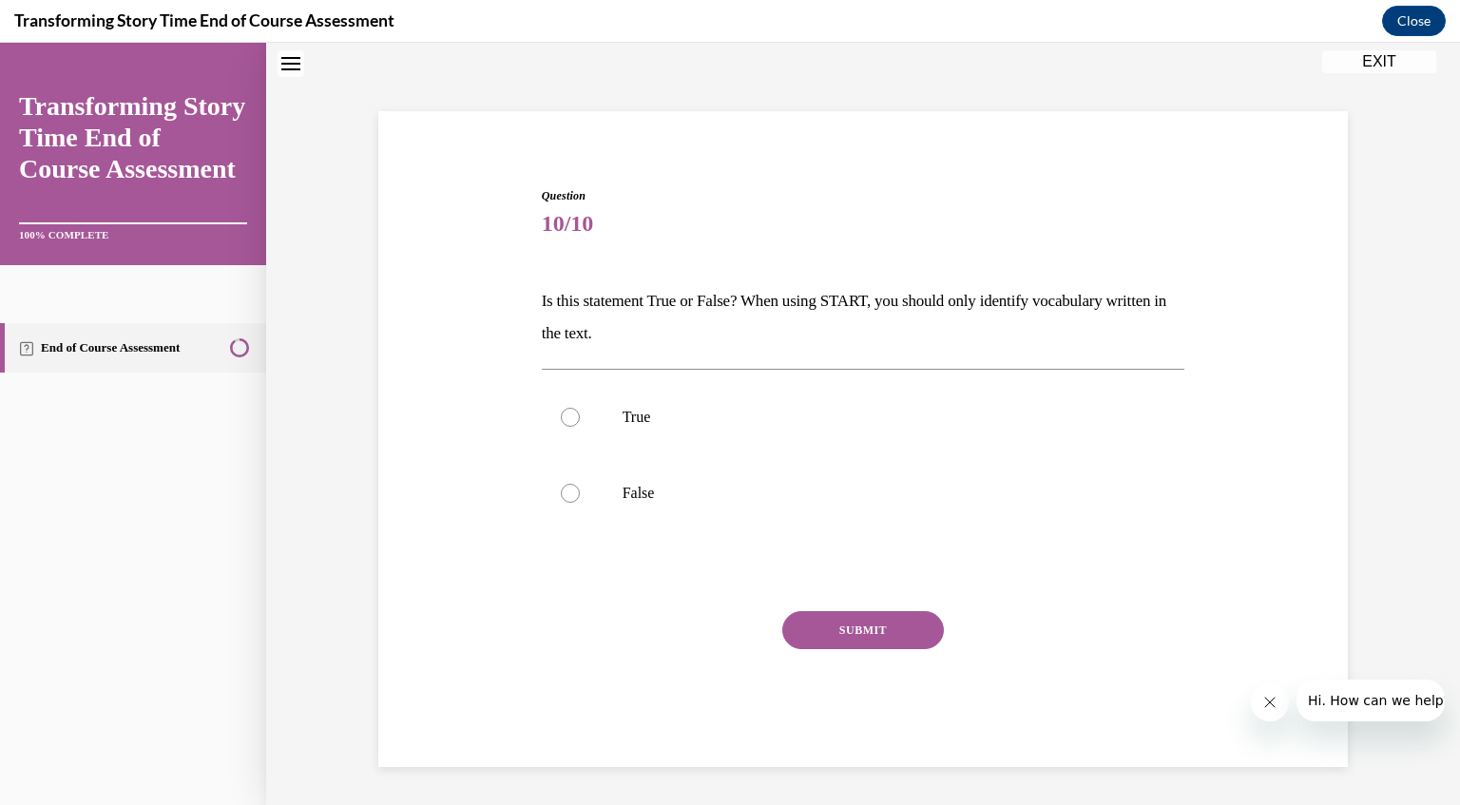
scroll to position [57, 0]
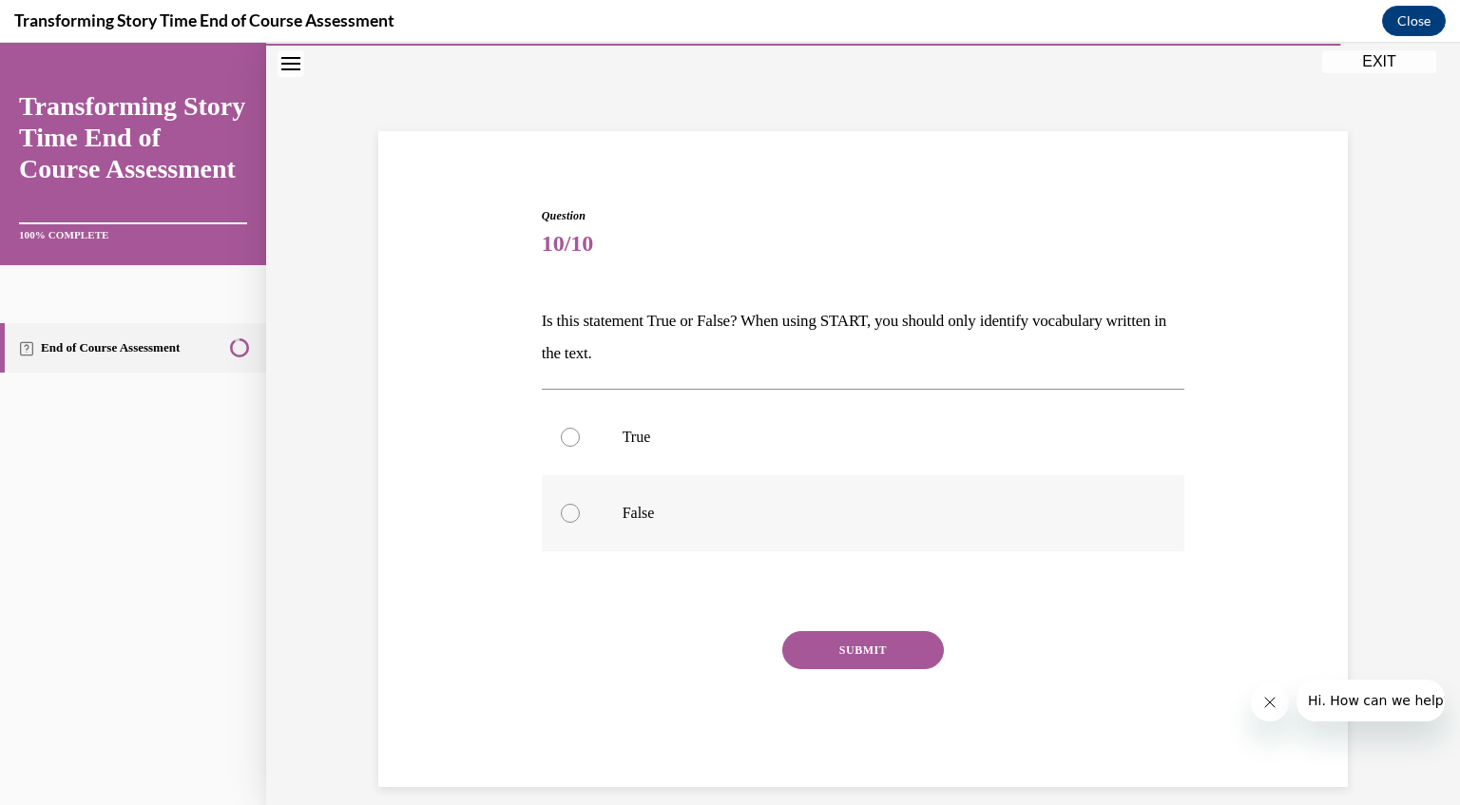
click at [561, 512] on div at bounding box center [570, 513] width 19 height 19
click at [561, 512] on input "False" at bounding box center [570, 513] width 19 height 19
radio input "true"
click at [844, 646] on button "SUBMIT" at bounding box center [863, 650] width 162 height 38
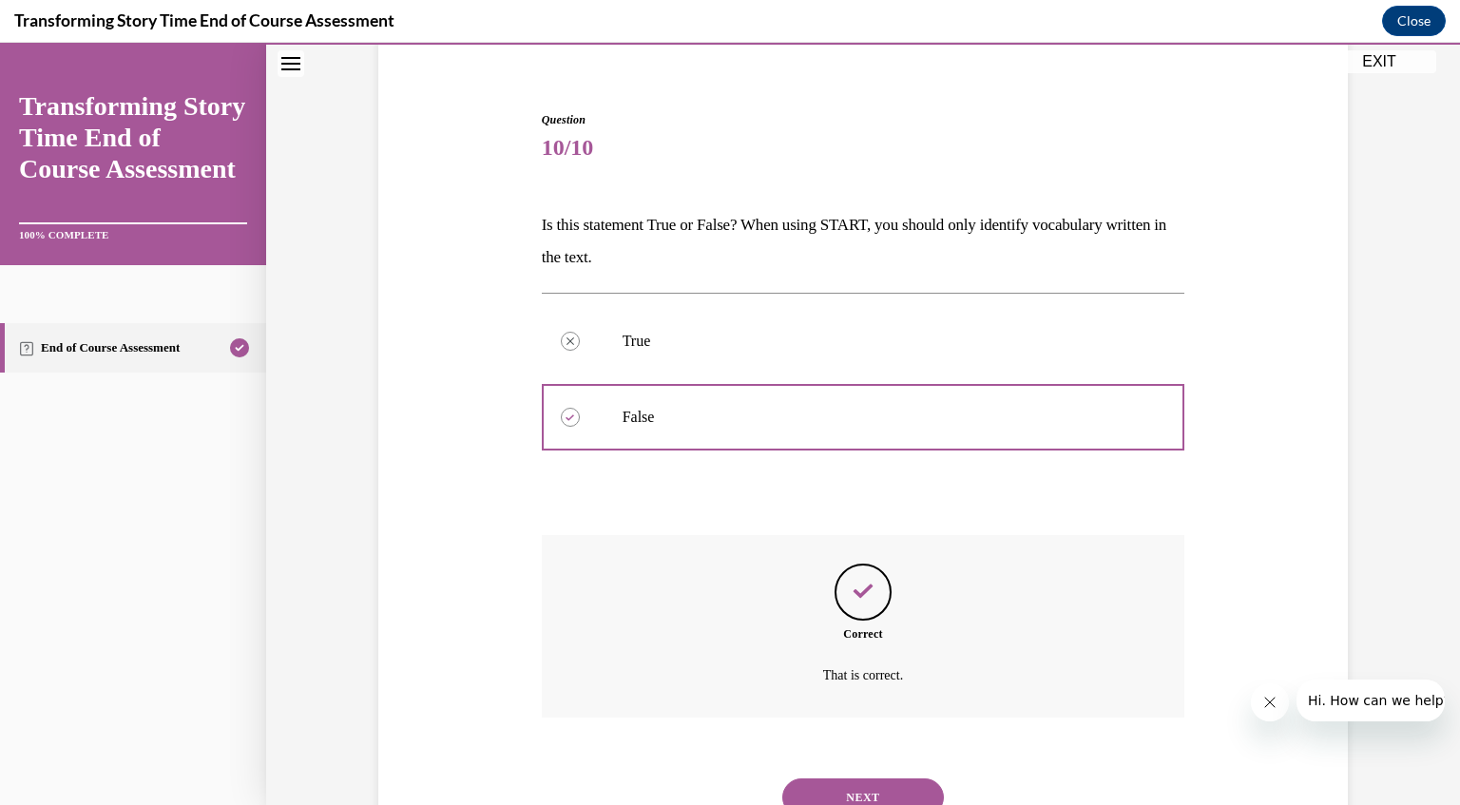
scroll to position [230, 0]
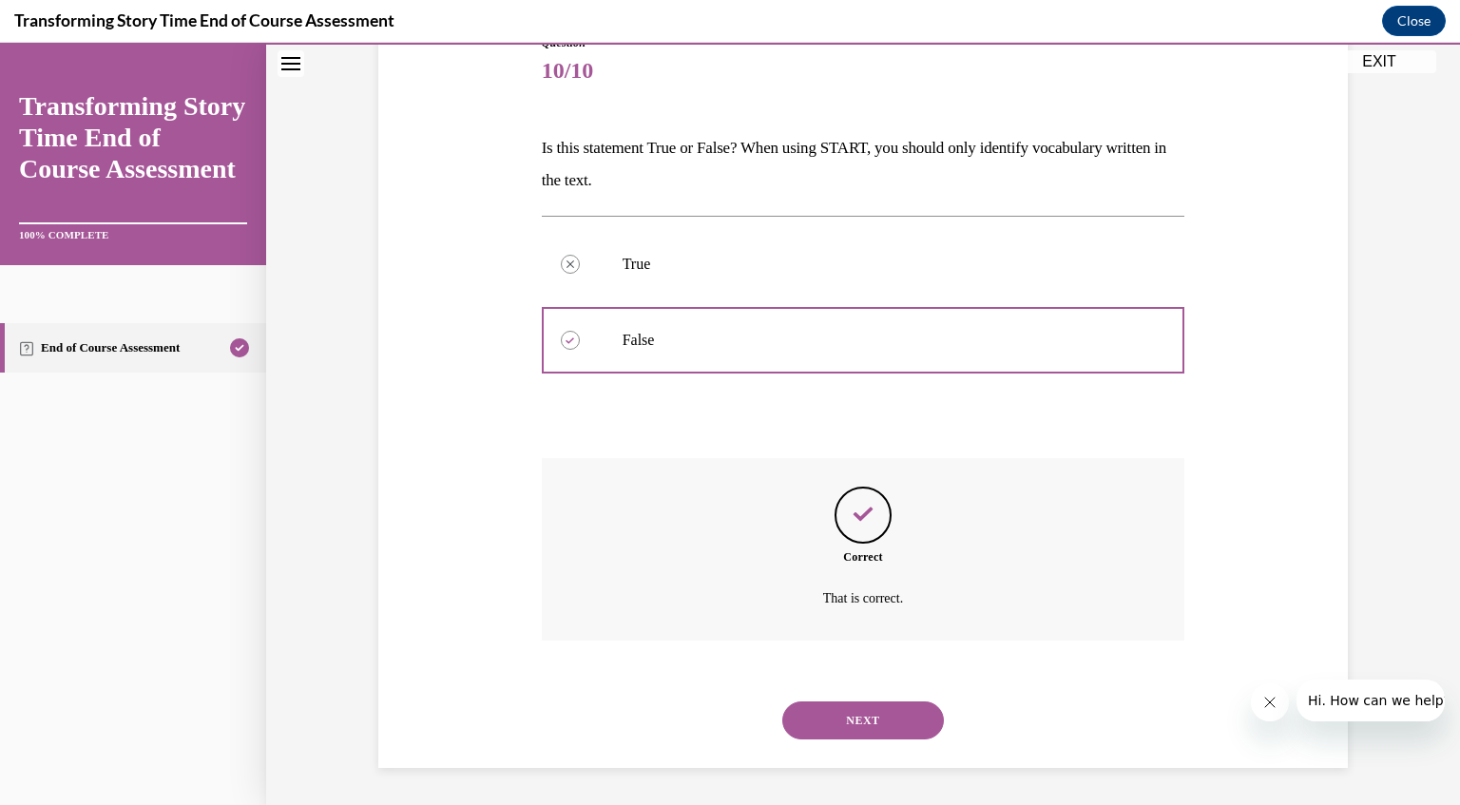
click at [858, 722] on button "NEXT" at bounding box center [863, 721] width 162 height 38
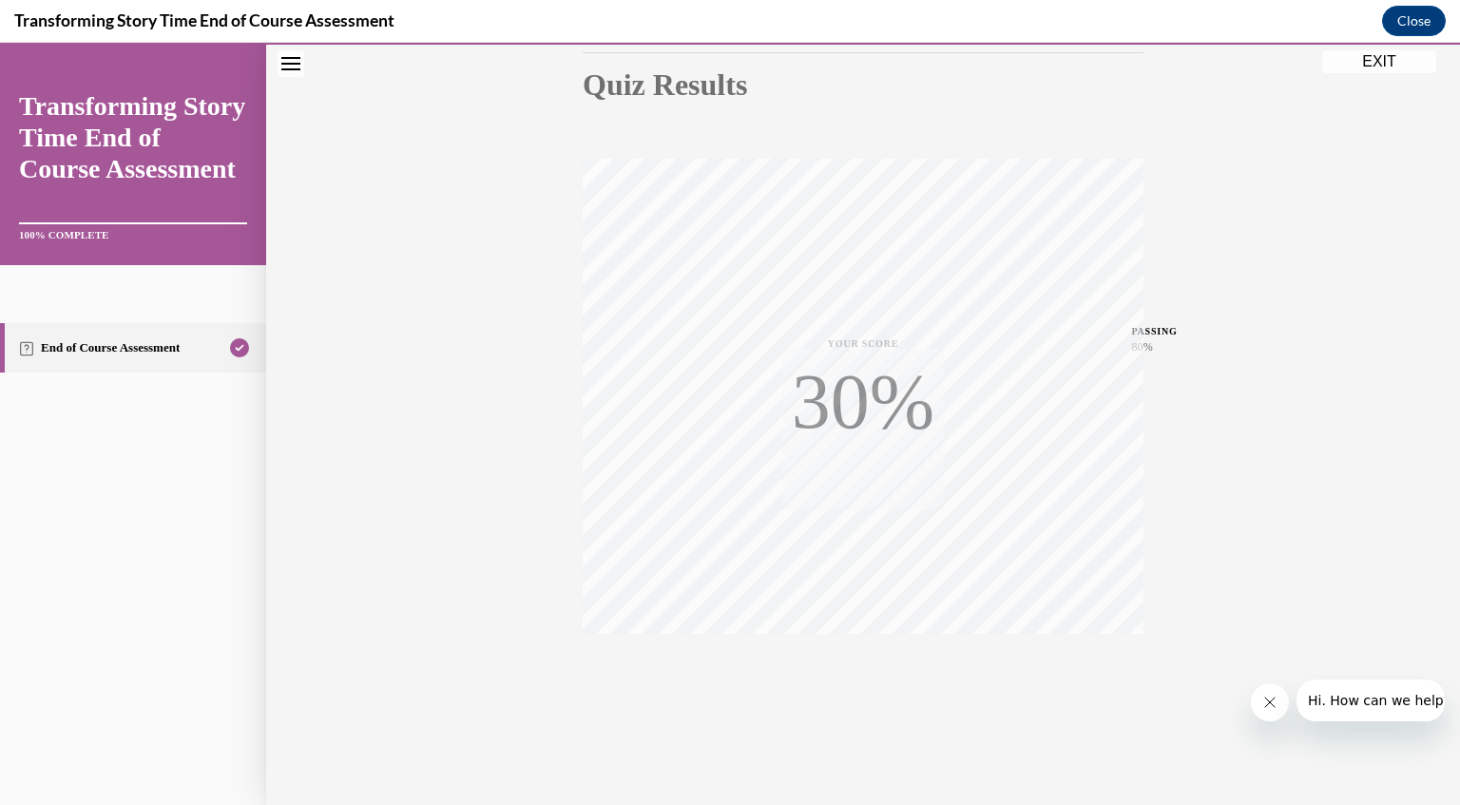
scroll to position [211, 0]
click at [1373, 58] on button "EXIT" at bounding box center [1379, 61] width 114 height 23
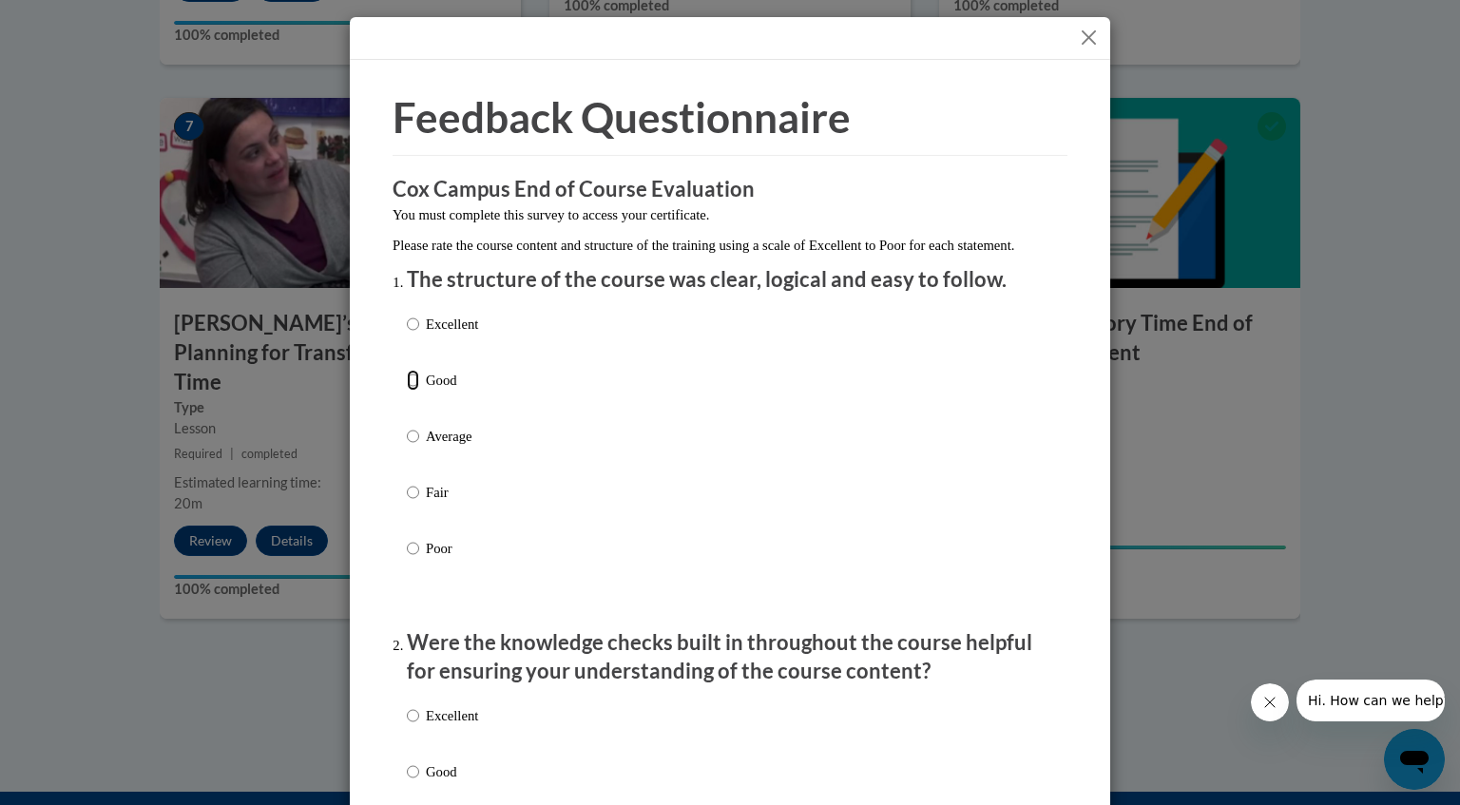
click at [407, 391] on input "Good" at bounding box center [413, 380] width 12 height 21
radio input "true"
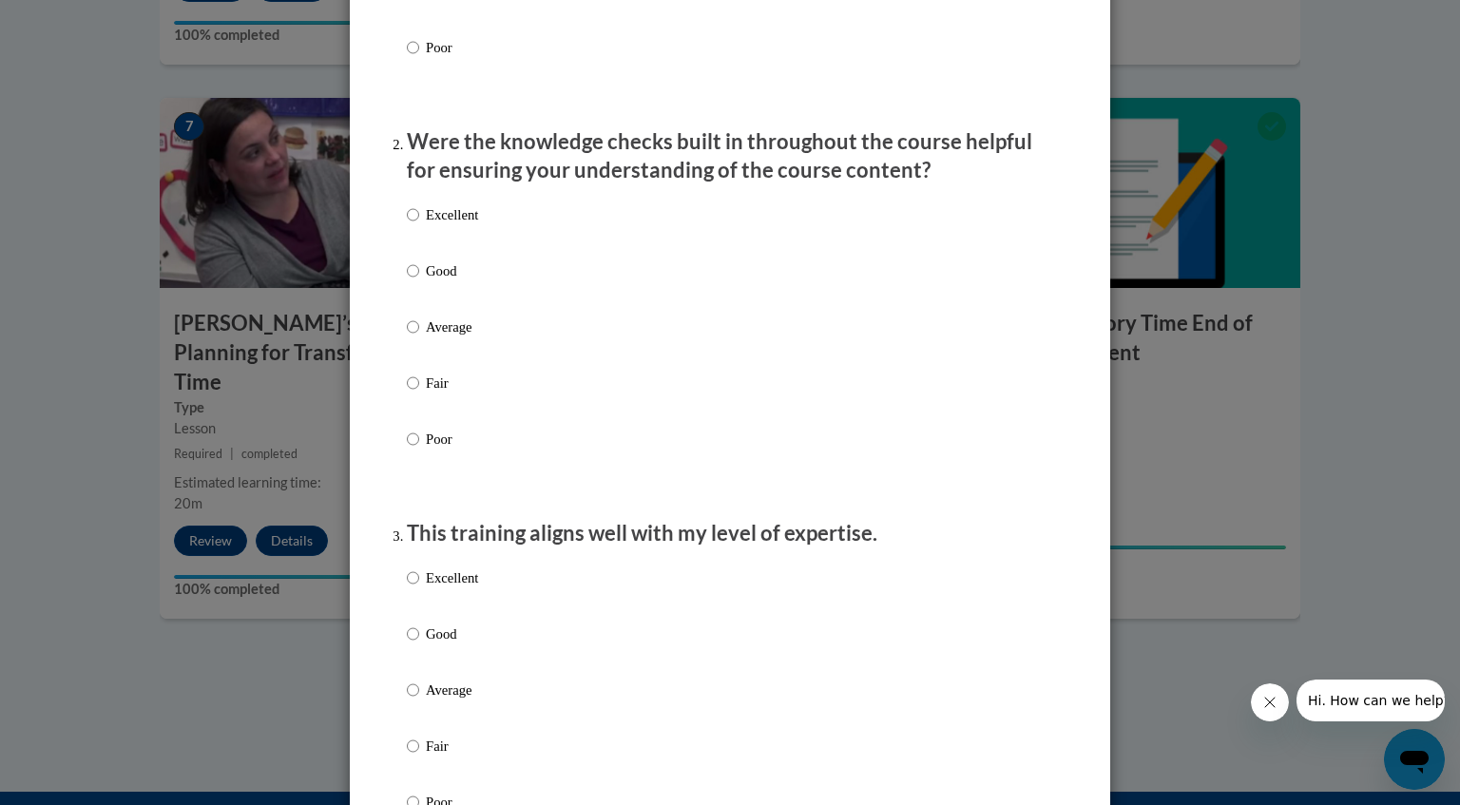
scroll to position [505, 0]
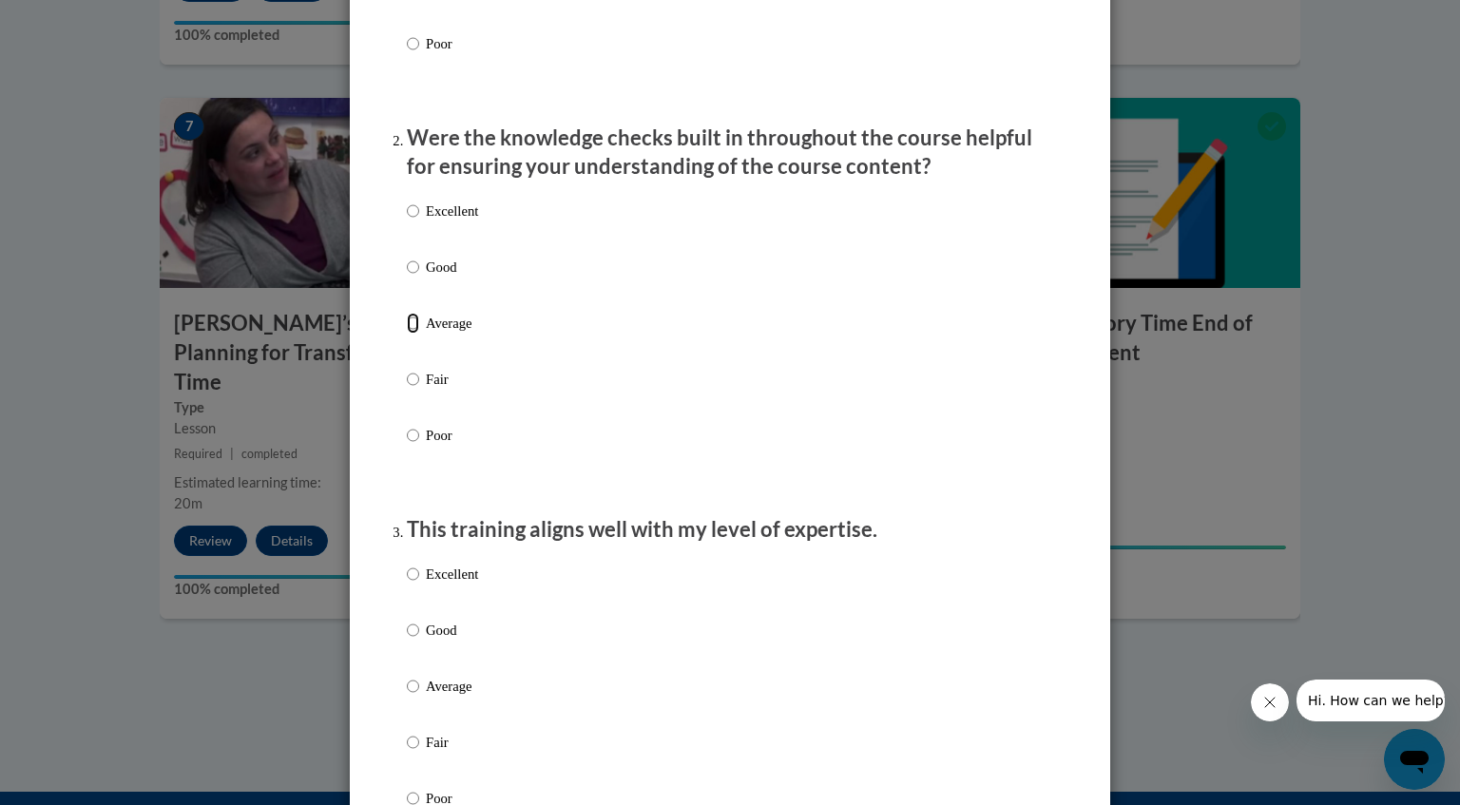
click at [407, 334] on input "Average" at bounding box center [413, 323] width 12 height 21
radio input "true"
click at [407, 641] on input "Good" at bounding box center [413, 630] width 12 height 21
radio input "true"
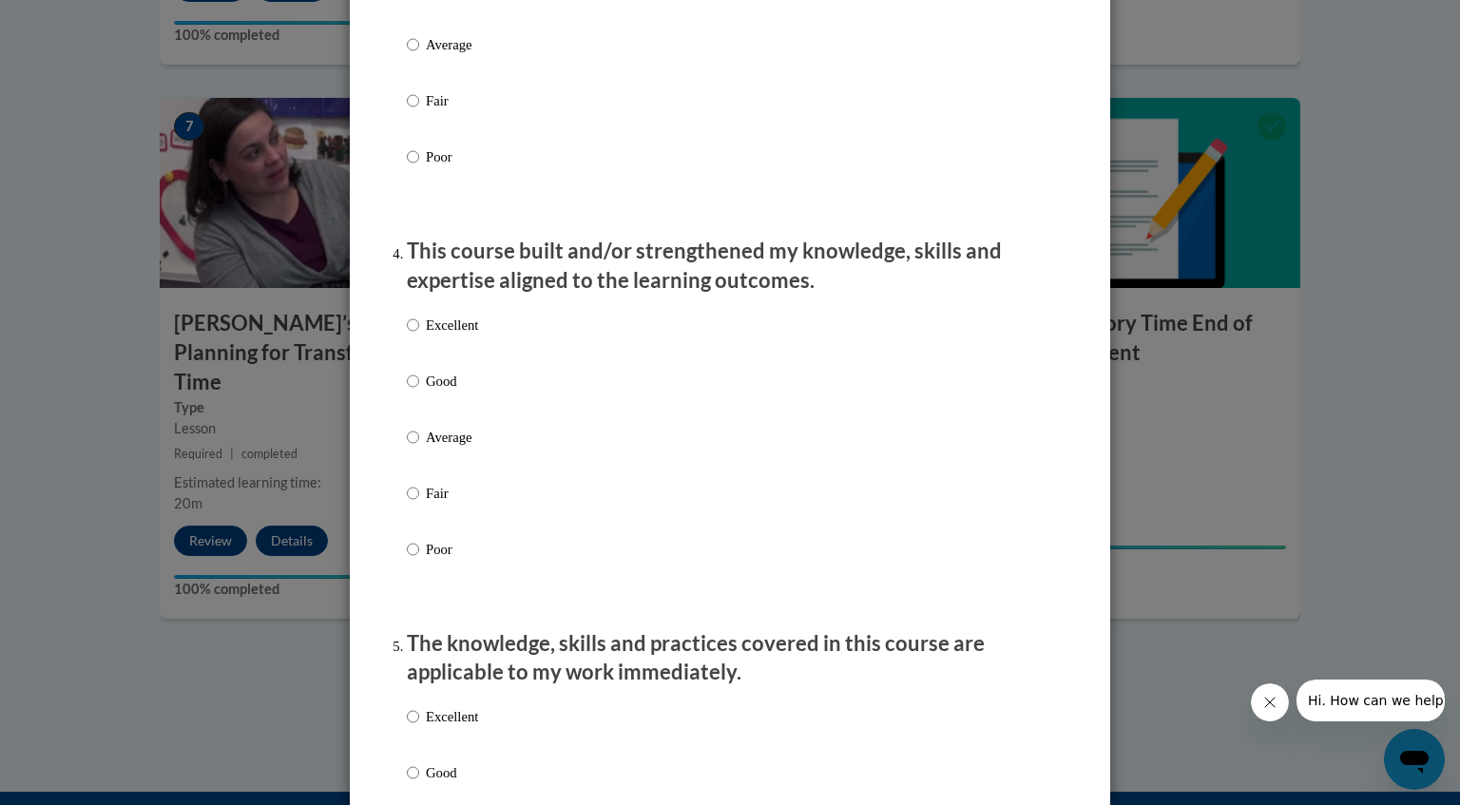
scroll to position [1155, 0]
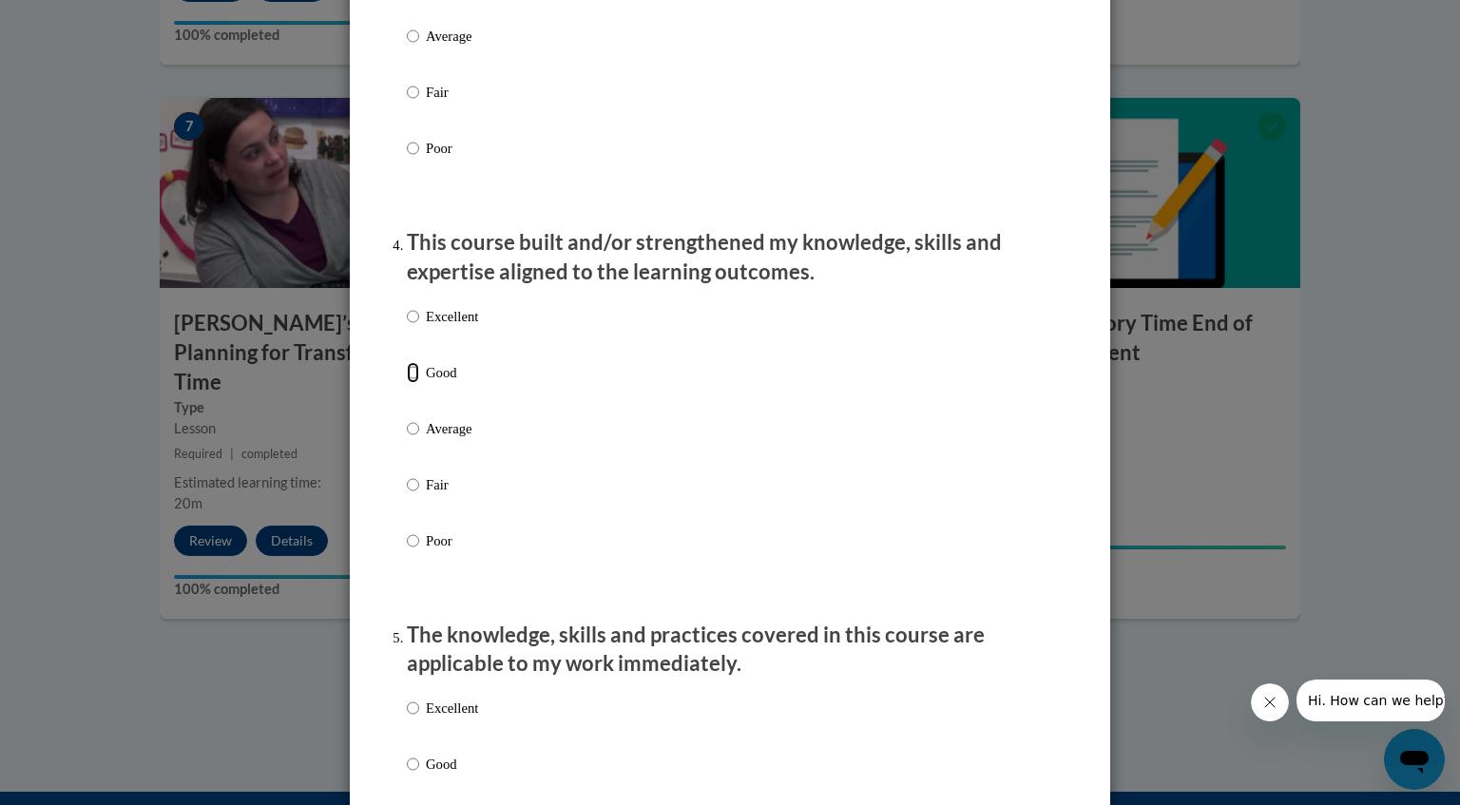
click at [407, 383] on input "Good" at bounding box center [413, 372] width 12 height 21
radio input "true"
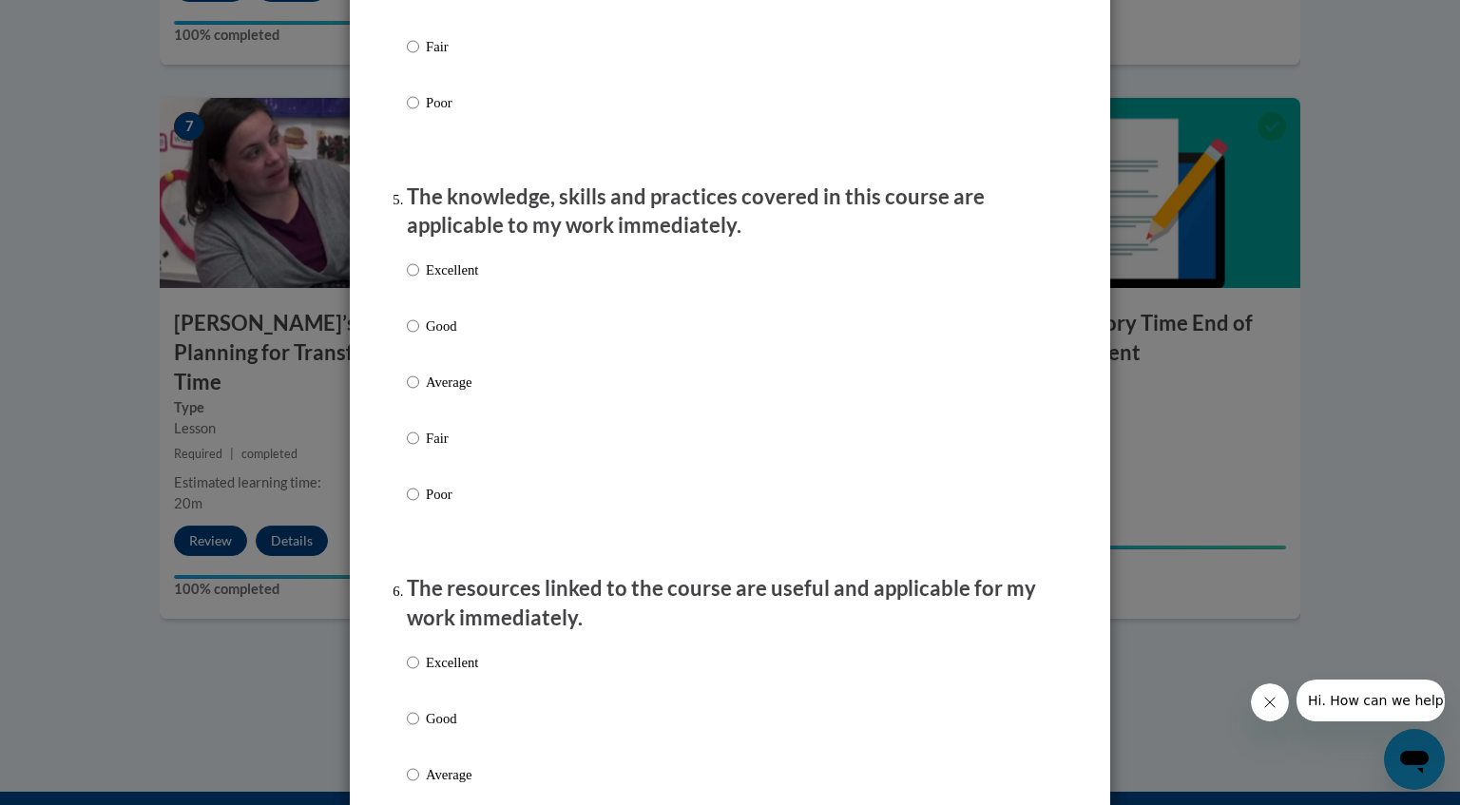
scroll to position [1616, 0]
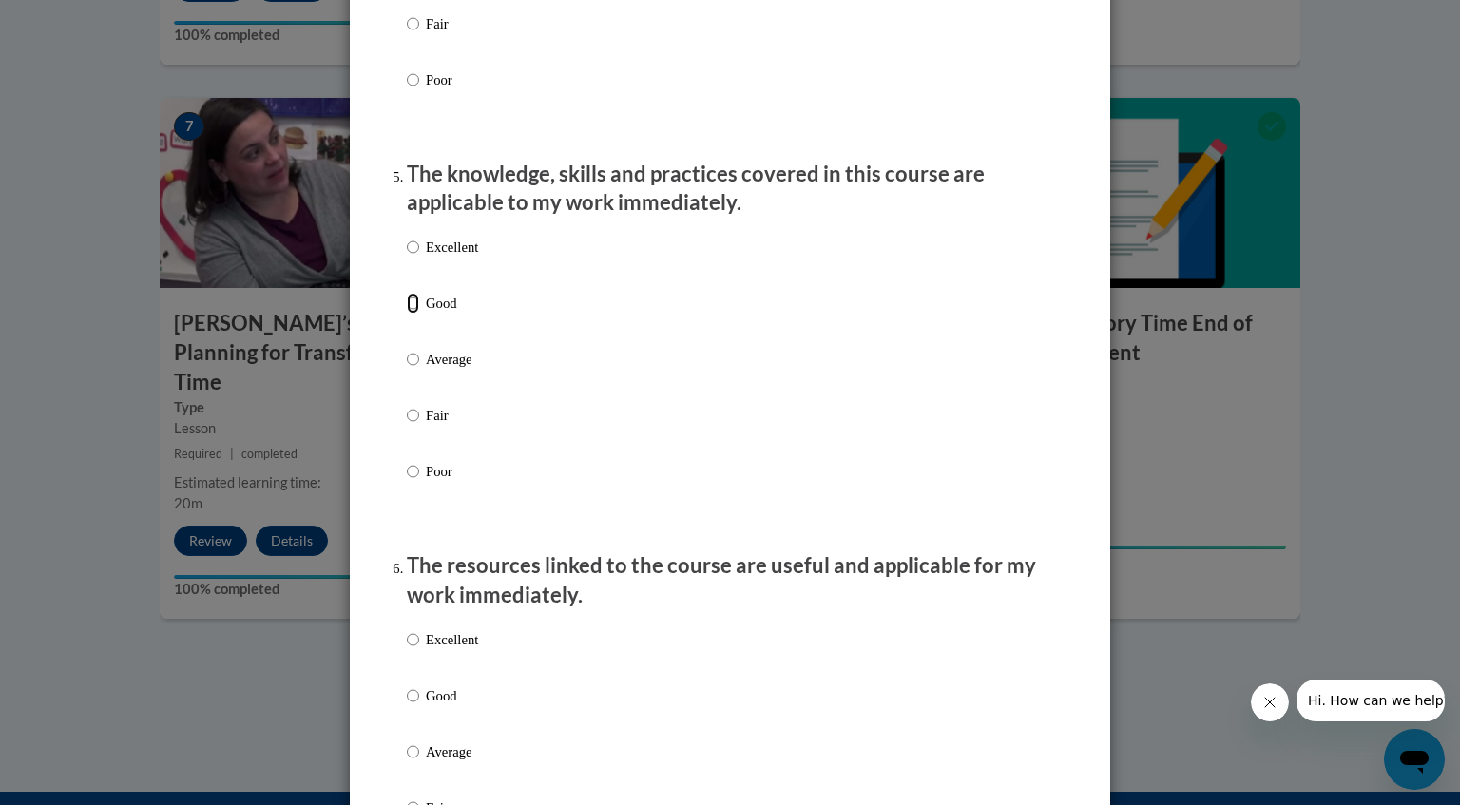
click at [407, 314] on input "Good" at bounding box center [413, 303] width 12 height 21
radio input "true"
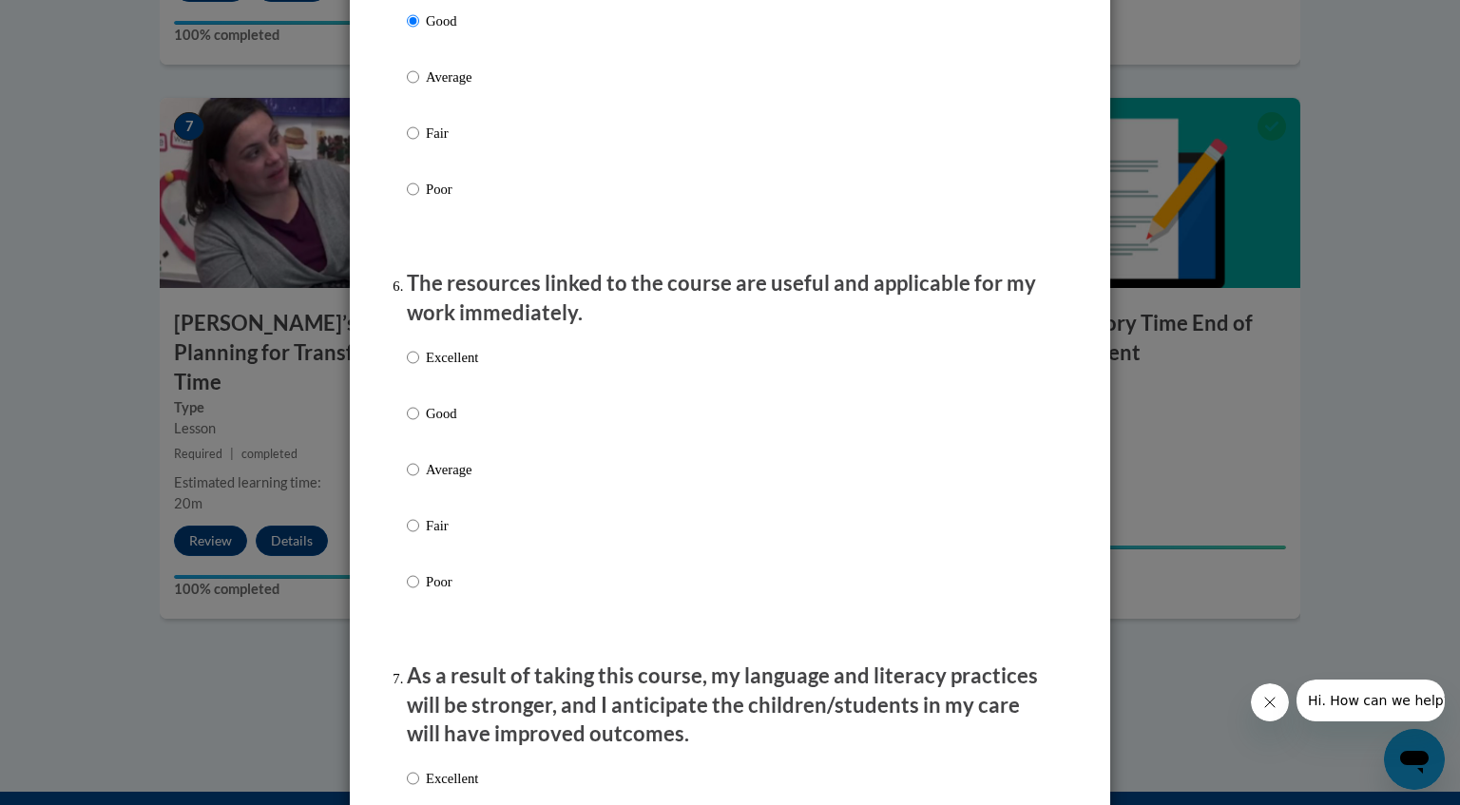
scroll to position [1911, 0]
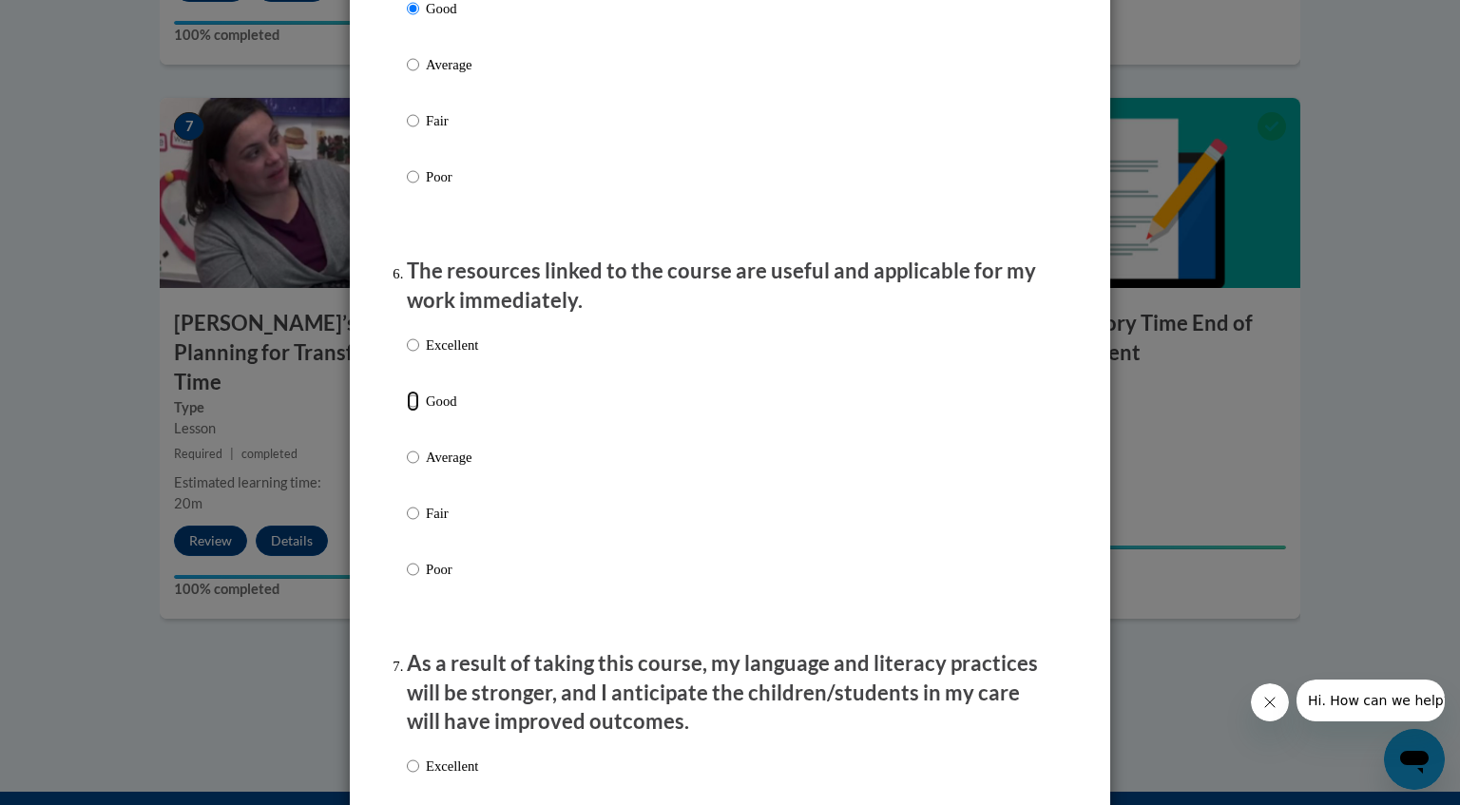
click at [407, 412] on input "Good" at bounding box center [413, 401] width 12 height 21
radio input "true"
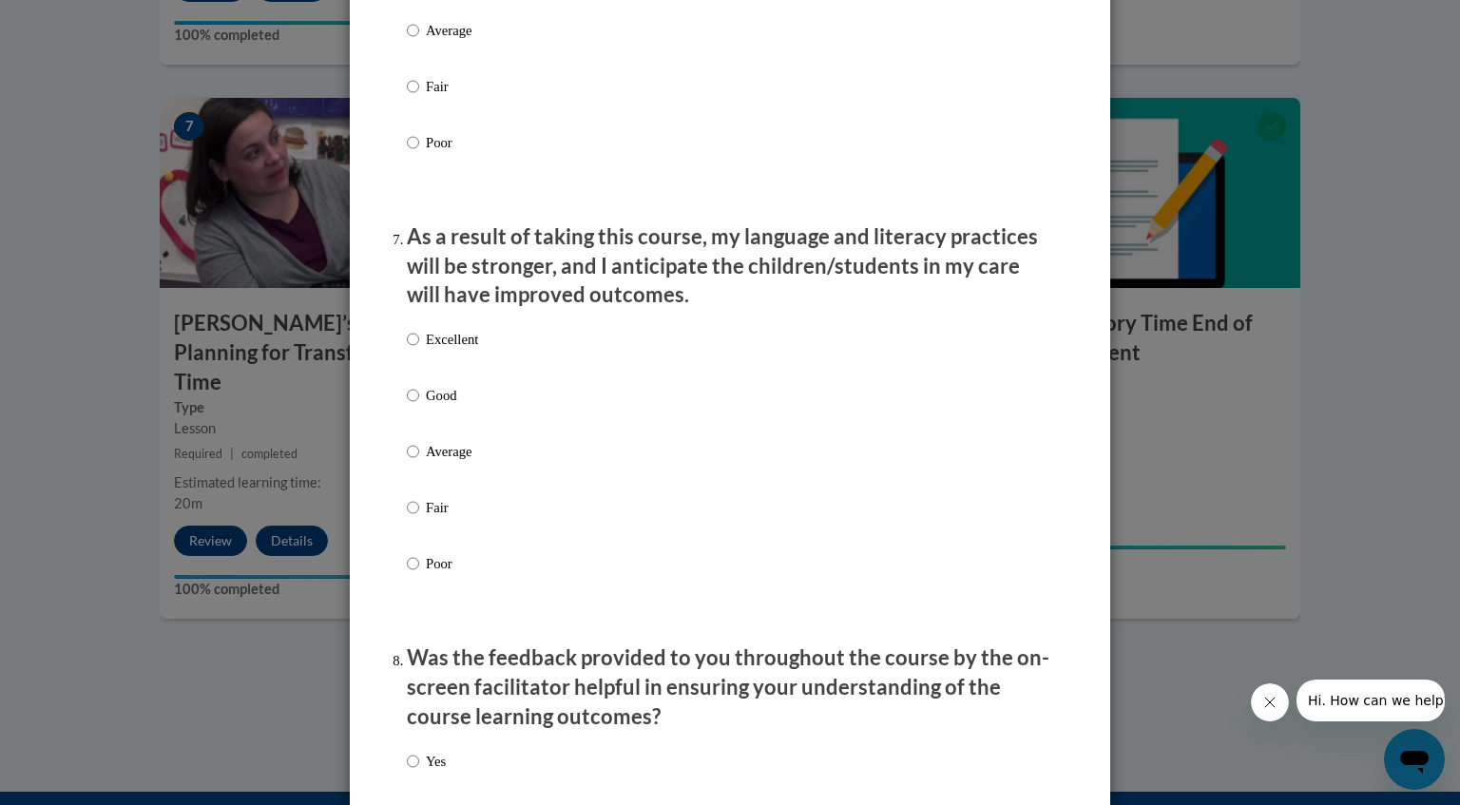
scroll to position [2361, 0]
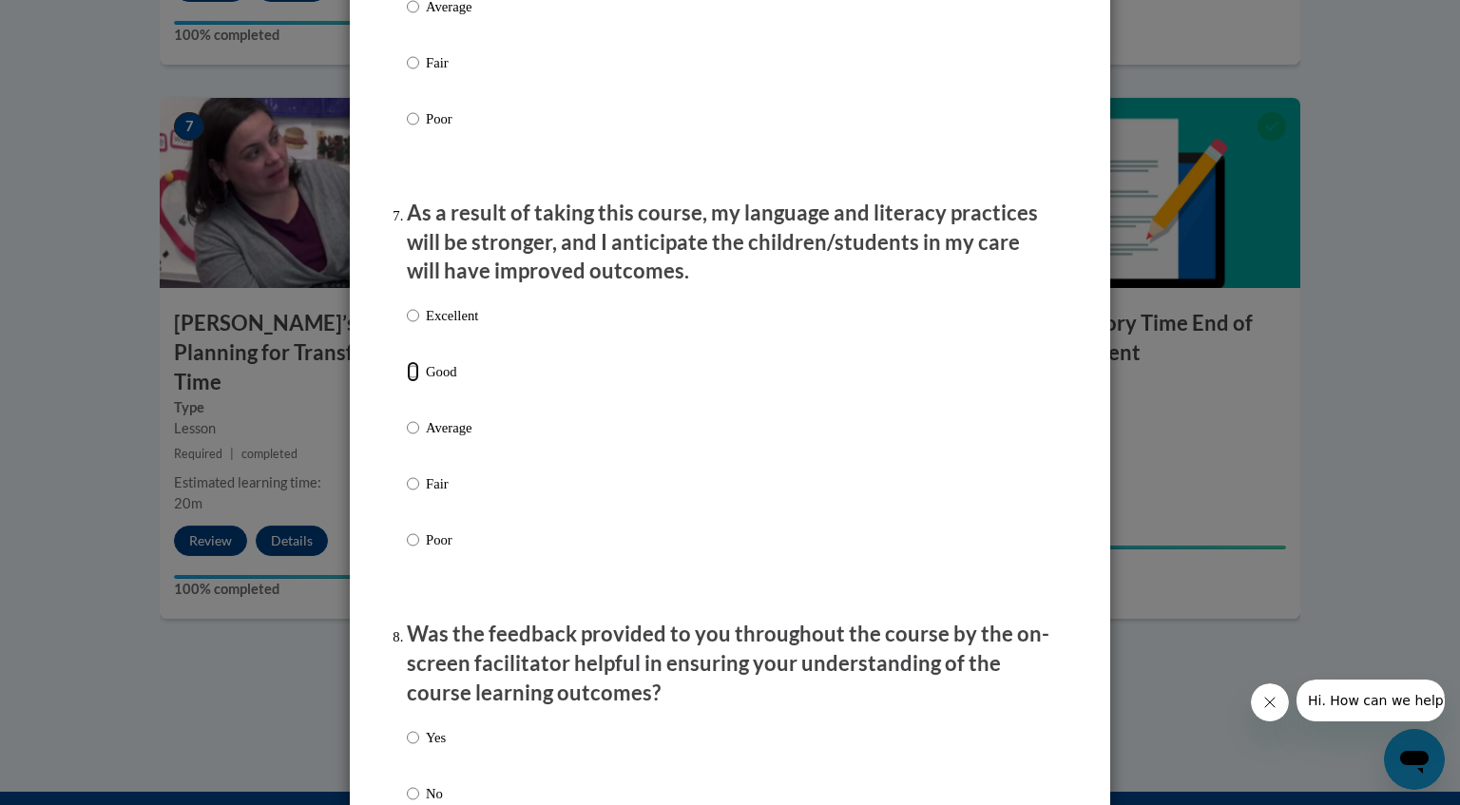
click at [407, 382] on input "Good" at bounding box center [413, 371] width 12 height 21
radio input "true"
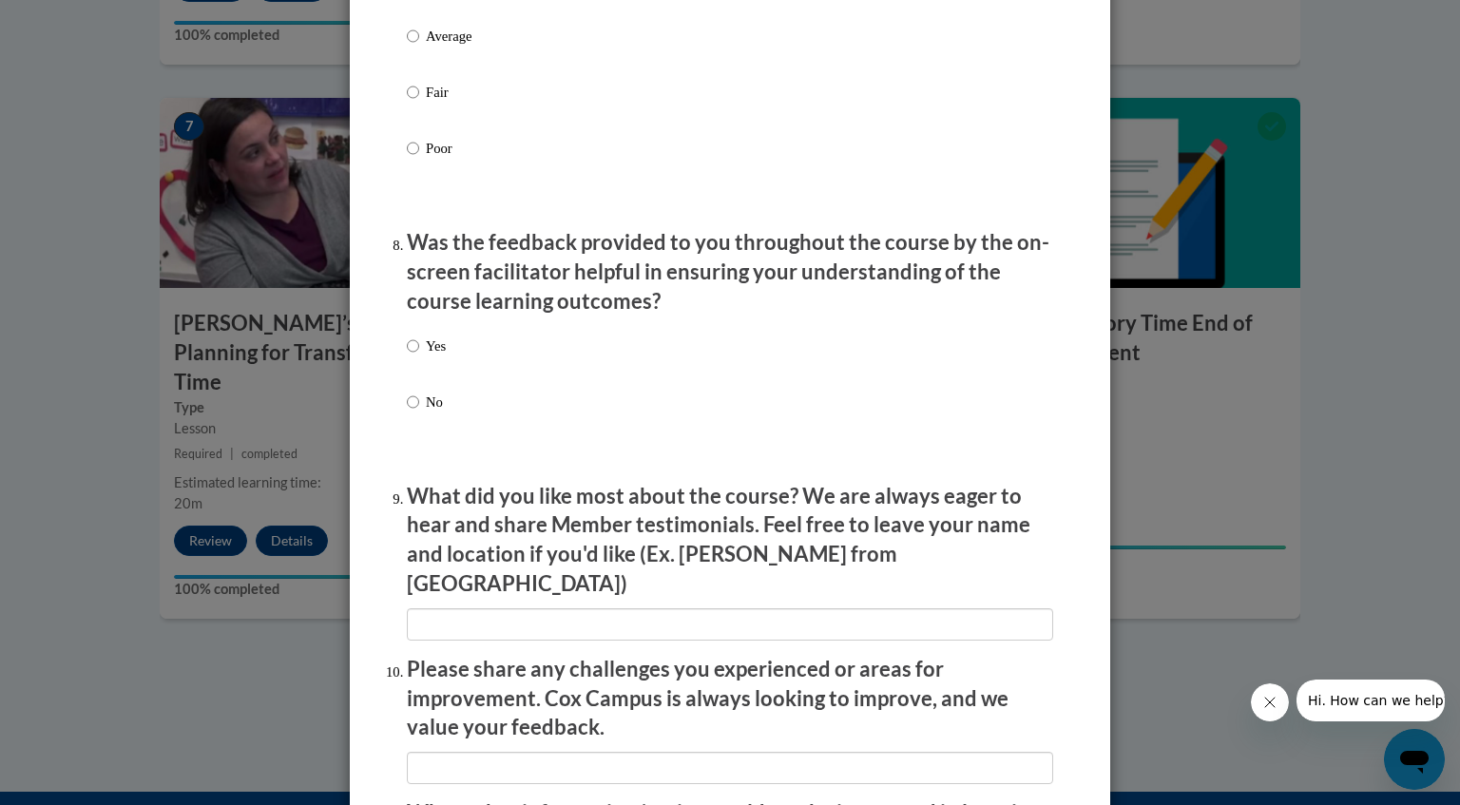
scroll to position [2788, 0]
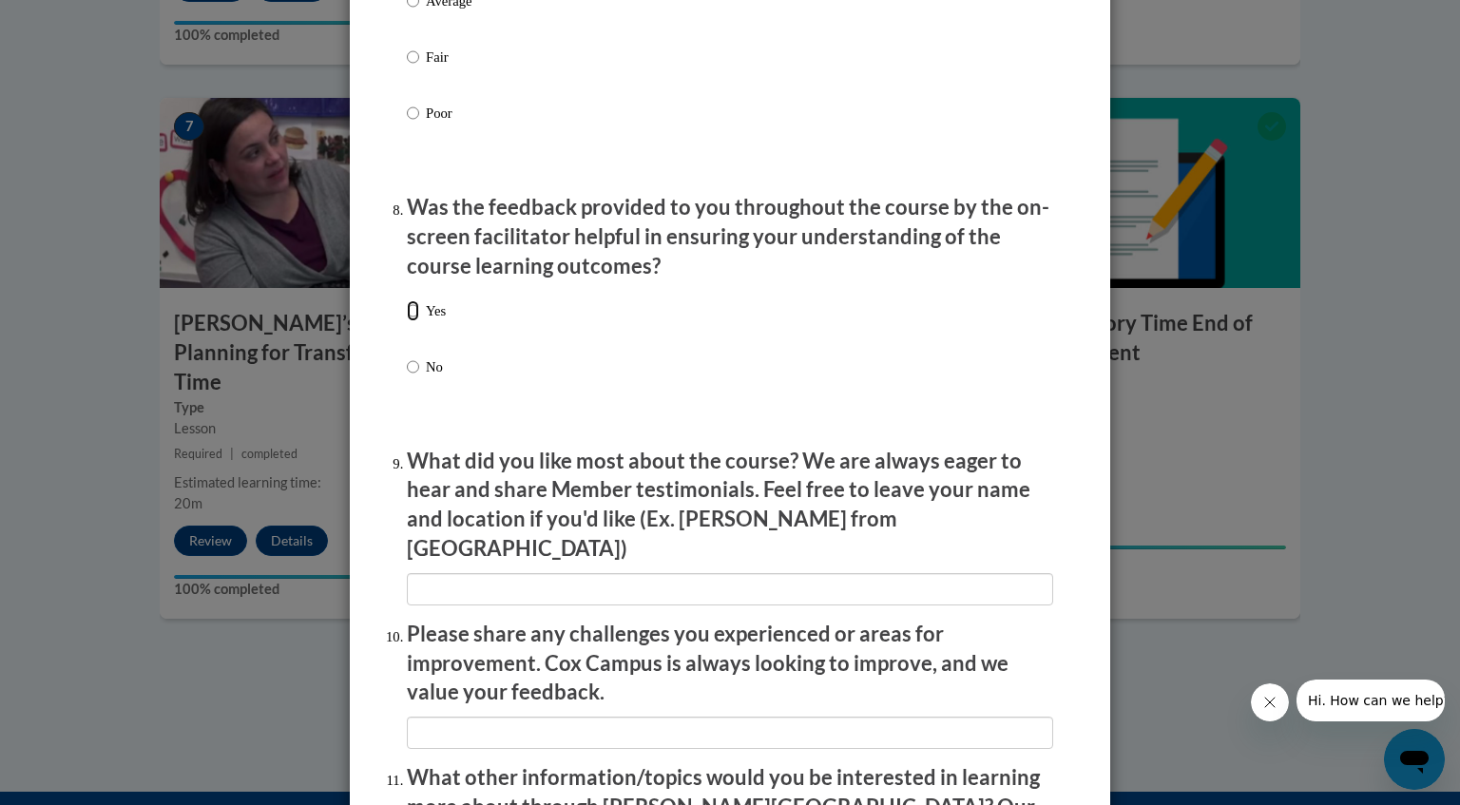
click at [410, 321] on input "Yes" at bounding box center [413, 310] width 12 height 21
radio input "true"
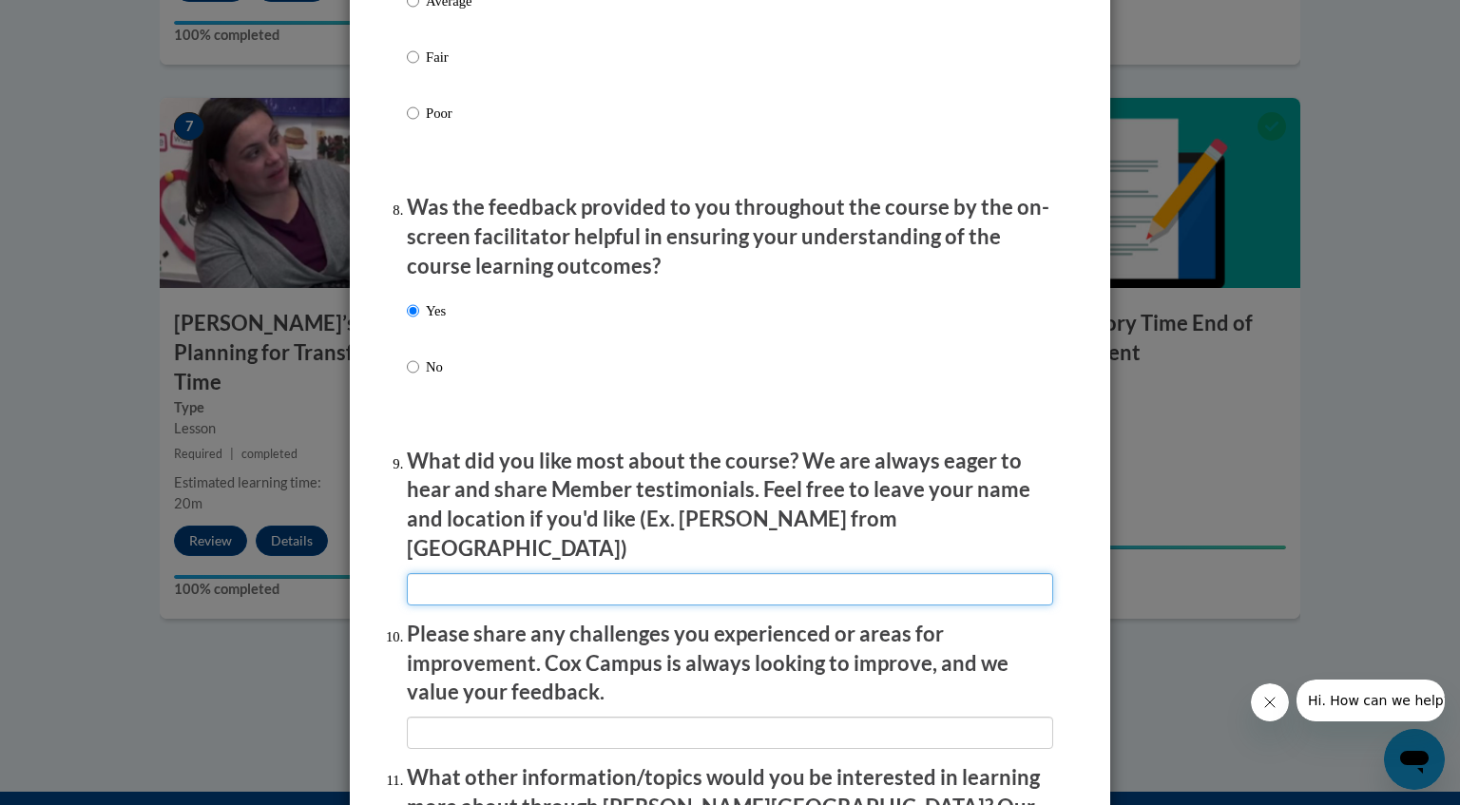
click at [431, 575] on input "textbox" at bounding box center [730, 589] width 646 height 32
type input "T"
type input "Watching how teachers used the START method in their classroom."
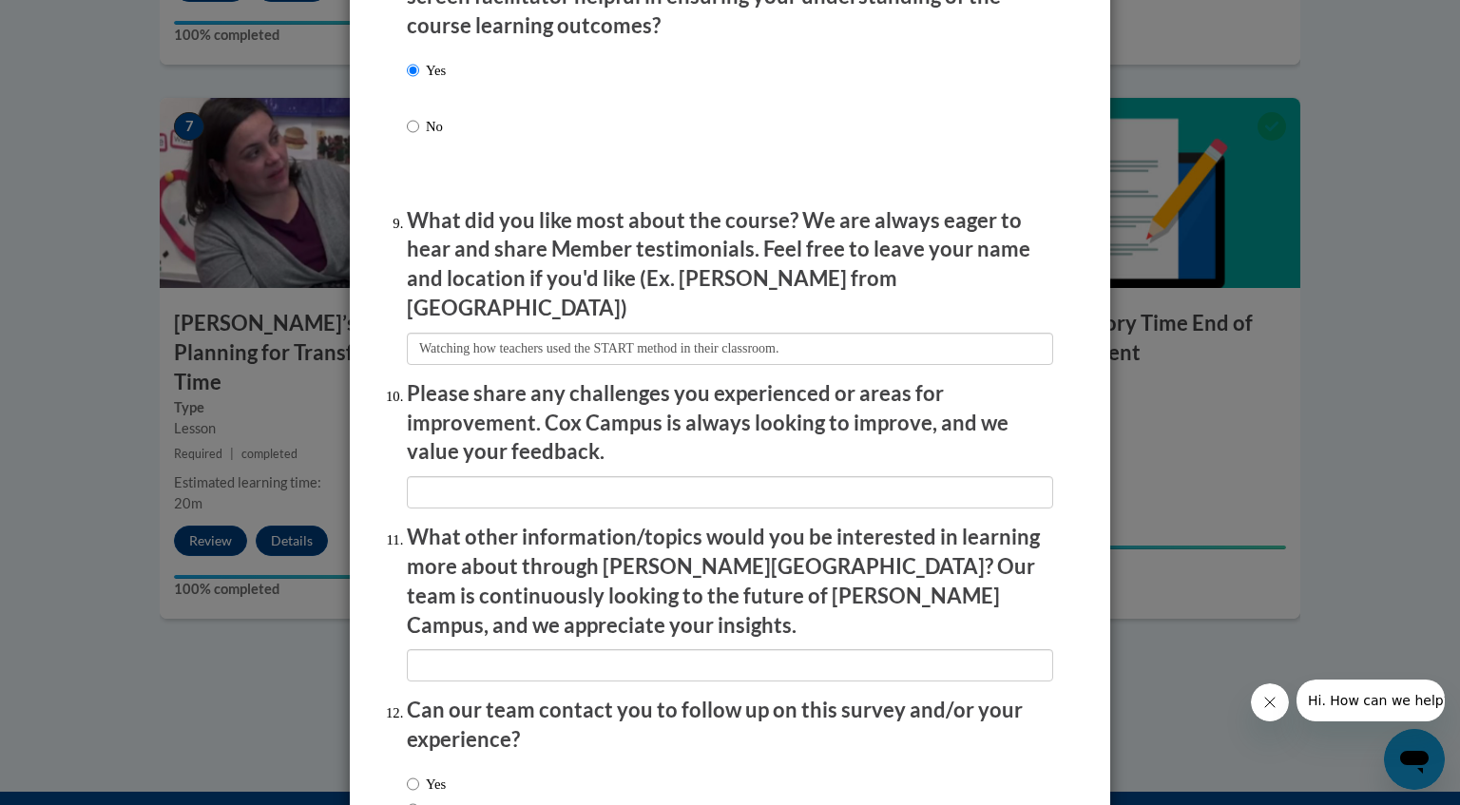
scroll to position [3153, 0]
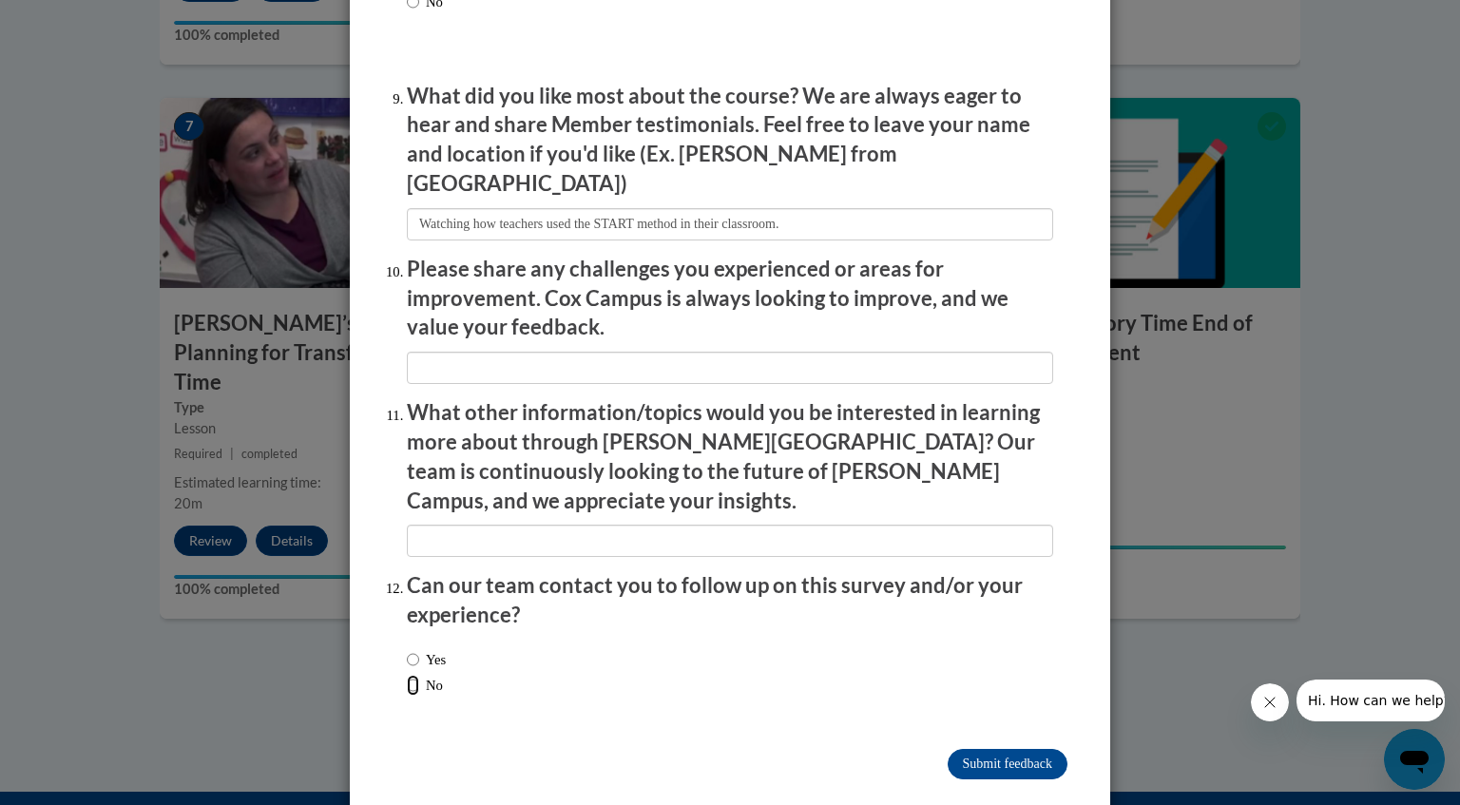
click at [407, 675] on input "No" at bounding box center [413, 685] width 12 height 21
radio input "true"
click at [445, 357] on input "textbox" at bounding box center [730, 368] width 646 height 32
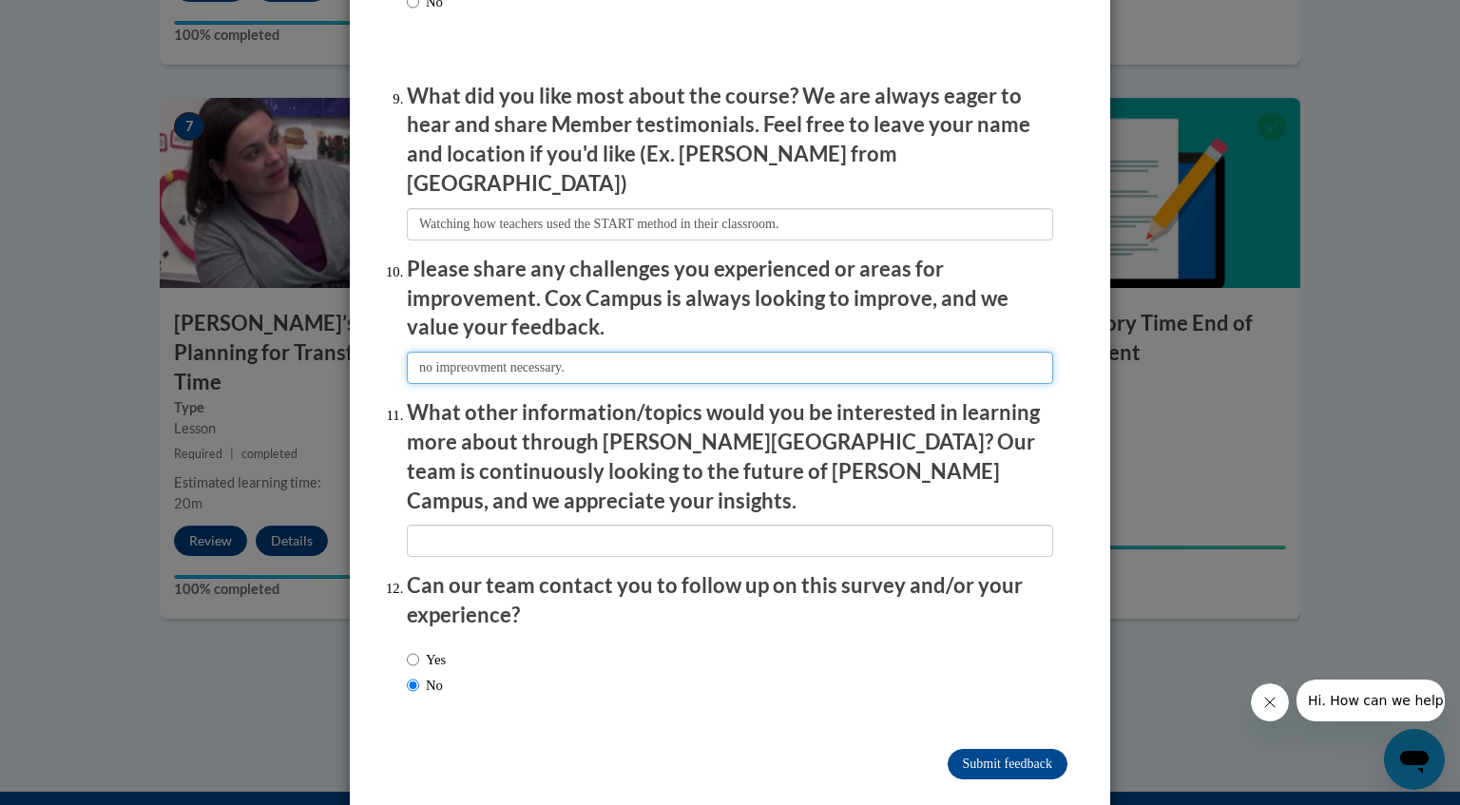
click at [461, 360] on input "textbox" at bounding box center [730, 368] width 646 height 32
type input "no improvment necessary."
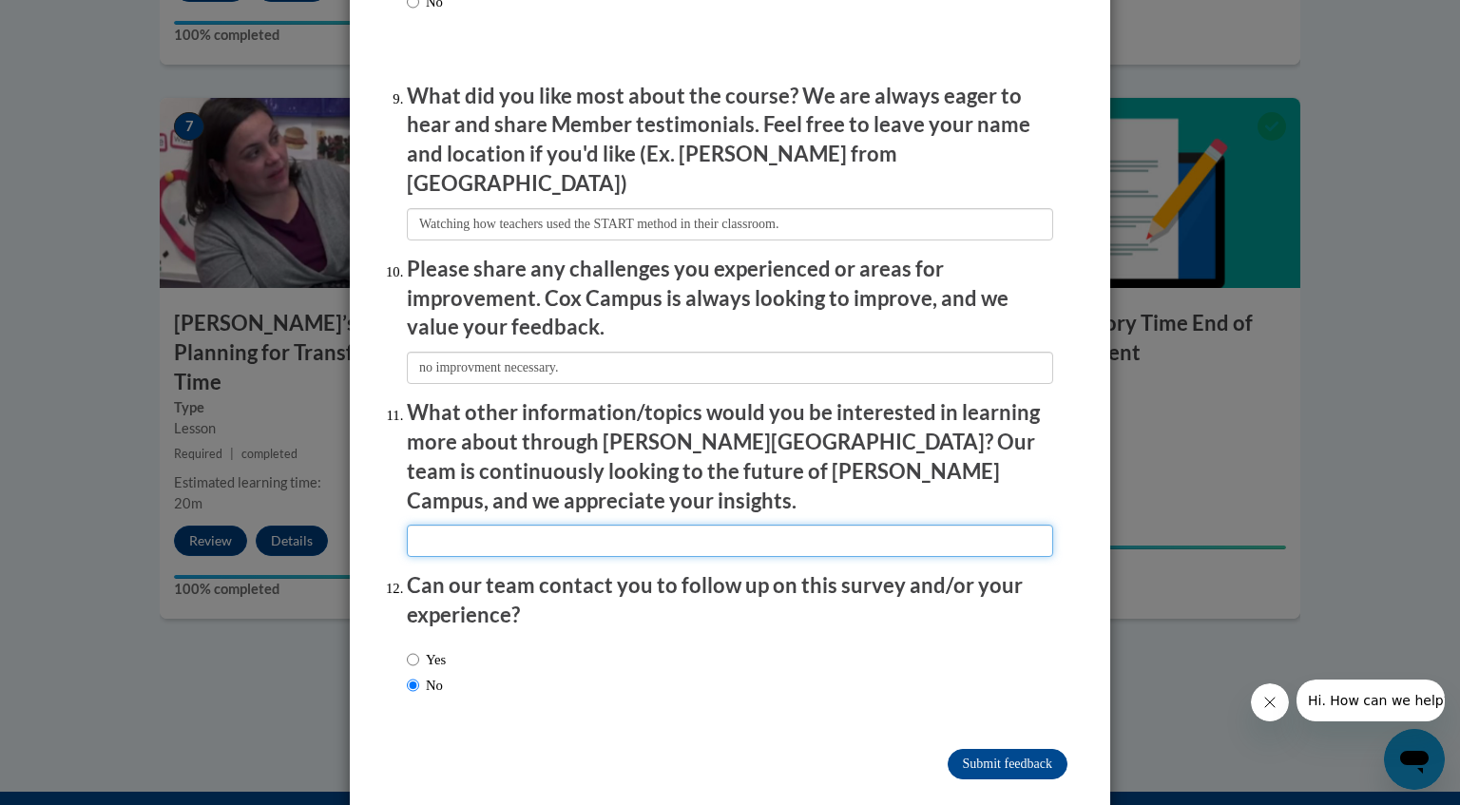
click at [438, 525] on input "textbox" at bounding box center [730, 541] width 646 height 32
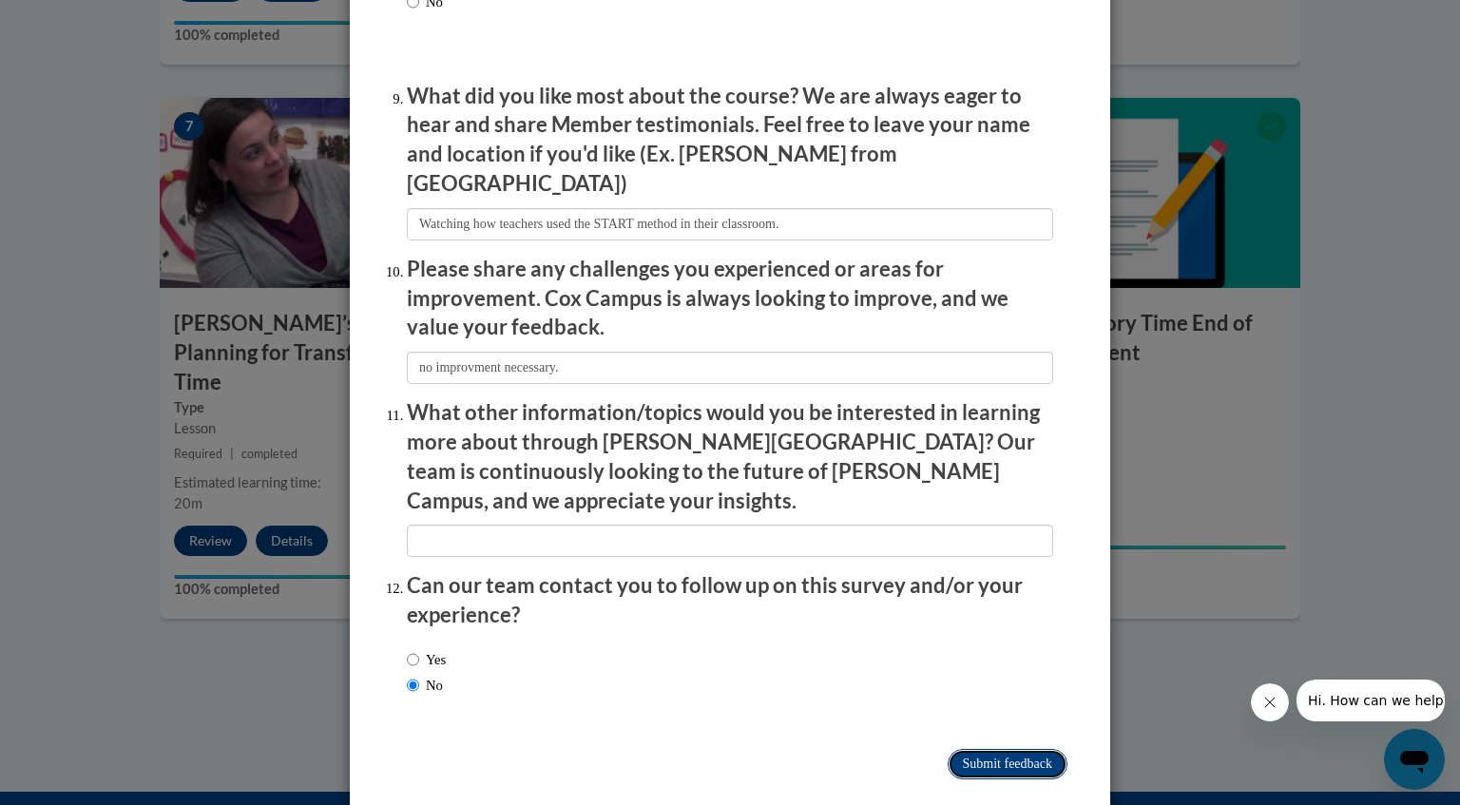
click at [967, 749] on input "Submit feedback" at bounding box center [1008, 764] width 120 height 30
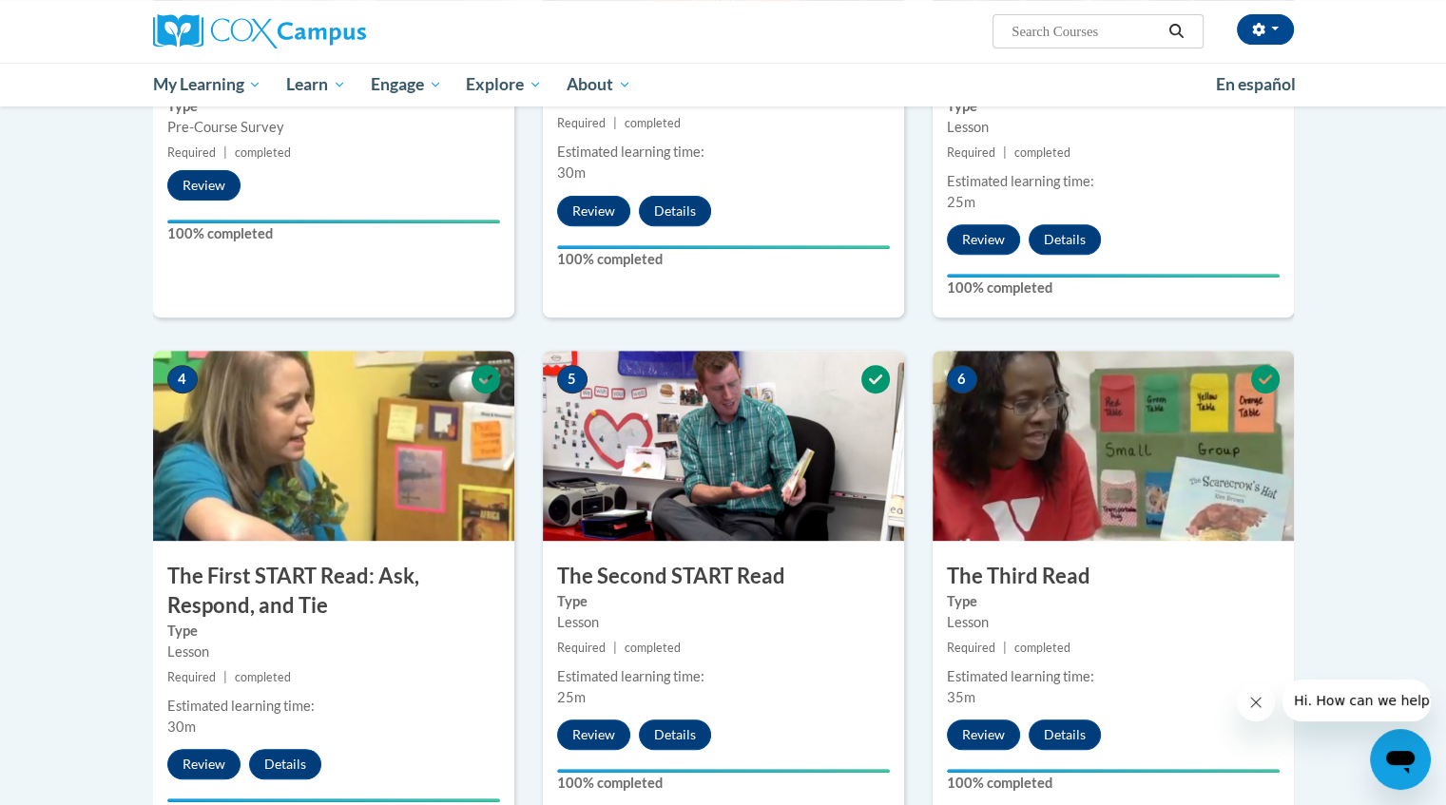
scroll to position [525, 0]
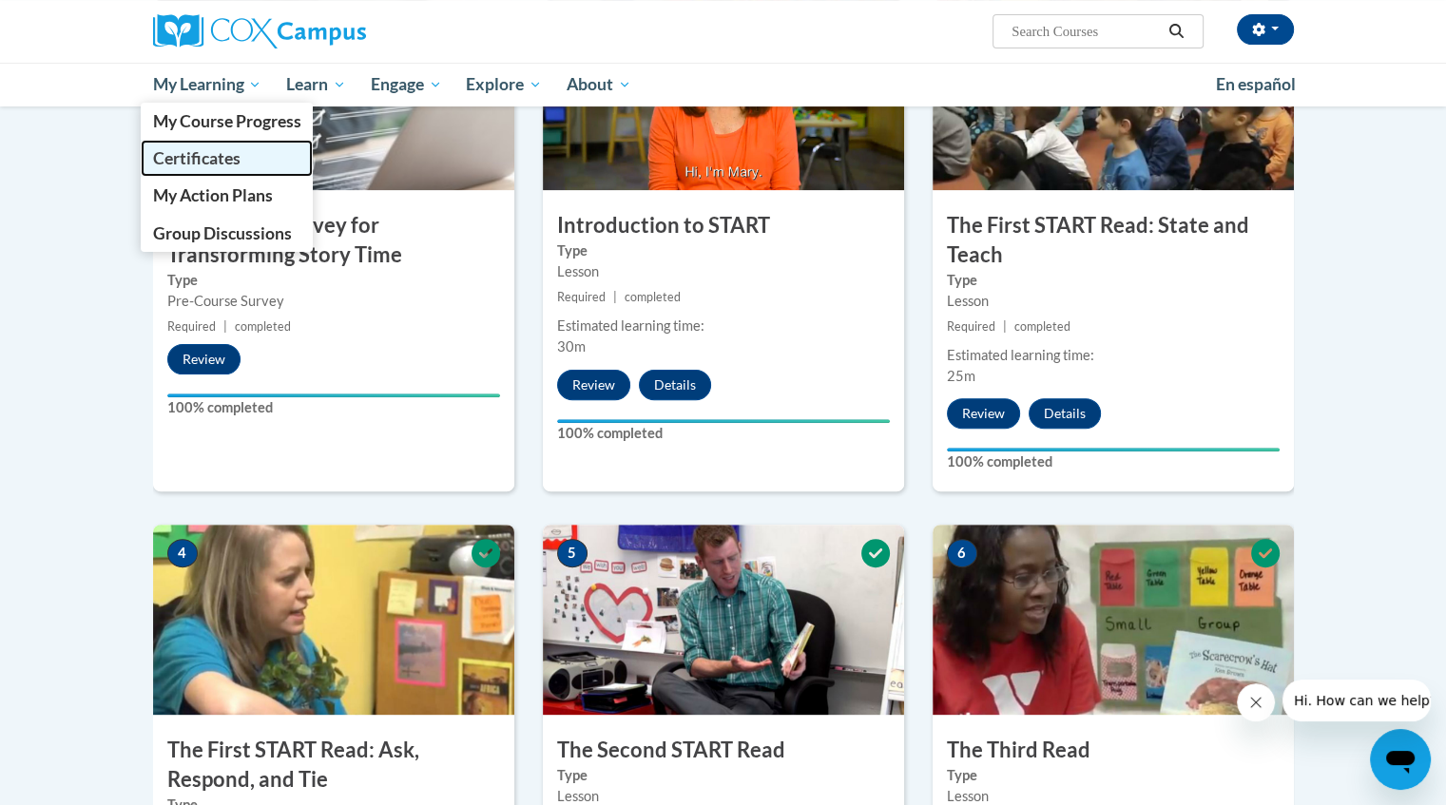
click at [205, 155] on span "Certificates" at bounding box center [195, 158] width 87 height 20
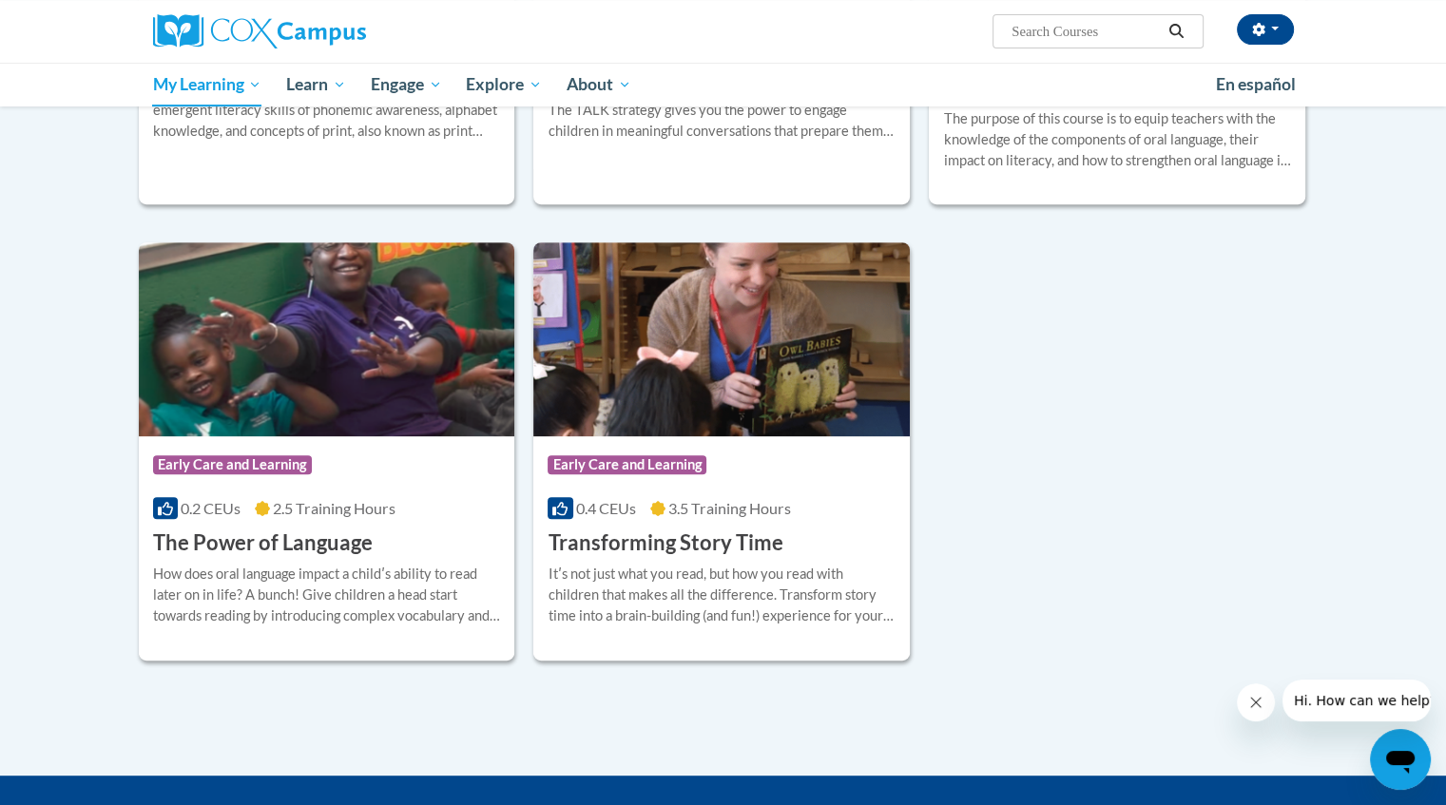
scroll to position [715, 0]
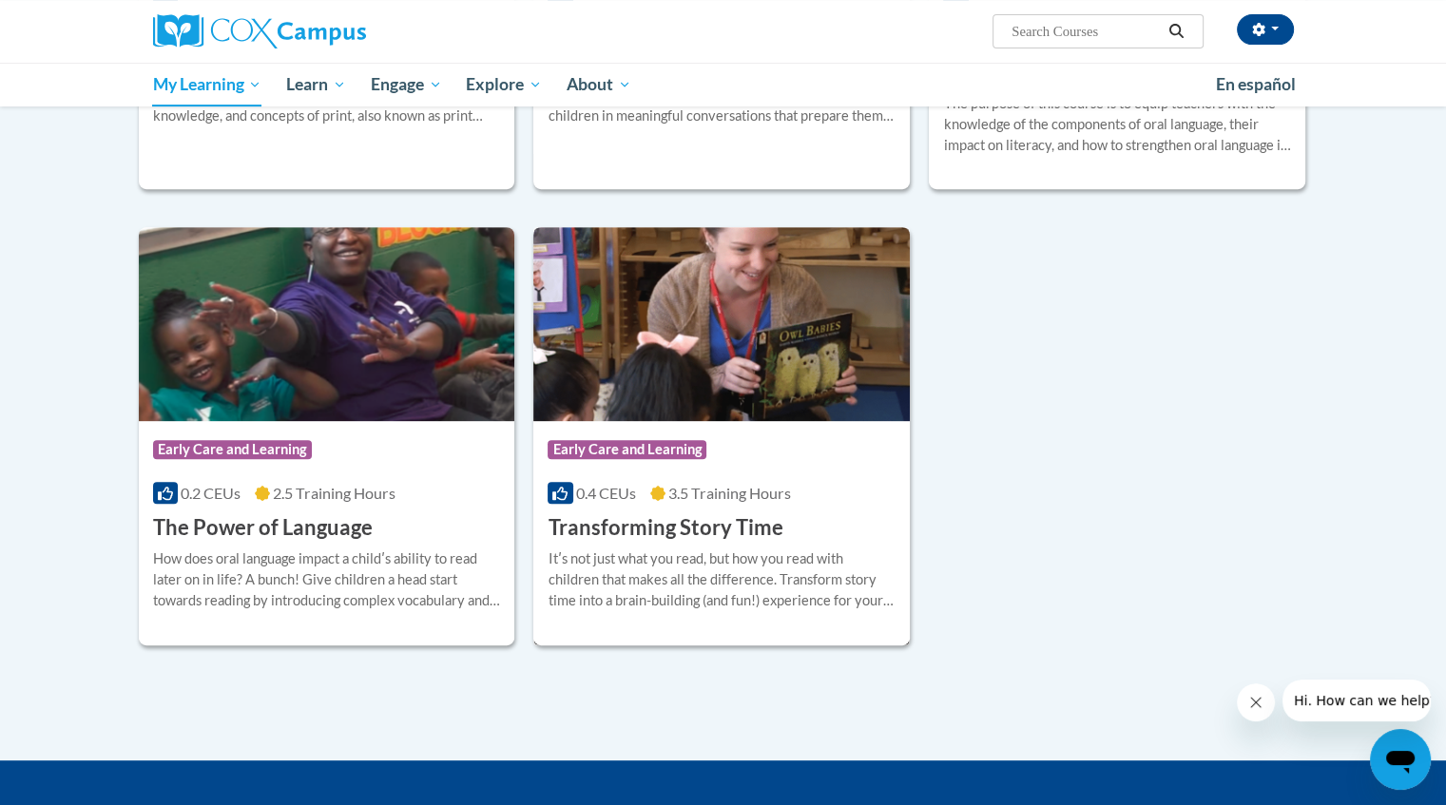
click at [665, 558] on div "Itʹs not just what you read, but how you read with children that makes all the …" at bounding box center [722, 579] width 348 height 63
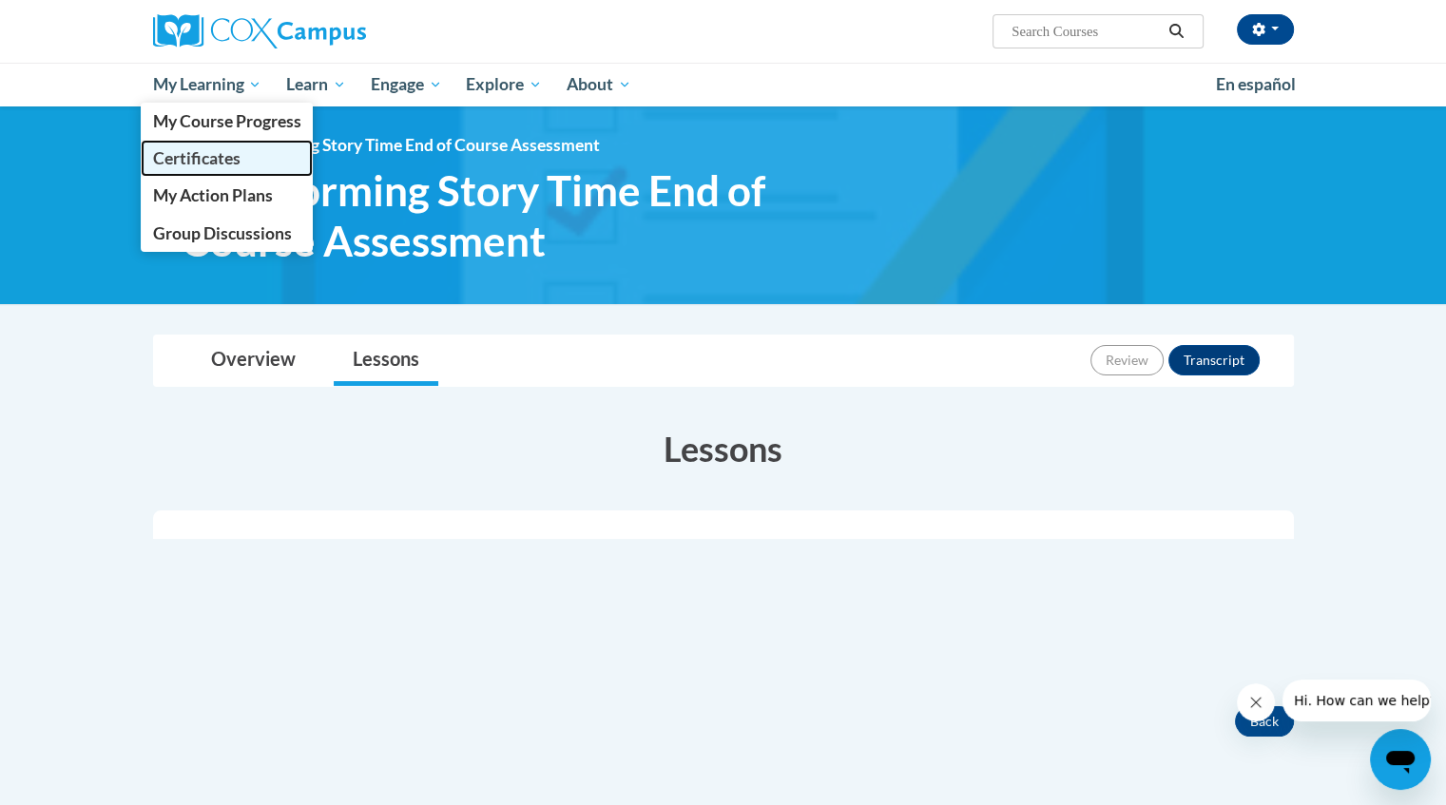
click at [210, 152] on span "Certificates" at bounding box center [195, 158] width 87 height 20
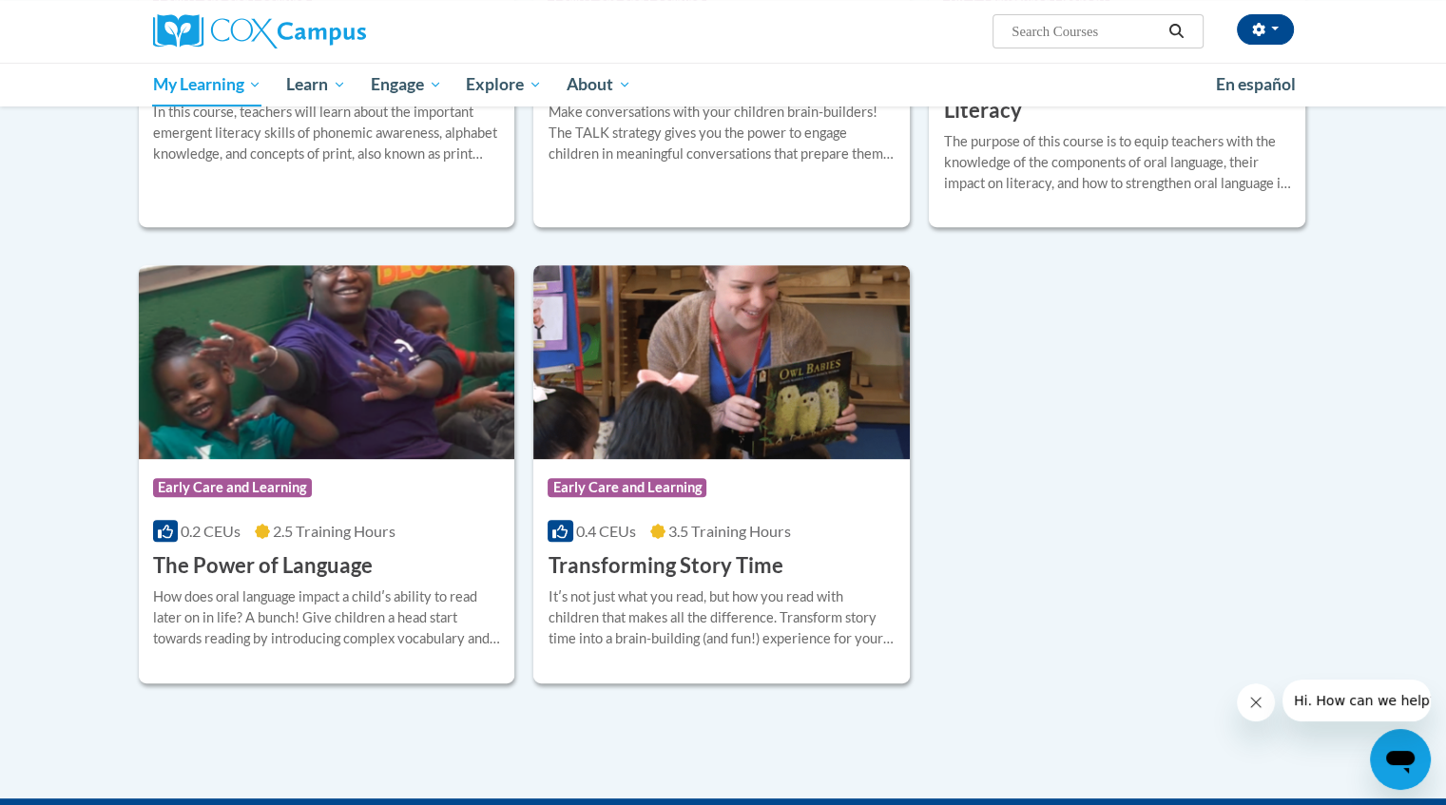
scroll to position [697, 0]
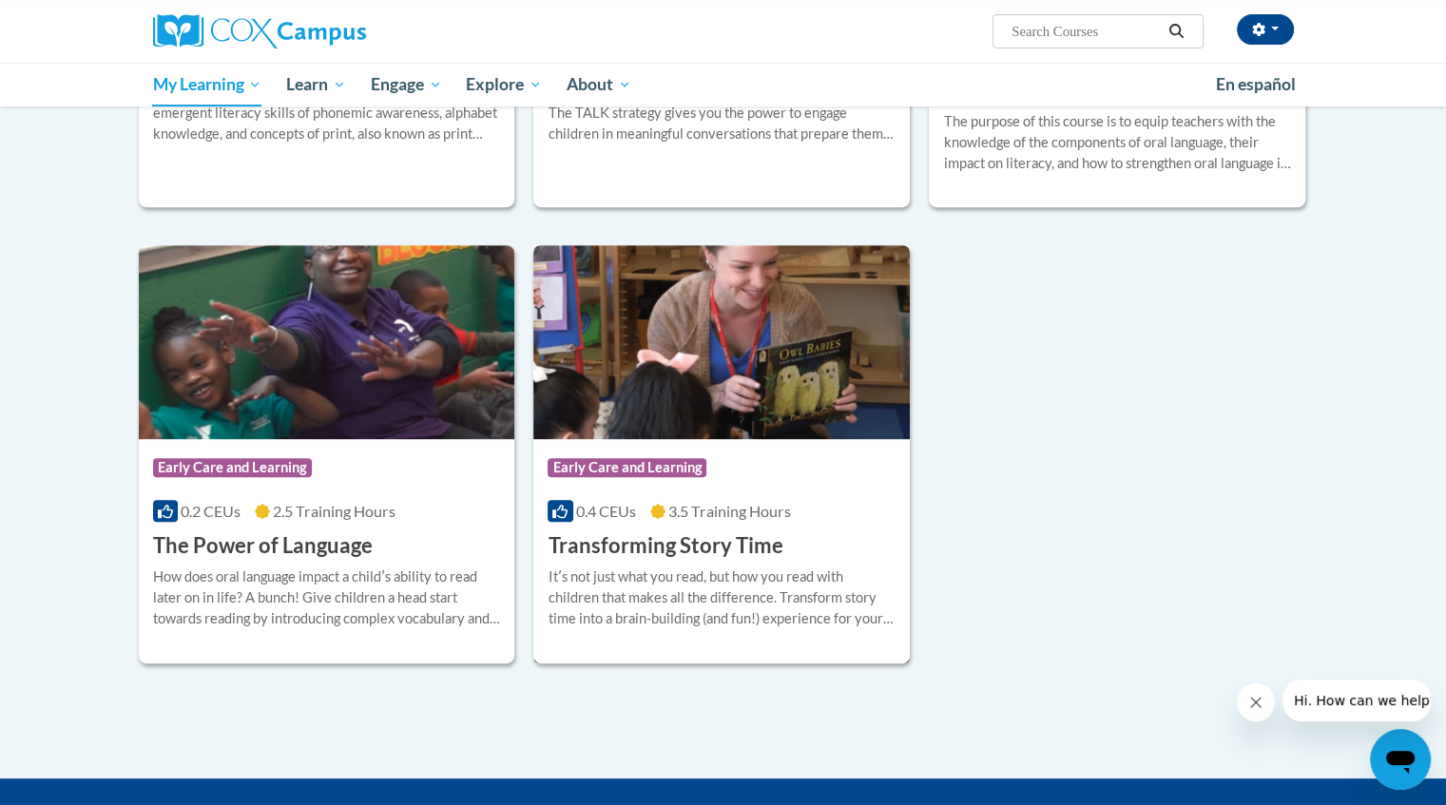
click at [683, 548] on h3 "Transforming Story Time" at bounding box center [665, 545] width 235 height 29
